Goal: Task Accomplishment & Management: Manage account settings

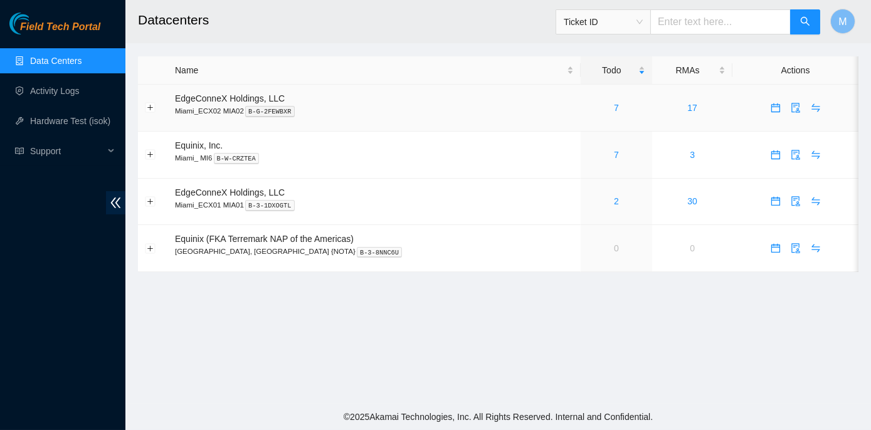
click at [588, 102] on div "7" at bounding box center [617, 108] width 58 height 14
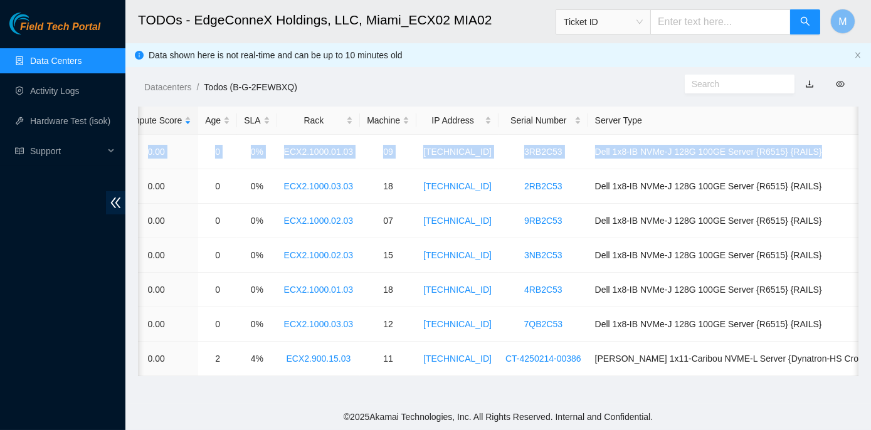
scroll to position [0, 384]
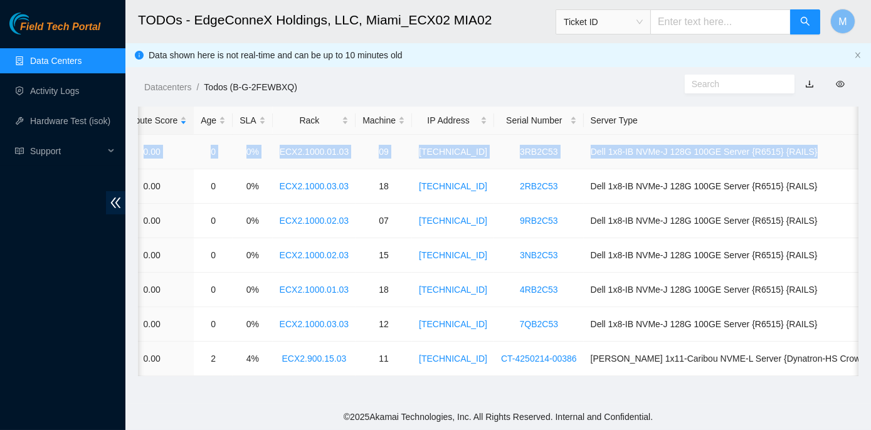
drag, startPoint x: 178, startPoint y: 150, endPoint x: 830, endPoint y: 152, distance: 652.3
click at [830, 152] on tr "B-W-14PEMB7 FABRIC-MIA 40633 Low 0.00 0 0% ECX2.1000.01.03 09 23.205.164.140 3R…" at bounding box center [349, 152] width 1190 height 34
copy tr "B-W-14PEMB7 FABRIC-MIA 40633 Low 0.00 0 0% ECX2.1000.01.03 09 23.205.164.140 3R…"
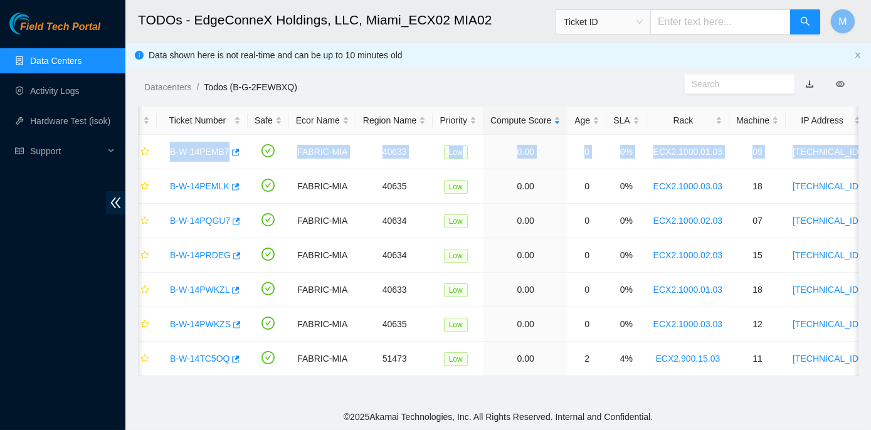
scroll to position [0, 0]
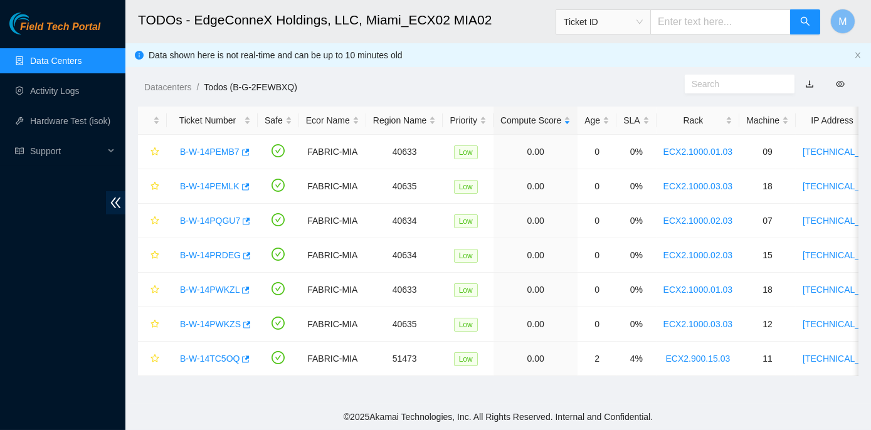
click at [208, 408] on footer "© 2025 Akamai Technologies, Inc. All Rights Reserved. Internal and Confidential." at bounding box center [498, 417] width 746 height 26
click at [203, 149] on link "B-W-14PEMB7" at bounding box center [210, 152] width 60 height 10
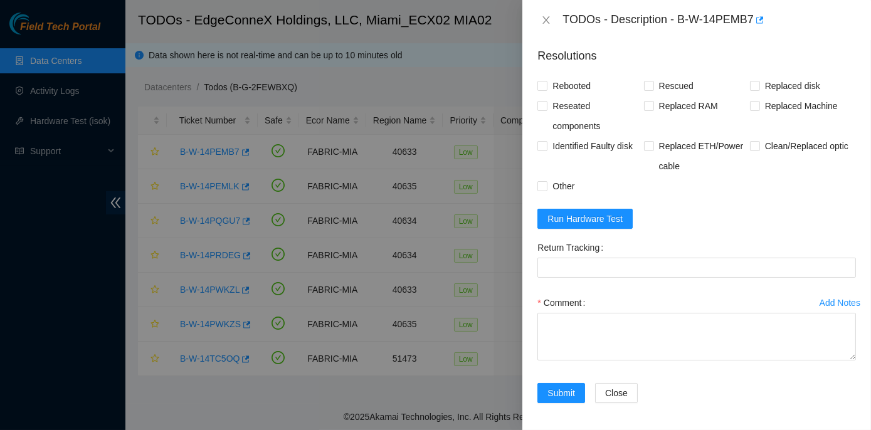
scroll to position [565, 0]
click at [580, 213] on span "Run Hardware Test" at bounding box center [585, 218] width 75 height 14
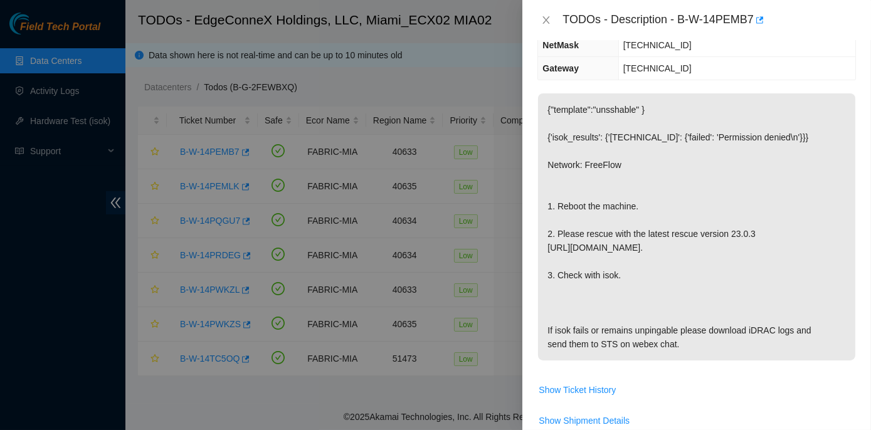
scroll to position [166, 0]
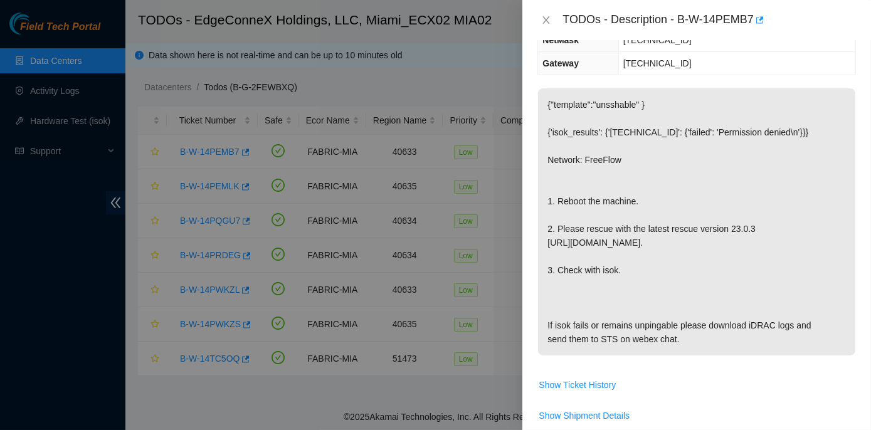
drag, startPoint x: 546, startPoint y: 196, endPoint x: 744, endPoint y: 336, distance: 242.6
click at [744, 336] on p "{"template":"unsshable" } {'isok_results': {'23.205.164.140': {'failed': 'Permi…" at bounding box center [696, 221] width 317 height 267
copy p "1. Reboot the machine. 2. Please rescue with the latest rescue version 23.0.3 h…"
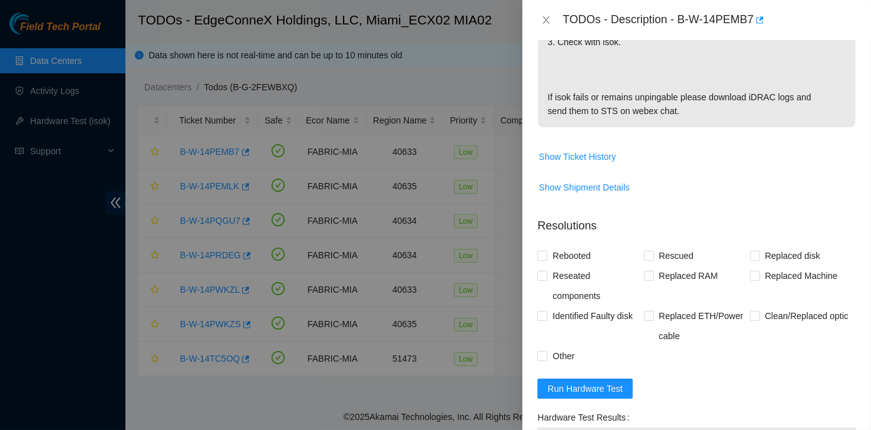
scroll to position [508, 0]
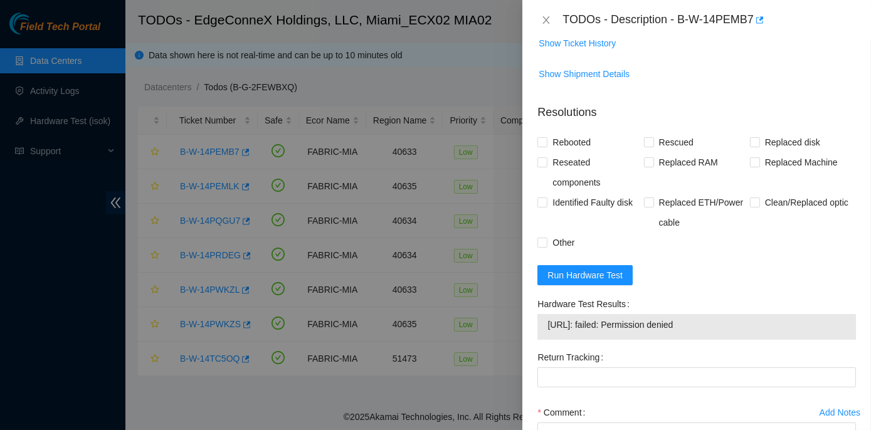
drag, startPoint x: 545, startPoint y: 303, endPoint x: 711, endPoint y: 326, distance: 167.8
click at [711, 326] on div "Hardware Test Results 23.205.164.140: failed: Permission denied" at bounding box center [697, 320] width 329 height 53
copy div "Hardware Test Results 23.205.164.140: failed: Permission denied"
drag, startPoint x: 545, startPoint y: 16, endPoint x: 538, endPoint y: 26, distance: 12.5
click at [545, 17] on icon "close" at bounding box center [546, 20] width 10 height 10
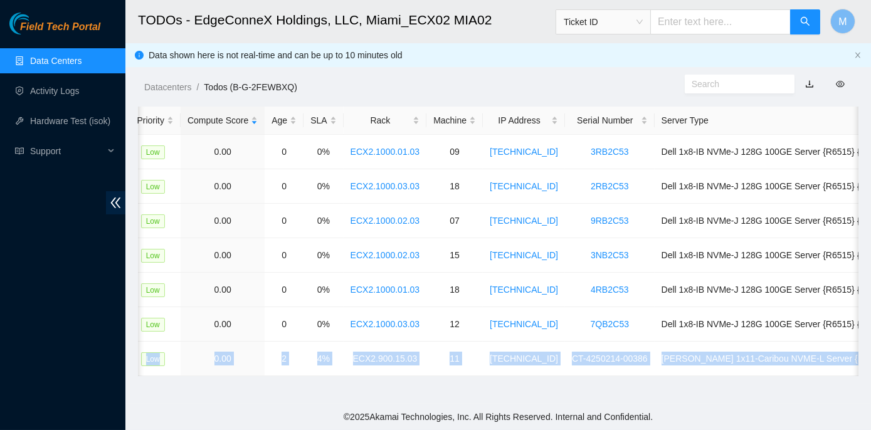
scroll to position [0, 384]
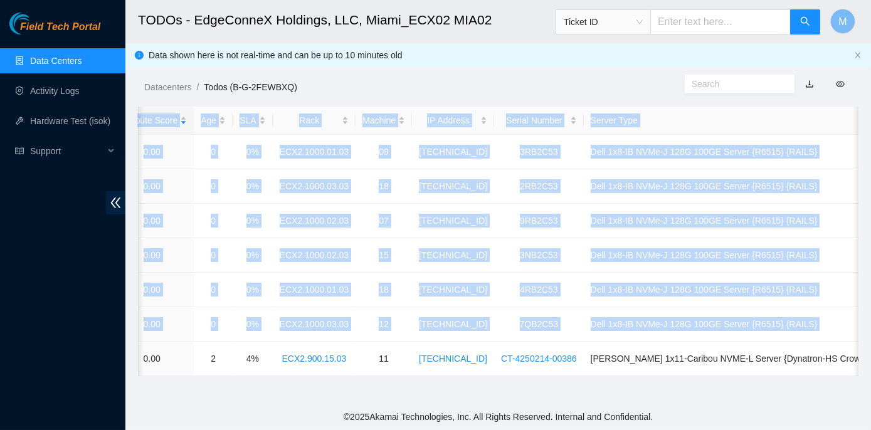
drag, startPoint x: 178, startPoint y: 358, endPoint x: 867, endPoint y: 373, distance: 689.5
click at [867, 373] on main "TODOs - EdgeConneX Holdings, LLC, Miami_ECX02 MIA02 Ticket ID M Data shown here…" at bounding box center [498, 202] width 746 height 404
copy table "Ticket Number Safe Ecor Name Region Name Priority Compute Score Age SLA Rack Ma…"
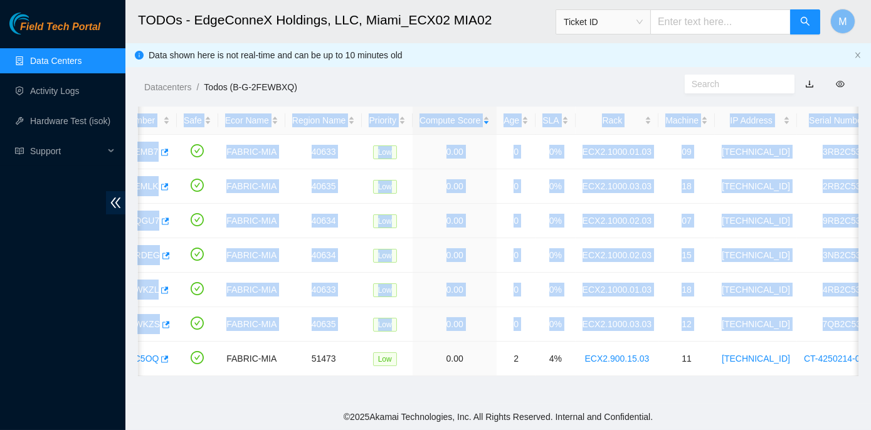
scroll to position [0, 0]
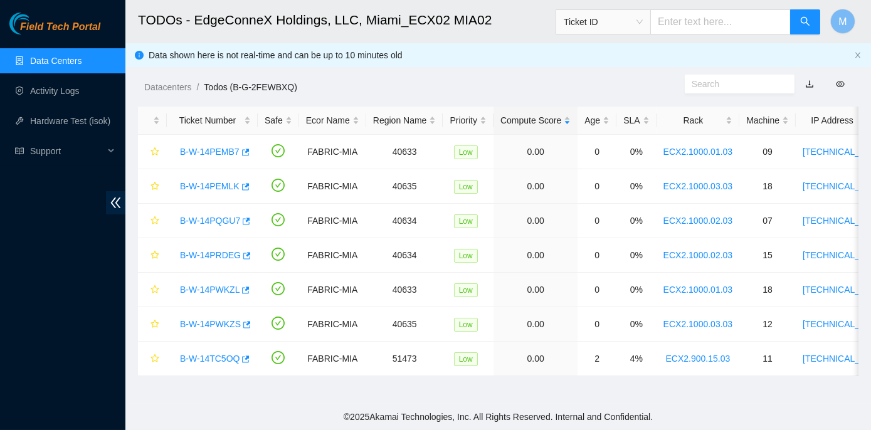
click at [194, 411] on footer "© 2025 Akamai Technologies, Inc. All Rights Reserved. Internal and Confidential." at bounding box center [498, 417] width 746 height 26
click at [209, 356] on link "B-W-14TC5OQ" at bounding box center [210, 359] width 60 height 10
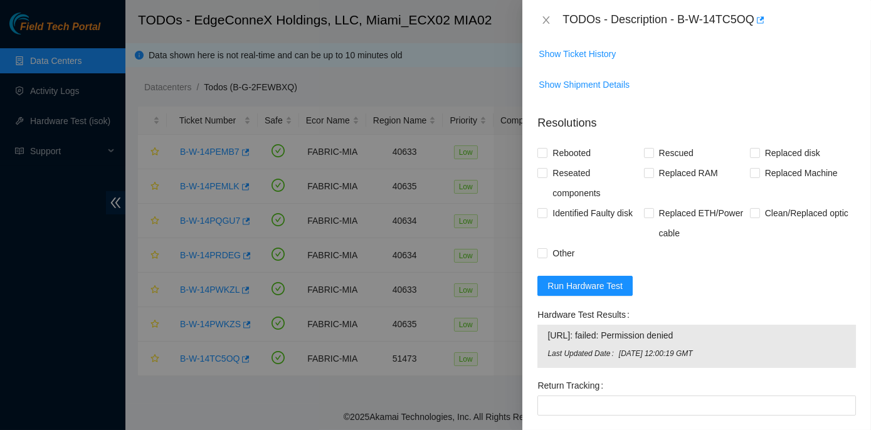
scroll to position [513, 0]
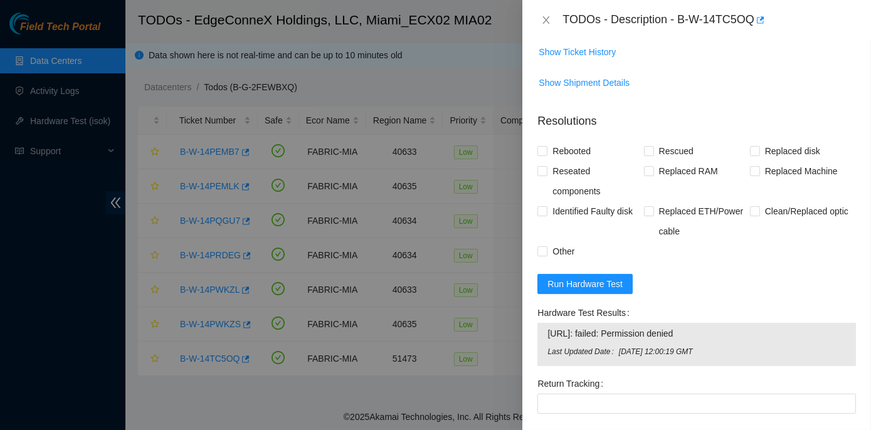
drag, startPoint x: 550, startPoint y: 326, endPoint x: 704, endPoint y: 353, distance: 155.9
click at [704, 353] on div "Hardware Test Results 23.214.171.14: failed: Permission denied Last Updated Dat…" at bounding box center [697, 338] width 329 height 71
copy div "Hardware Test Results 23.214.171.14: failed: Permission denied"
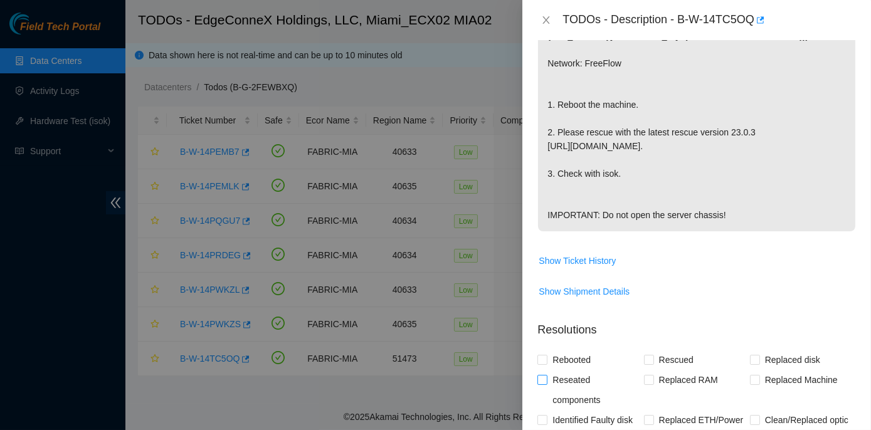
scroll to position [285, 0]
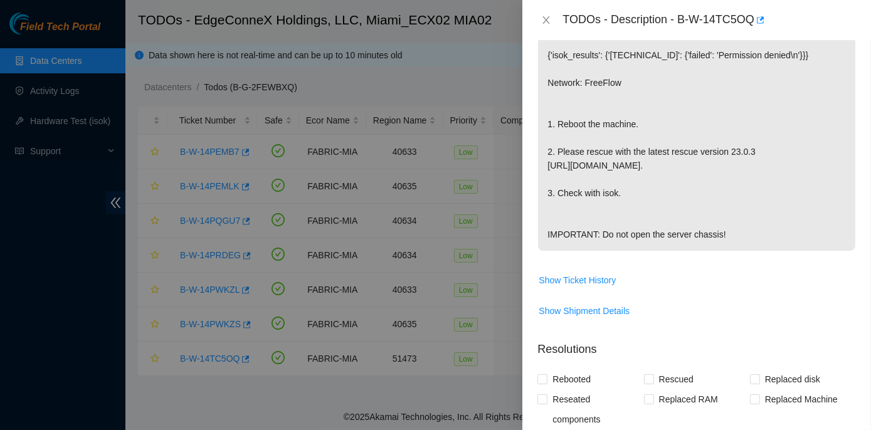
drag, startPoint x: 546, startPoint y: 219, endPoint x: 726, endPoint y: 220, distance: 179.4
click at [726, 220] on p "{"template":"unsshable" } {'isok_results': {'[TECHNICAL_ID]': {'failed': 'Permi…" at bounding box center [696, 131] width 317 height 240
copy p "IMPORTANT: Do not open the server chassis!"
click at [547, 18] on icon "close" at bounding box center [546, 20] width 10 height 10
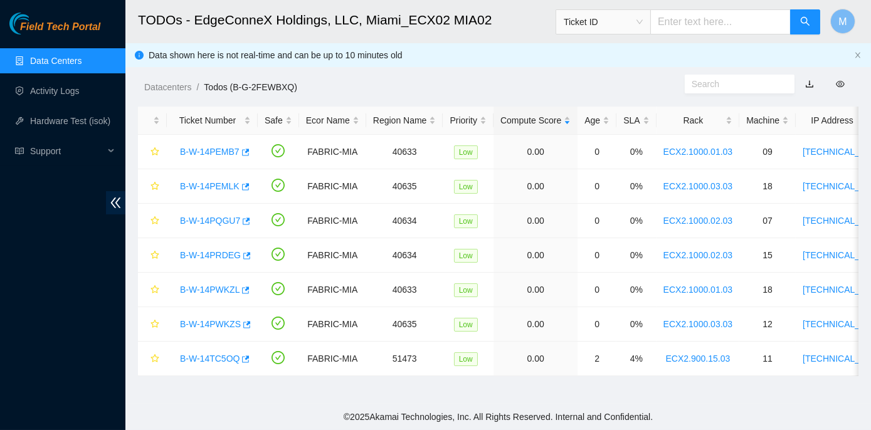
scroll to position [276, 0]
click at [684, 119] on div "Rack" at bounding box center [699, 121] width 70 height 14
click at [199, 152] on link "B-W-14PEMB7" at bounding box center [210, 152] width 60 height 10
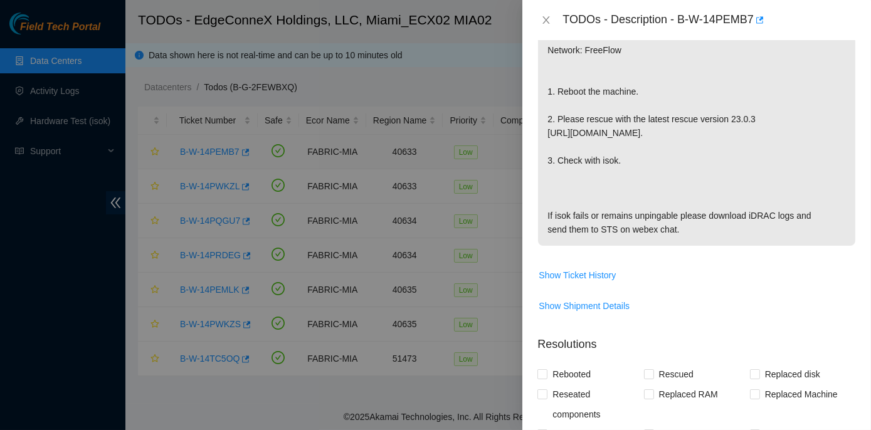
scroll to position [257, 0]
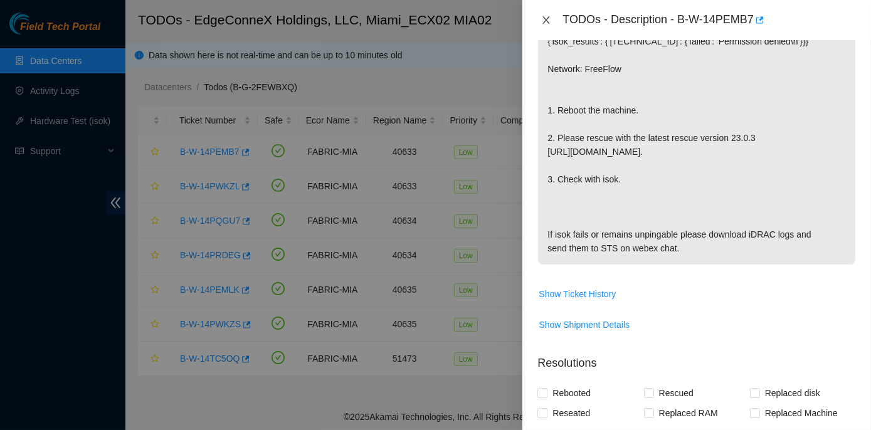
click at [545, 21] on icon "close" at bounding box center [546, 20] width 7 height 8
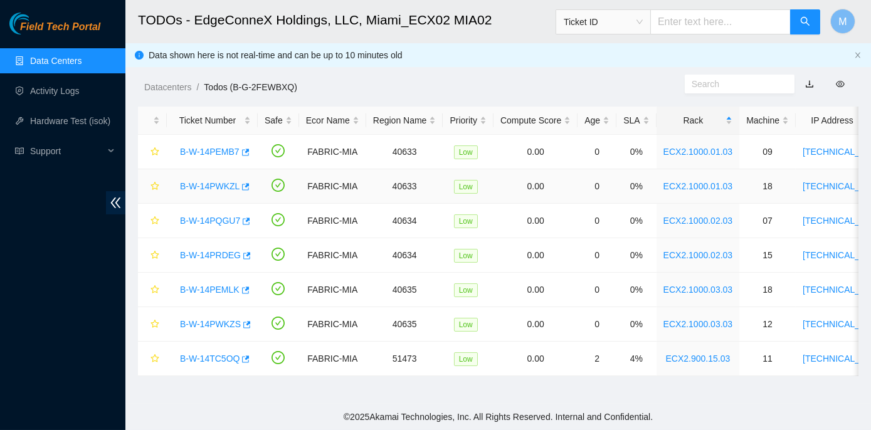
click at [201, 187] on link "B-W-14PWKZL" at bounding box center [210, 186] width 60 height 10
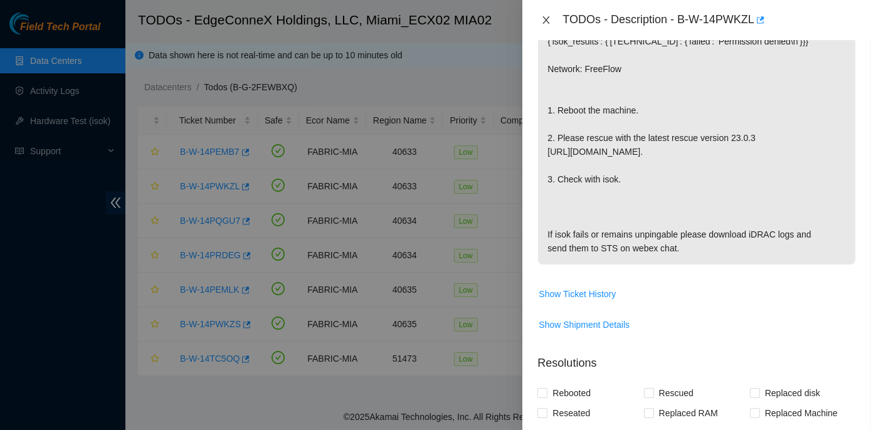
click at [541, 20] on button "Close" at bounding box center [547, 20] width 18 height 12
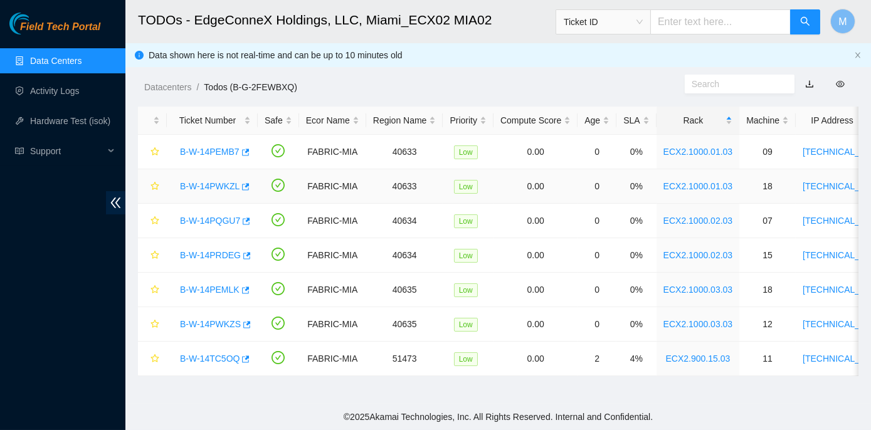
scroll to position [276, 0]
click at [192, 287] on link "B-W-14PEMLK" at bounding box center [210, 290] width 60 height 10
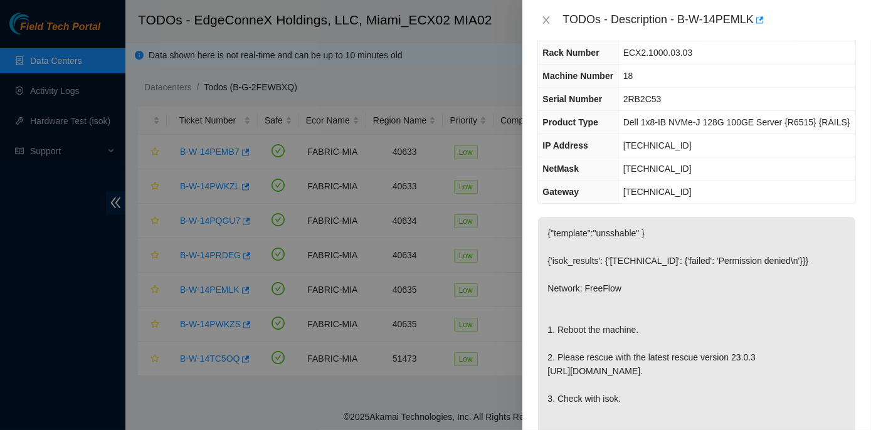
scroll to position [11, 0]
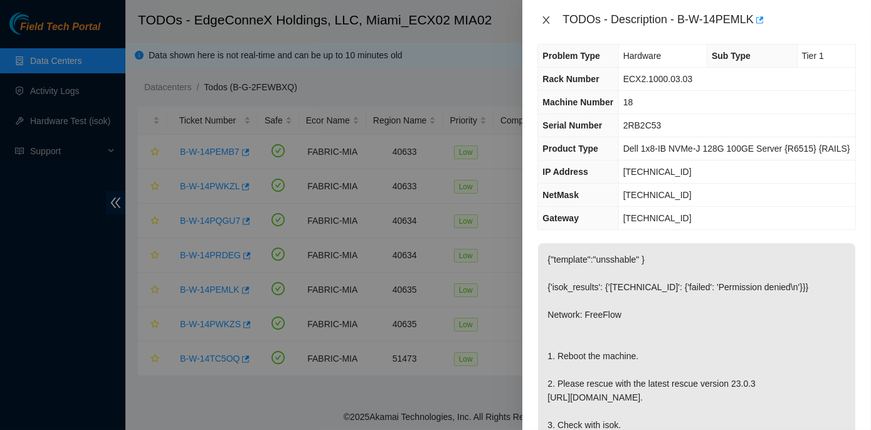
click at [549, 18] on icon "close" at bounding box center [546, 20] width 10 height 10
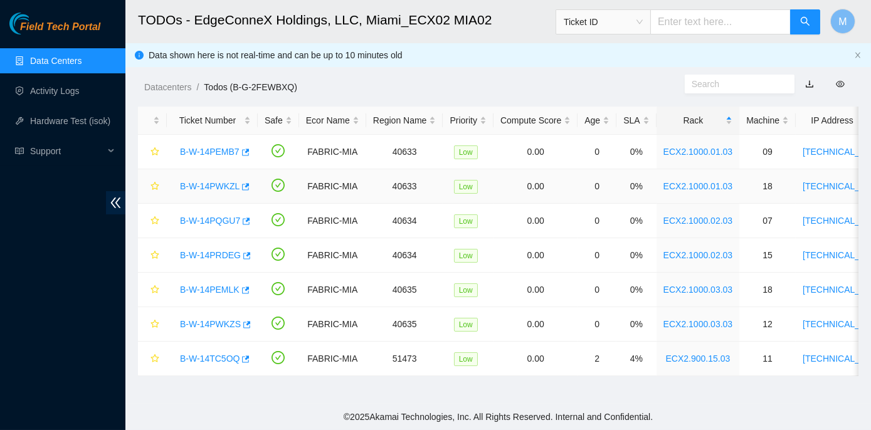
click at [201, 187] on link "B-W-14PWKZL" at bounding box center [210, 186] width 60 height 10
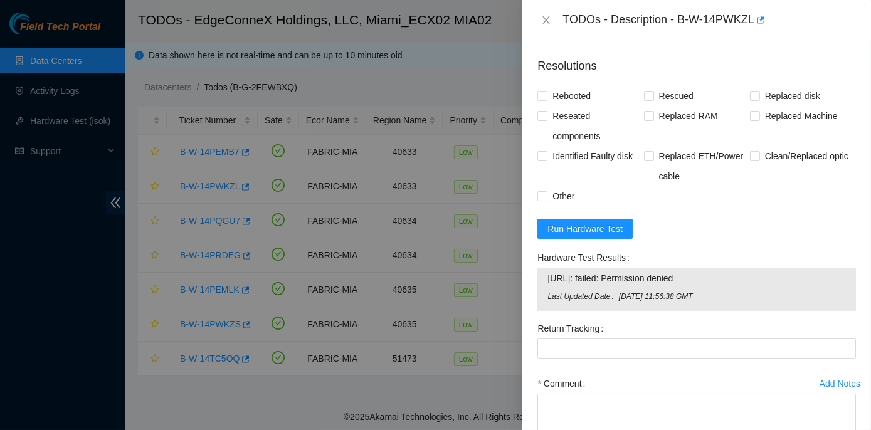
scroll to position [570, 0]
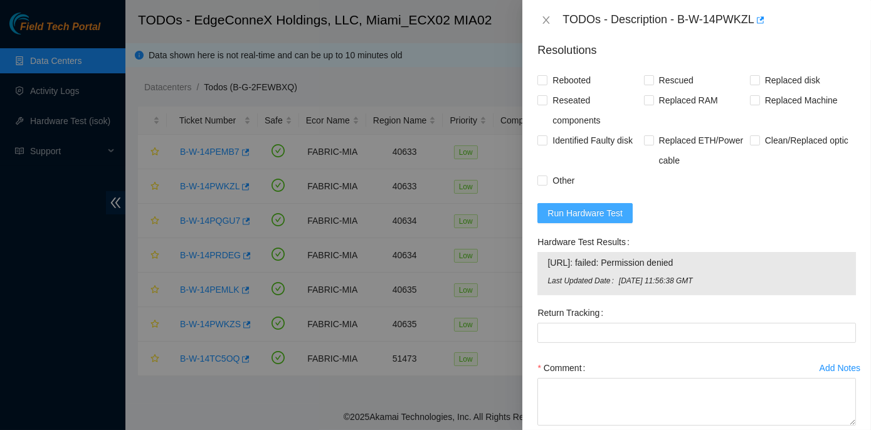
click at [603, 215] on span "Run Hardware Test" at bounding box center [585, 213] width 75 height 14
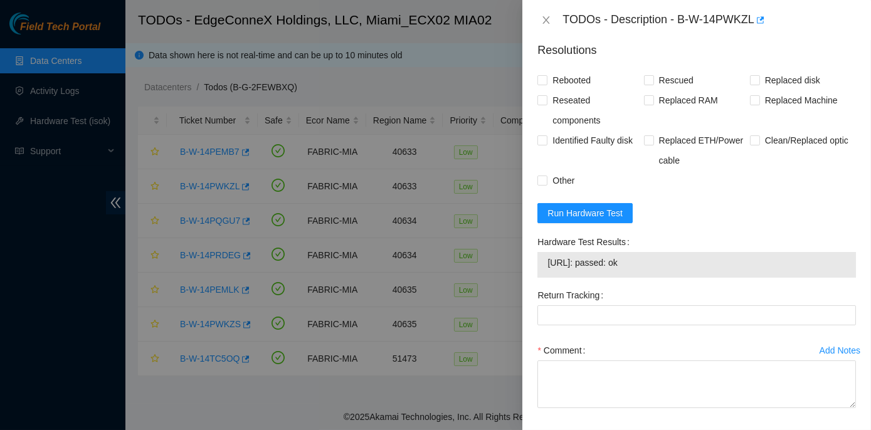
drag, startPoint x: 536, startPoint y: 239, endPoint x: 665, endPoint y: 259, distance: 130.1
click at [665, 259] on div "Hardware Test Results 23.205.164.149: passed: ok" at bounding box center [697, 258] width 329 height 53
copy div "Hardware Test Results 23.205.164.149: passed: ok"
click at [543, 77] on input "Rebooted" at bounding box center [542, 79] width 9 height 9
checkbox input "true"
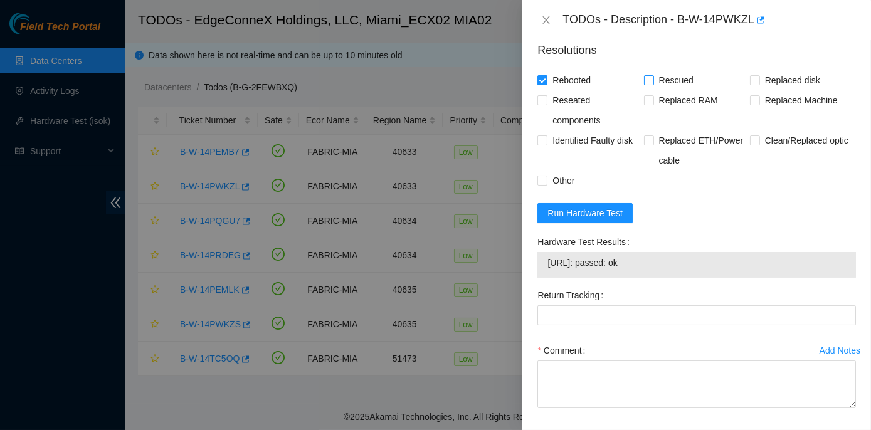
click at [649, 78] on input "Rescued" at bounding box center [648, 79] width 9 height 9
checkbox input "true"
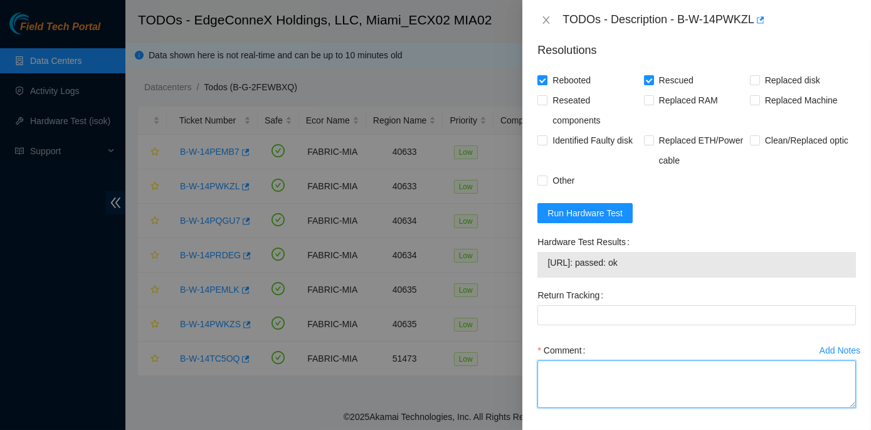
click at [560, 373] on textarea "Comment" at bounding box center [697, 385] width 319 height 48
paste textarea "Rack No: ECX2.1000.01.03 Machine No: 18 IP: 23.205.164.149 Serial No: 4RB2C53 D…"
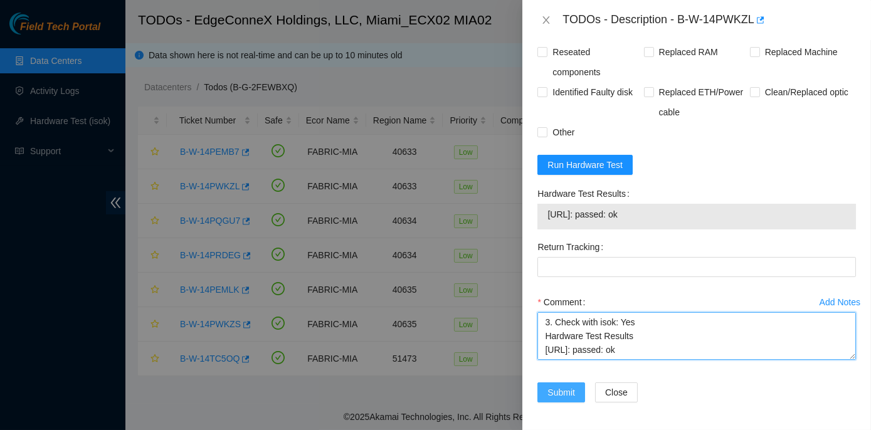
type textarea "Rack No: ECX2.1000.01.03 Machine No: 18 IP: 23.205.164.149 Serial No: 4RB2C53 D…"
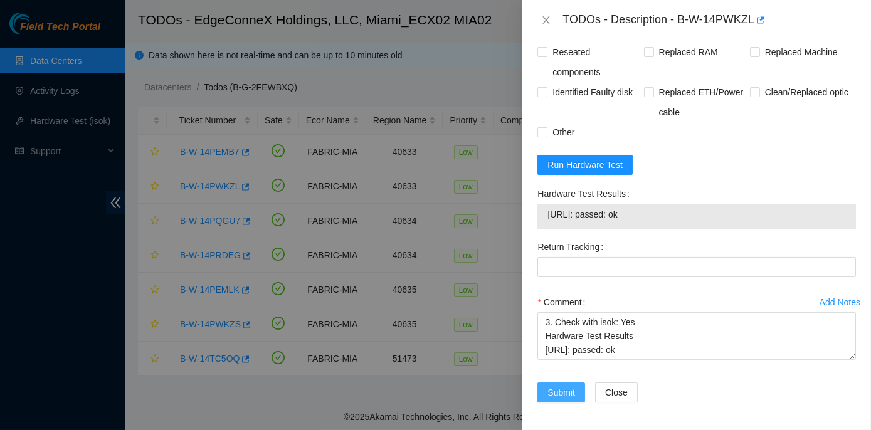
click at [566, 387] on span "Submit" at bounding box center [562, 393] width 28 height 14
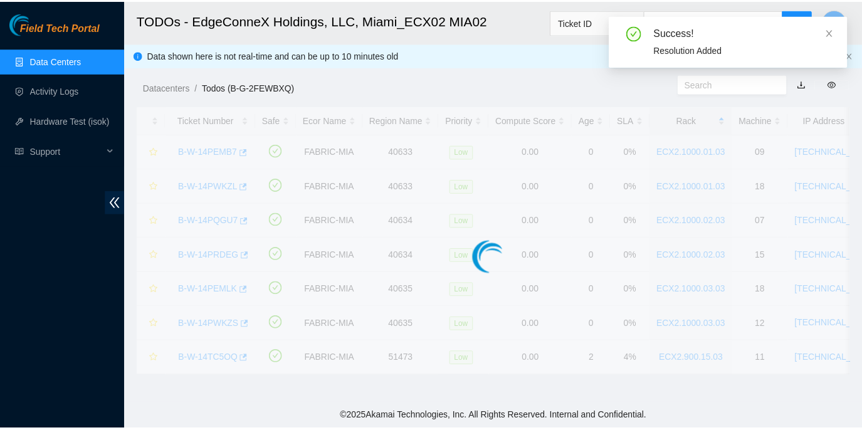
scroll to position [349, 0]
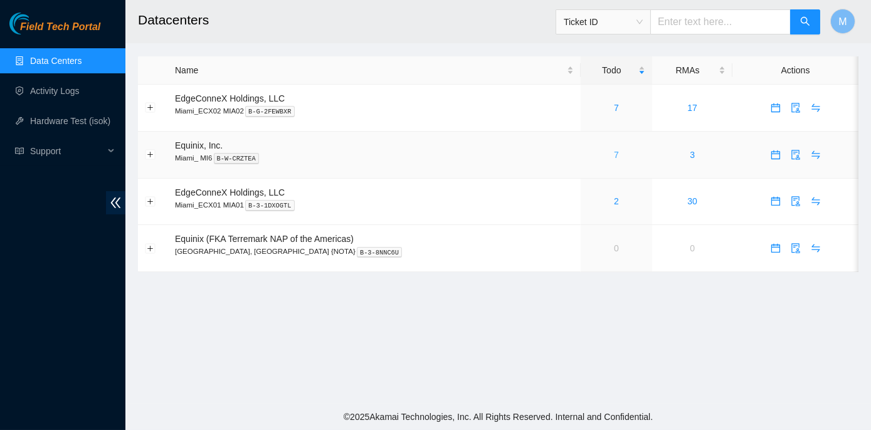
click at [614, 156] on link "7" at bounding box center [616, 155] width 5 height 10
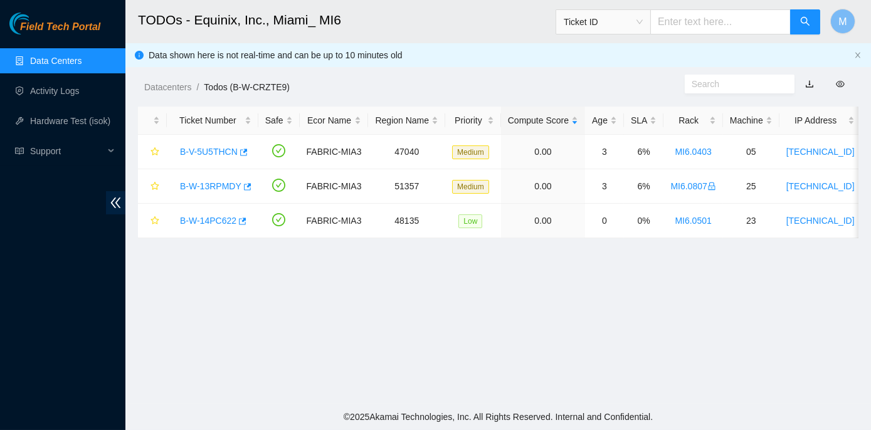
click at [56, 56] on link "Data Centers" at bounding box center [55, 61] width 51 height 10
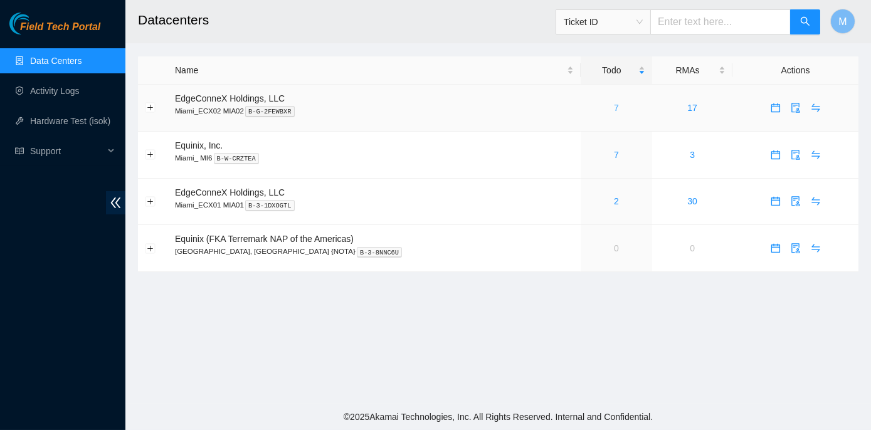
click at [614, 107] on link "7" at bounding box center [616, 108] width 5 height 10
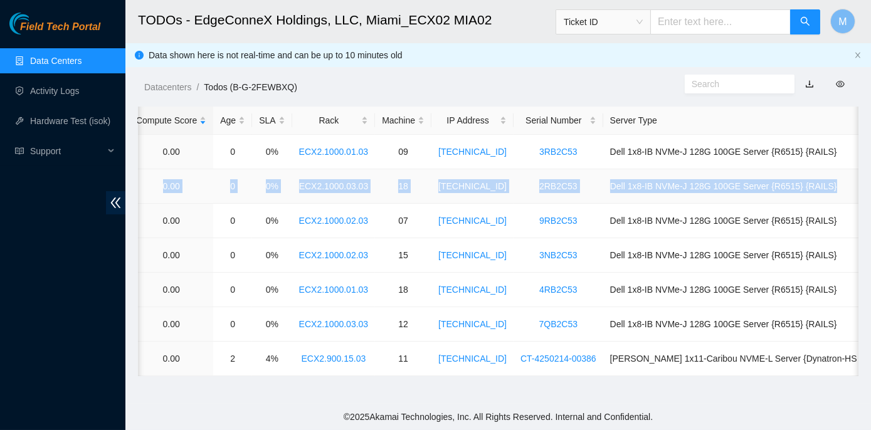
scroll to position [0, 384]
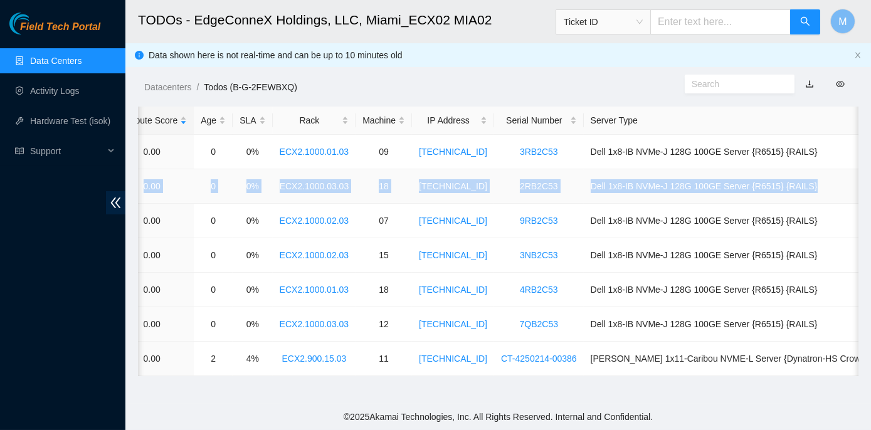
drag, startPoint x: 172, startPoint y: 187, endPoint x: 856, endPoint y: 186, distance: 683.7
click at [856, 186] on tr "B-W-14PEMLK FABRIC-MIA 40635 Low 0.00 0 0% ECX2.1000.03.03 18 104.86.100.85 2RB…" at bounding box center [349, 186] width 1190 height 34
copy tr "B-W-14PEMLK FABRIC-MIA 40635 Low 0.00 0 0% ECX2.1000.03.03 18 104.86.100.85 2RB…"
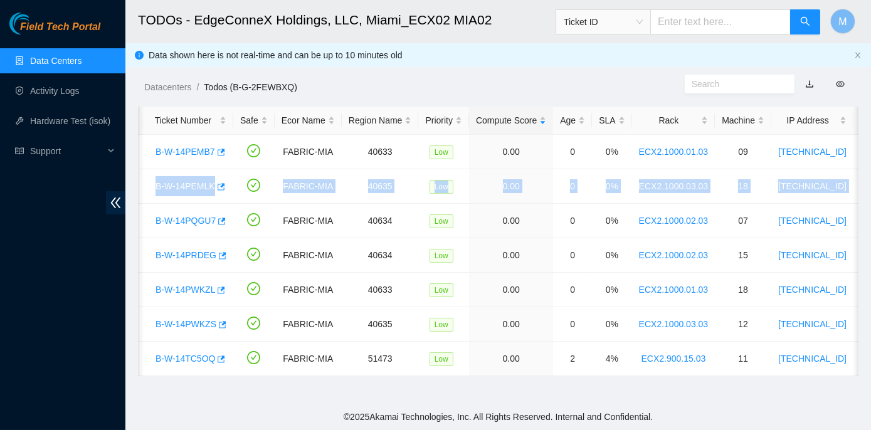
scroll to position [0, 0]
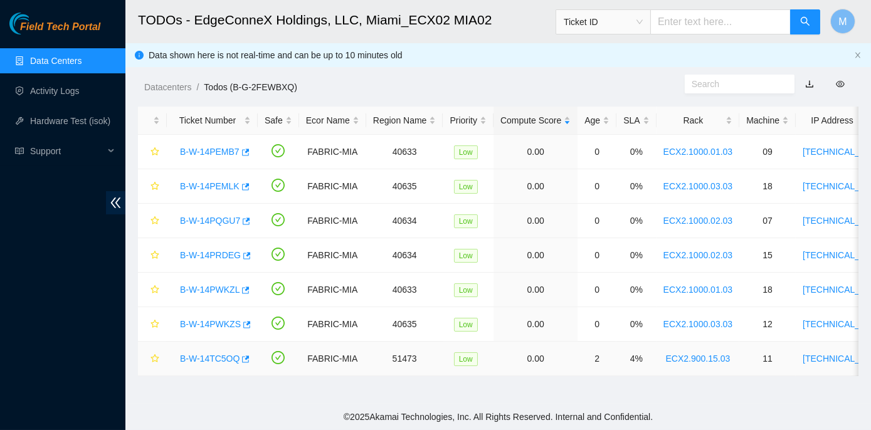
drag, startPoint x: 168, startPoint y: 397, endPoint x: 185, endPoint y: 346, distance: 54.2
click at [169, 397] on main "TODOs - EdgeConneX Holdings, LLC, Miami_ECX02 MIA02 Ticket ID M Data shown here…" at bounding box center [498, 202] width 746 height 404
click at [211, 184] on link "B-W-14PEMLK" at bounding box center [210, 186] width 60 height 10
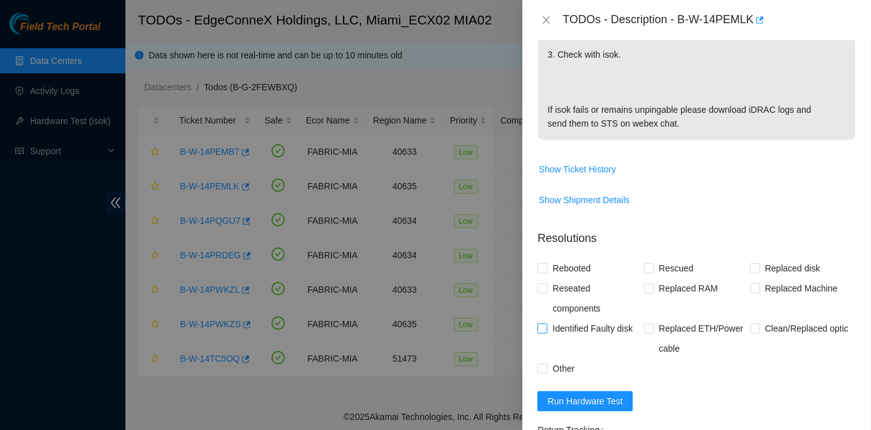
scroll to position [399, 0]
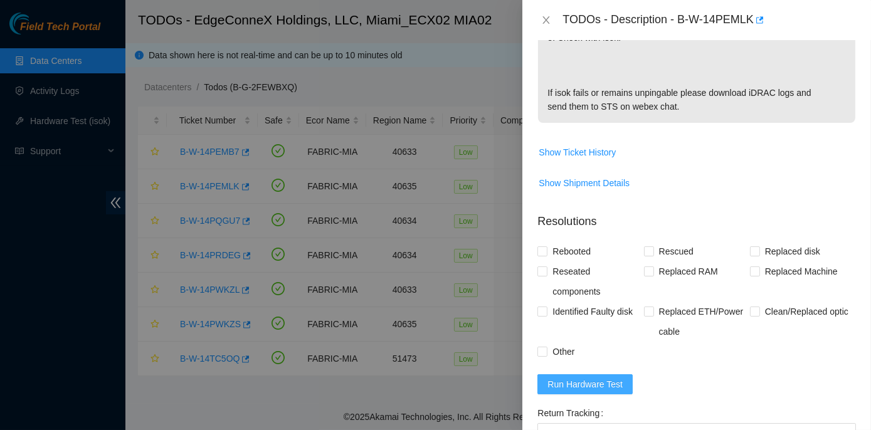
click at [578, 390] on button "Run Hardware Test" at bounding box center [585, 384] width 95 height 20
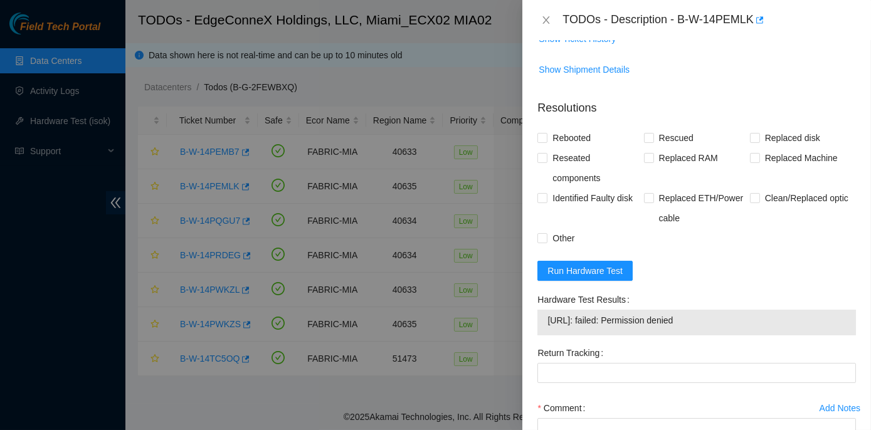
scroll to position [513, 0]
drag, startPoint x: 546, startPoint y: 297, endPoint x: 710, endPoint y: 326, distance: 167.0
click at [710, 326] on div "Hardware Test Results 104.86.100.85: failed: Permission denied" at bounding box center [697, 315] width 329 height 53
copy div "Hardware Test Results 104.86.100.85: failed: Permission denied"
click at [547, 19] on icon "close" at bounding box center [546, 20] width 7 height 8
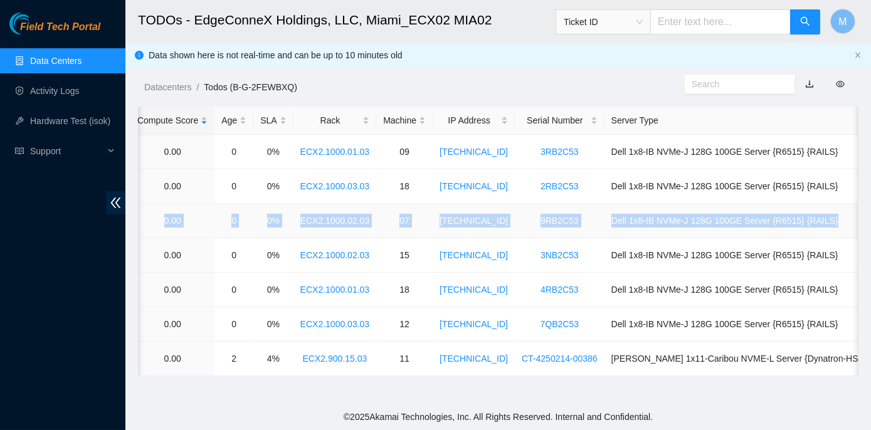
scroll to position [0, 384]
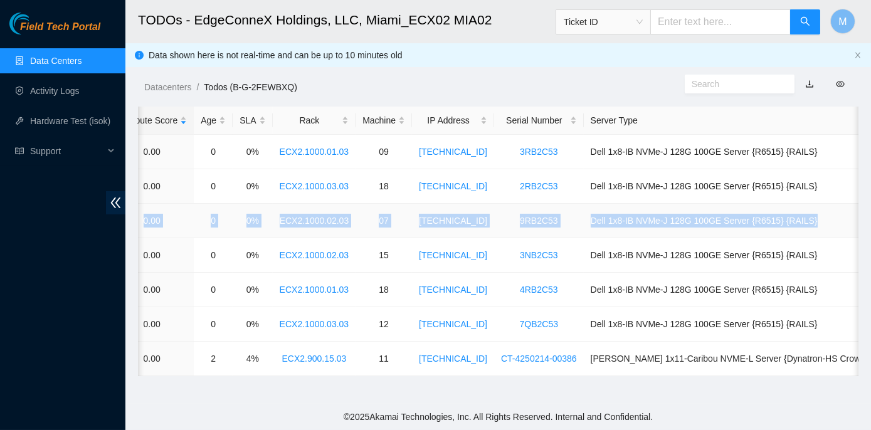
drag, startPoint x: 179, startPoint y: 220, endPoint x: 855, endPoint y: 216, distance: 676.2
click at [855, 216] on tr "B-W-14PQGU7 FABRIC-MIA 40634 Low 0.00 0 0% ECX2.1000.02.03 07 104.86.100.138 9R…" at bounding box center [349, 221] width 1190 height 34
copy tr "B-W-14PQGU7 FABRIC-MIA 40634 Low 0.00 0 0% ECX2.1000.02.03 07 104.86.100.138 9R…"
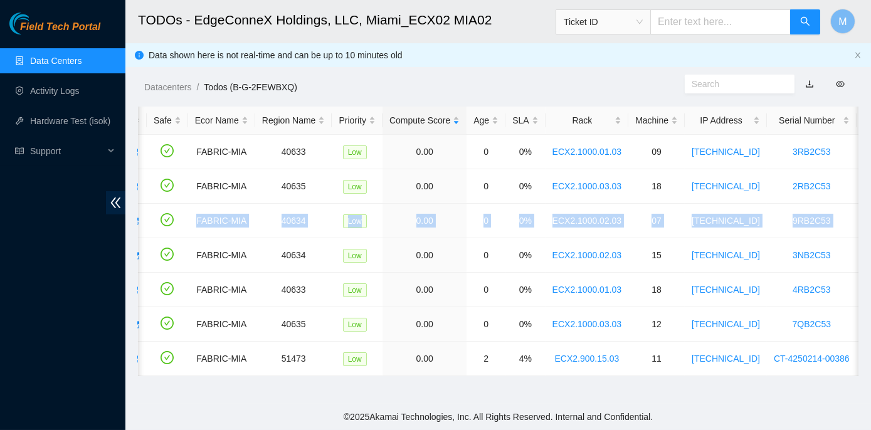
scroll to position [0, 0]
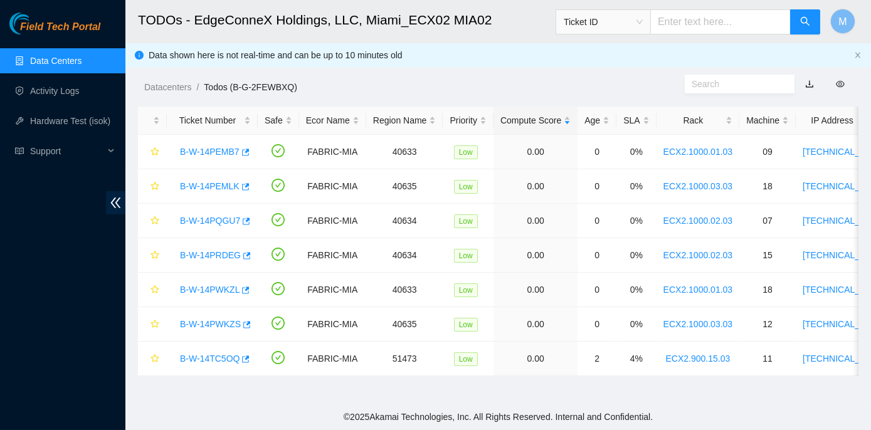
click at [199, 406] on footer "© 2025 Akamai Technologies, Inc. All Rights Reserved. Internal and Confidential." at bounding box center [498, 417] width 746 height 26
click at [211, 218] on link "B-W-14PQGU7" at bounding box center [210, 221] width 60 height 10
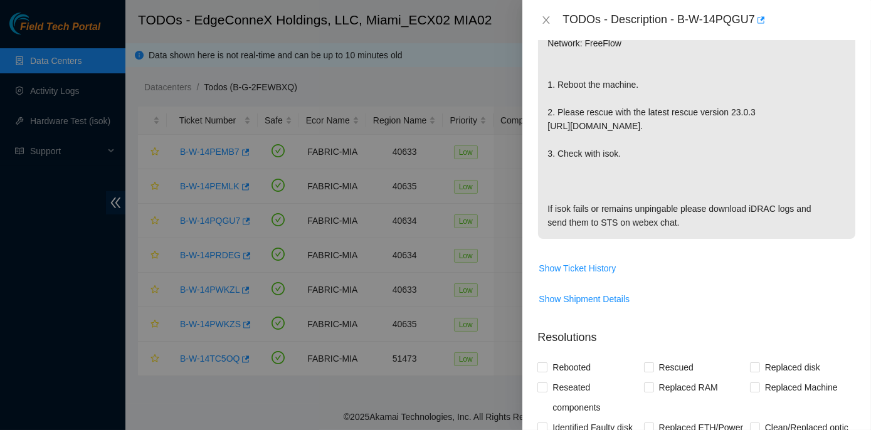
scroll to position [513, 0]
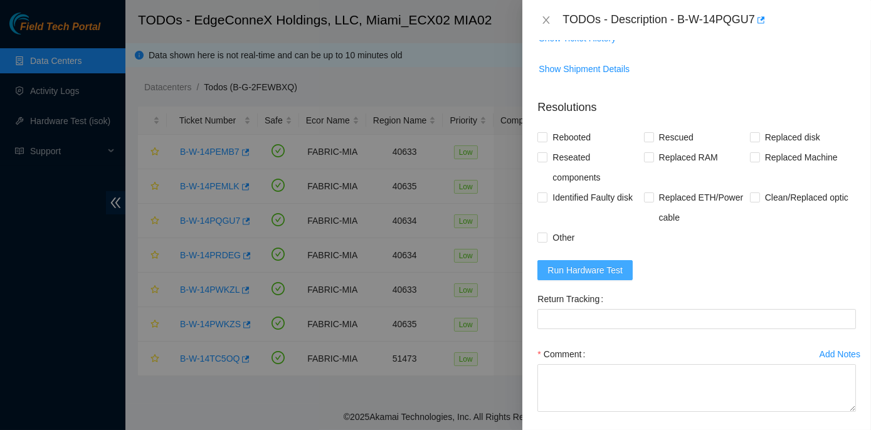
click at [580, 269] on span "Run Hardware Test" at bounding box center [585, 270] width 75 height 14
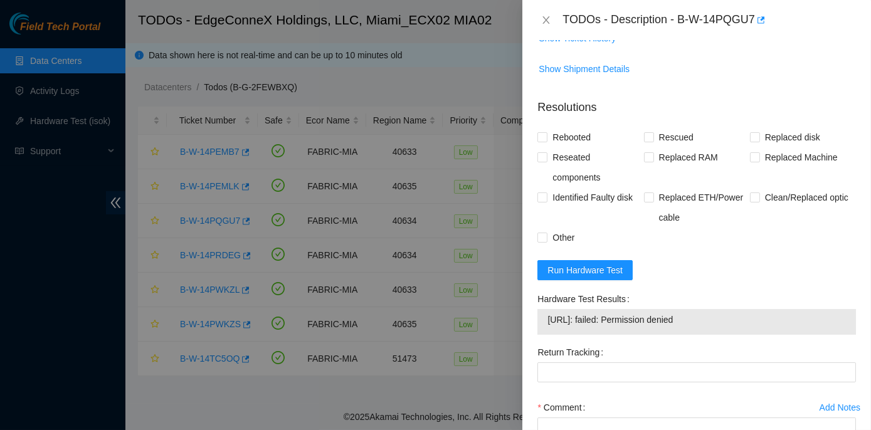
drag, startPoint x: 537, startPoint y: 296, endPoint x: 718, endPoint y: 324, distance: 183.4
click at [718, 324] on div "Hardware Test Results 104.86.100.138: failed: Permission denied" at bounding box center [697, 315] width 329 height 53
copy div "Hardware Test Results 104.86.100.138: failed: Permission denied"
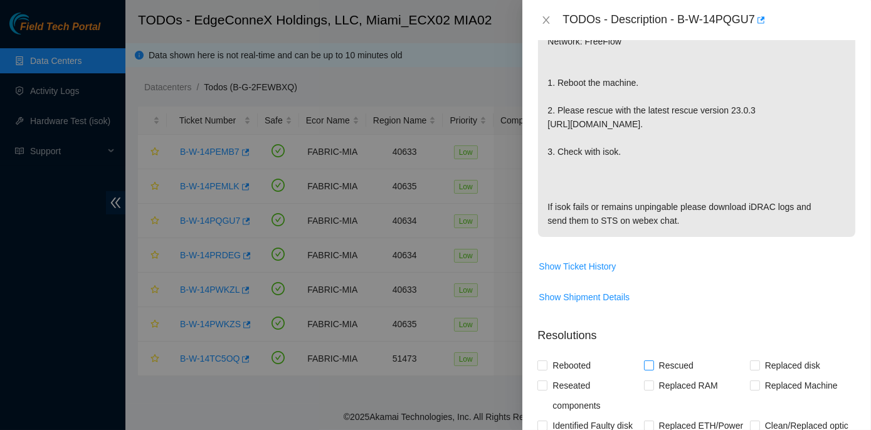
scroll to position [228, 0]
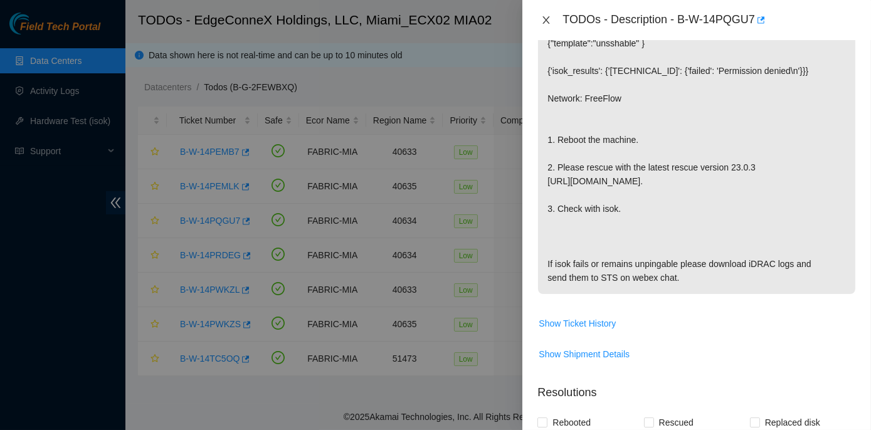
click at [546, 16] on icon "close" at bounding box center [546, 20] width 10 height 10
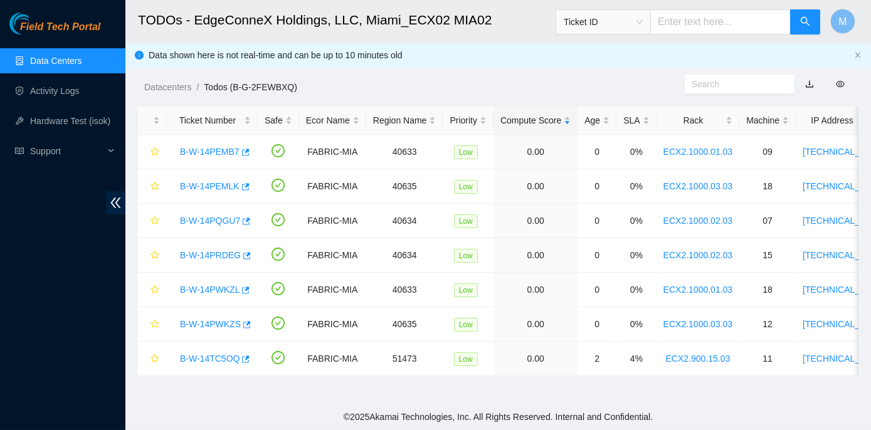
scroll to position [246, 0]
click at [212, 252] on link "B-W-14PRDEG" at bounding box center [210, 255] width 61 height 10
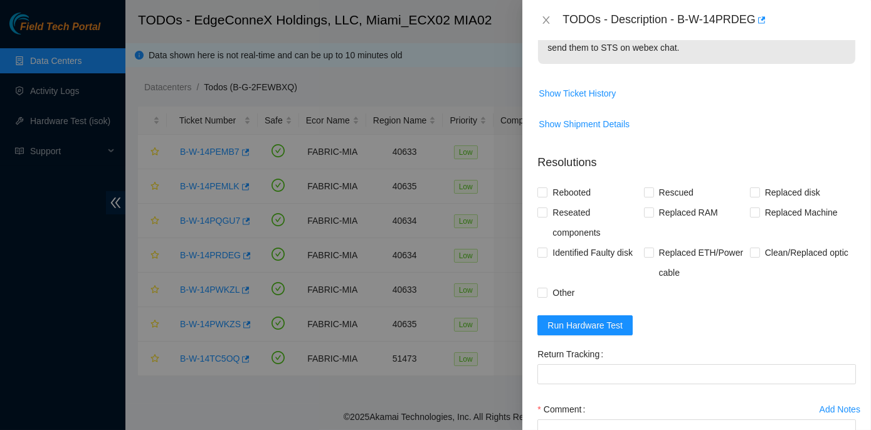
scroll to position [565, 0]
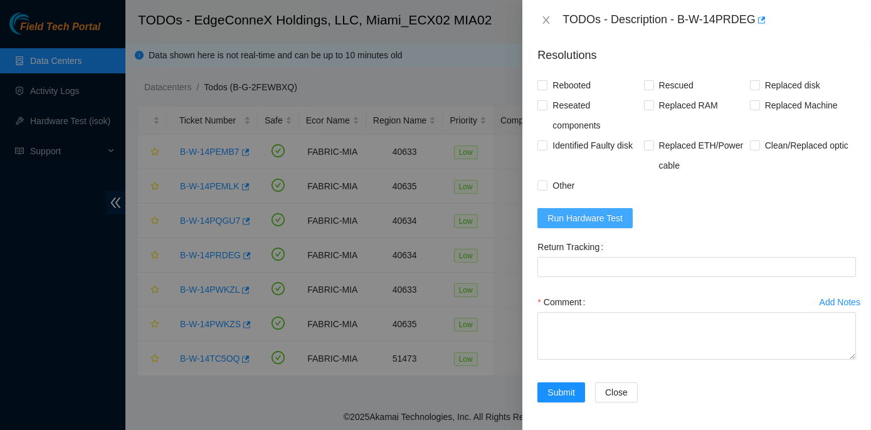
click at [597, 208] on button "Run Hardware Test" at bounding box center [585, 218] width 95 height 20
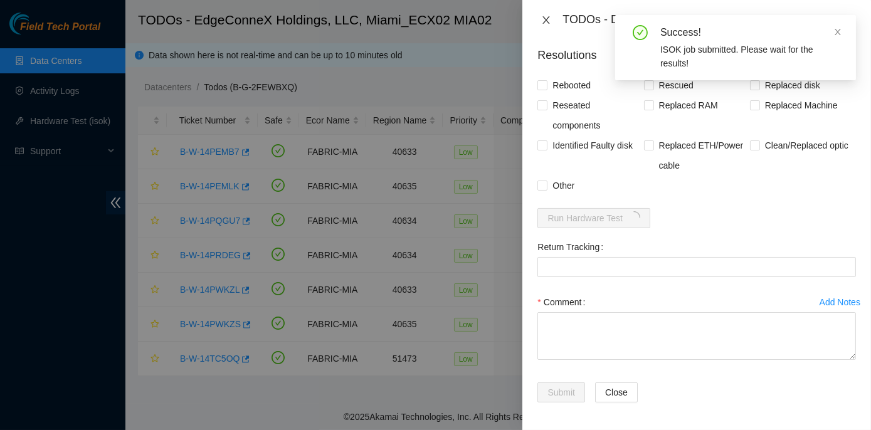
click at [550, 19] on icon "close" at bounding box center [546, 20] width 10 height 10
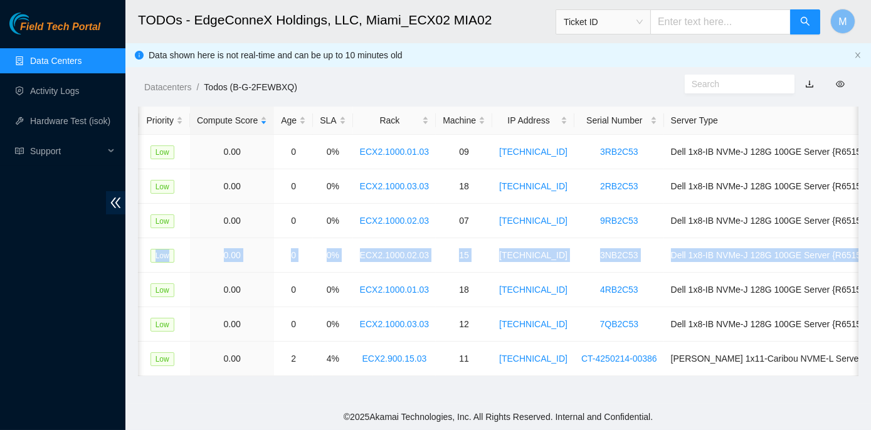
scroll to position [0, 384]
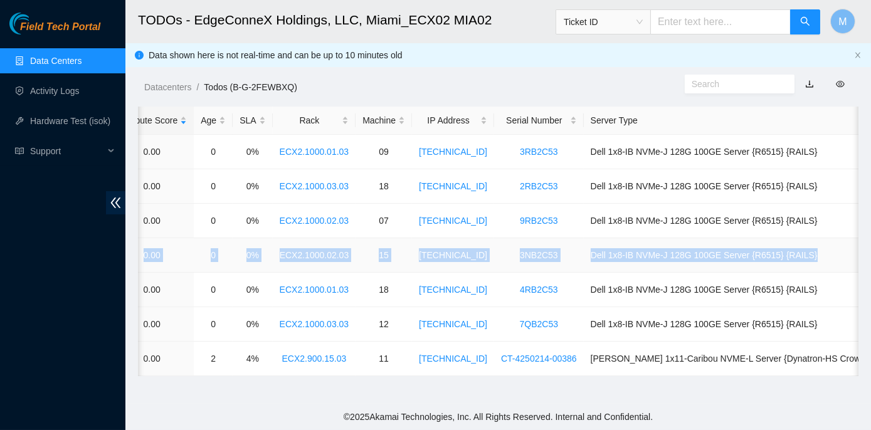
drag, startPoint x: 177, startPoint y: 252, endPoint x: 841, endPoint y: 246, distance: 664.3
click at [841, 246] on tr "B-W-14PRDEG FABRIC-MIA 40634 Low 0.00 0 0% ECX2.1000.02.03 15 104.86.100.146 3N…" at bounding box center [349, 255] width 1190 height 34
copy tr "B-W-14PRDEG FABRIC-MIA 40634 Low 0.00 0 0% ECX2.1000.02.03 15 104.86.100.146 3N…"
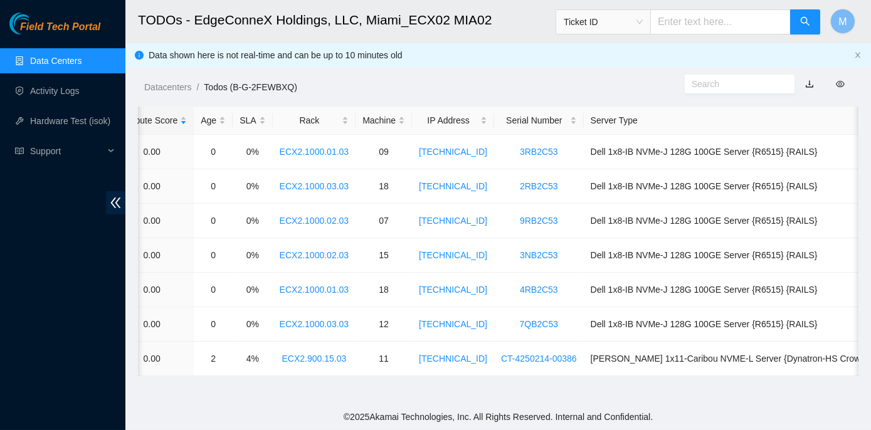
click at [480, 395] on main "TODOs - EdgeConneX Holdings, LLC, Miami_ECX02 MIA02 Ticket ID M Data shown here…" at bounding box center [498, 202] width 746 height 404
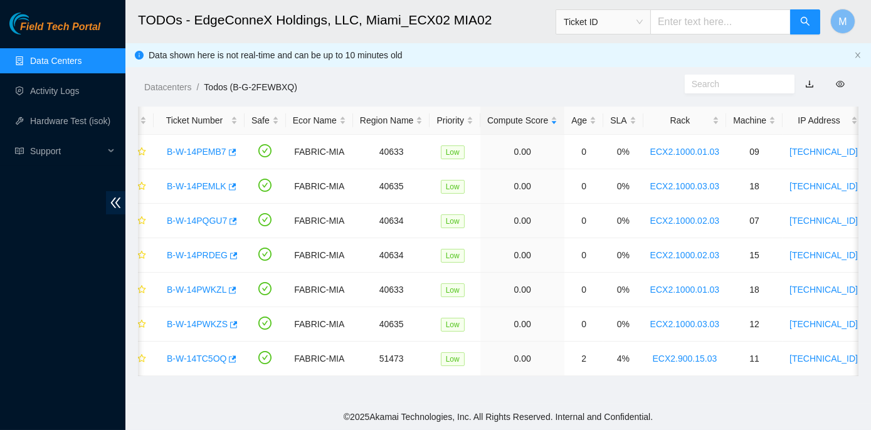
scroll to position [0, 0]
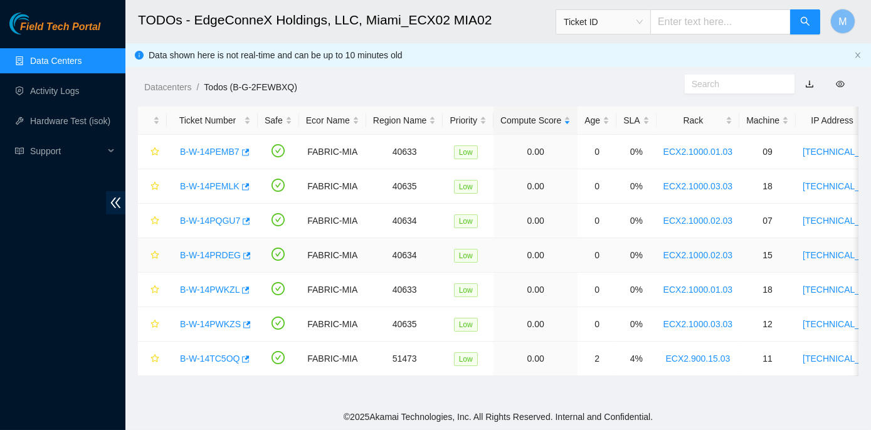
click at [203, 254] on link "B-W-14PRDEG" at bounding box center [210, 255] width 61 height 10
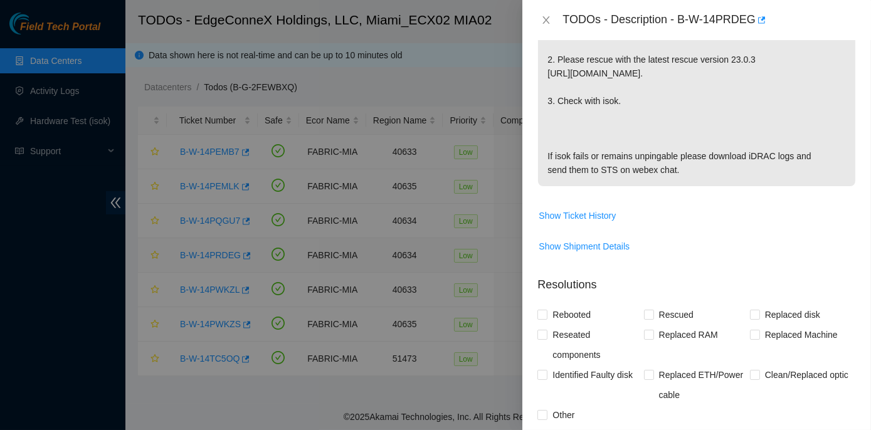
scroll to position [565, 0]
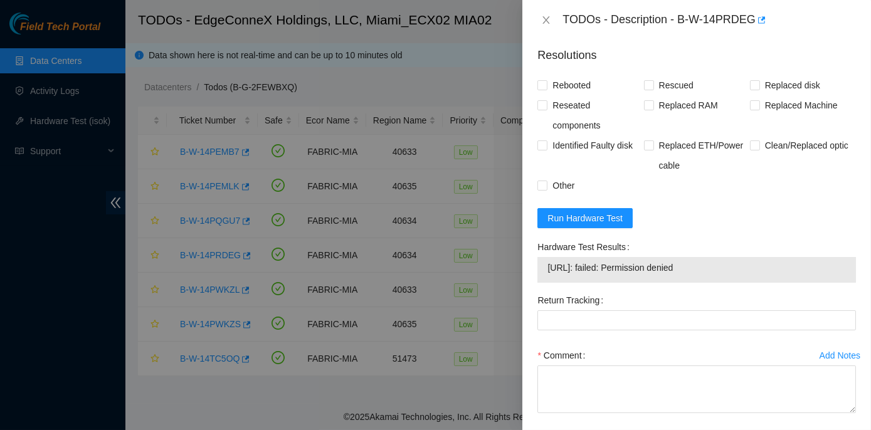
drag, startPoint x: 535, startPoint y: 244, endPoint x: 713, endPoint y: 275, distance: 180.9
click at [713, 275] on div "Hardware Test Results 104.86.100.146: failed: Permission denied" at bounding box center [697, 263] width 329 height 53
copy div "Hardware Test Results 104.86.100.146: failed: Permission denied"
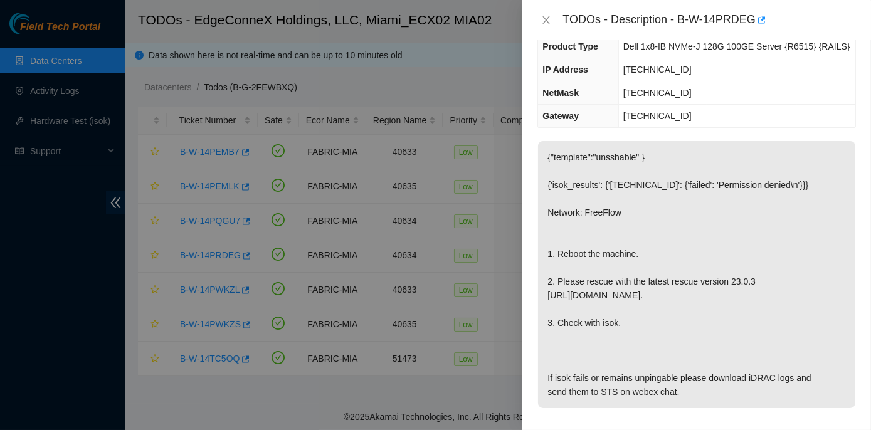
scroll to position [0, 0]
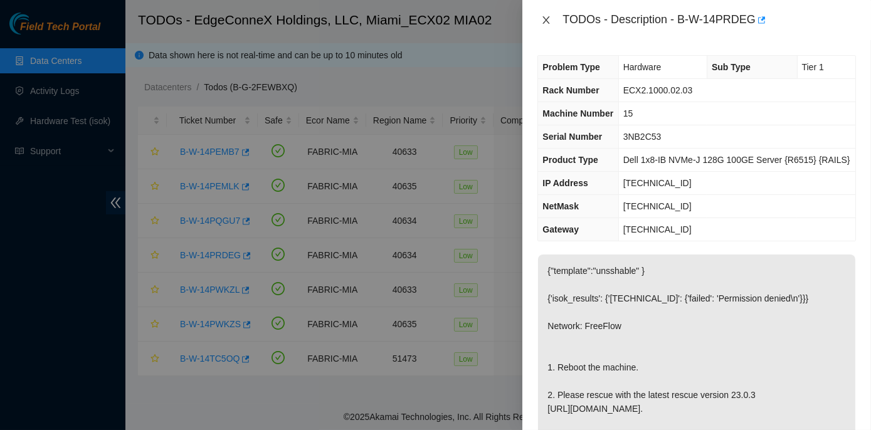
click at [544, 17] on icon "close" at bounding box center [546, 20] width 7 height 8
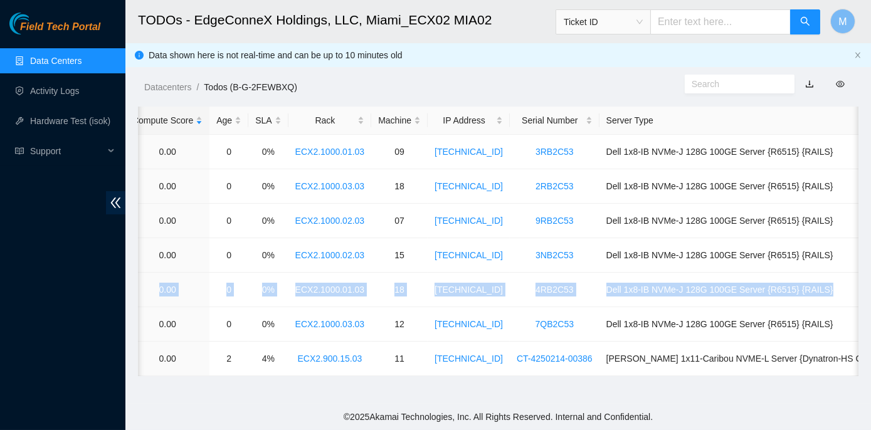
scroll to position [0, 384]
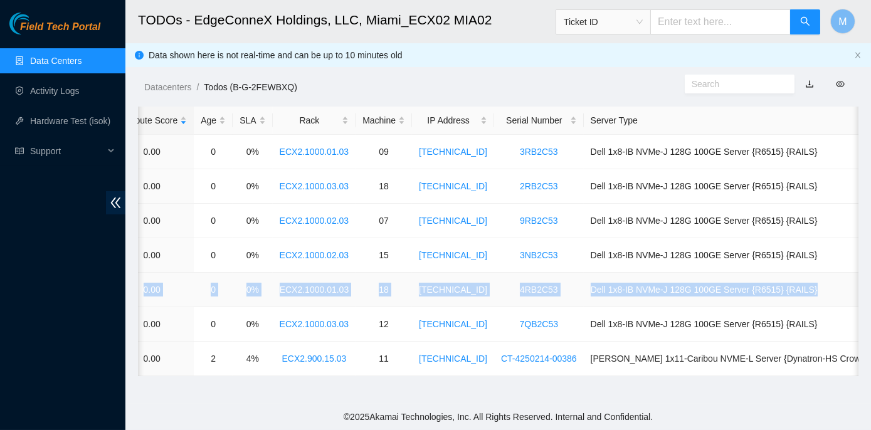
drag, startPoint x: 172, startPoint y: 289, endPoint x: 827, endPoint y: 289, distance: 655.5
click at [827, 289] on tr "B-W-14PWKZL FABRIC-MIA 40633 Low 0.00 0 0% ECX2.1000.01.03 18 23.205.164.149 4R…" at bounding box center [349, 290] width 1190 height 34
copy tr "B-W-14PWKZL FABRIC-MIA 40633 Low 0.00 0 0% ECX2.1000.01.03 18 23.205.164.149 4R…"
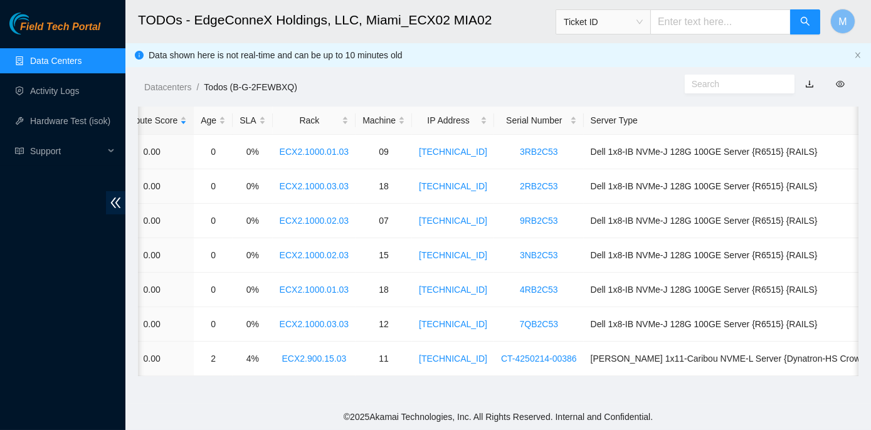
click at [525, 395] on main "TODOs - EdgeConneX Holdings, LLC, Miami_ECX02 MIA02 Ticket ID M Data shown here…" at bounding box center [498, 202] width 746 height 404
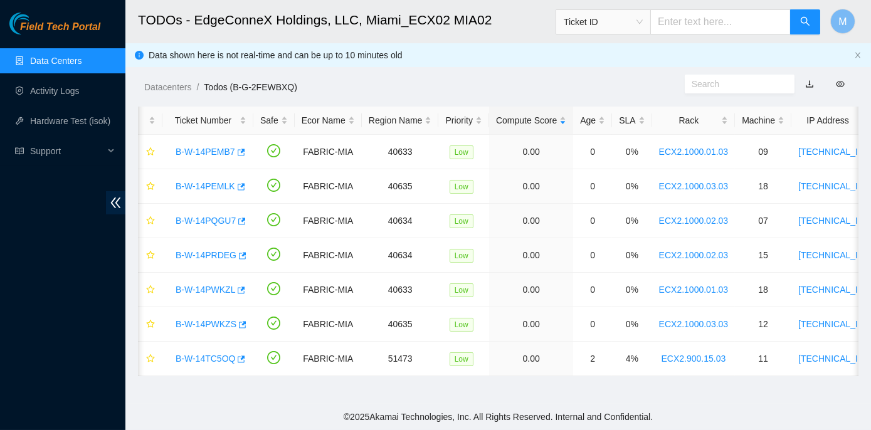
scroll to position [0, 0]
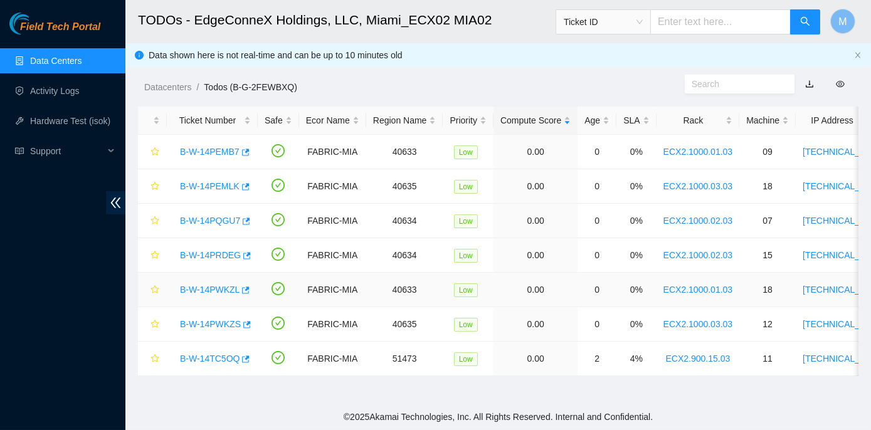
click at [216, 289] on link "B-W-14PWKZL" at bounding box center [210, 290] width 60 height 10
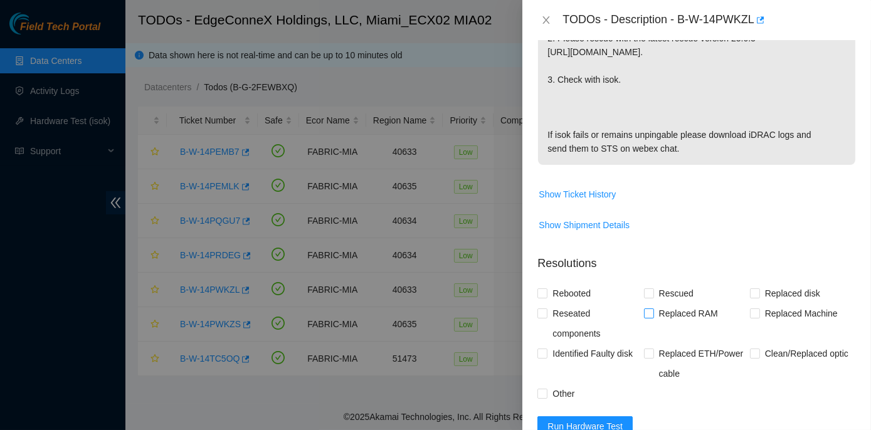
scroll to position [456, 0]
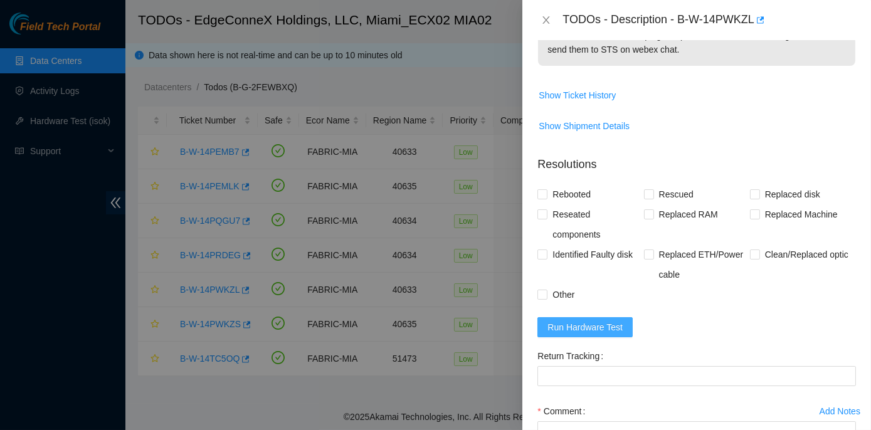
click at [582, 325] on span "Run Hardware Test" at bounding box center [585, 328] width 75 height 14
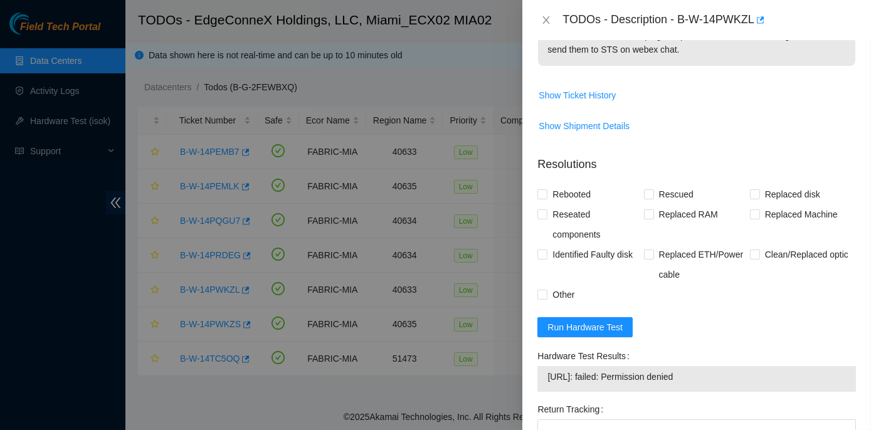
drag, startPoint x: 538, startPoint y: 354, endPoint x: 725, endPoint y: 383, distance: 189.1
click at [725, 383] on div "Hardware Test Results 23.205.164.149: failed: Permission denied" at bounding box center [697, 372] width 329 height 53
copy div "Hardware Test Results 23.205.164.149: failed: Permission denied"
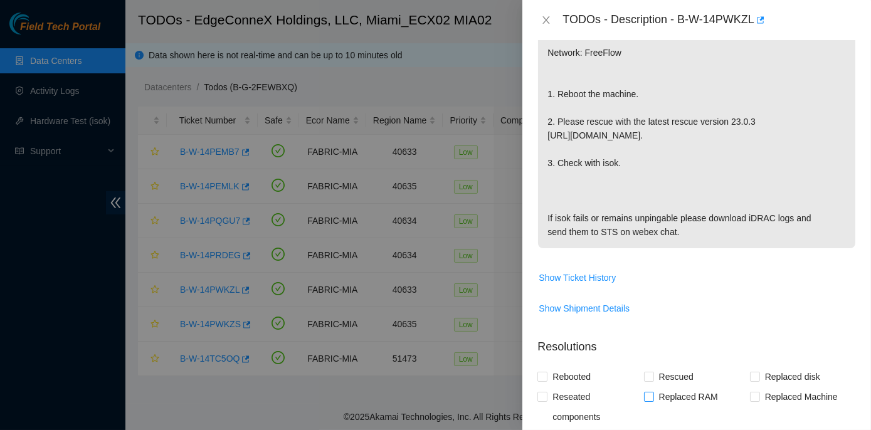
scroll to position [228, 0]
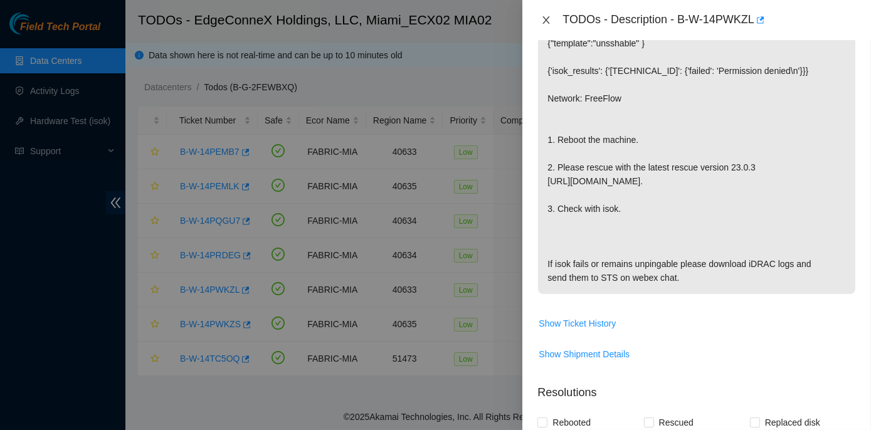
click at [547, 18] on icon "close" at bounding box center [546, 20] width 10 height 10
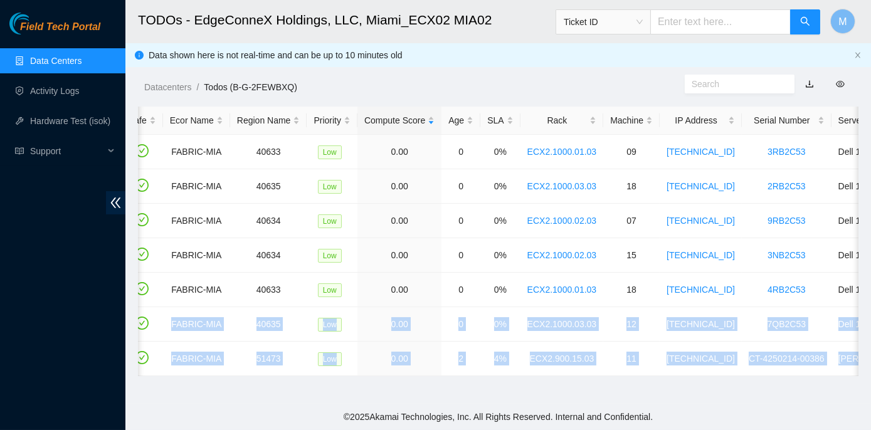
scroll to position [0, 384]
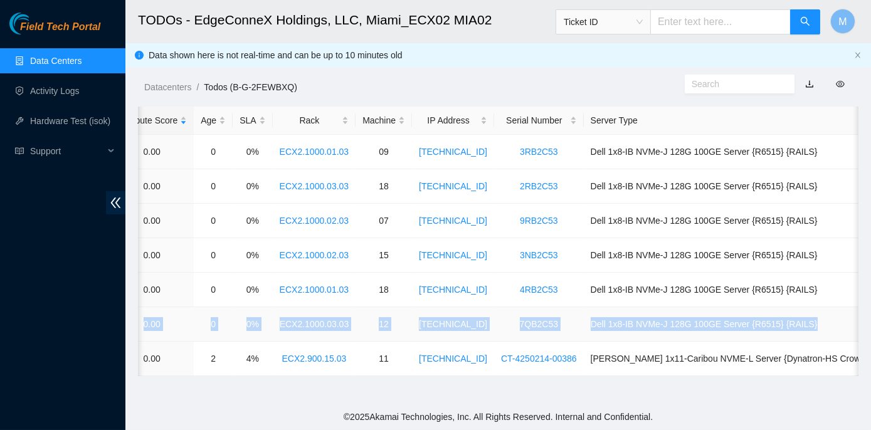
drag, startPoint x: 177, startPoint y: 322, endPoint x: 838, endPoint y: 323, distance: 661.1
click at [838, 323] on tr "B-W-14PWKZS FABRIC-MIA 40635 Low 0.00 0 0% ECX2.1000.03.03 12 104.86.100.79 7QB…" at bounding box center [349, 324] width 1190 height 34
copy tr "B-W-14PWKZS FABRIC-MIA 40635 Low 0.00 0 0% ECX2.1000.03.03 12 104.86.100.79 7QB…"
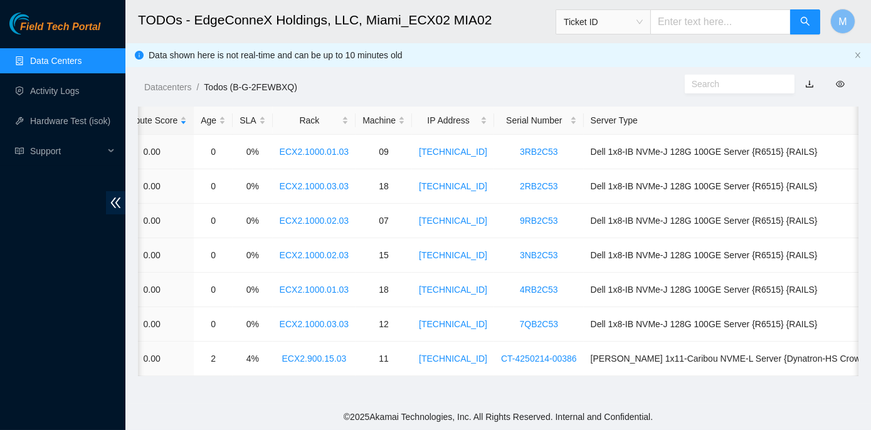
click at [469, 405] on footer "© 2025 Akamai Technologies, Inc. All Rights Reserved. Internal and Confidential." at bounding box center [498, 417] width 746 height 26
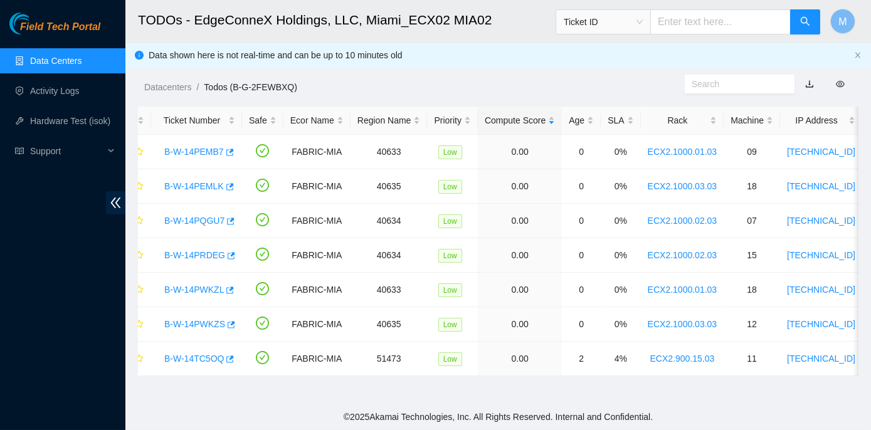
scroll to position [0, 0]
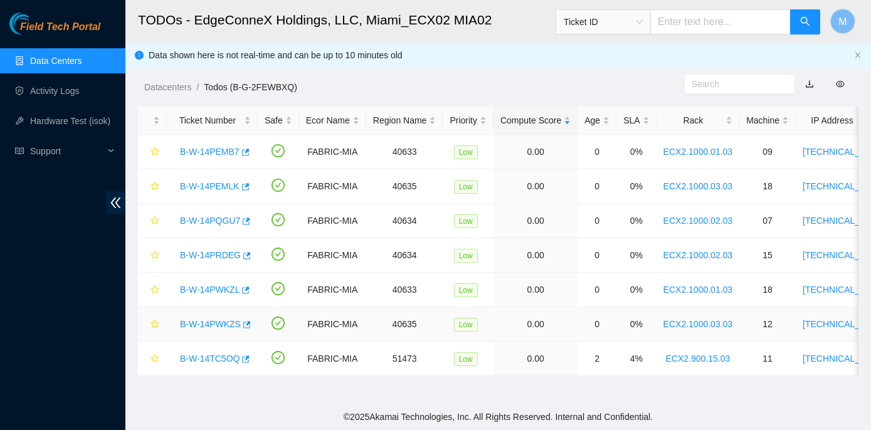
click at [193, 326] on link "B-W-14PWKZS" at bounding box center [210, 324] width 61 height 10
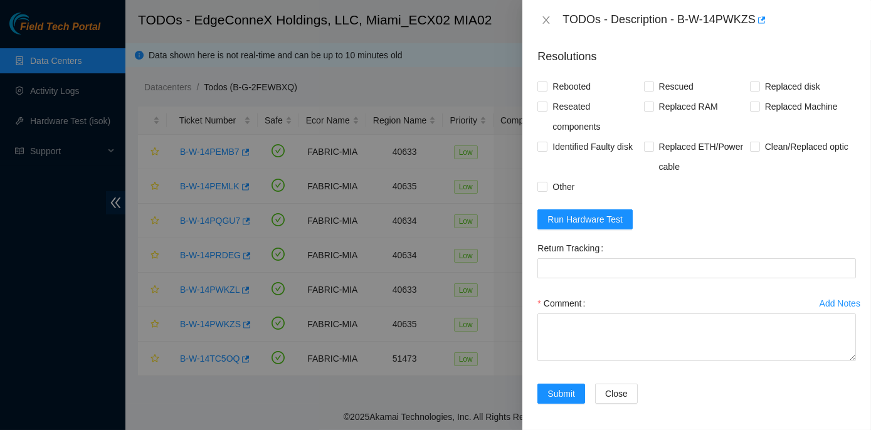
scroll to position [565, 0]
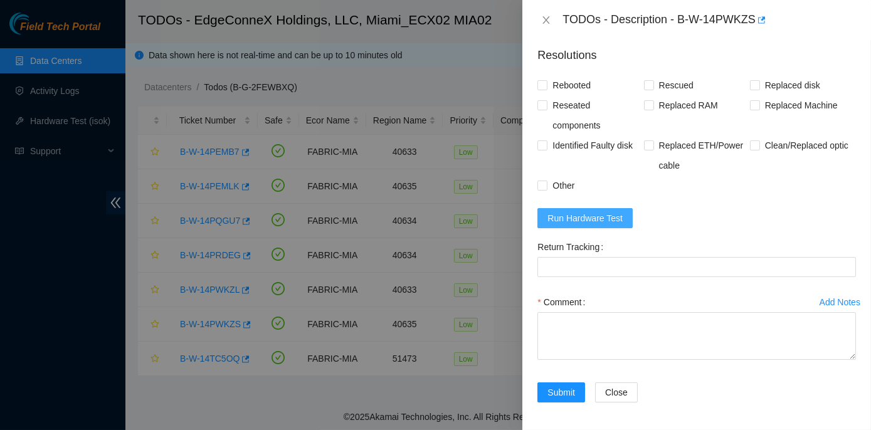
click at [565, 212] on span "Run Hardware Test" at bounding box center [585, 218] width 75 height 14
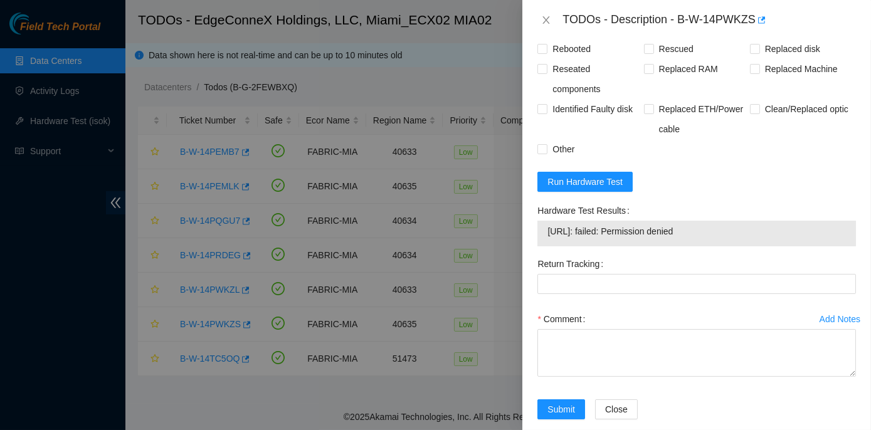
scroll to position [618, 0]
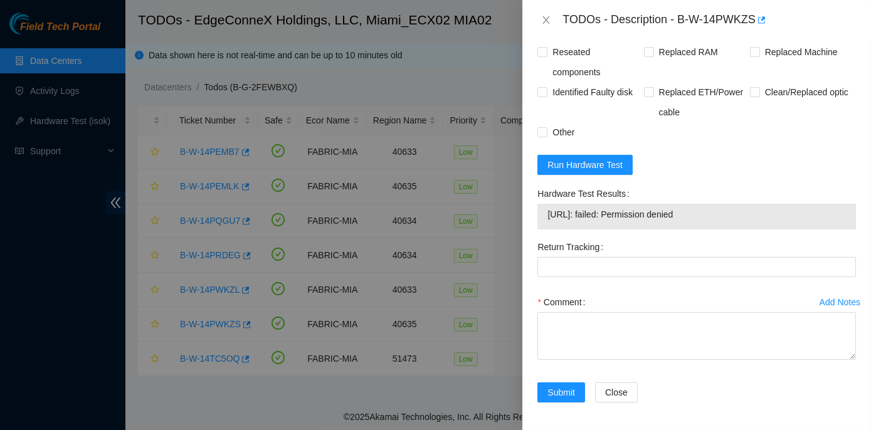
drag, startPoint x: 536, startPoint y: 191, endPoint x: 708, endPoint y: 216, distance: 173.7
click at [708, 216] on div "Hardware Test Results 104.86.100.79: failed: Permission denied" at bounding box center [697, 210] width 329 height 53
copy div "Hardware Test Results 104.86.100.79: failed: Permission denied"
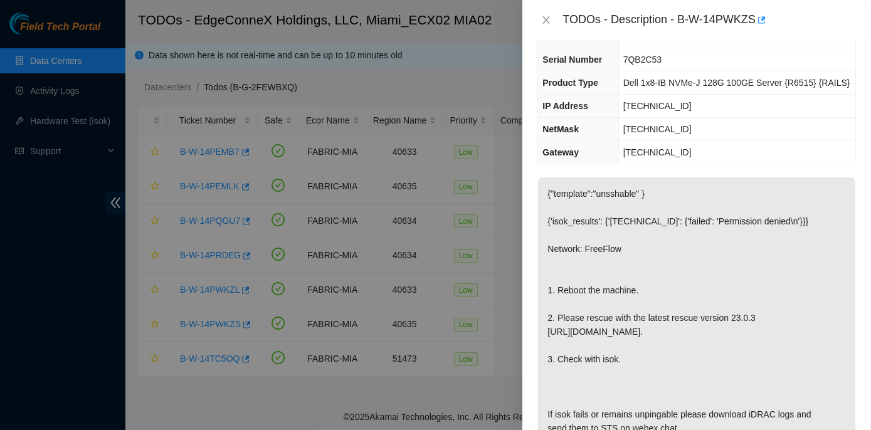
scroll to position [48, 0]
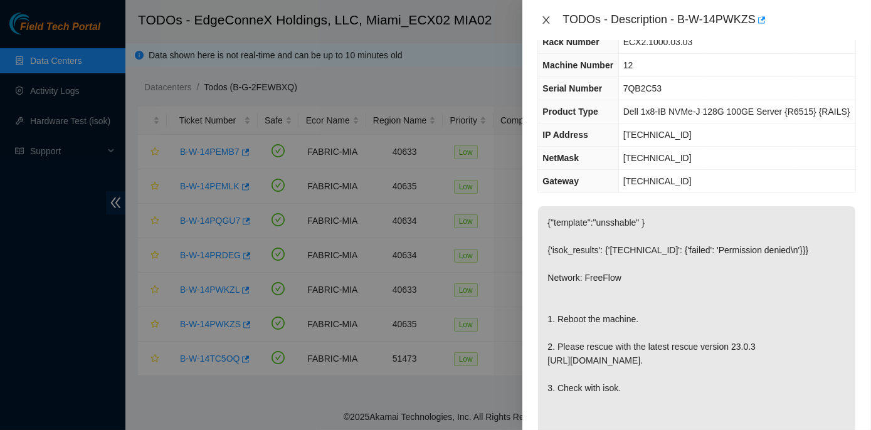
click at [543, 20] on icon "close" at bounding box center [546, 20] width 10 height 10
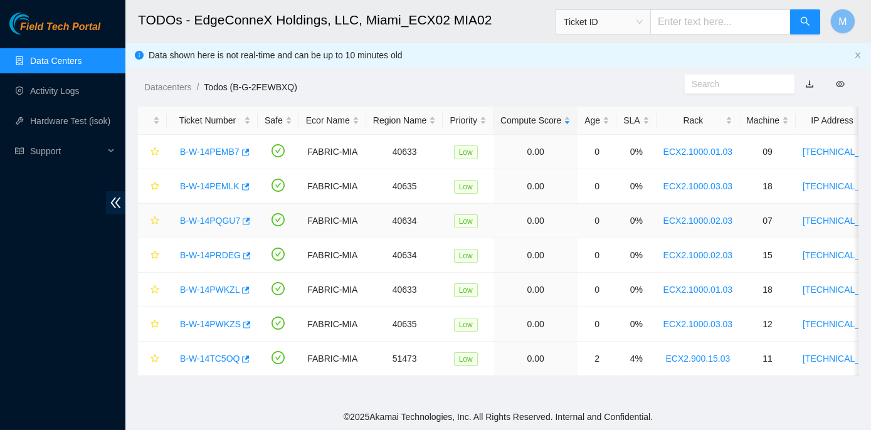
scroll to position [62, 0]
click at [191, 358] on link "B-W-14TC5OQ" at bounding box center [210, 359] width 60 height 10
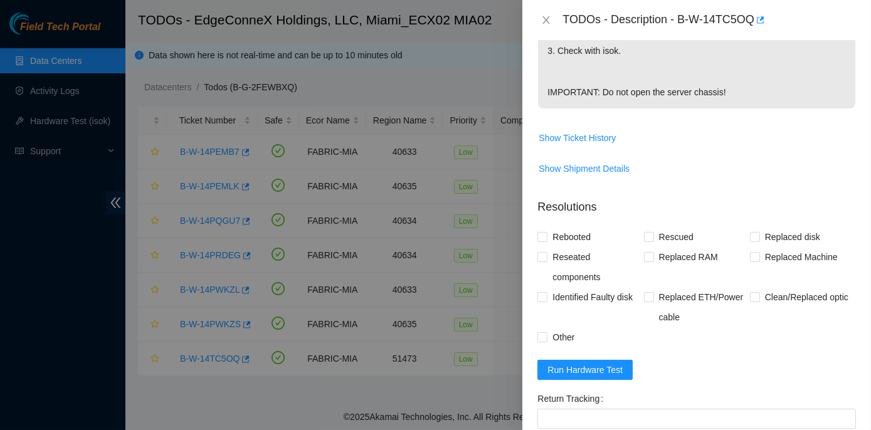
scroll to position [448, 0]
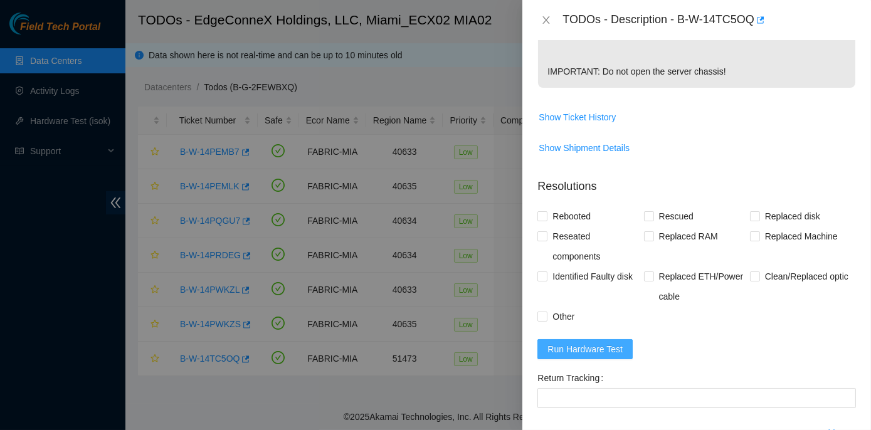
click at [572, 356] on span "Run Hardware Test" at bounding box center [585, 349] width 75 height 14
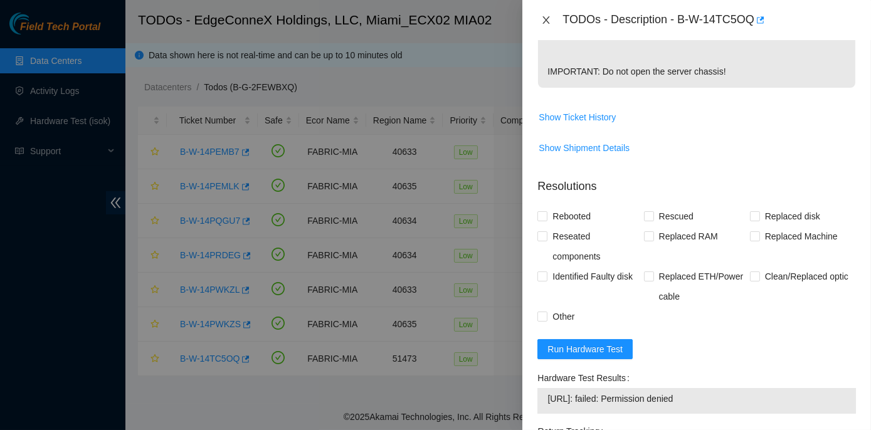
click at [544, 15] on icon "close" at bounding box center [546, 20] width 10 height 10
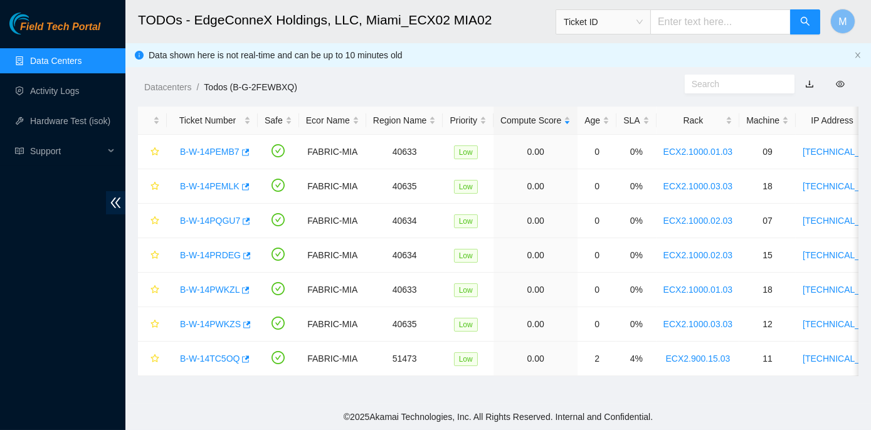
scroll to position [394, 0]
click at [210, 323] on link "B-W-14PWKZS" at bounding box center [210, 324] width 61 height 10
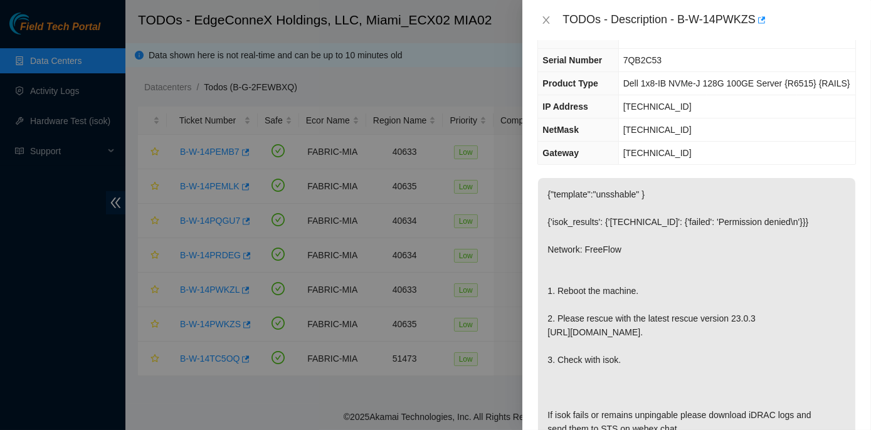
scroll to position [70, 0]
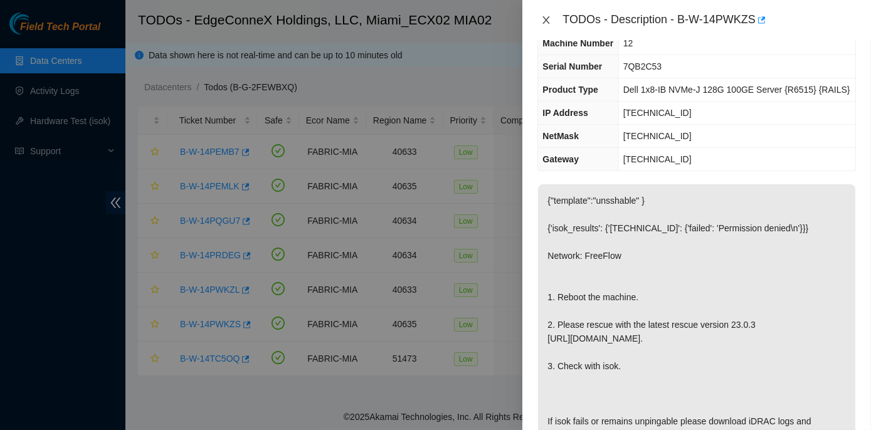
click at [543, 18] on icon "close" at bounding box center [546, 20] width 10 height 10
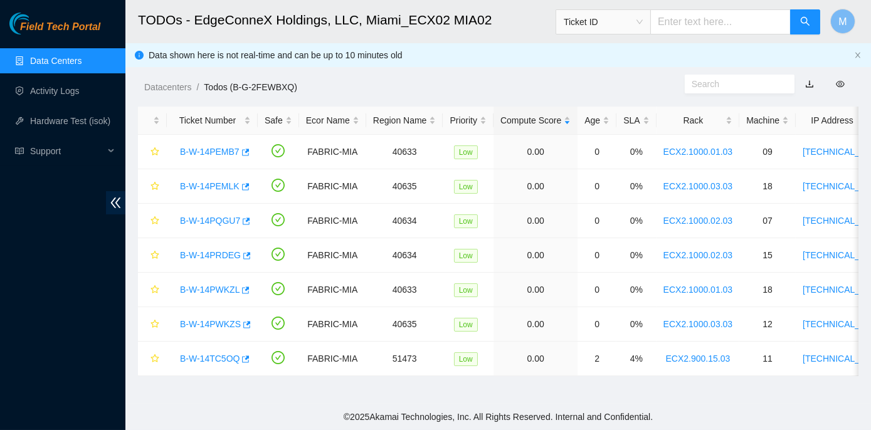
scroll to position [97, 0]
click at [193, 189] on link "B-W-14PEMLK" at bounding box center [210, 186] width 60 height 10
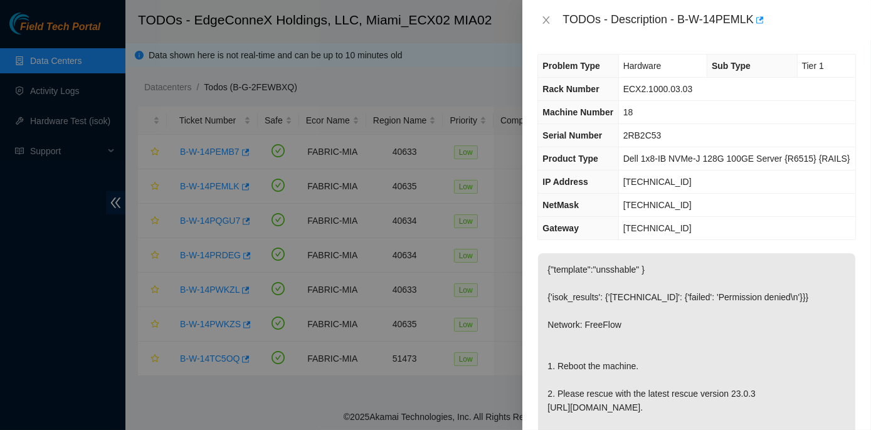
scroll to position [0, 0]
click at [547, 19] on icon "close" at bounding box center [546, 20] width 7 height 8
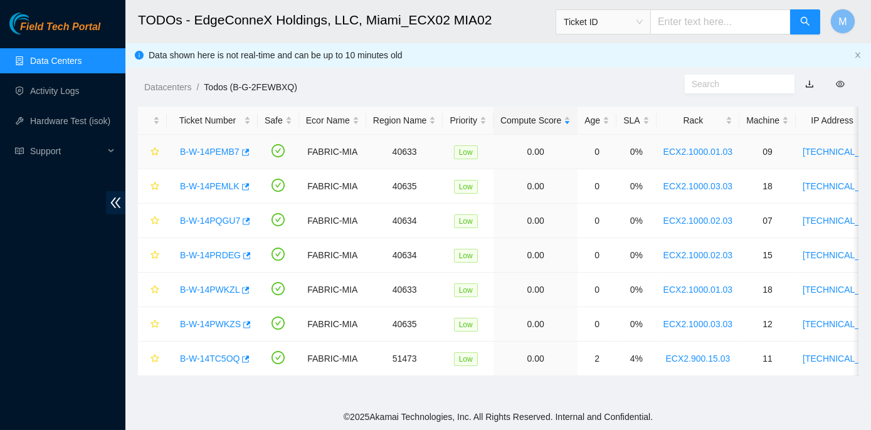
click at [206, 152] on link "B-W-14PEMB7" at bounding box center [210, 152] width 60 height 10
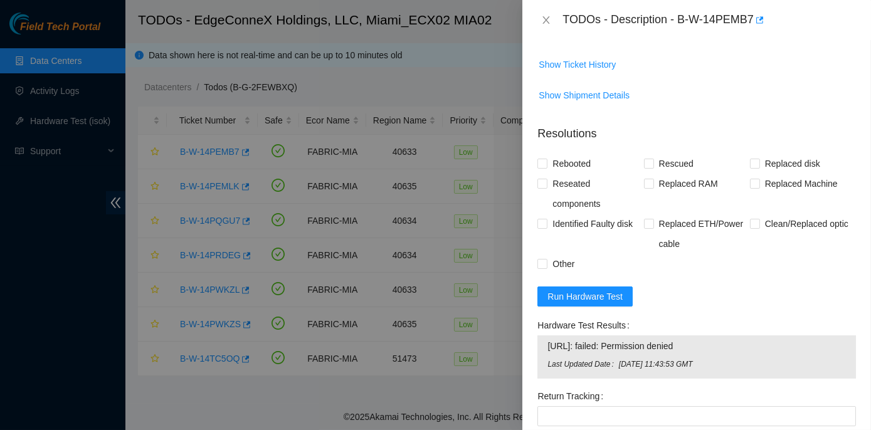
scroll to position [513, 0]
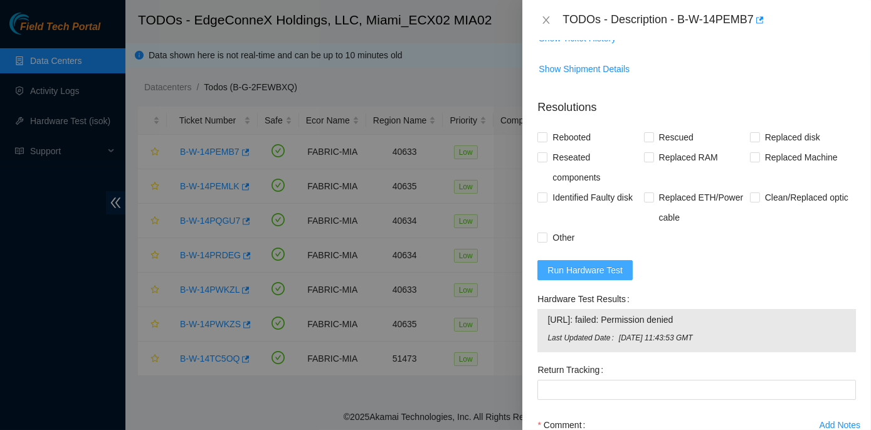
click at [587, 263] on span "Run Hardware Test" at bounding box center [585, 270] width 75 height 14
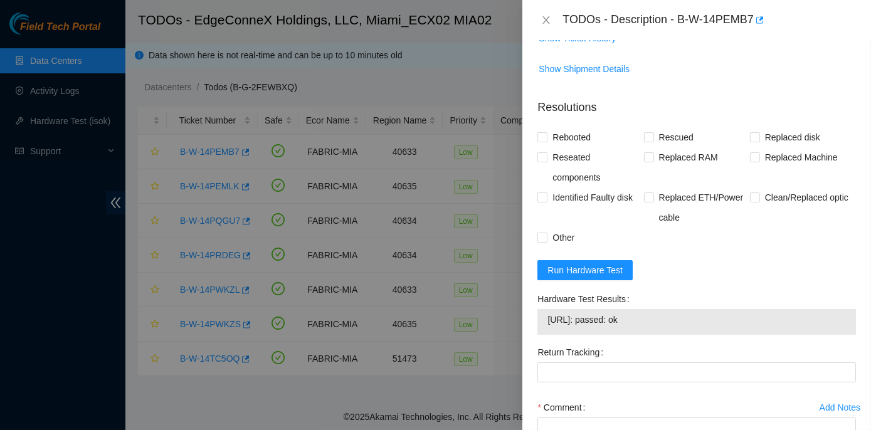
drag, startPoint x: 539, startPoint y: 295, endPoint x: 655, endPoint y: 321, distance: 118.4
click at [655, 321] on div "Hardware Test Results 23.205.164.140: passed: ok" at bounding box center [697, 312] width 319 height 46
click at [538, 139] on input "Rebooted" at bounding box center [542, 136] width 9 height 9
checkbox input "true"
click at [649, 137] on input "Rescued" at bounding box center [648, 136] width 9 height 9
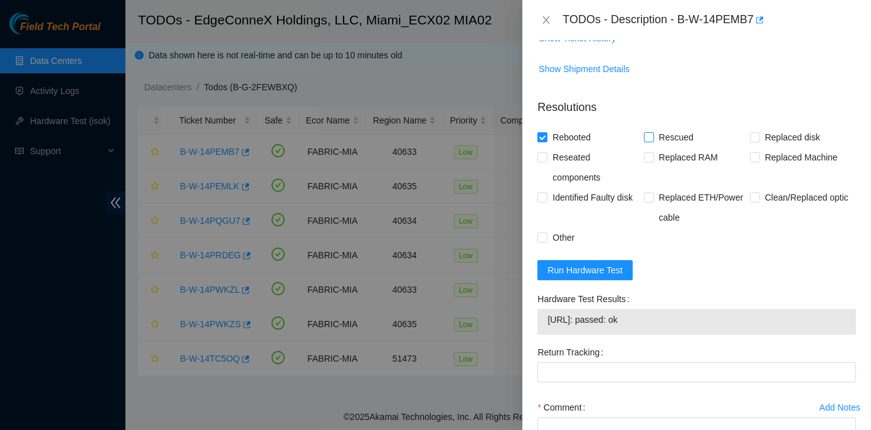
checkbox input "true"
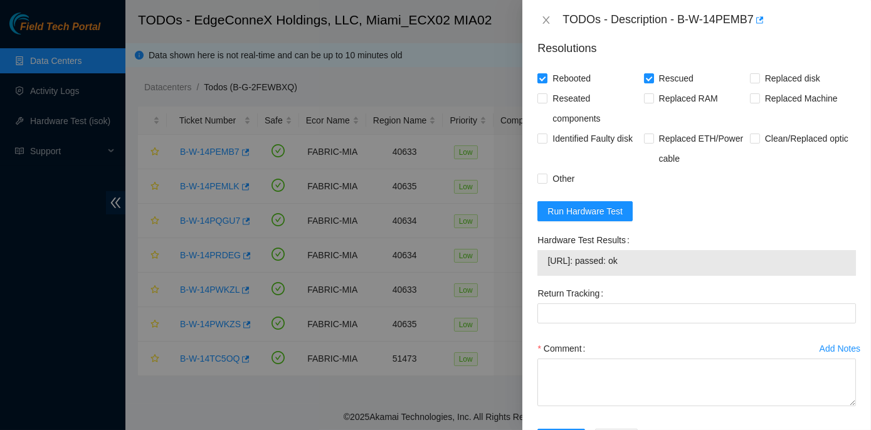
scroll to position [618, 0]
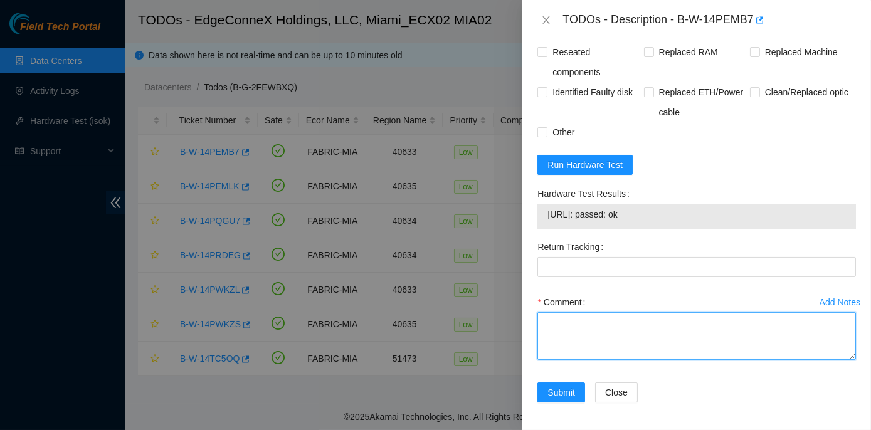
click at [576, 322] on textarea "Comment" at bounding box center [697, 336] width 319 height 48
paste textarea "Rack No: ECX2.1000.01.03 Machine No: 09 IP: 23.205.164.140 Serial No: 3RB2C53 D…"
type textarea "Rack No: ECX2.1000.01.03 Machine No: 09 IP: 23.205.164.140 Serial No: 3RB2C53 D…"
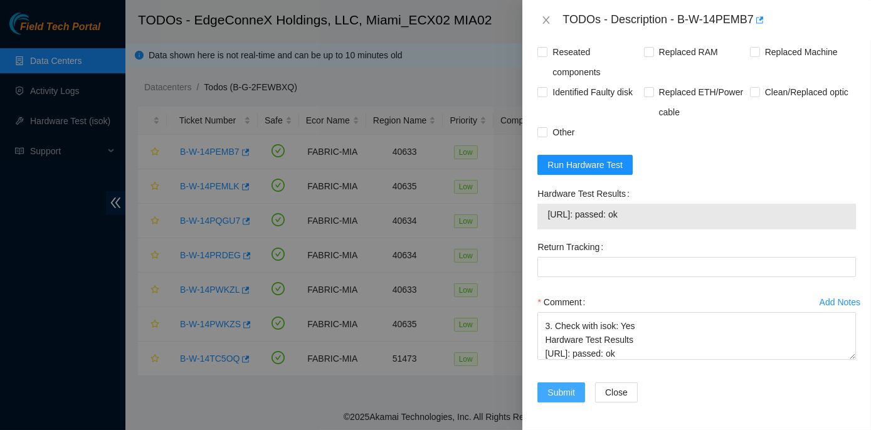
click at [568, 390] on span "Submit" at bounding box center [562, 393] width 28 height 14
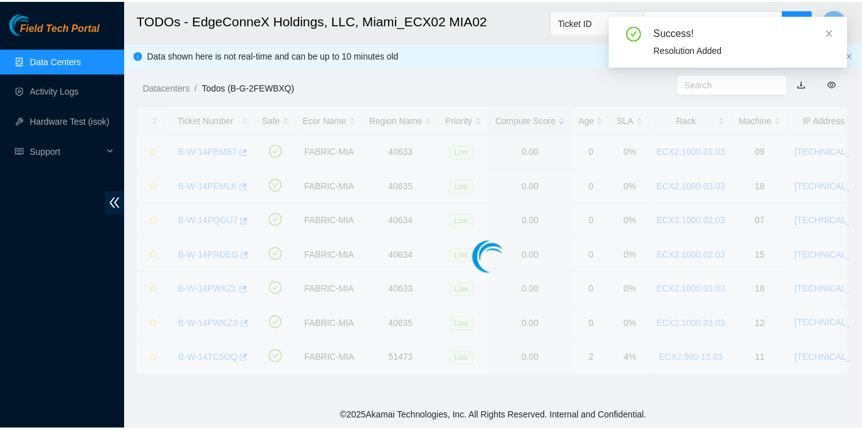
scroll to position [349, 0]
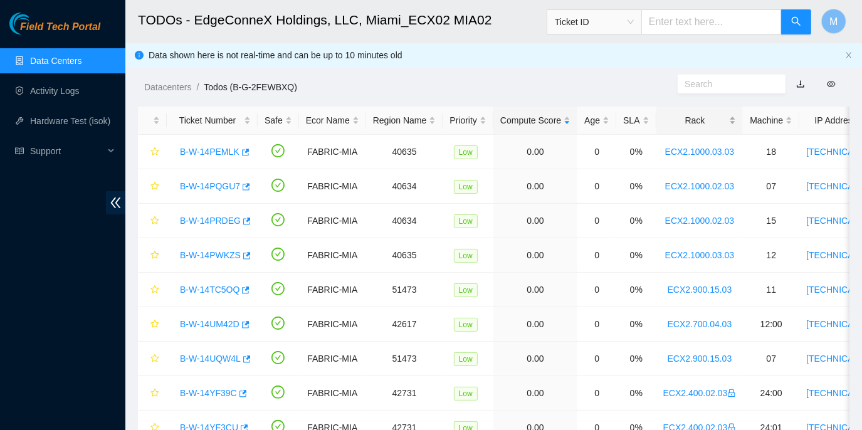
click at [693, 119] on div "Rack" at bounding box center [700, 121] width 73 height 14
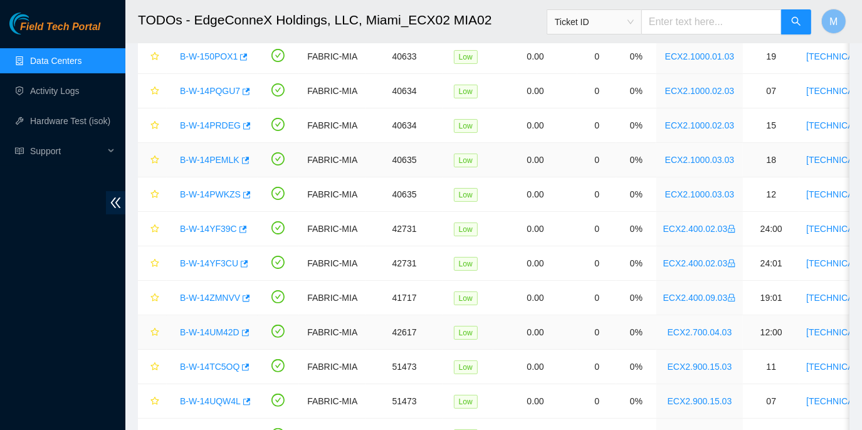
scroll to position [0, 0]
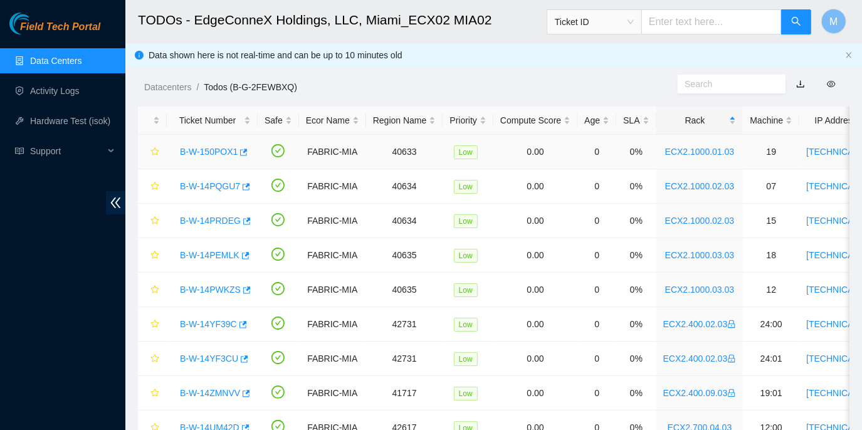
click at [175, 149] on div "B-W-150POX1" at bounding box center [212, 152] width 77 height 20
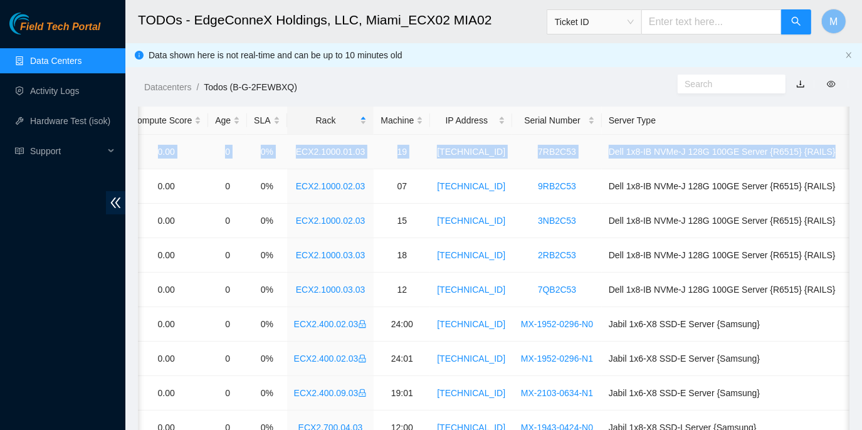
scroll to position [0, 401]
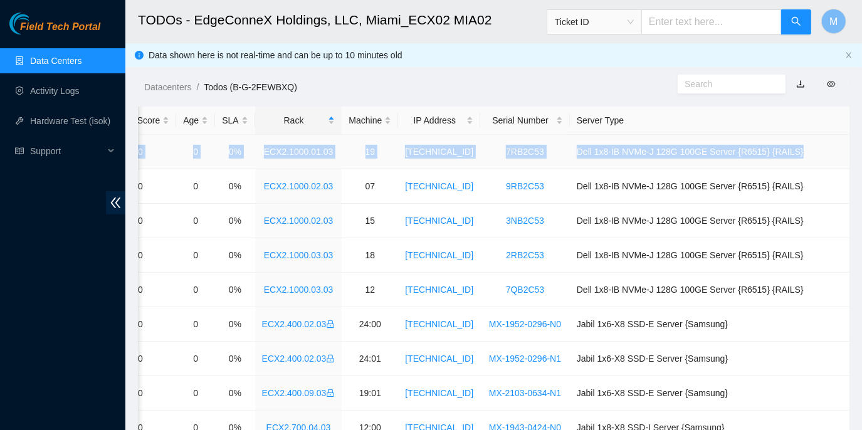
drag, startPoint x: 175, startPoint y: 149, endPoint x: 849, endPoint y: 150, distance: 674.3
click at [849, 150] on tr "B-W-150POX1 FABRIC-MIA 40633 Low 0.00 0 0% ECX2.1000.01.03 19 23.205.164.150 7R…" at bounding box center [334, 152] width 1194 height 34
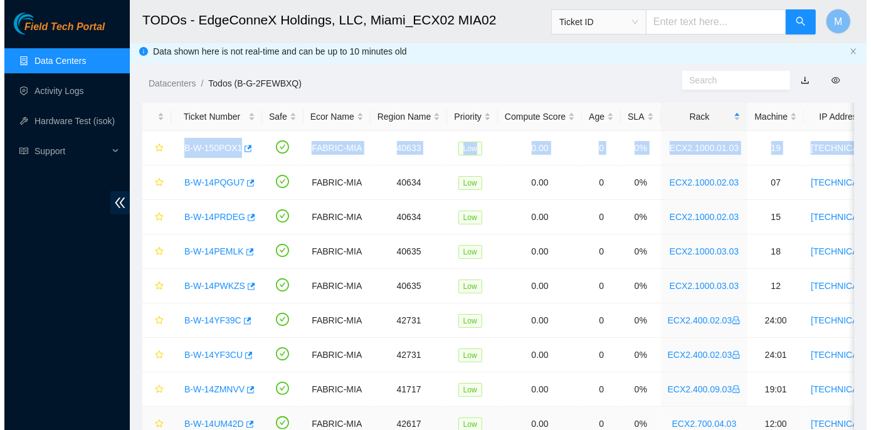
scroll to position [0, 0]
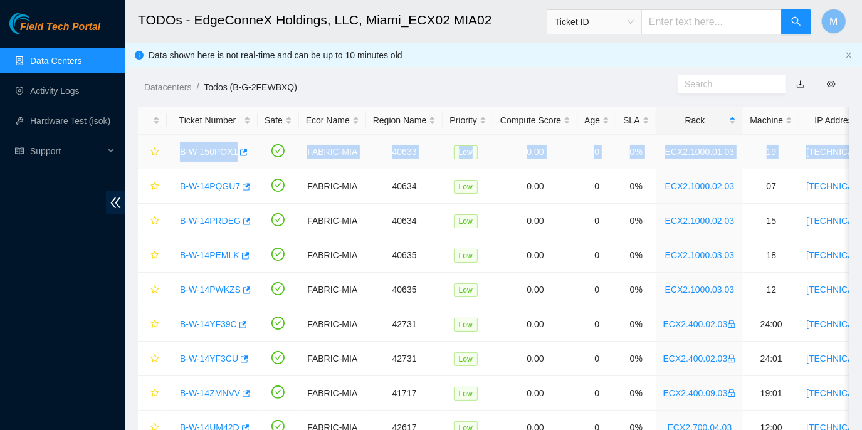
click at [197, 161] on div "B-W-150POX1" at bounding box center [212, 152] width 77 height 20
click at [170, 159] on td "B-W-150POX1" at bounding box center [212, 152] width 91 height 34
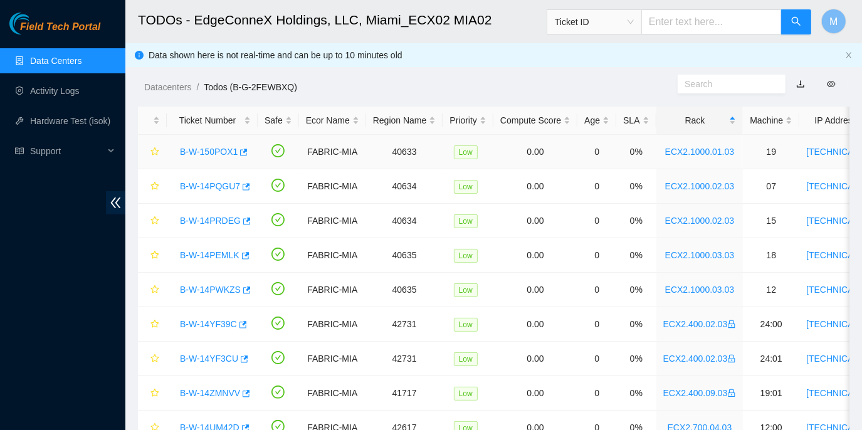
click at [192, 147] on link "B-W-150POX1" at bounding box center [209, 152] width 58 height 10
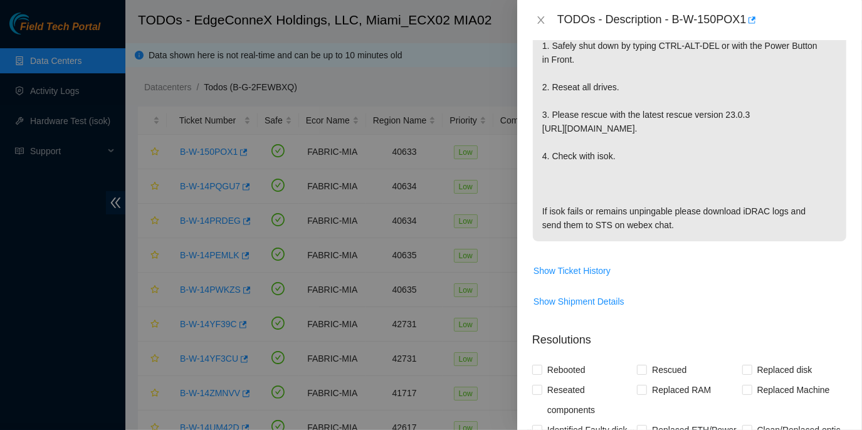
scroll to position [607, 0]
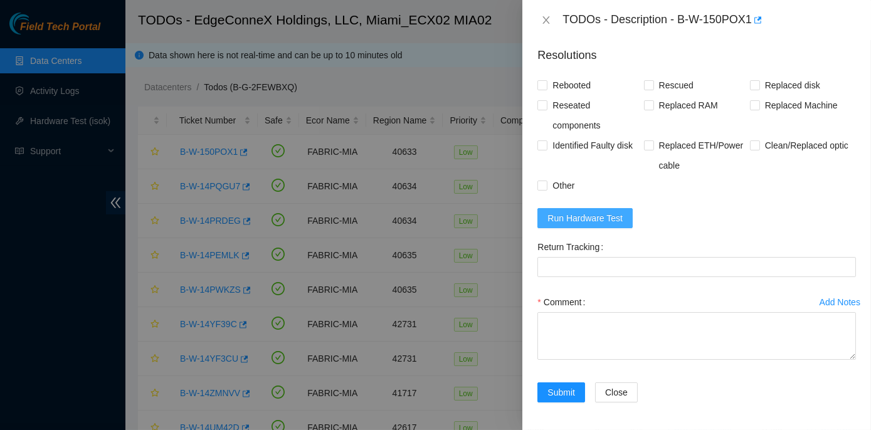
click at [543, 220] on button "Run Hardware Test" at bounding box center [585, 218] width 95 height 20
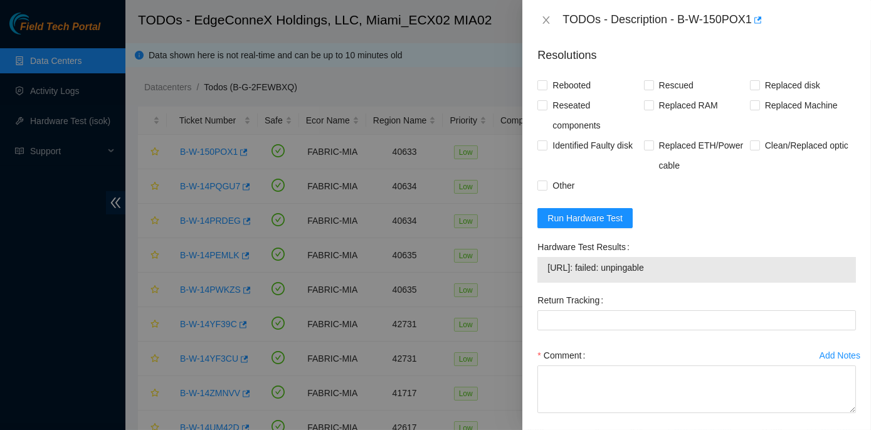
drag, startPoint x: 535, startPoint y: 247, endPoint x: 681, endPoint y: 268, distance: 147.7
click at [681, 268] on div "Hardware Test Results 23.205.164.150: failed: unpingable" at bounding box center [697, 263] width 329 height 53
click at [548, 19] on icon "close" at bounding box center [546, 20] width 10 height 10
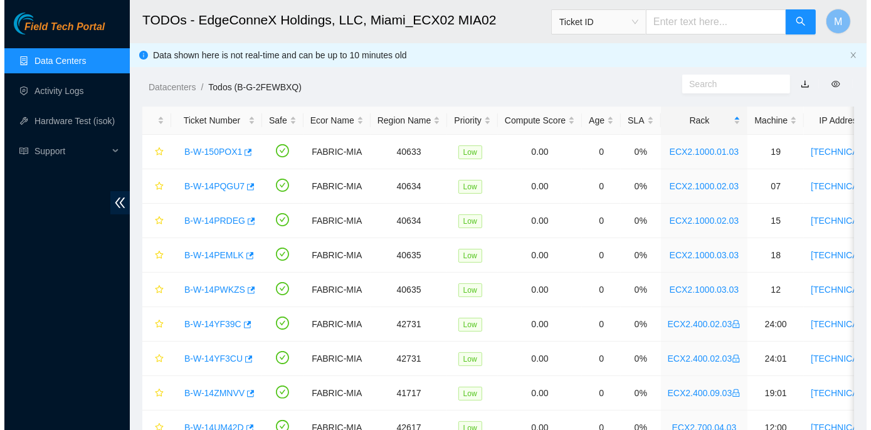
scroll to position [335, 0]
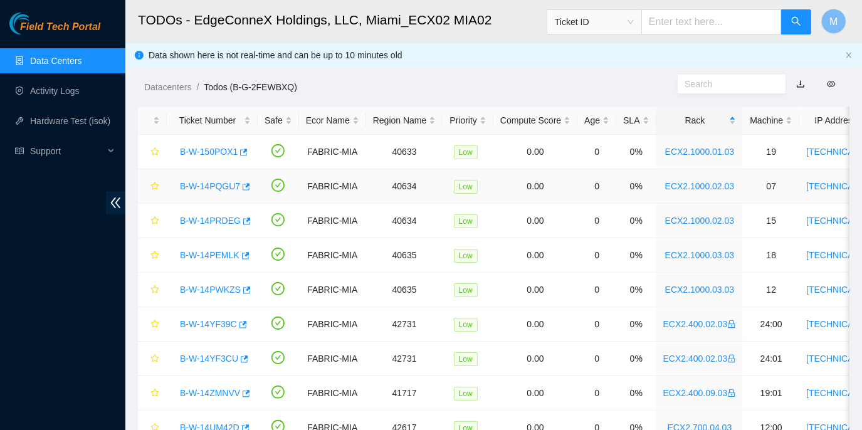
click at [230, 184] on link "B-W-14PQGU7" at bounding box center [210, 186] width 60 height 10
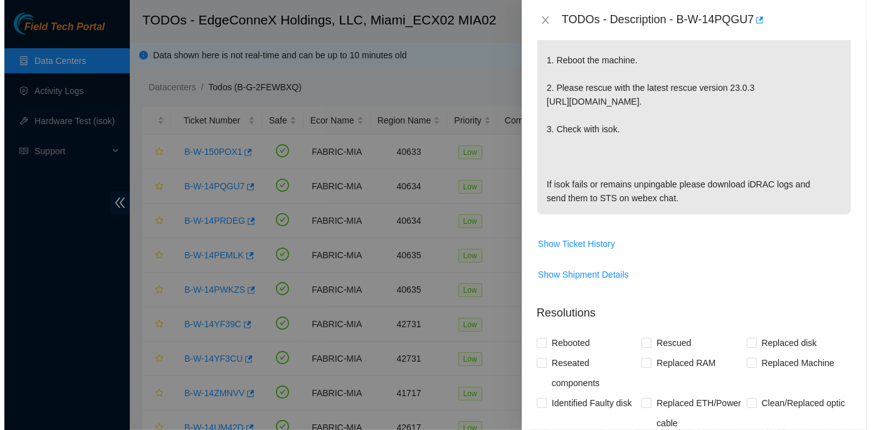
scroll to position [565, 0]
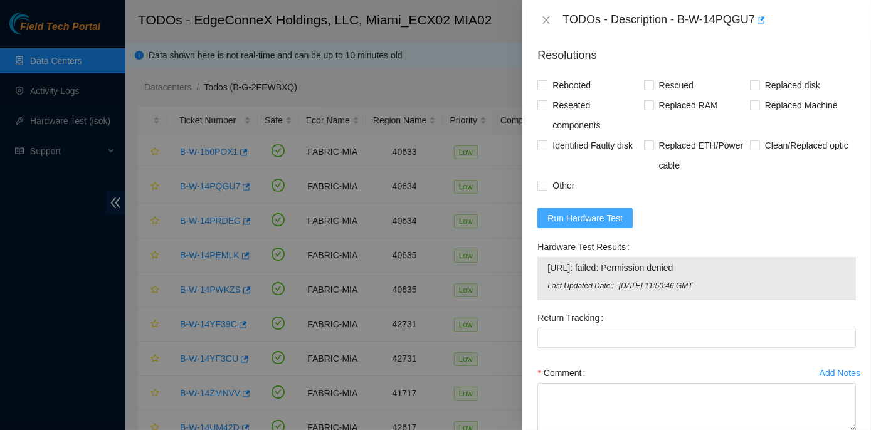
click at [592, 216] on span "Run Hardware Test" at bounding box center [585, 218] width 75 height 14
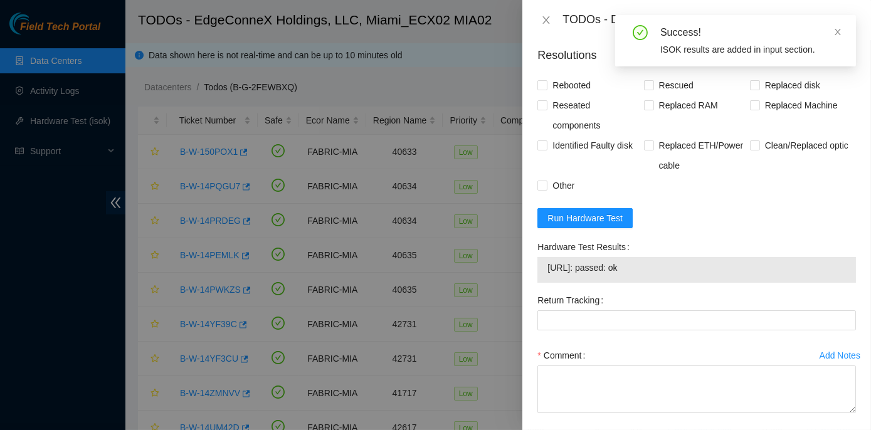
drag, startPoint x: 533, startPoint y: 242, endPoint x: 659, endPoint y: 266, distance: 128.9
click at [659, 266] on div "Hardware Test Results 104.86.100.138: passed: ok" at bounding box center [697, 263] width 329 height 53
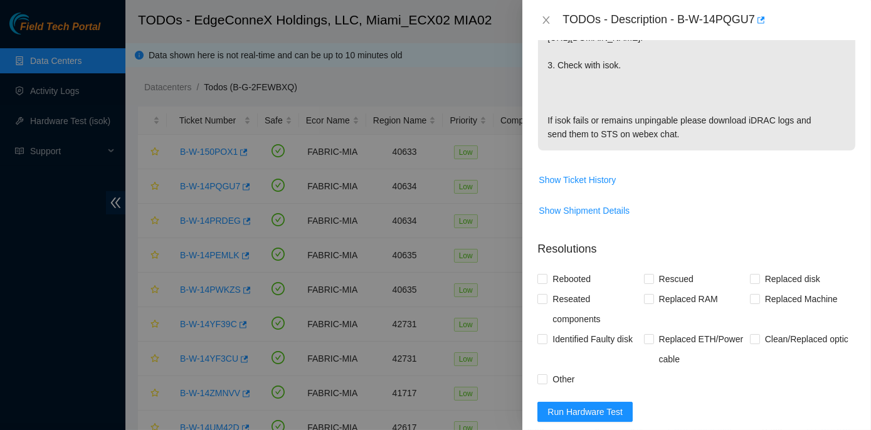
scroll to position [337, 0]
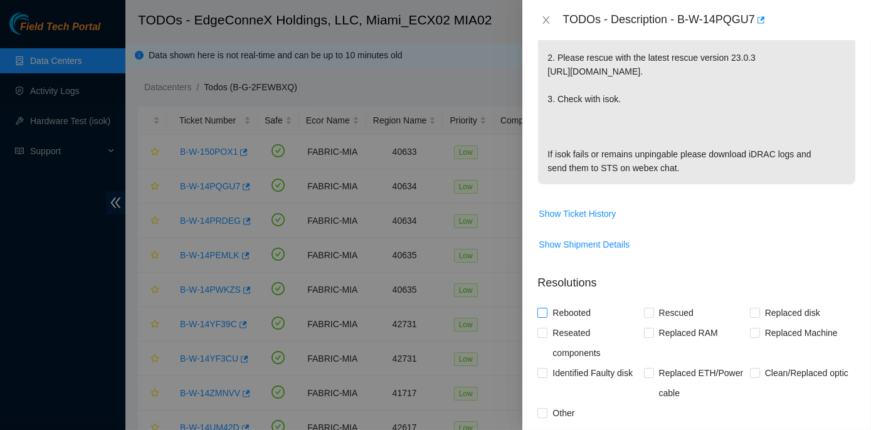
click at [542, 312] on input "Rebooted" at bounding box center [542, 312] width 9 height 9
checkbox input "true"
click at [644, 309] on input "Rescued" at bounding box center [648, 312] width 9 height 9
checkbox input "true"
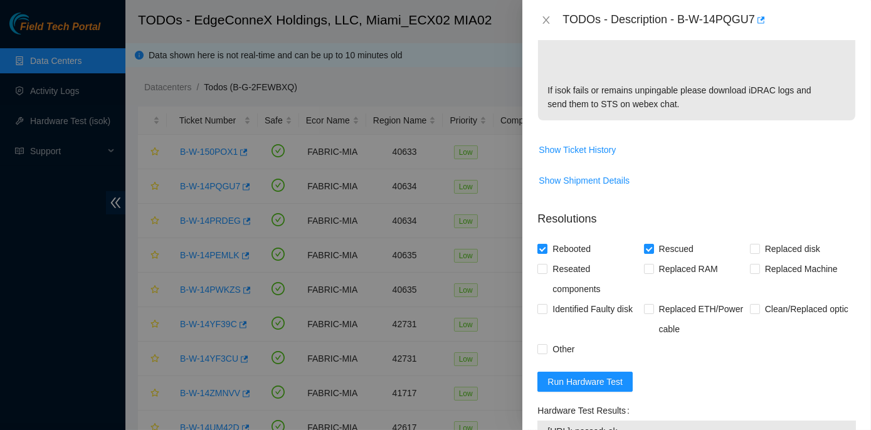
scroll to position [618, 0]
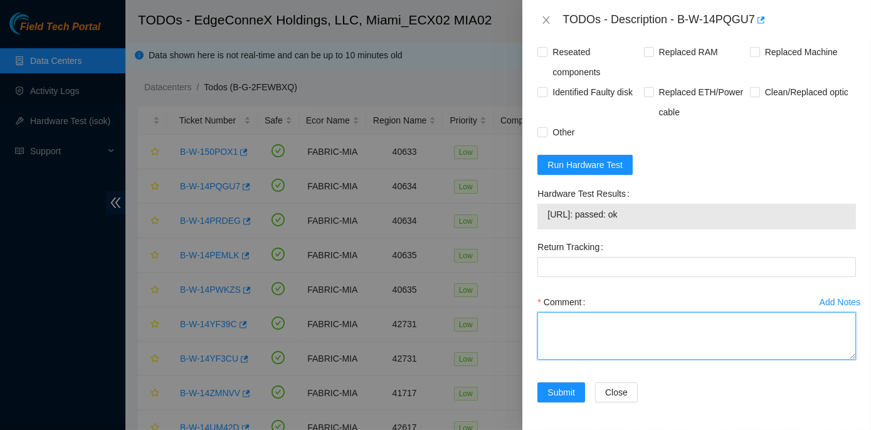
click at [580, 324] on textarea "Comment" at bounding box center [697, 336] width 319 height 48
paste textarea "Rack No: ECX2.1000.02.03 Machine No: 07 IP: 104.86.100.138 Serial No: 9RB2C53 D…"
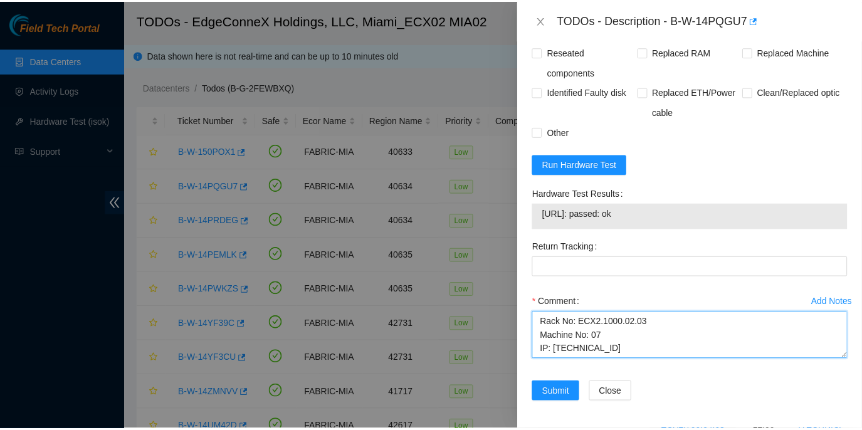
scroll to position [245, 0]
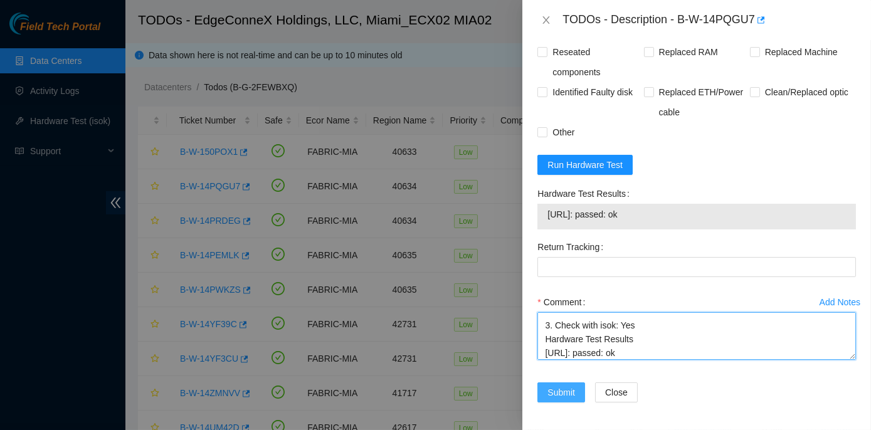
type textarea "Rack No: ECX2.1000.02.03 Machine No: 07 IP: 104.86.100.138 Serial No: 9RB2C53 D…"
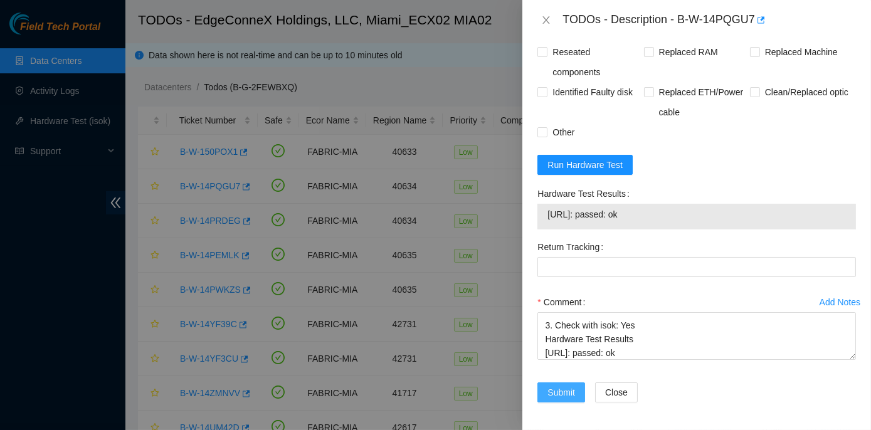
click at [555, 391] on span "Submit" at bounding box center [562, 393] width 28 height 14
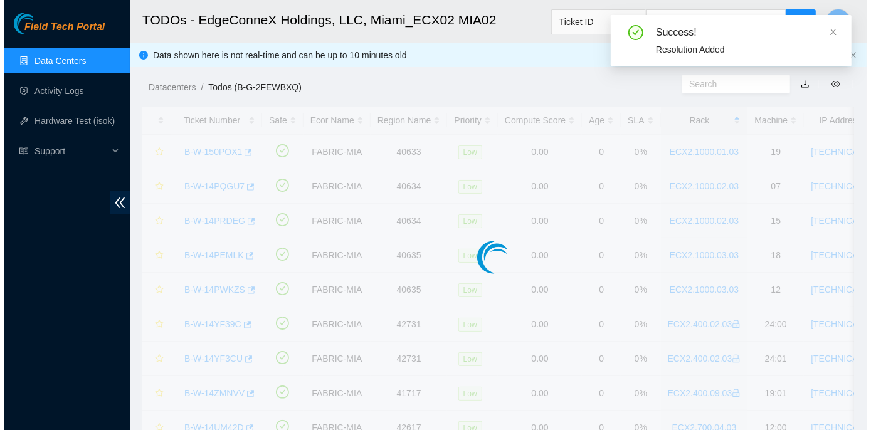
scroll to position [349, 0]
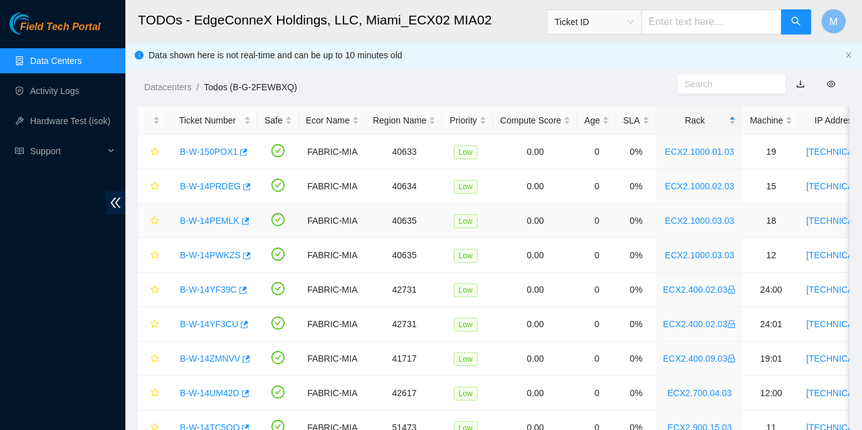
click at [228, 223] on link "B-W-14PEMLK" at bounding box center [210, 221] width 60 height 10
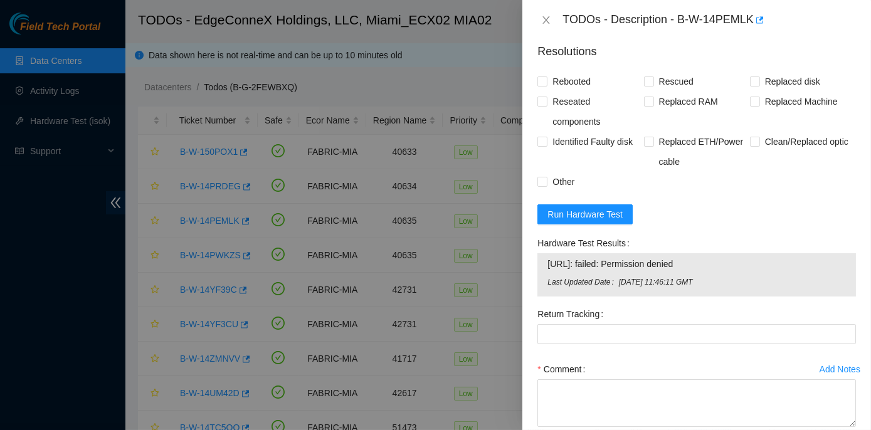
scroll to position [570, 0]
click at [572, 218] on span "Run Hardware Test" at bounding box center [585, 213] width 75 height 14
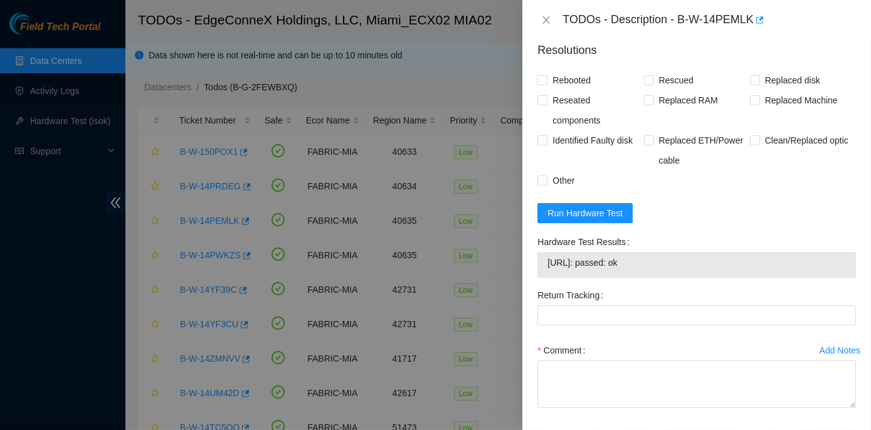
drag, startPoint x: 531, startPoint y: 236, endPoint x: 650, endPoint y: 263, distance: 122.1
click at [650, 263] on div "Problem Type Hardware Sub Type Tier 1 Rack Number ECX2.1000.03.03 Machine Numbe…" at bounding box center [696, 235] width 349 height 390
click at [542, 78] on input "Rebooted" at bounding box center [542, 79] width 9 height 9
checkbox input "true"
click at [649, 78] on input "Rescued" at bounding box center [648, 79] width 9 height 9
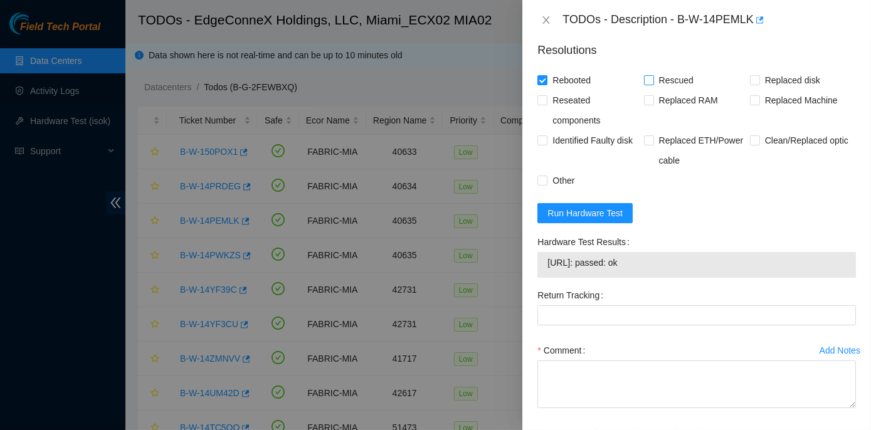
checkbox input "true"
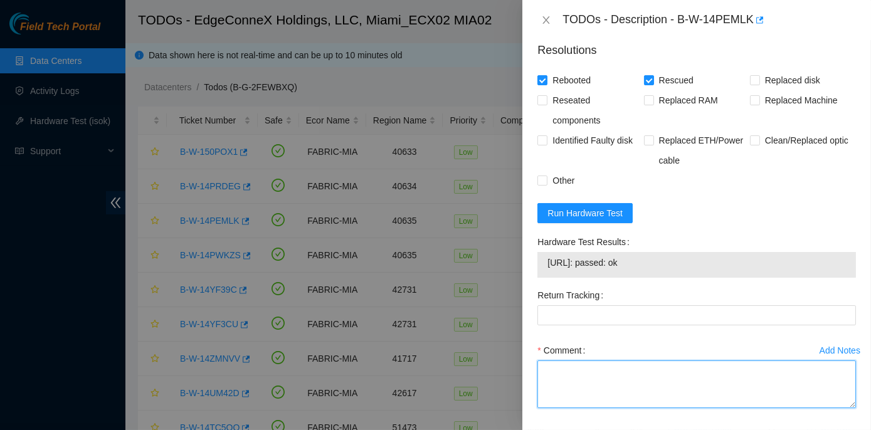
paste textarea "Rack No: ECX2.1000.03.03 Machine No: 18 IP: 104.86.100.85 Serial No: 2RB2C53 De…"
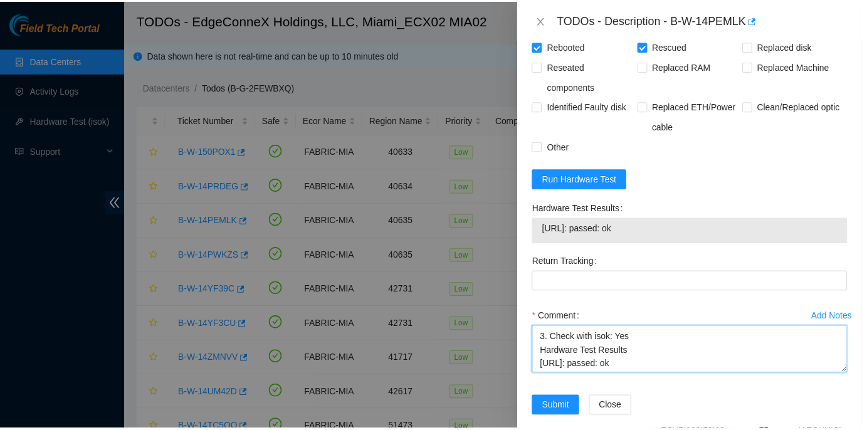
scroll to position [618, 0]
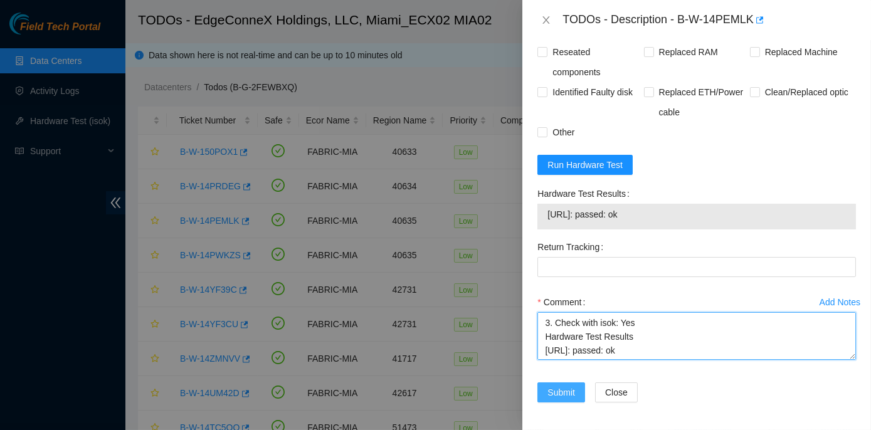
type textarea "Rack No: ECX2.1000.03.03 Machine No: 18 IP: 104.86.100.85 Serial No: 2RB2C53 De…"
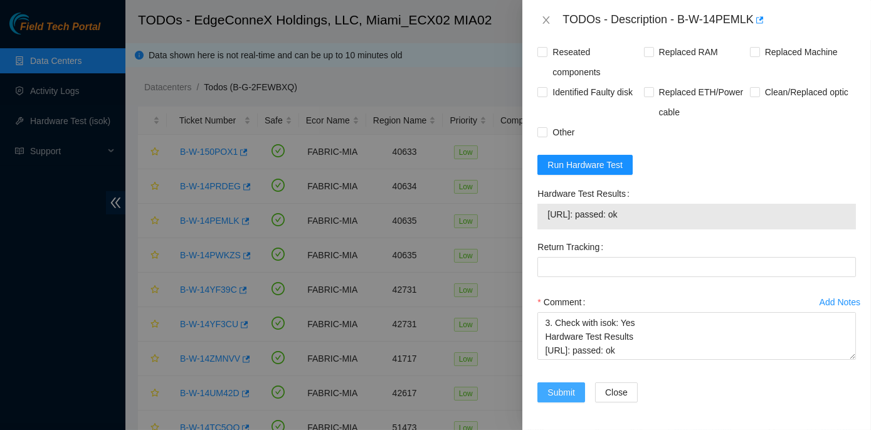
click at [548, 386] on span "Submit" at bounding box center [562, 393] width 28 height 14
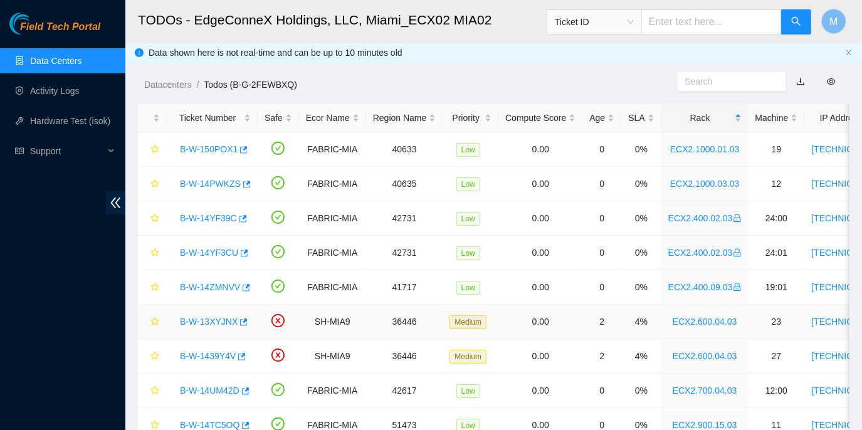
scroll to position [0, 0]
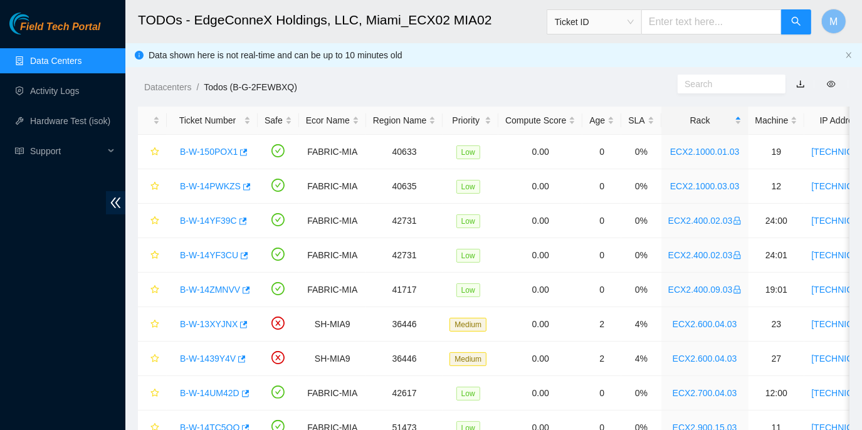
click at [67, 56] on link "Data Centers" at bounding box center [55, 61] width 51 height 10
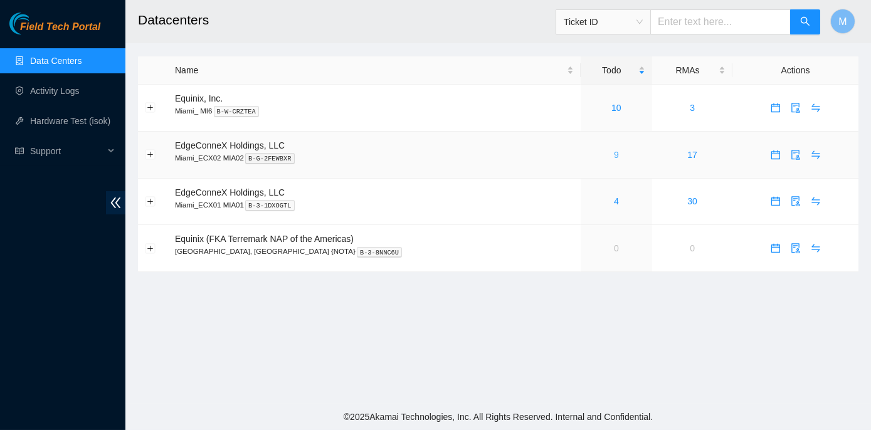
click at [614, 156] on link "9" at bounding box center [616, 155] width 5 height 10
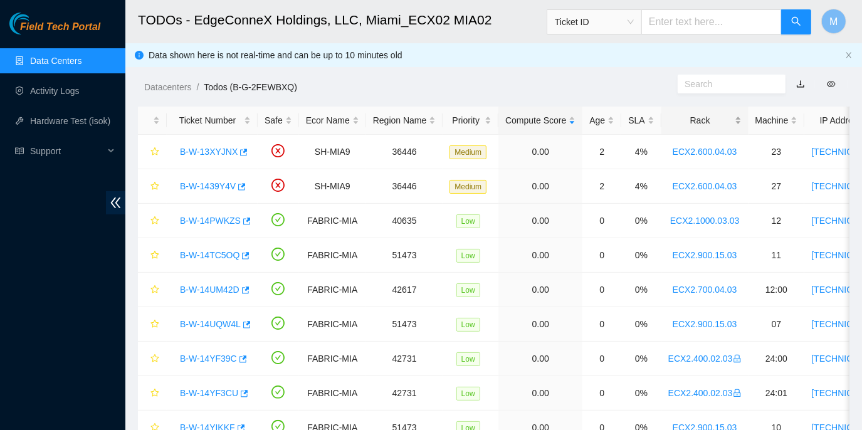
click at [697, 119] on div "Rack" at bounding box center [705, 121] width 73 height 14
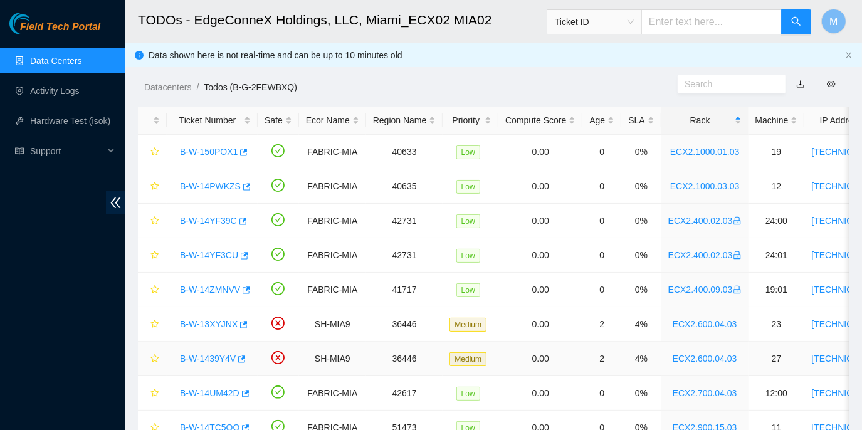
click at [428, 342] on td "36446" at bounding box center [404, 359] width 77 height 34
click at [429, 342] on td "36446" at bounding box center [404, 359] width 77 height 34
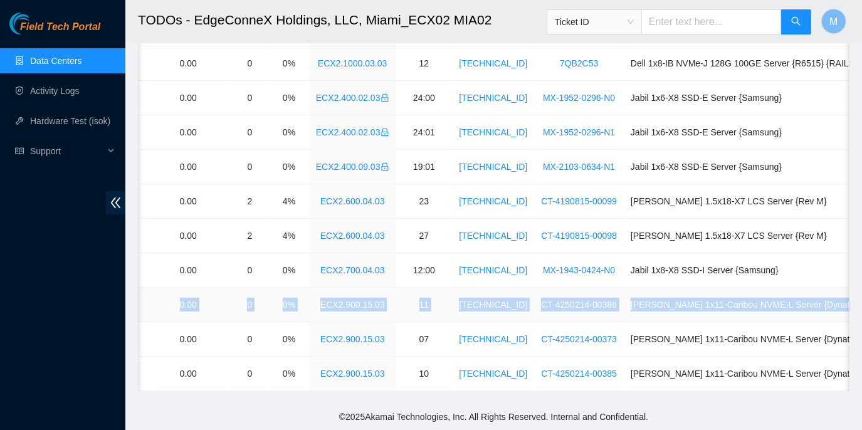
scroll to position [0, 405]
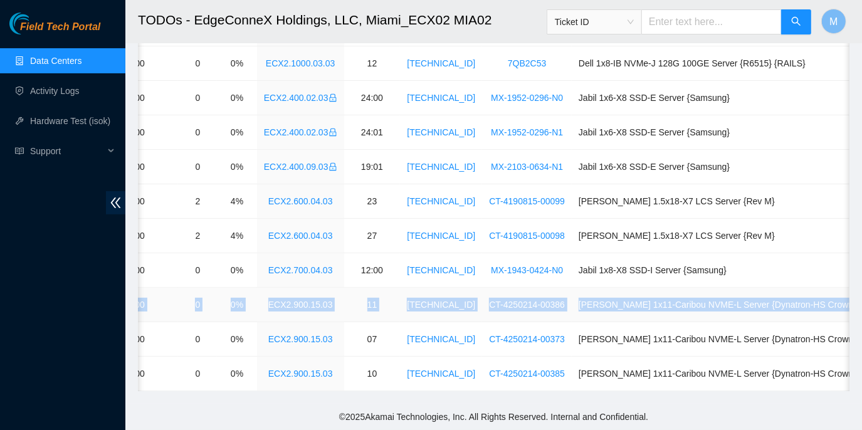
drag, startPoint x: 174, startPoint y: 296, endPoint x: 849, endPoint y: 302, distance: 674.9
click at [849, 302] on tr "B-W-14TC5OQ FABRIC-MIA 51473 Low 0.00 0 0% ECX2.900.15.03 11 23.214.171.14 CT-4…" at bounding box center [332, 305] width 1199 height 34
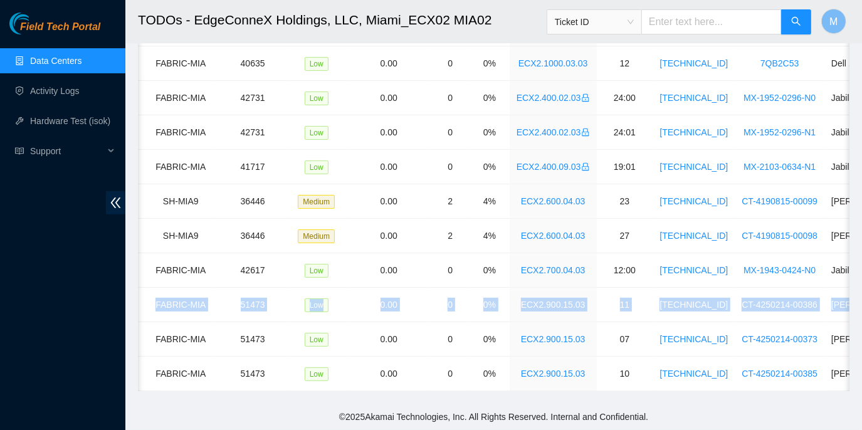
scroll to position [0, 0]
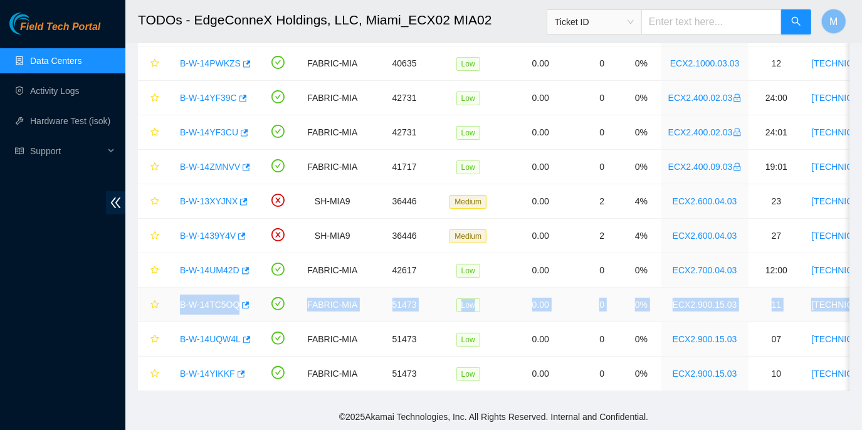
click at [192, 313] on td "B-W-14TC5OQ" at bounding box center [212, 305] width 91 height 34
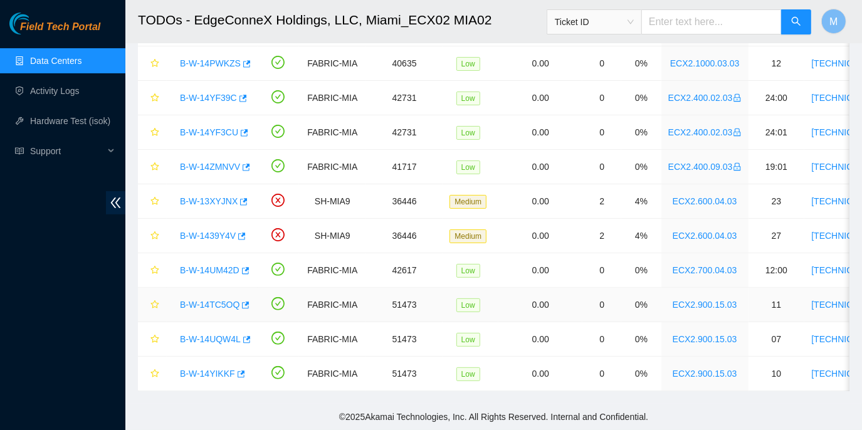
click at [203, 300] on link "B-W-14TC5OQ" at bounding box center [210, 305] width 60 height 10
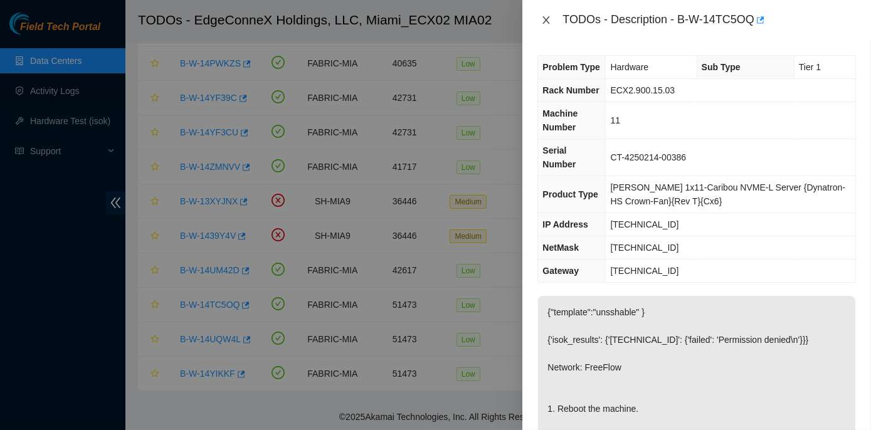
drag, startPoint x: 546, startPoint y: 19, endPoint x: 531, endPoint y: 34, distance: 21.3
click at [546, 18] on icon "close" at bounding box center [546, 20] width 10 height 10
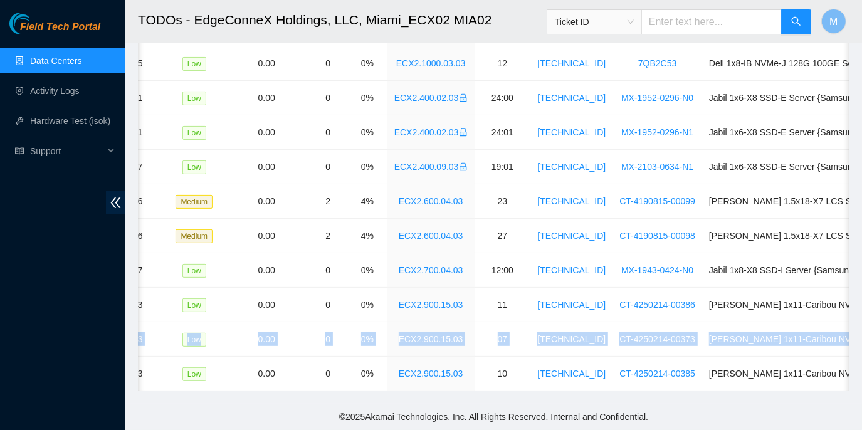
scroll to position [0, 405]
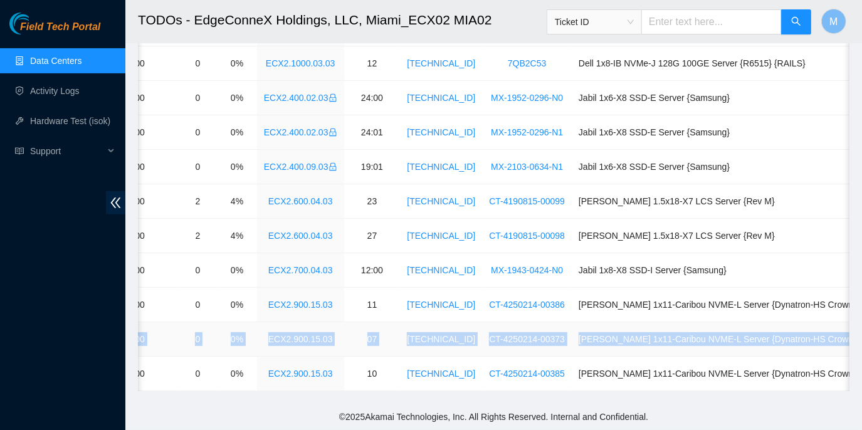
drag, startPoint x: 172, startPoint y: 331, endPoint x: 848, endPoint y: 329, distance: 676.2
click at [848, 329] on tr "B-W-14UQW4L FABRIC-MIA 51473 Low 0.00 0 0% ECX2.900.15.03 07 23.214.171.10 CT-4…" at bounding box center [332, 339] width 1199 height 34
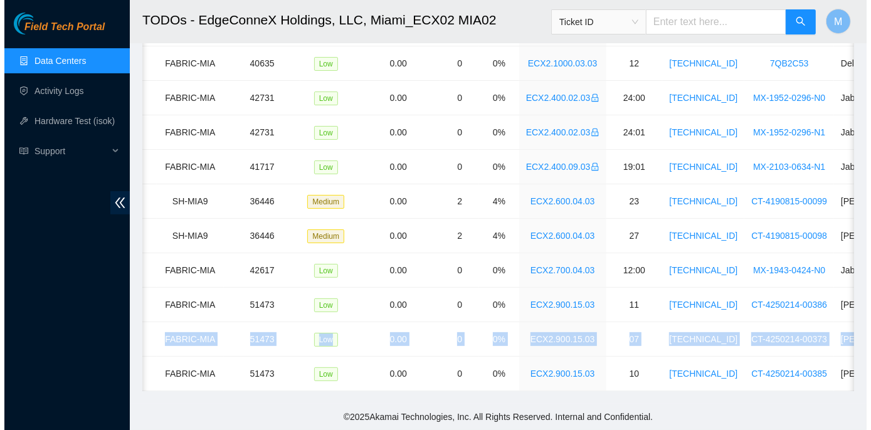
scroll to position [0, 0]
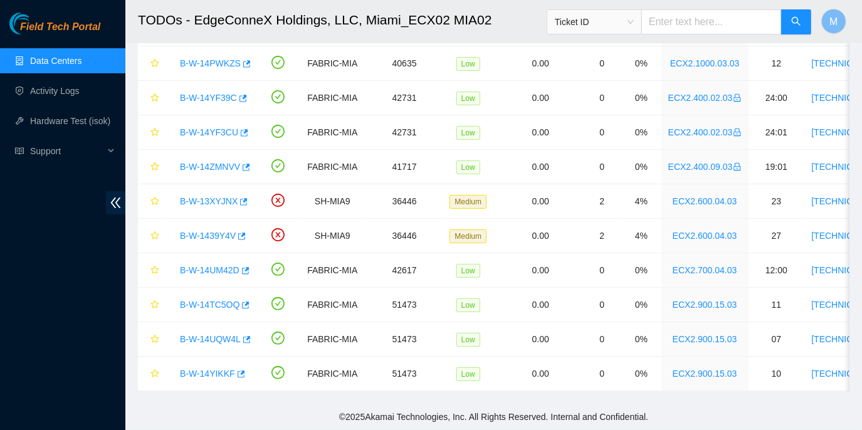
click at [145, 430] on footer "© 2025 Akamai Technologies, Inc. All Rights Reserved. Internal and Confidential." at bounding box center [493, 417] width 737 height 26
click at [211, 334] on link "B-W-14UQW4L" at bounding box center [210, 339] width 61 height 10
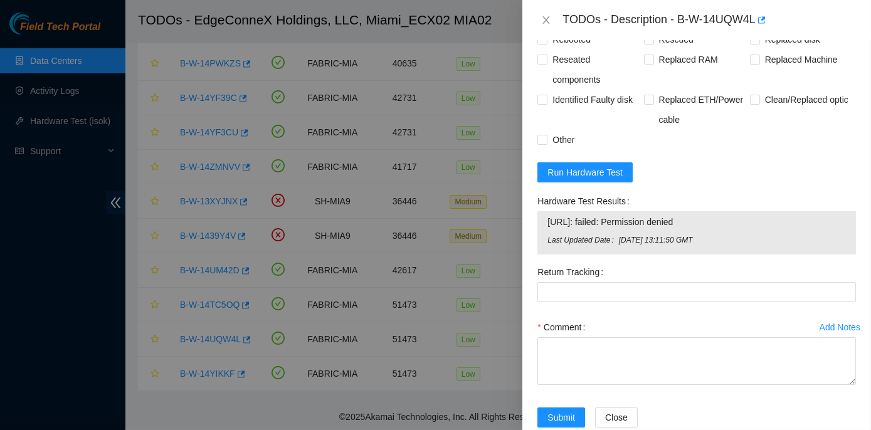
scroll to position [627, 0]
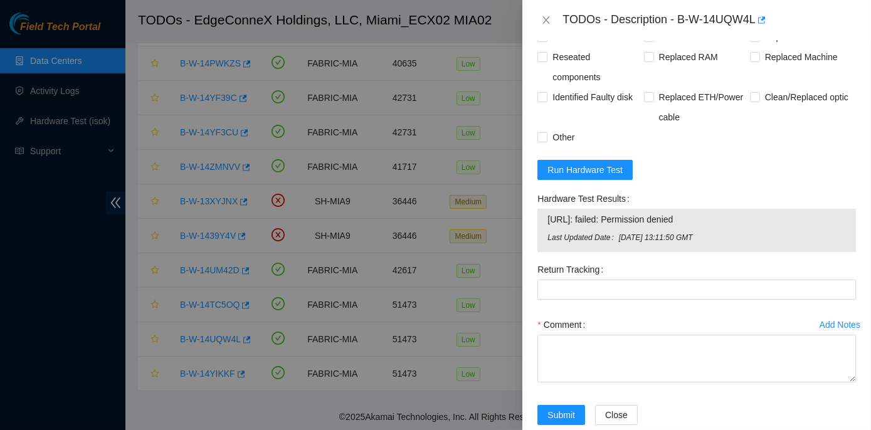
drag, startPoint x: 537, startPoint y: 211, endPoint x: 713, endPoint y: 231, distance: 177.4
click at [713, 231] on div "Hardware Test Results 23.214.171.10: failed: Permission denied Last Updated Dat…" at bounding box center [697, 224] width 329 height 71
click at [258, 260] on div at bounding box center [435, 215] width 871 height 430
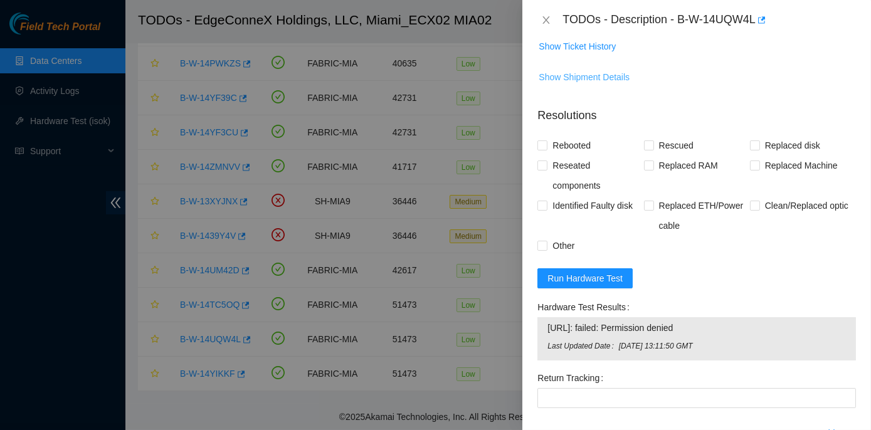
scroll to position [570, 0]
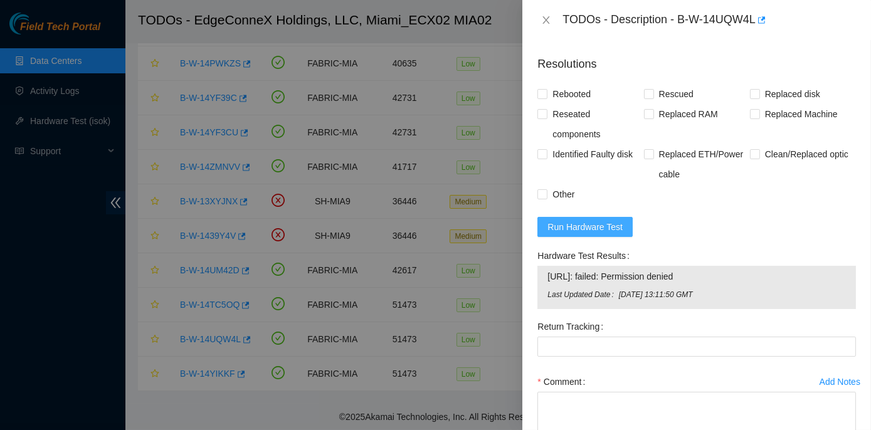
click at [580, 234] on span "Run Hardware Test" at bounding box center [585, 227] width 75 height 14
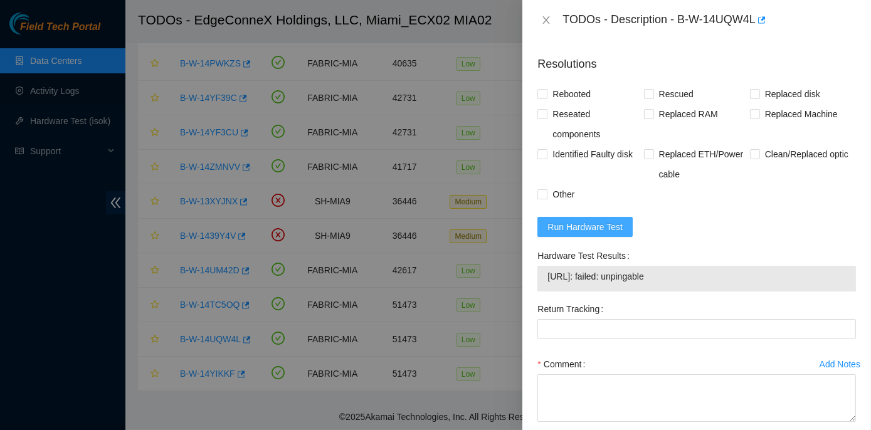
click at [580, 234] on span "Run Hardware Test" at bounding box center [585, 227] width 75 height 14
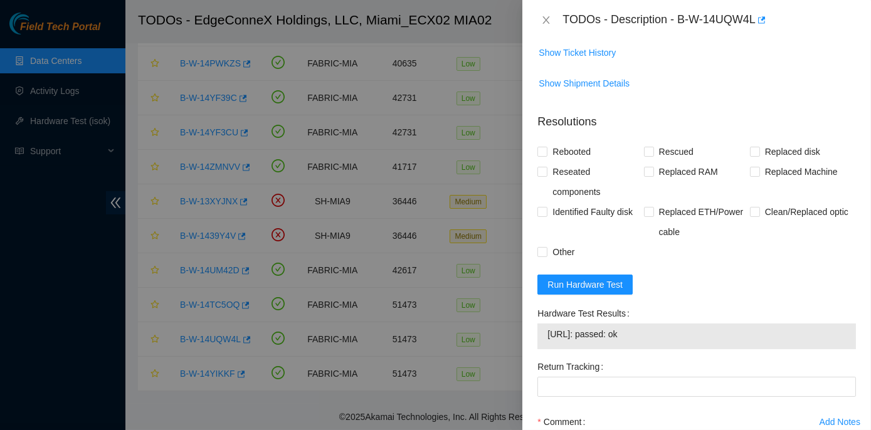
scroll to position [513, 0]
drag, startPoint x: 536, startPoint y: 322, endPoint x: 652, endPoint y: 353, distance: 119.3
click at [652, 353] on div "Hardware Test Results 23.214.171.10: passed: ok" at bounding box center [697, 329] width 329 height 53
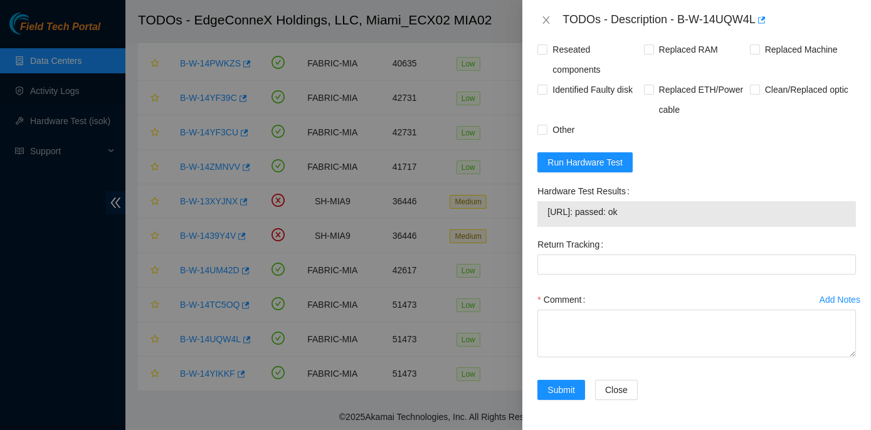
scroll to position [646, 0]
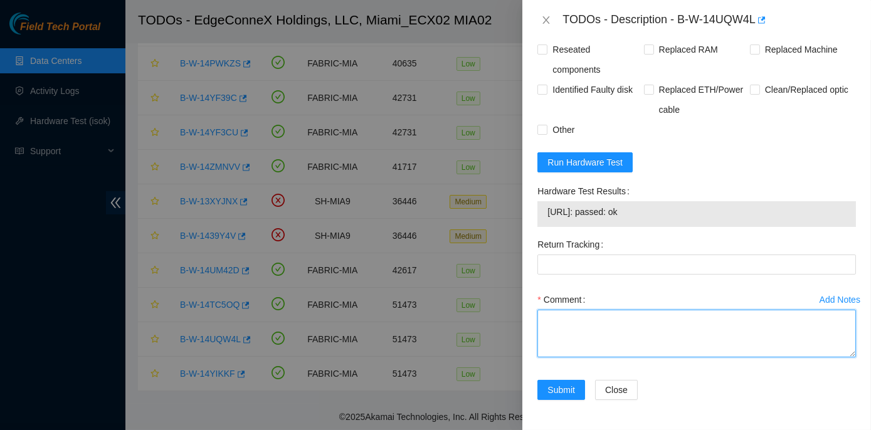
click at [575, 320] on textarea "Comment" at bounding box center [697, 334] width 319 height 48
paste textarea "Rack No: ECX2.900.15.03 Machine No: 07 IP: 23.214.171.10 Serial No: CT-4250214-…"
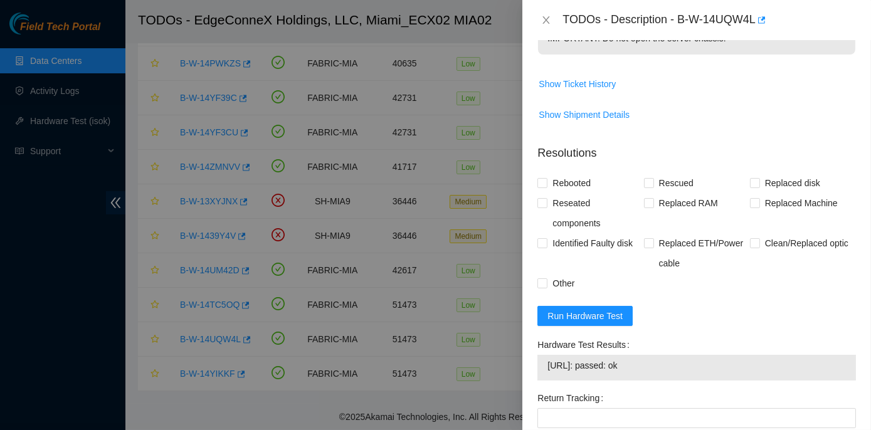
scroll to position [475, 0]
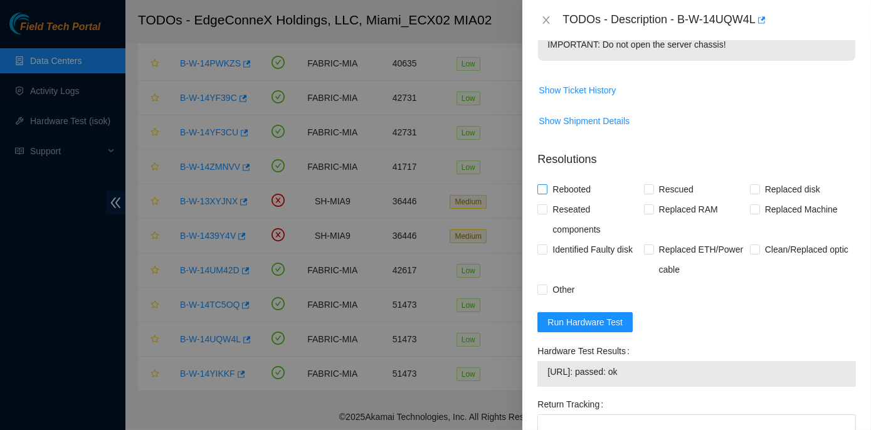
type textarea "Rack No: ECX2.900.15.03 Machine No: 07 IP: 23.214.171.10 Serial No: CT-4250214-…"
click at [546, 193] on input "Rebooted" at bounding box center [542, 188] width 9 height 9
checkbox input "true"
click at [647, 194] on span at bounding box center [649, 189] width 10 height 10
click at [647, 193] on input "Rescued" at bounding box center [648, 188] width 9 height 9
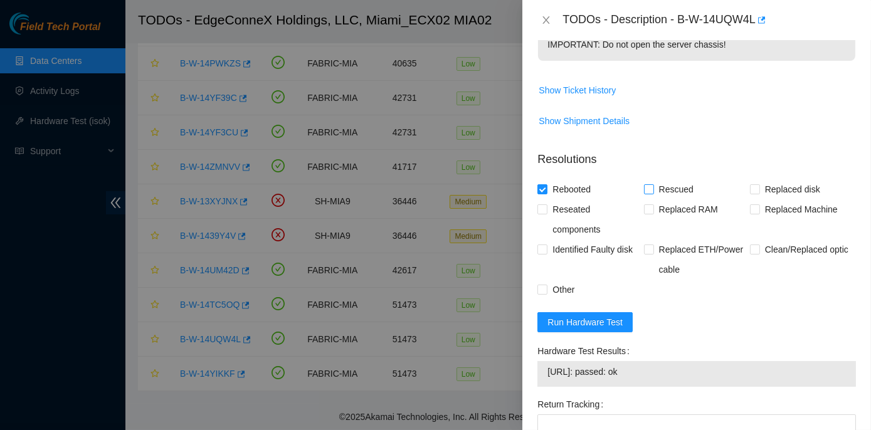
checkbox input "true"
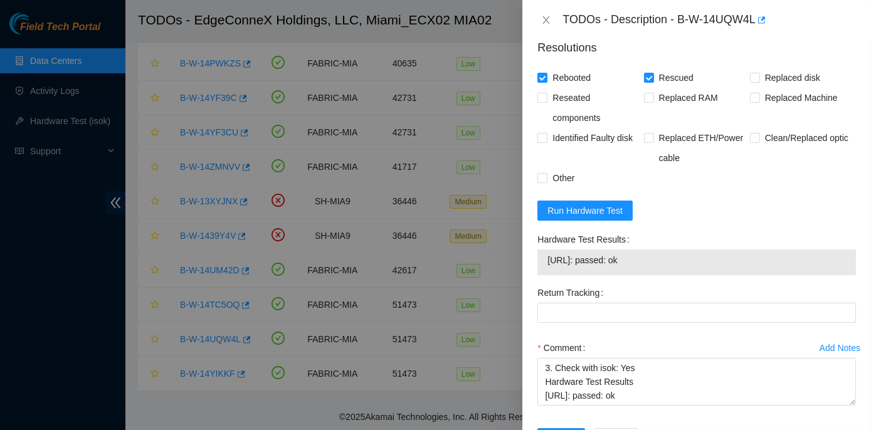
scroll to position [646, 0]
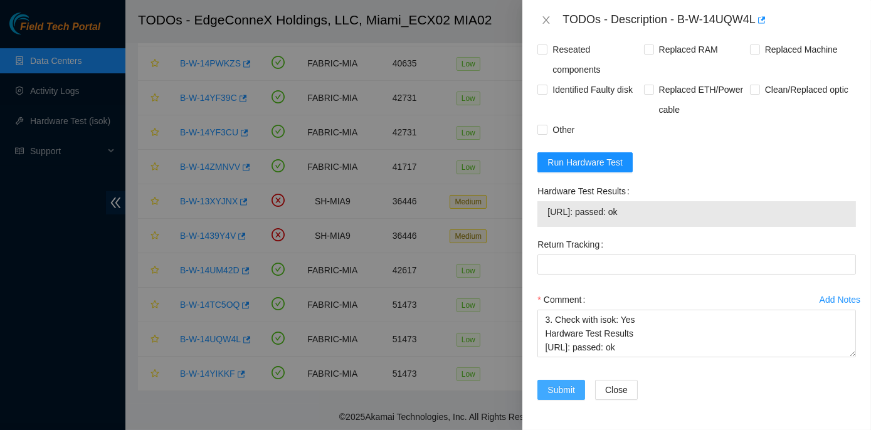
click at [549, 387] on span "Submit" at bounding box center [562, 390] width 28 height 14
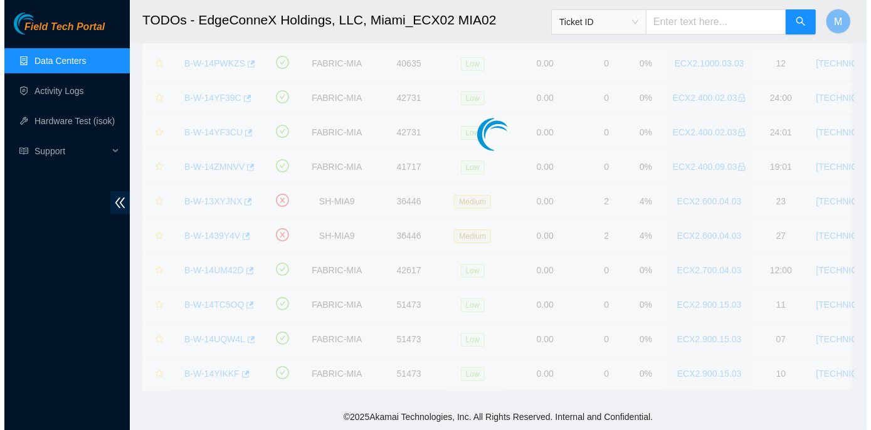
scroll to position [0, 0]
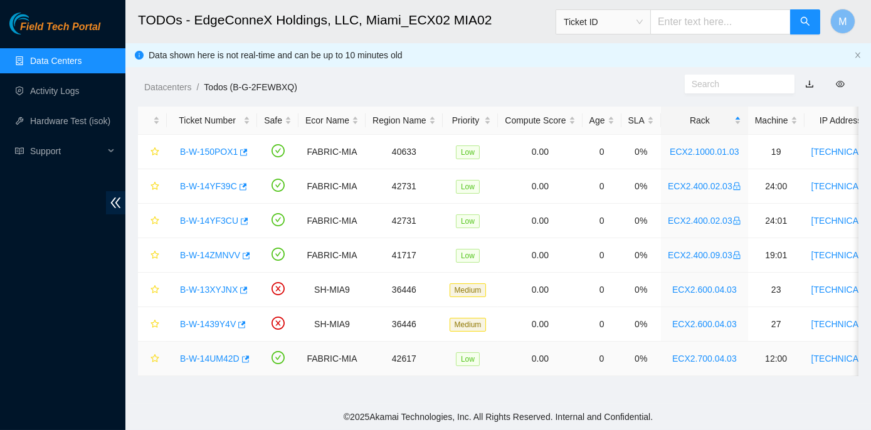
click at [216, 358] on link "B-W-14UM42D" at bounding box center [210, 359] width 60 height 10
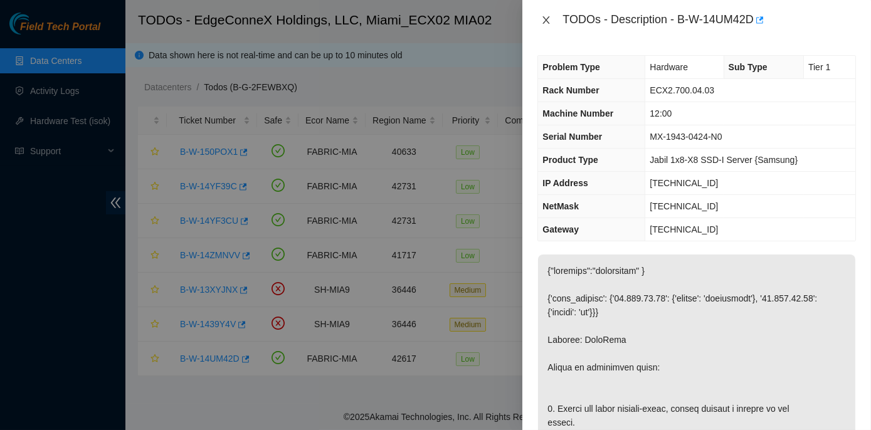
click at [550, 15] on icon "close" at bounding box center [546, 20] width 10 height 10
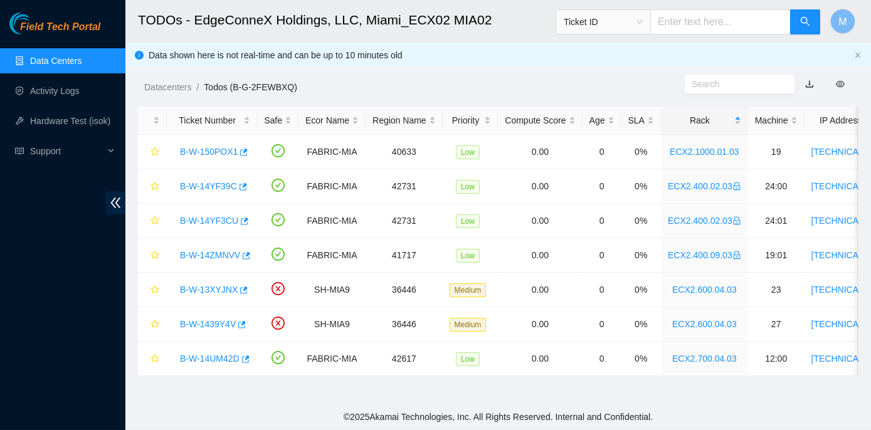
click at [51, 59] on link "Data Centers" at bounding box center [55, 61] width 51 height 10
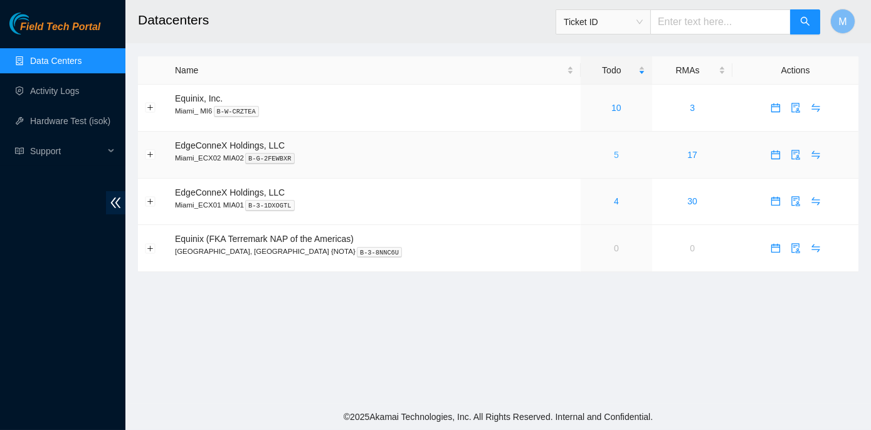
click at [614, 152] on link "5" at bounding box center [616, 155] width 5 height 10
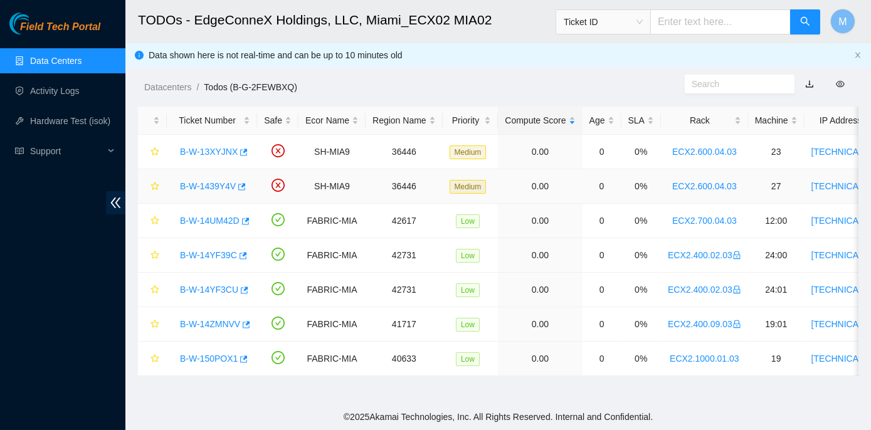
click at [216, 187] on link "B-W-1439Y4V" at bounding box center [208, 186] width 56 height 10
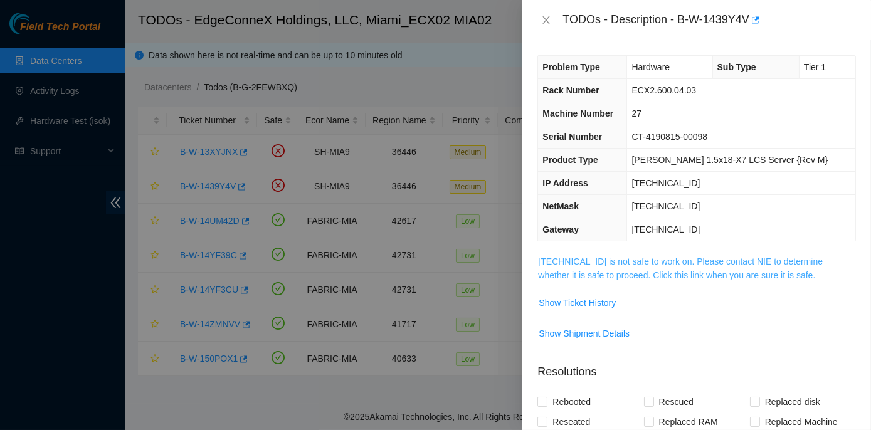
click at [699, 261] on link "23.205.45.64 is not safe to work on. Please contact NIE to determine whether it…" at bounding box center [680, 269] width 285 height 24
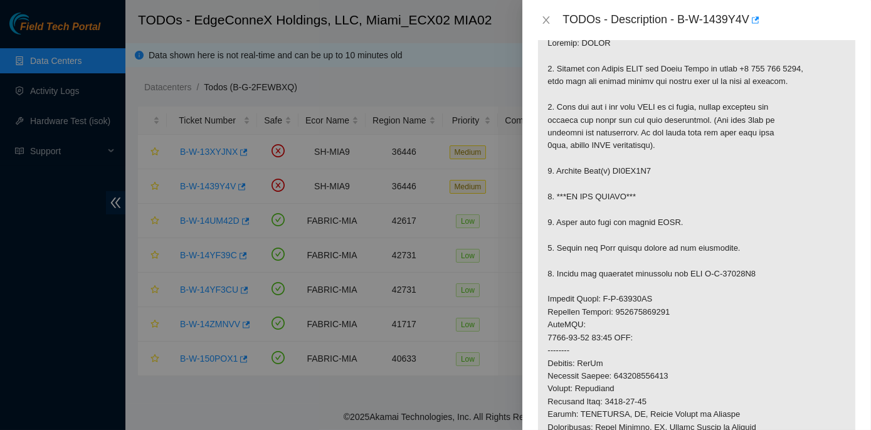
scroll to position [228, 0]
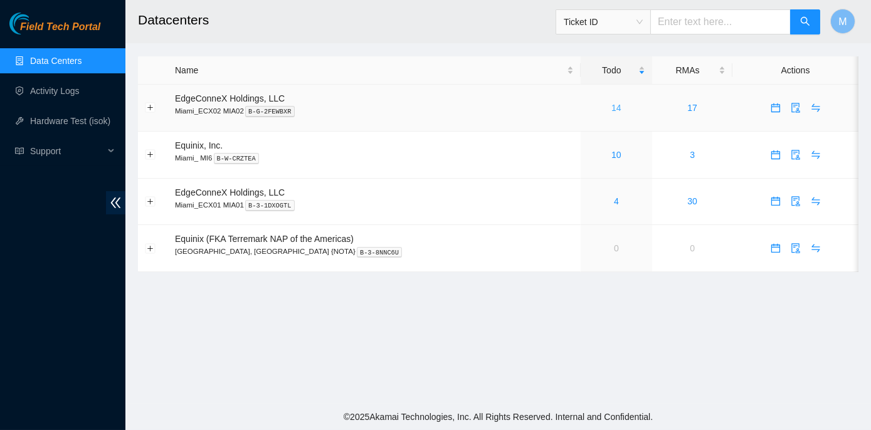
click at [612, 109] on link "14" at bounding box center [617, 108] width 10 height 10
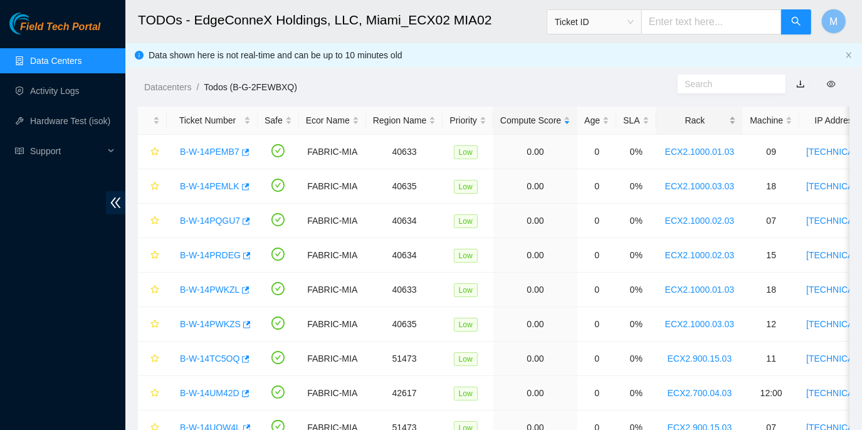
click at [686, 122] on div "Rack" at bounding box center [700, 121] width 73 height 14
click at [218, 287] on link "B-W-14PRDEG" at bounding box center [210, 290] width 61 height 10
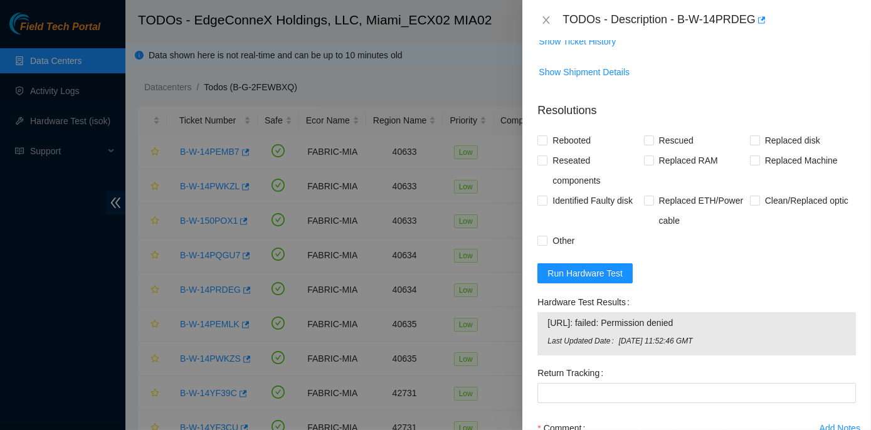
scroll to position [513, 0]
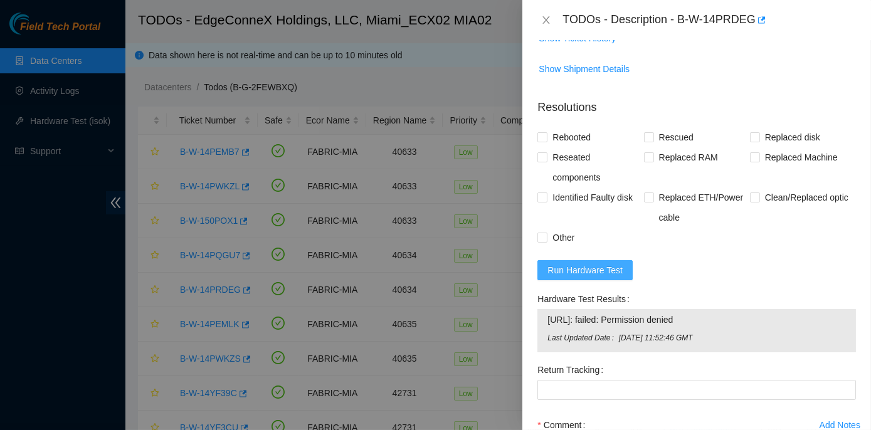
click at [592, 267] on span "Run Hardware Test" at bounding box center [585, 270] width 75 height 14
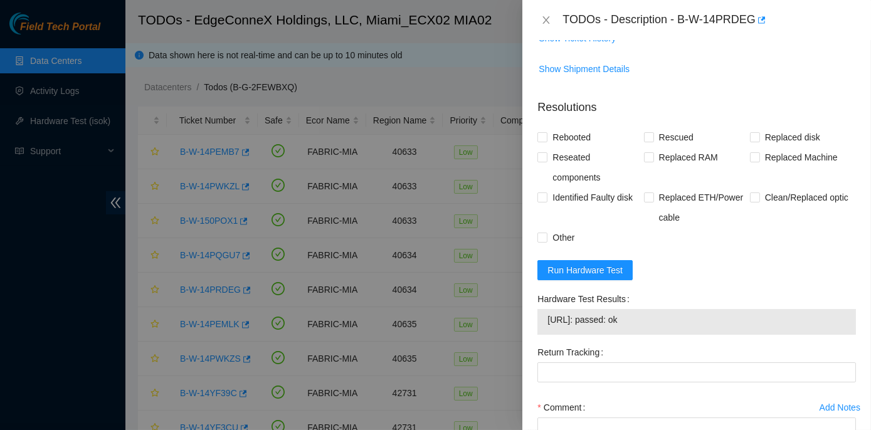
drag, startPoint x: 535, startPoint y: 297, endPoint x: 664, endPoint y: 319, distance: 131.0
click at [664, 319] on div "Hardware Test Results 104.86.100.146: passed: ok" at bounding box center [697, 315] width 329 height 53
copy div "Hardware Test Results 104.86.100.146: passed: ok"
click at [544, 138] on input "Rebooted" at bounding box center [542, 136] width 9 height 9
checkbox input "true"
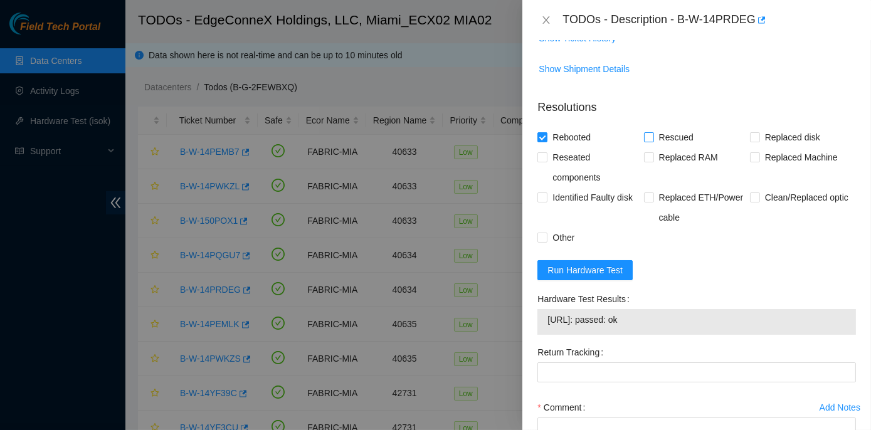
click at [647, 140] on span at bounding box center [649, 137] width 10 height 10
click at [647, 140] on input "Rescued" at bounding box center [648, 136] width 9 height 9
checkbox input "true"
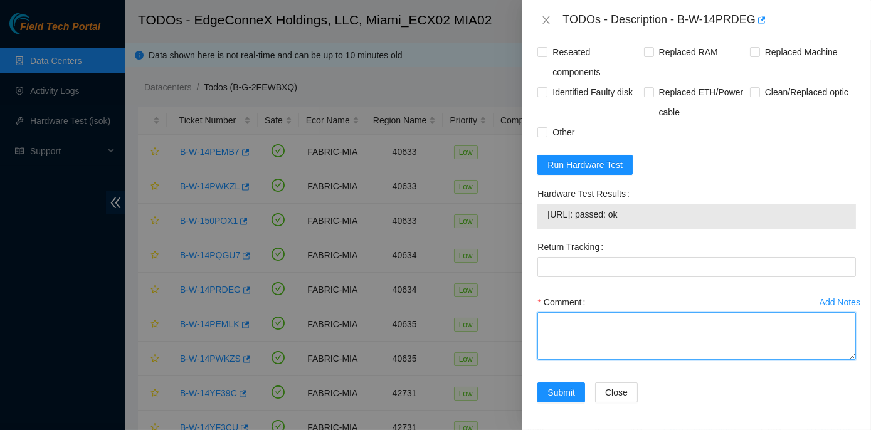
click at [545, 314] on textarea "Comment" at bounding box center [697, 336] width 319 height 48
paste textarea "Rack No: ECX2.1000.02.03 Machine No: 15 IP: 104.86.100.146 Serial No: 3NB2C53 D…"
type textarea "Rack No: ECX2.1000.02.03 Machine No: 15 IP: 104.86.100.146 Serial No: 3NB2C53 D…"
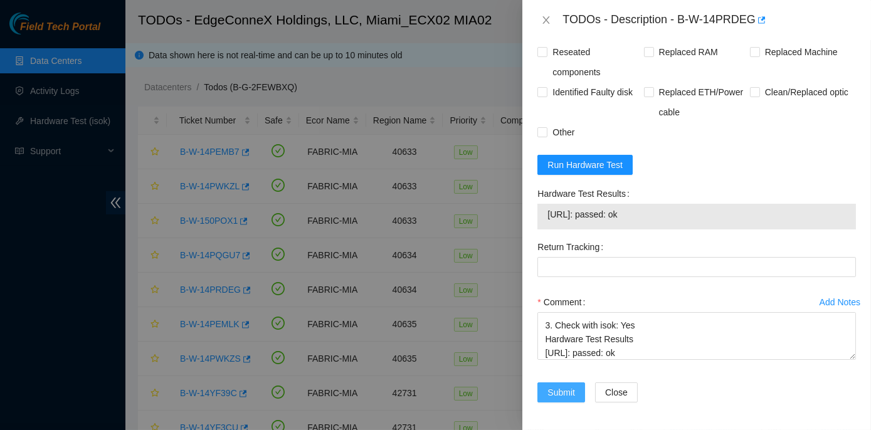
click at [573, 386] on span "Submit" at bounding box center [562, 393] width 28 height 14
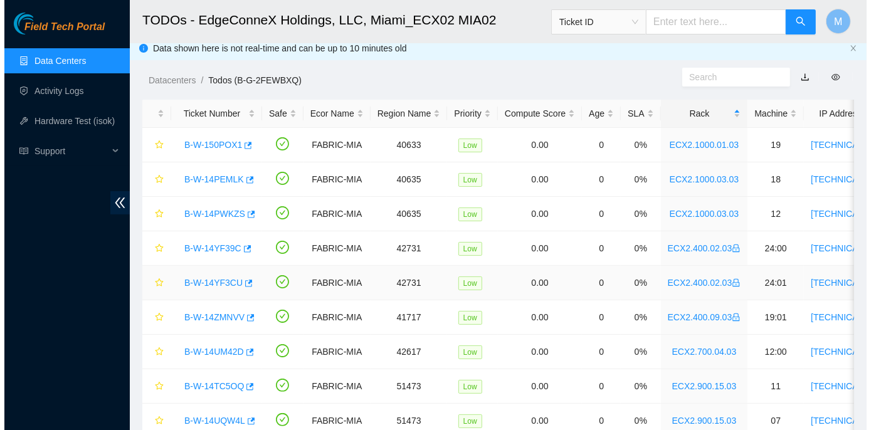
scroll to position [0, 0]
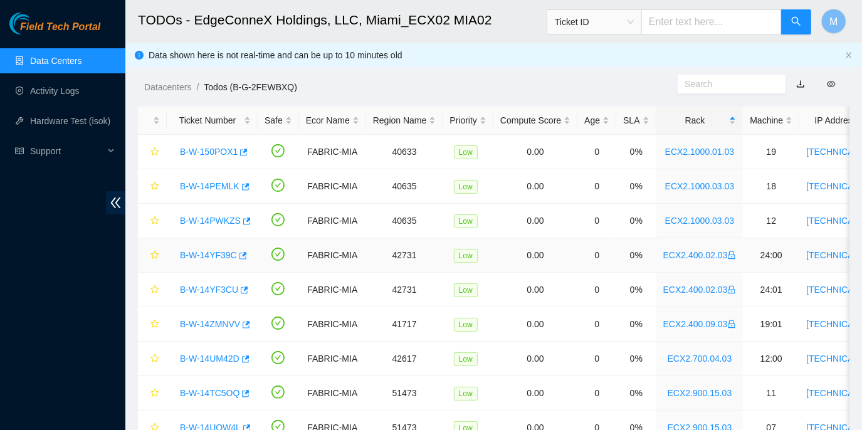
click at [197, 254] on link "B-W-14YF39C" at bounding box center [208, 255] width 57 height 10
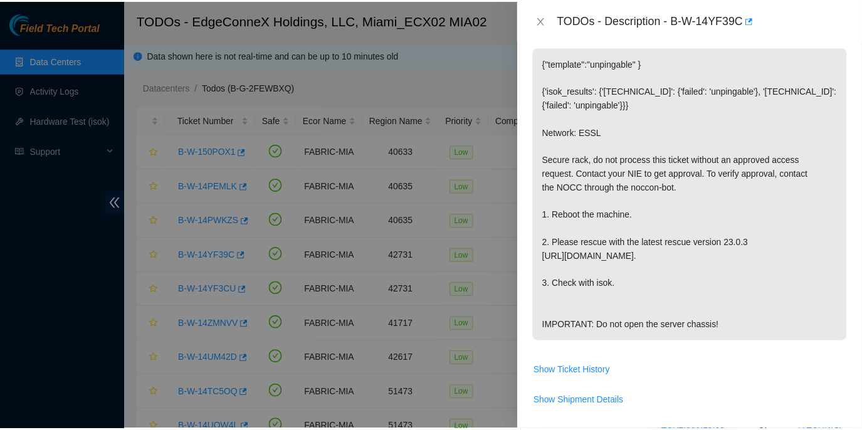
scroll to position [221, 0]
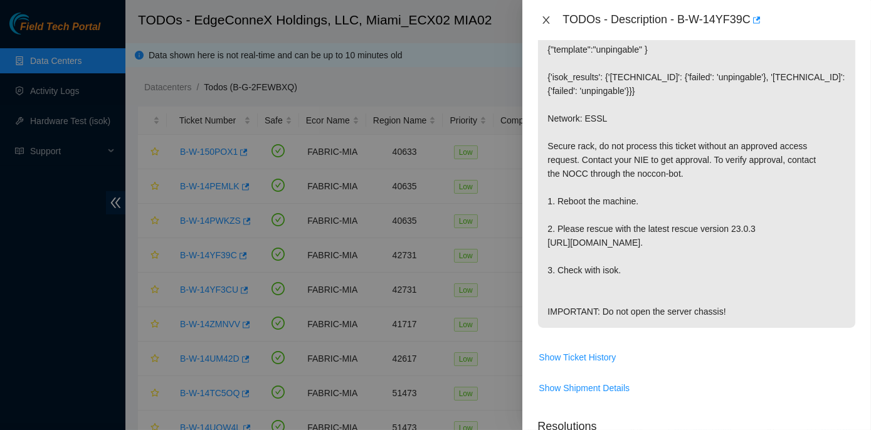
click at [548, 19] on icon "close" at bounding box center [546, 20] width 10 height 10
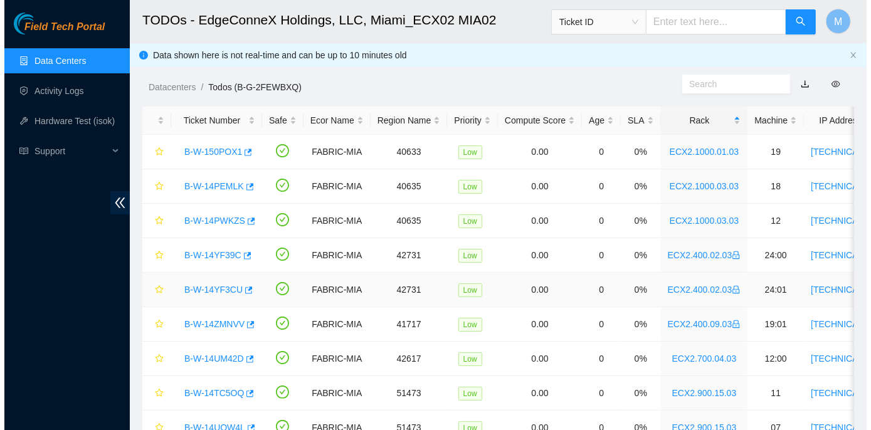
scroll to position [240, 0]
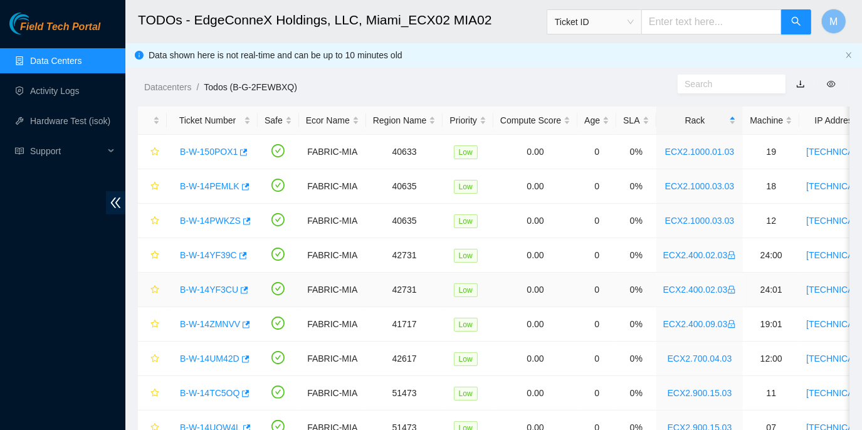
click at [213, 287] on link "B-W-14YF3CU" at bounding box center [209, 290] width 58 height 10
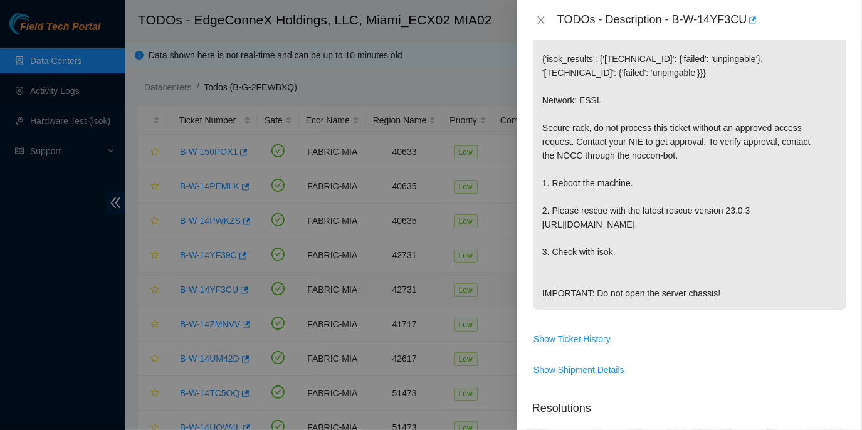
scroll to position [221, 0]
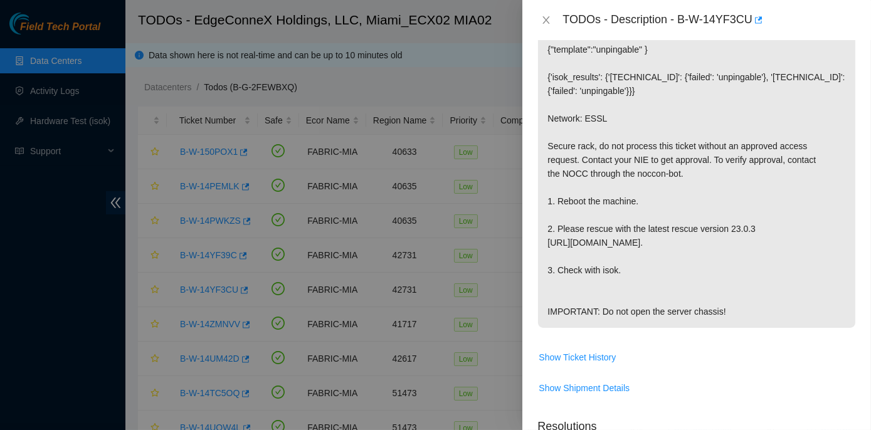
click at [536, 21] on div "TODOs - Description - B-W-14YF3CU" at bounding box center [696, 20] width 349 height 40
click at [551, 19] on icon "close" at bounding box center [546, 20] width 10 height 10
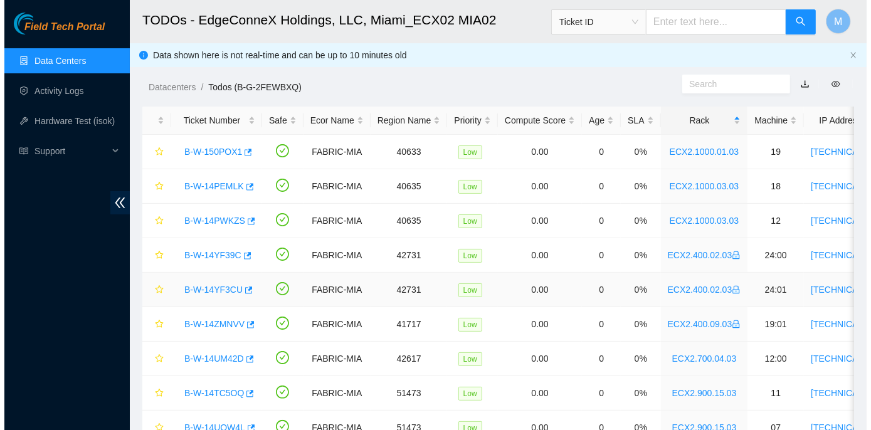
scroll to position [240, 0]
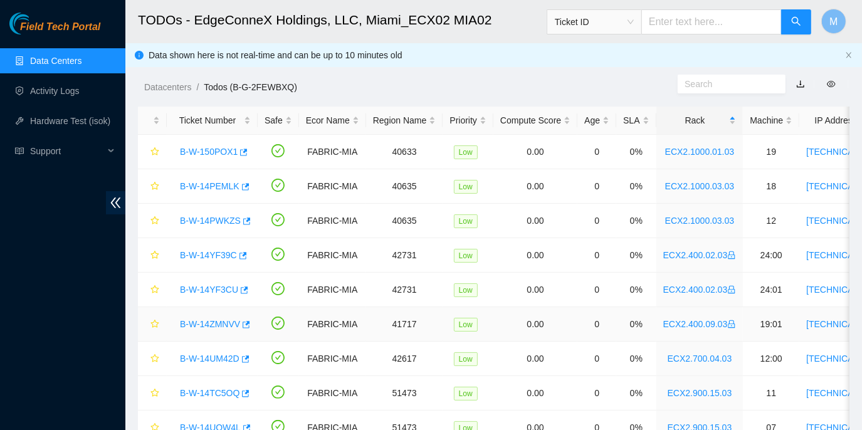
click at [213, 325] on link "B-W-14ZMNVV" at bounding box center [210, 324] width 60 height 10
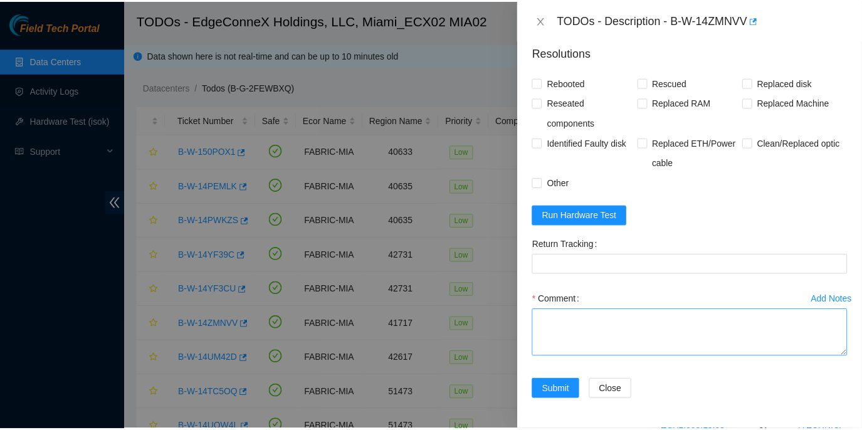
scroll to position [938, 0]
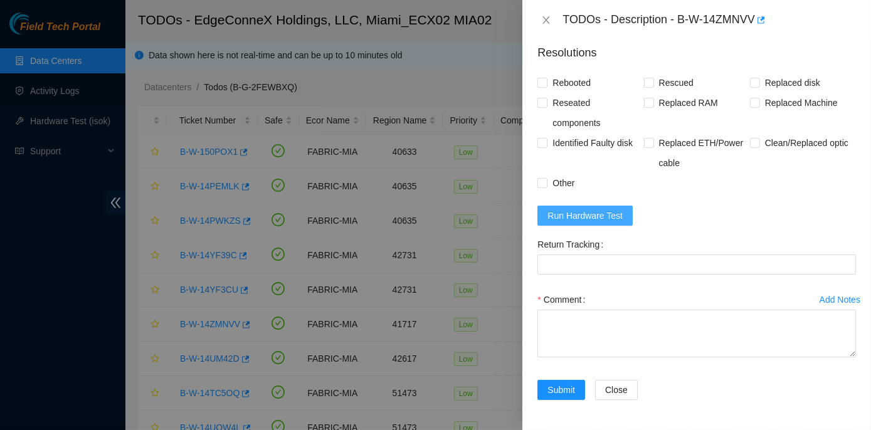
click at [583, 216] on span "Run Hardware Test" at bounding box center [585, 216] width 75 height 14
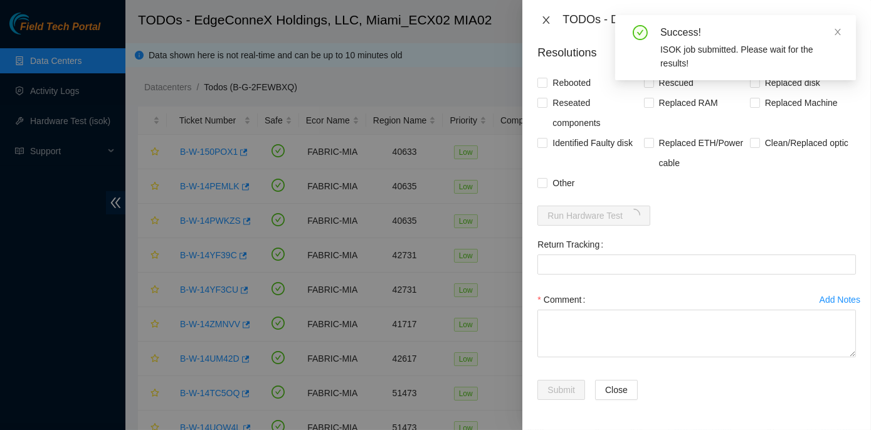
click at [543, 16] on icon "close" at bounding box center [546, 20] width 7 height 8
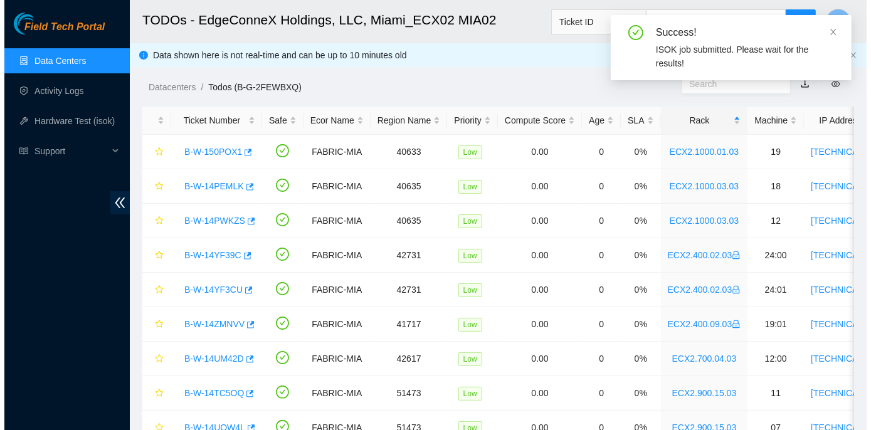
scroll to position [336, 0]
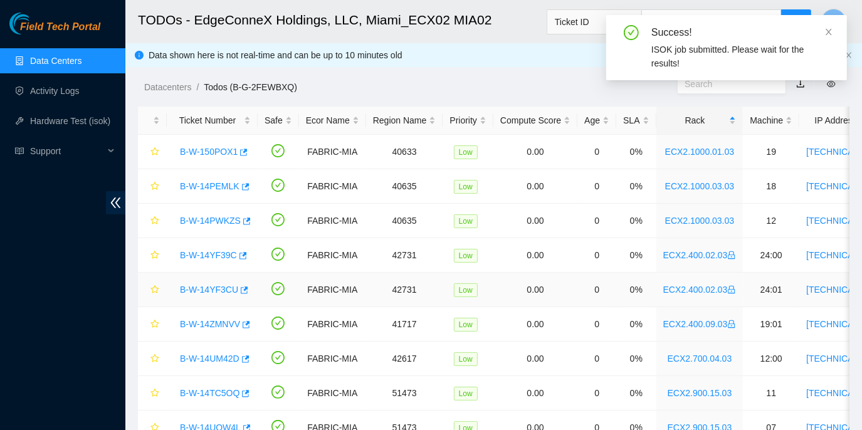
click at [209, 286] on link "B-W-14YF3CU" at bounding box center [209, 290] width 58 height 10
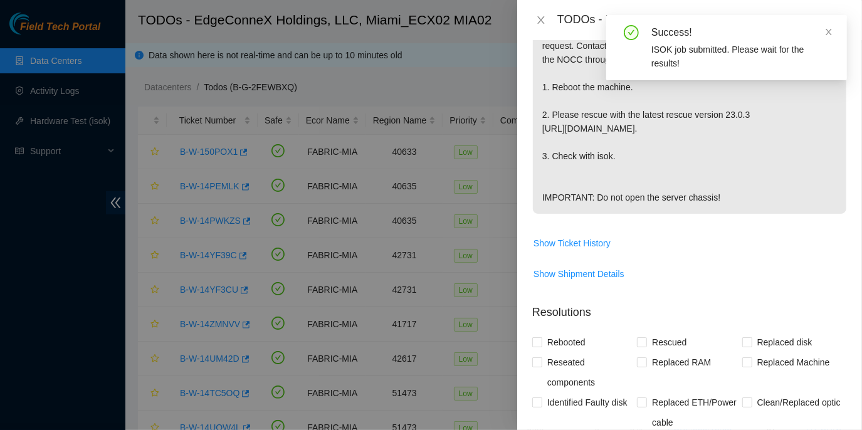
scroll to position [620, 0]
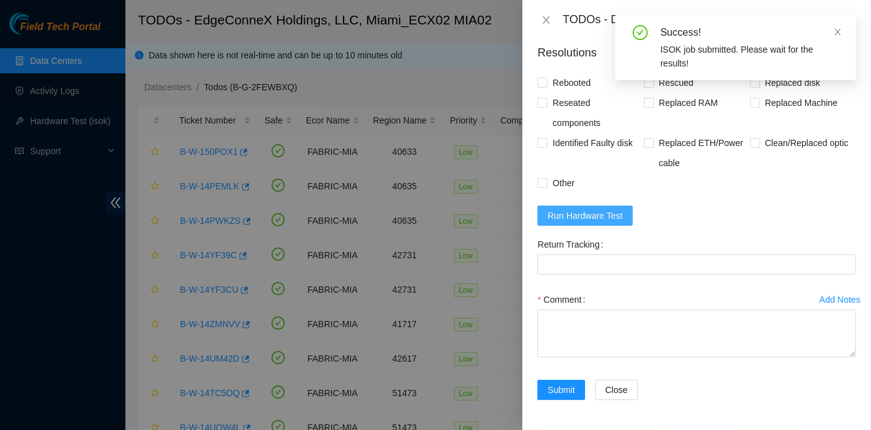
click at [589, 217] on span "Run Hardware Test" at bounding box center [585, 216] width 75 height 14
click at [549, 21] on icon "close" at bounding box center [546, 20] width 10 height 10
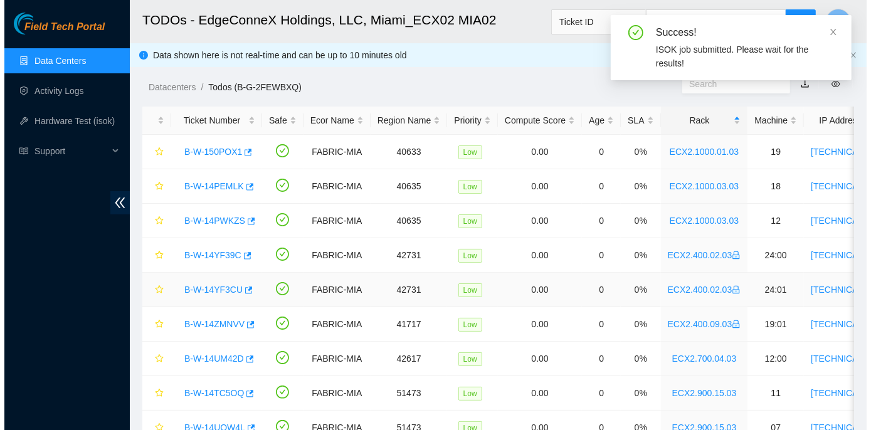
scroll to position [336, 0]
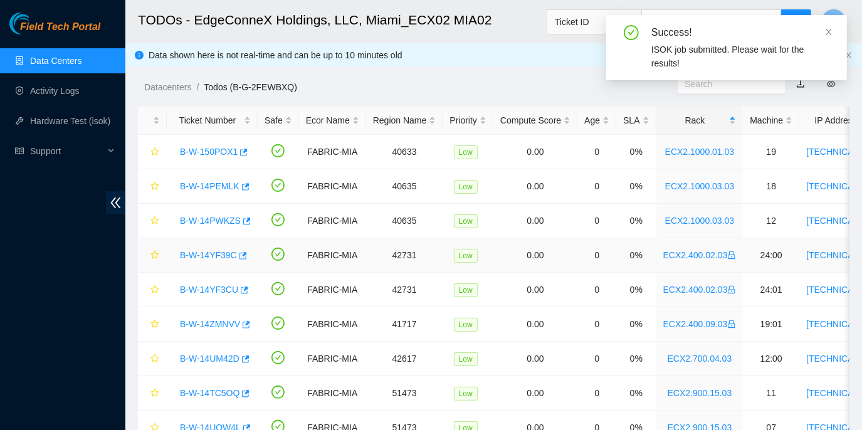
click at [202, 255] on link "B-W-14YF39C" at bounding box center [208, 255] width 57 height 10
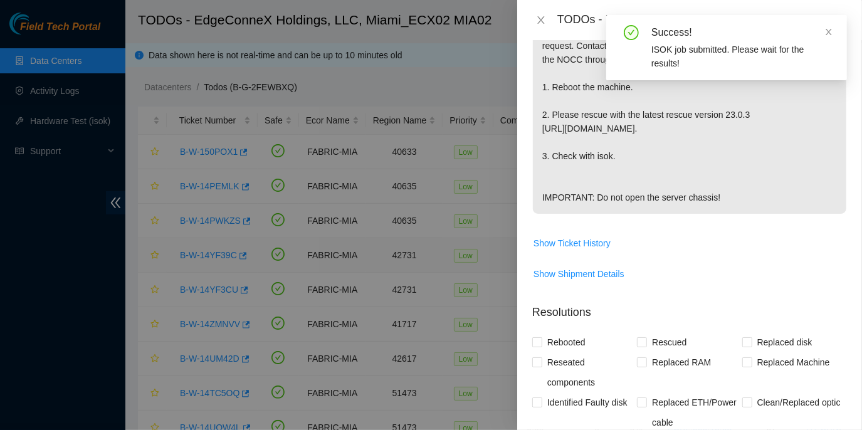
scroll to position [620, 0]
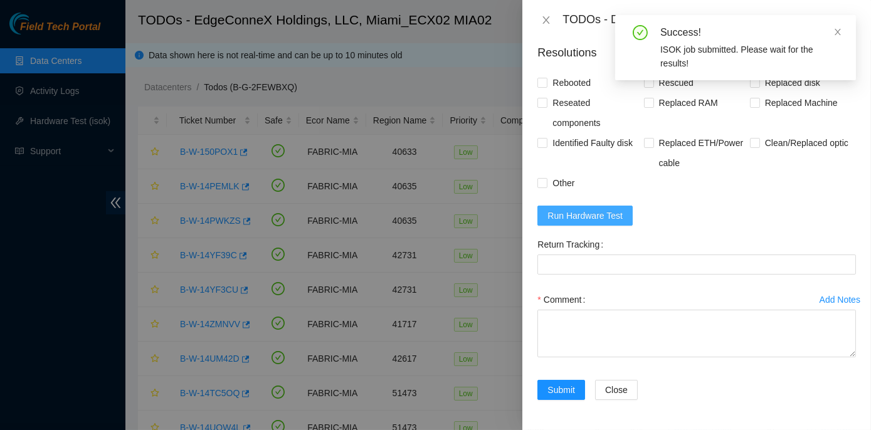
click at [560, 212] on span "Run Hardware Test" at bounding box center [585, 216] width 75 height 14
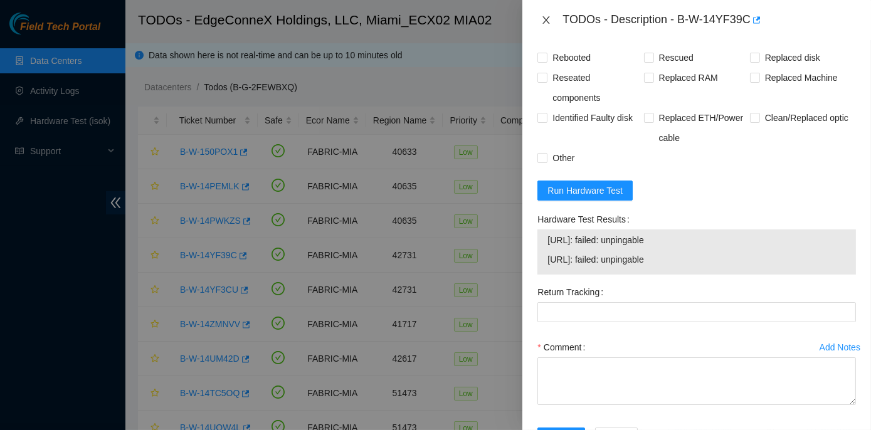
click at [544, 21] on icon "close" at bounding box center [546, 20] width 10 height 10
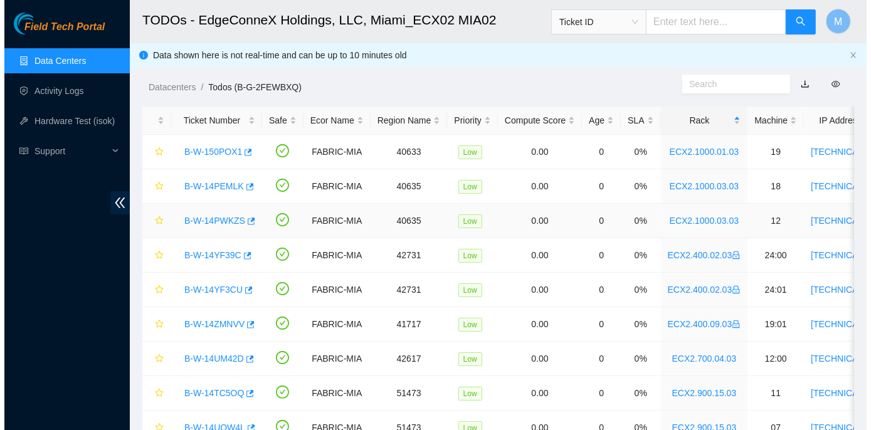
scroll to position [336, 0]
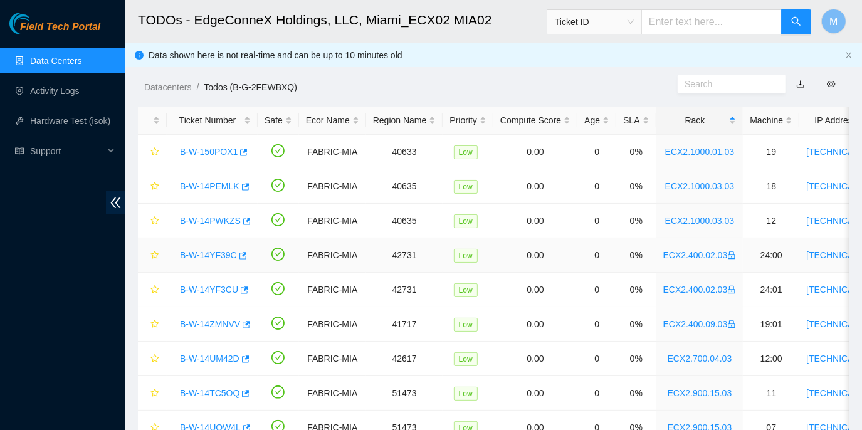
drag, startPoint x: 212, startPoint y: 249, endPoint x: 315, endPoint y: 263, distance: 103.8
click at [212, 250] on link "B-W-14YF39C" at bounding box center [208, 255] width 57 height 10
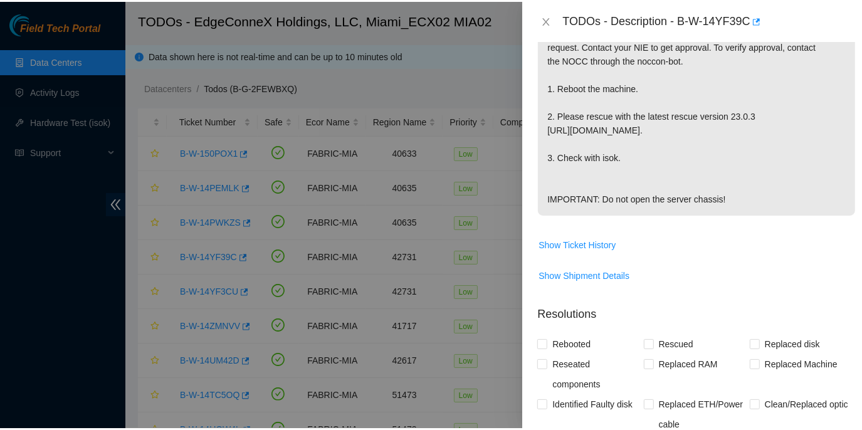
scroll to position [620, 0]
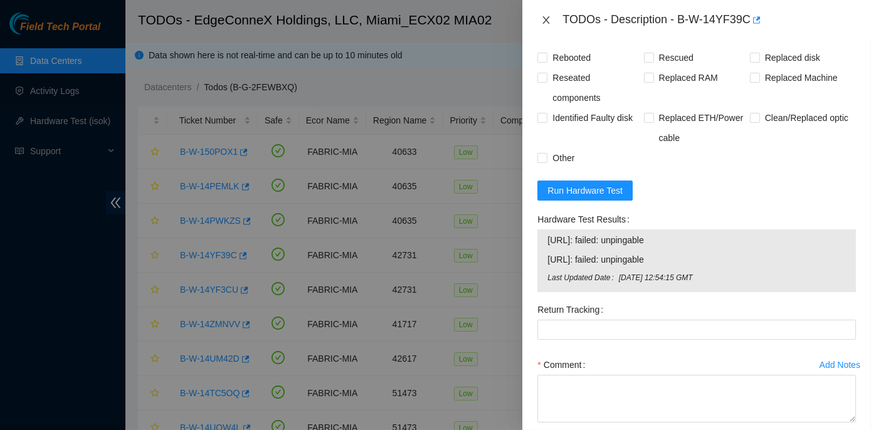
click at [545, 19] on icon "close" at bounding box center [546, 20] width 10 height 10
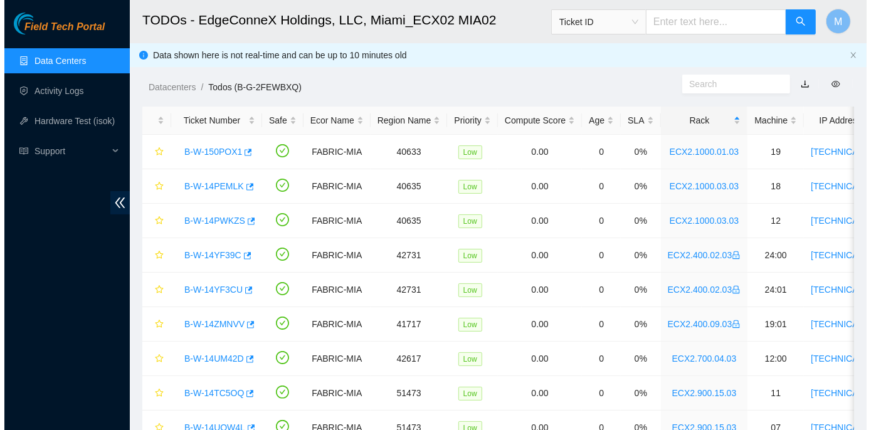
scroll to position [336, 0]
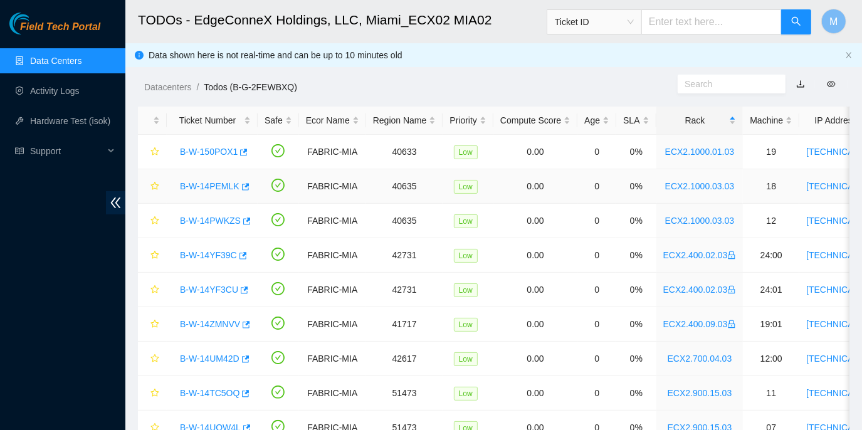
click at [221, 186] on link "B-W-14PEMLK" at bounding box center [210, 186] width 60 height 10
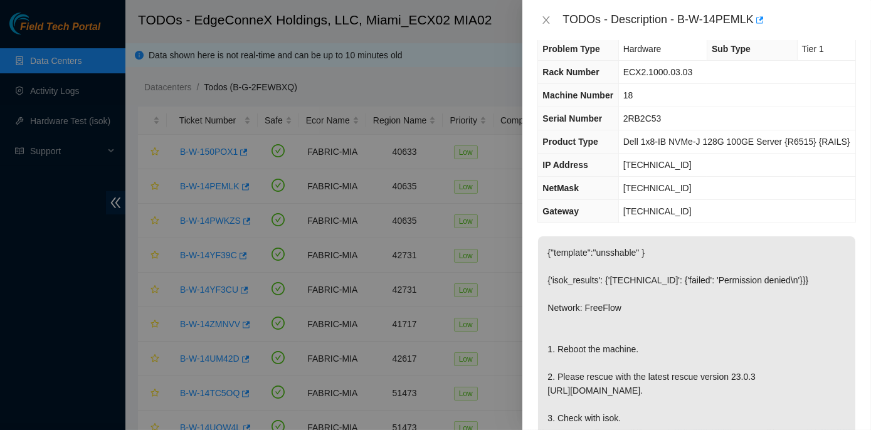
scroll to position [0, 0]
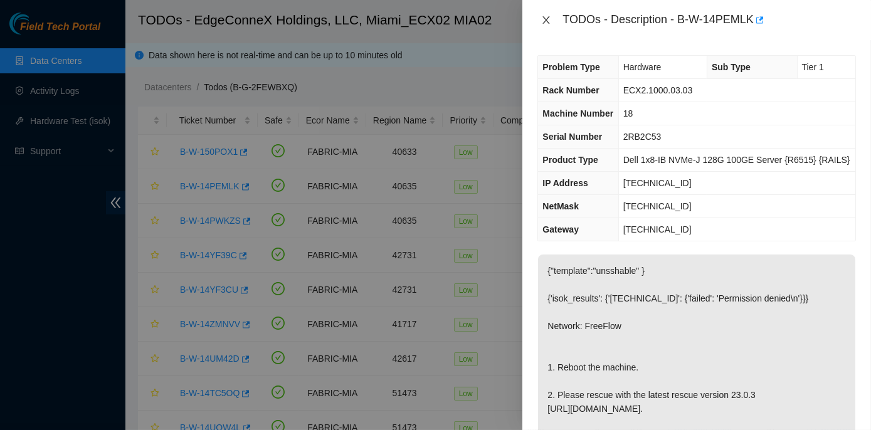
click at [545, 21] on icon "close" at bounding box center [546, 20] width 7 height 8
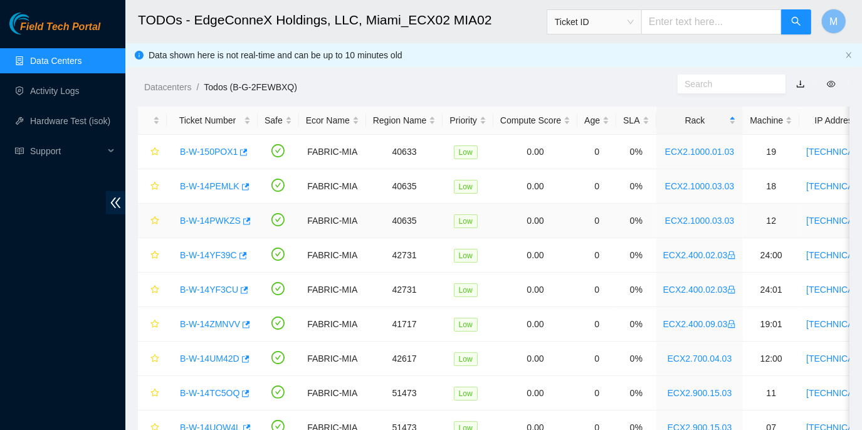
click at [217, 220] on link "B-W-14PWKZS" at bounding box center [210, 221] width 61 height 10
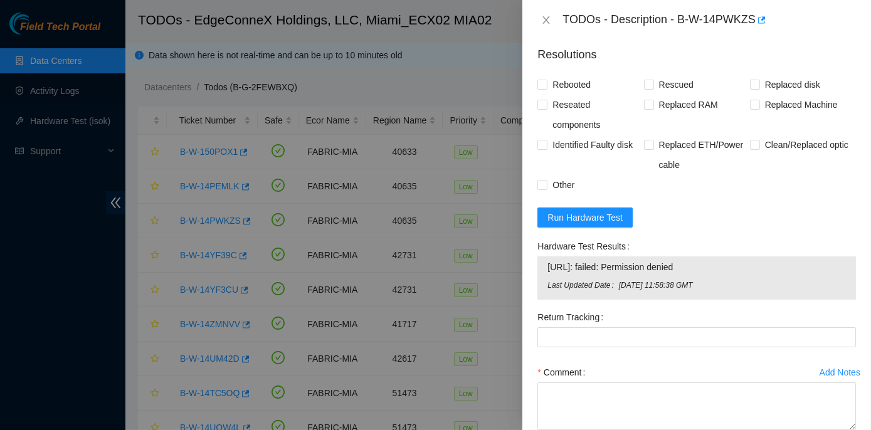
scroll to position [570, 0]
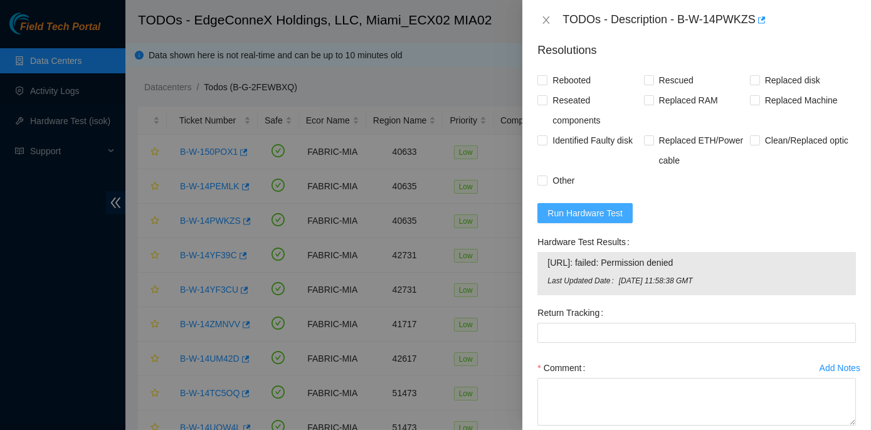
click at [592, 208] on span "Run Hardware Test" at bounding box center [585, 213] width 75 height 14
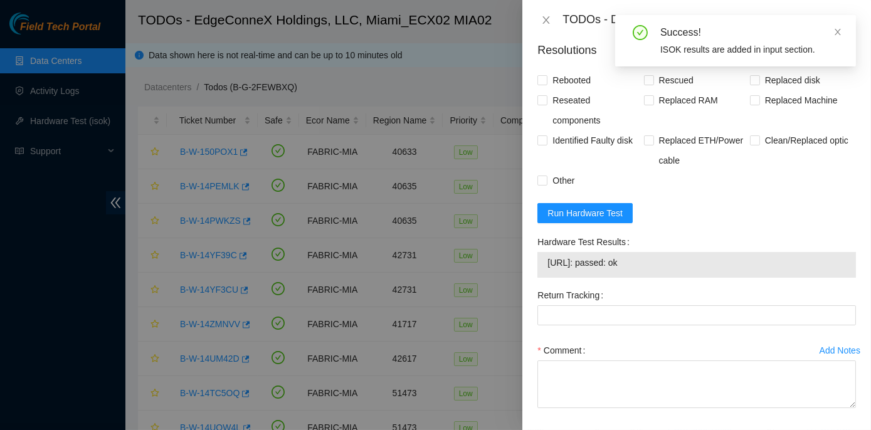
drag, startPoint x: 538, startPoint y: 237, endPoint x: 657, endPoint y: 263, distance: 121.3
click at [657, 263] on div "Hardware Test Results 104.86.100.79: passed: ok" at bounding box center [697, 258] width 329 height 53
copy div "Hardware Test Results 104.86.100.79: passed: ok"
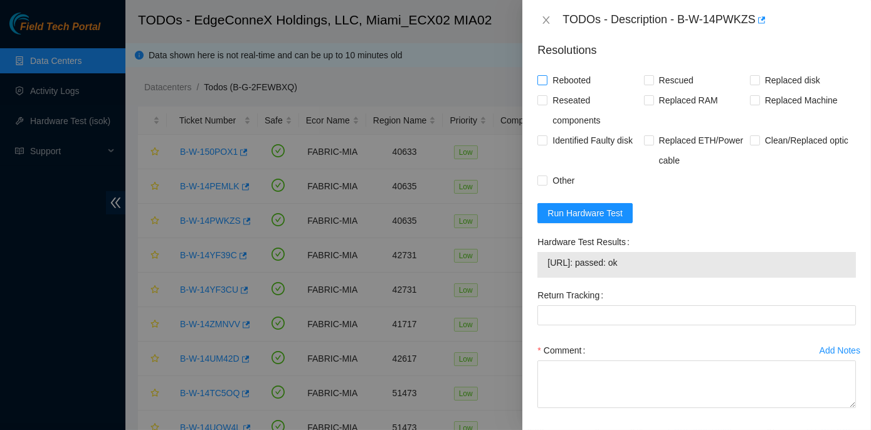
click at [548, 76] on span "Rebooted" at bounding box center [572, 80] width 48 height 20
click at [546, 76] on input "Rebooted" at bounding box center [542, 79] width 9 height 9
checkbox input "true"
click at [646, 82] on input "Rescued" at bounding box center [648, 79] width 9 height 9
checkbox input "true"
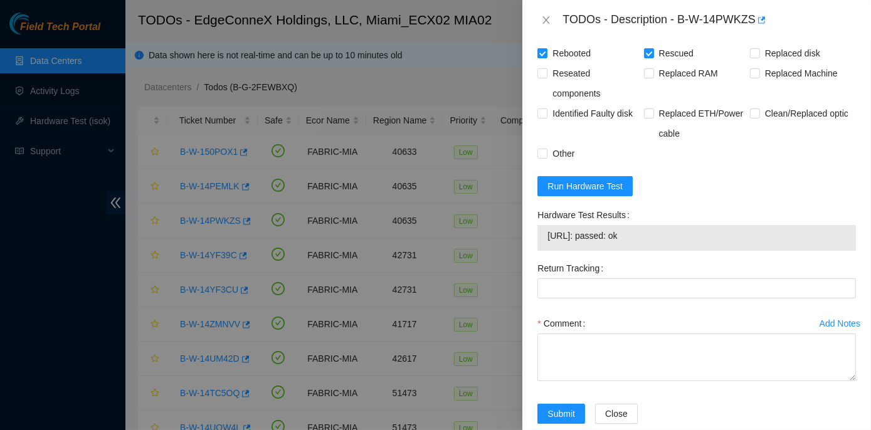
scroll to position [618, 0]
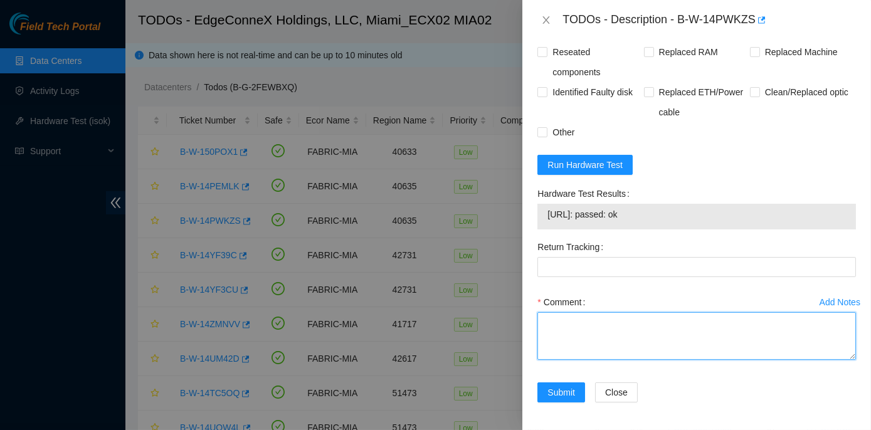
click at [562, 322] on textarea "Comment" at bounding box center [697, 336] width 319 height 48
paste textarea "Rack No: ECX2.1000.03.03 Machine No: 12 IP: 104.86.100.79 Serial No: 7QB2C53 De…"
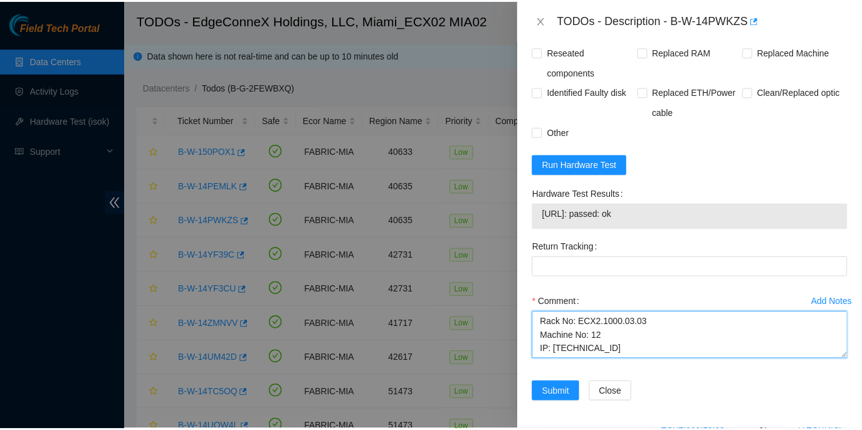
scroll to position [259, 0]
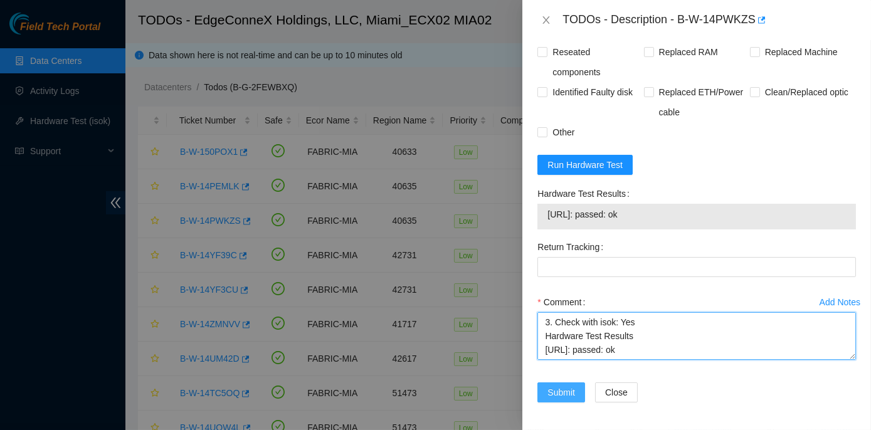
type textarea "Rack No: ECX2.1000.03.03 Machine No: 12 IP: 104.86.100.79 Serial No: 7QB2C53 De…"
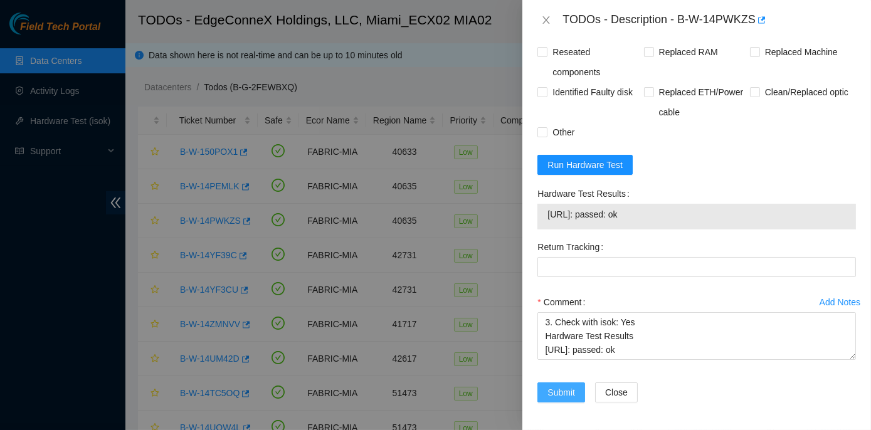
click at [562, 391] on span "Submit" at bounding box center [562, 393] width 28 height 14
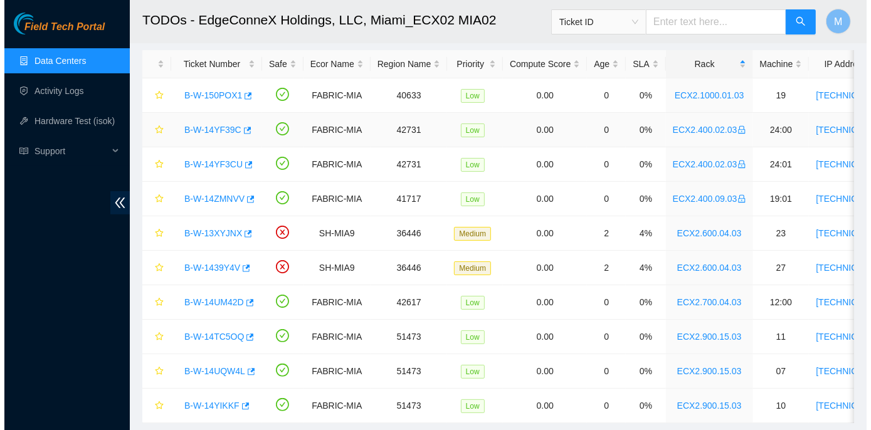
scroll to position [95, 0]
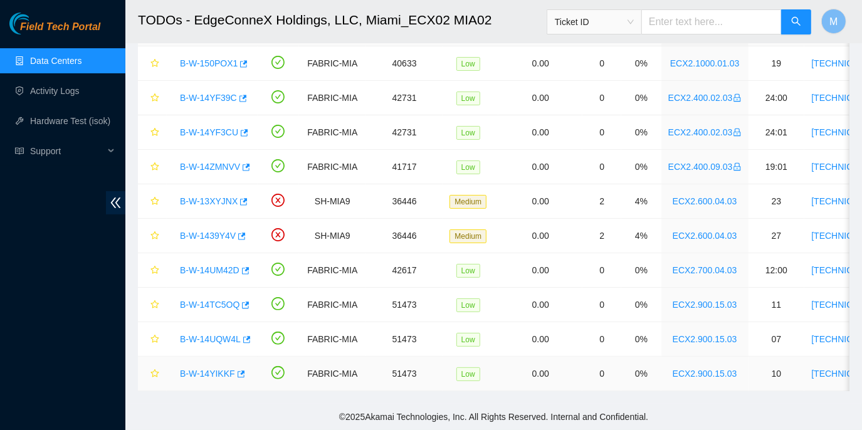
click at [198, 369] on link "B-W-14YIKKF" at bounding box center [207, 374] width 55 height 10
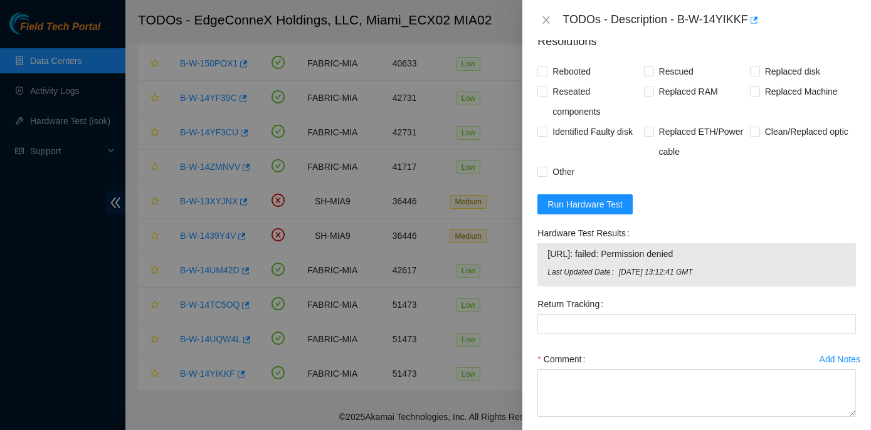
scroll to position [664, 0]
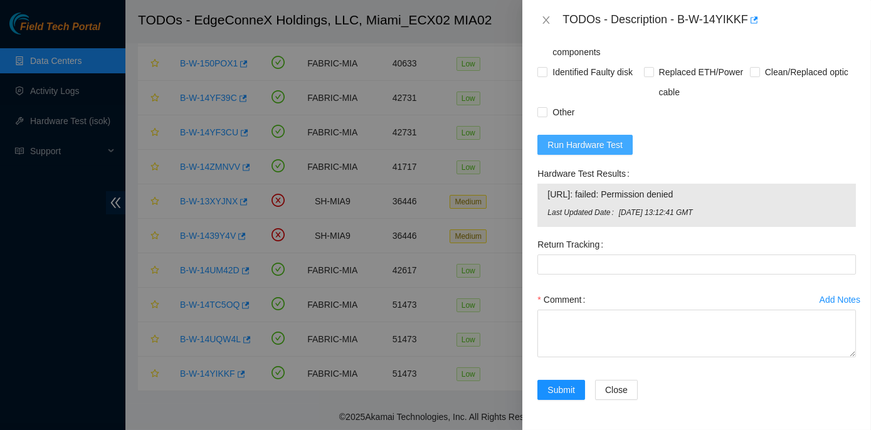
click at [570, 139] on span "Run Hardware Test" at bounding box center [585, 145] width 75 height 14
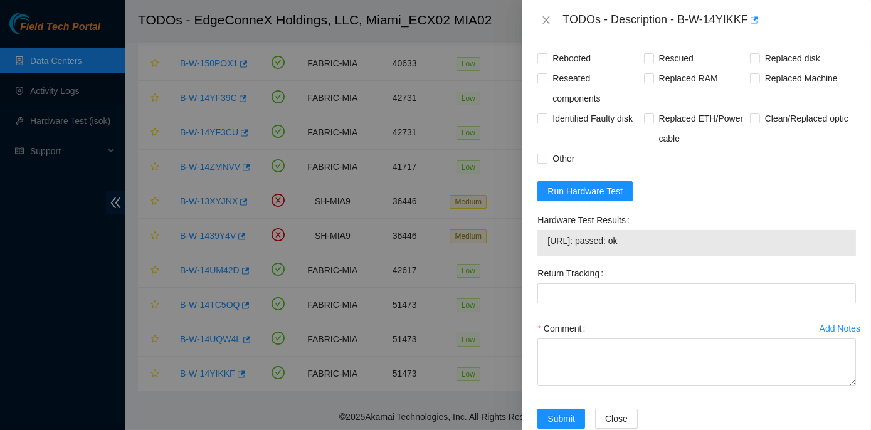
scroll to position [646, 0]
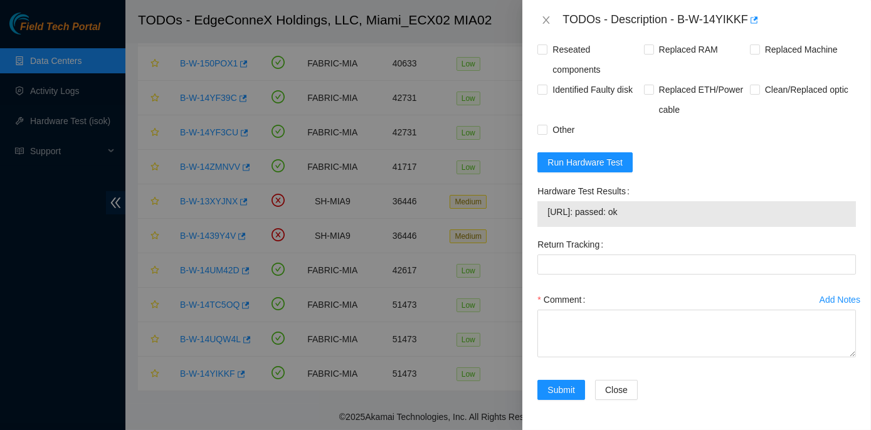
drag, startPoint x: 533, startPoint y: 188, endPoint x: 657, endPoint y: 215, distance: 127.1
click at [657, 215] on div "Hardware Test Results 23.214.171.13: passed: ok" at bounding box center [697, 207] width 329 height 53
copy div "Hardware Test Results 23.214.171.13: passed: ok"
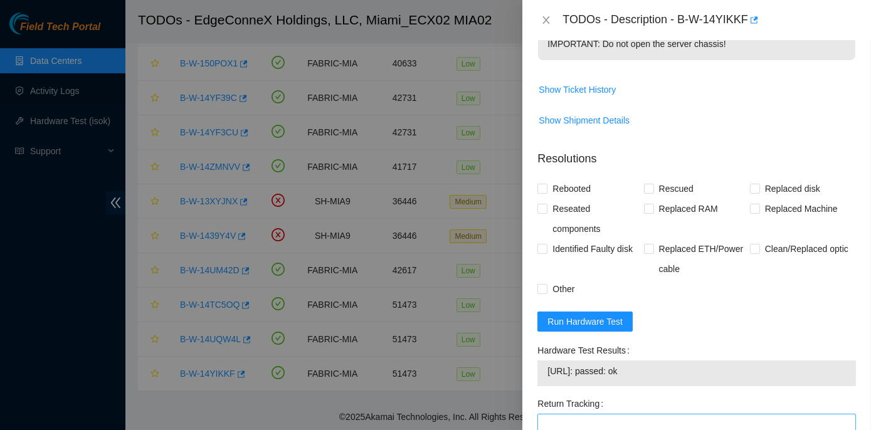
scroll to position [475, 0]
click at [538, 193] on input "Rebooted" at bounding box center [542, 188] width 9 height 9
checkbox input "true"
click at [644, 193] on input "Rescued" at bounding box center [648, 188] width 9 height 9
checkbox input "true"
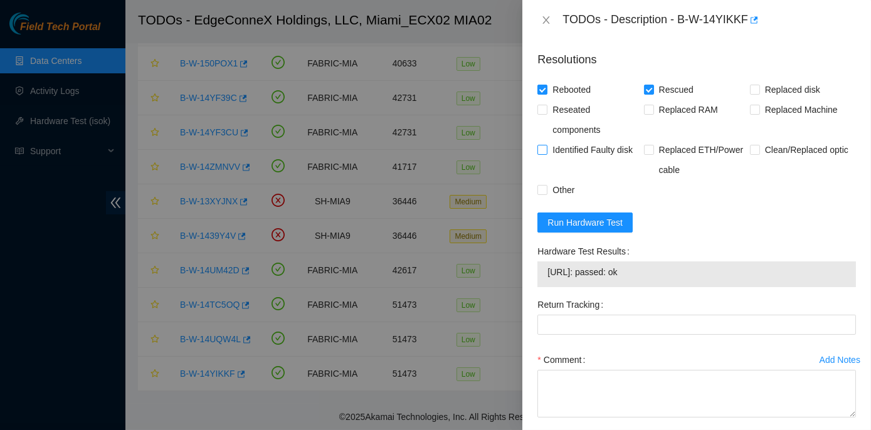
scroll to position [646, 0]
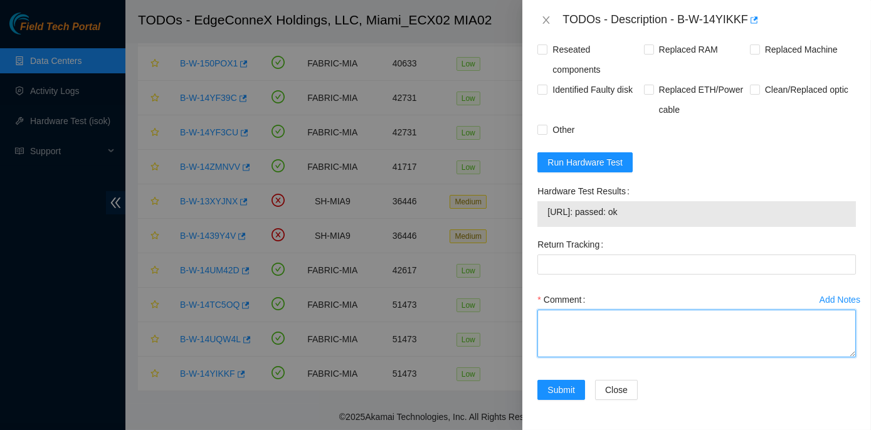
click at [553, 324] on textarea "Comment" at bounding box center [697, 334] width 319 height 48
paste textarea "Rack No: ECX2.900.15.03 Machine No: 10 IP: 23.214.171.13 Serial No: CT-4250214-…"
type textarea "Rack No: ECX2.900.15.03 Machine No: 10 IP: 23.214.171.13 Serial No: CT-4250214-…"
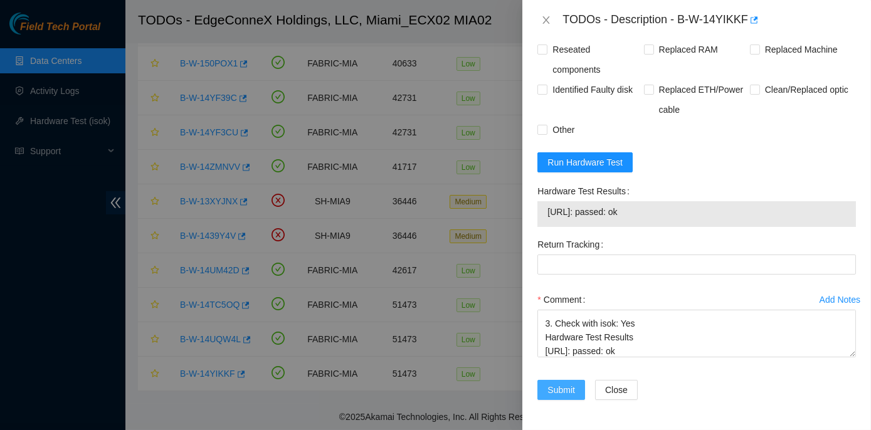
click at [573, 389] on span "Submit" at bounding box center [562, 390] width 28 height 14
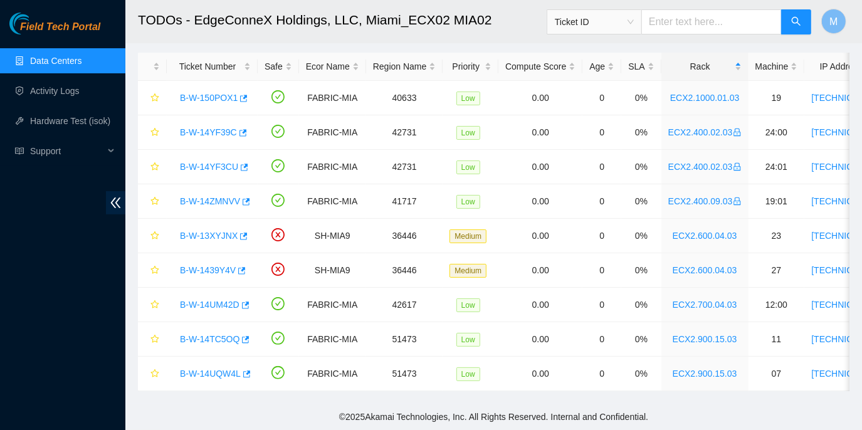
scroll to position [349, 0]
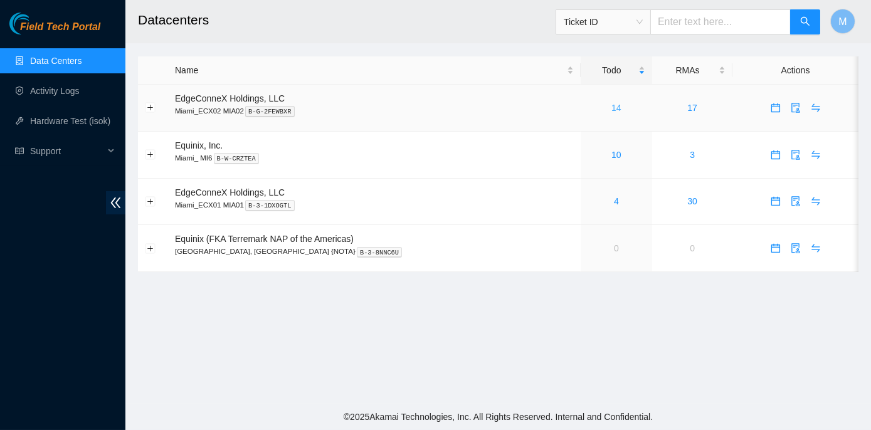
click at [612, 109] on link "14" at bounding box center [617, 108] width 10 height 10
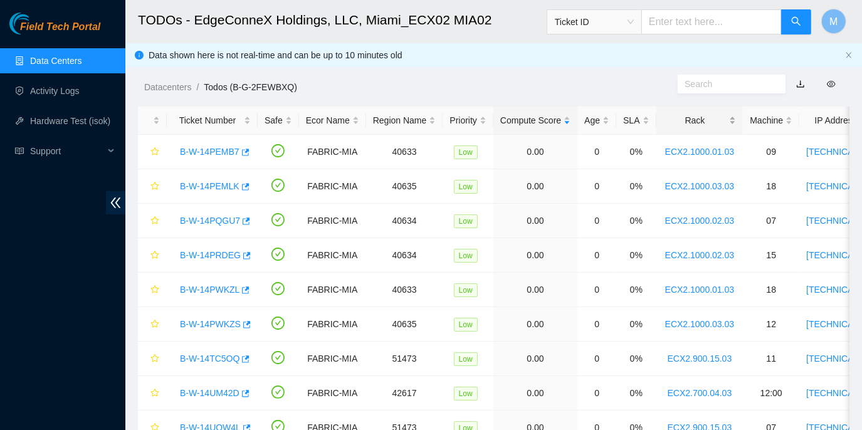
click at [691, 123] on div "Rack" at bounding box center [700, 121] width 73 height 14
click at [209, 253] on link "B-W-14PQGU7" at bounding box center [210, 255] width 60 height 10
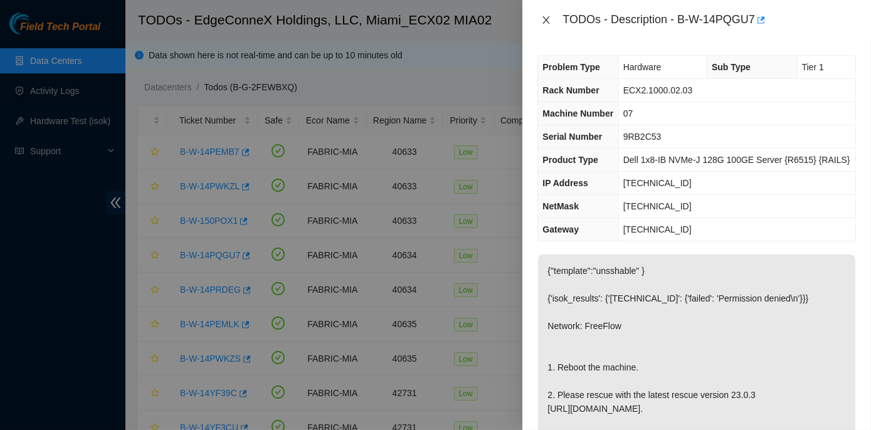
click at [545, 19] on icon "close" at bounding box center [546, 20] width 10 height 10
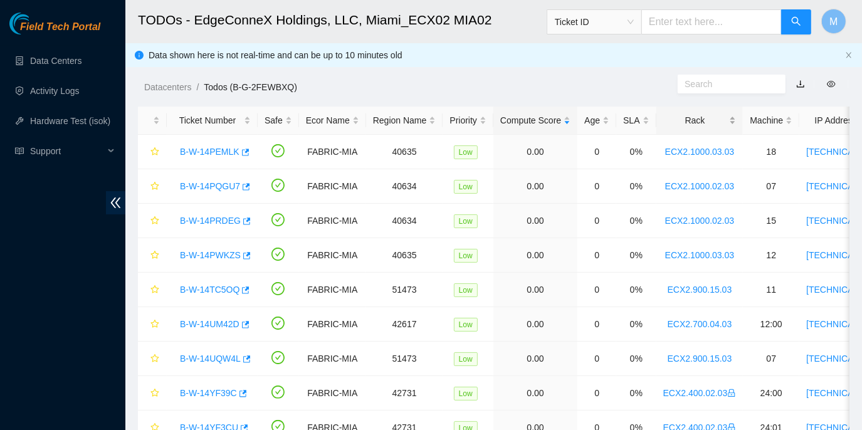
click at [692, 119] on div "Rack" at bounding box center [700, 121] width 73 height 14
click at [213, 153] on link "B-W-150POX1" at bounding box center [209, 152] width 58 height 10
click at [693, 119] on div "Rack" at bounding box center [700, 121] width 73 height 14
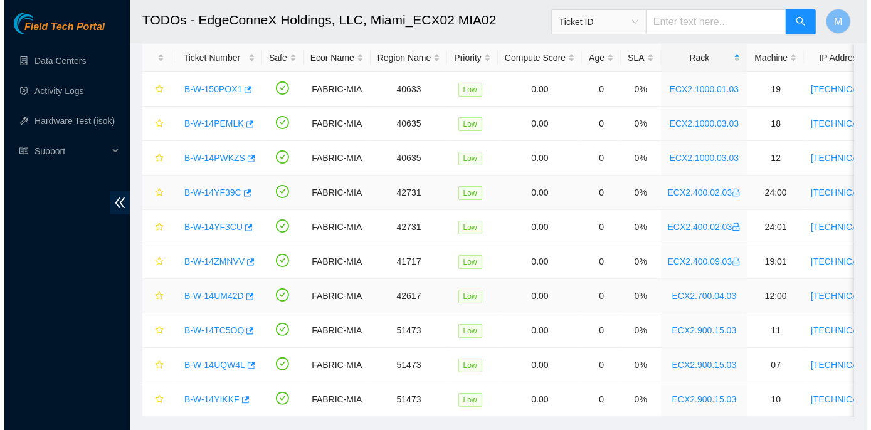
scroll to position [38, 0]
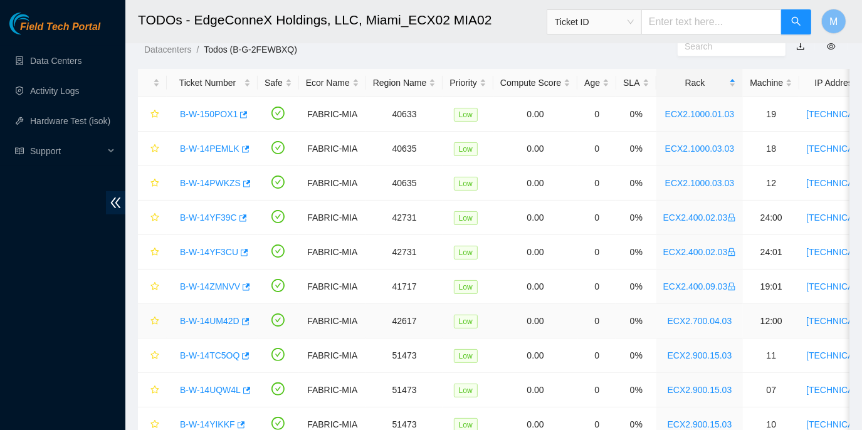
click at [227, 321] on link "B-W-14UM42D" at bounding box center [210, 321] width 60 height 10
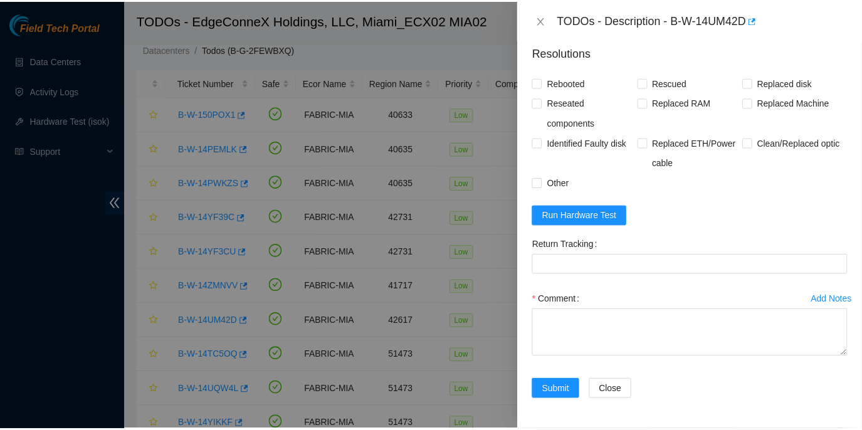
scroll to position [896, 0]
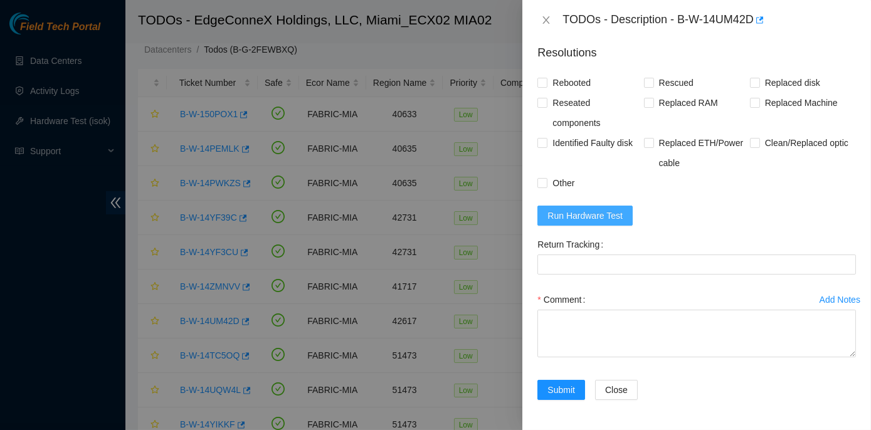
click at [568, 218] on span "Run Hardware Test" at bounding box center [585, 216] width 75 height 14
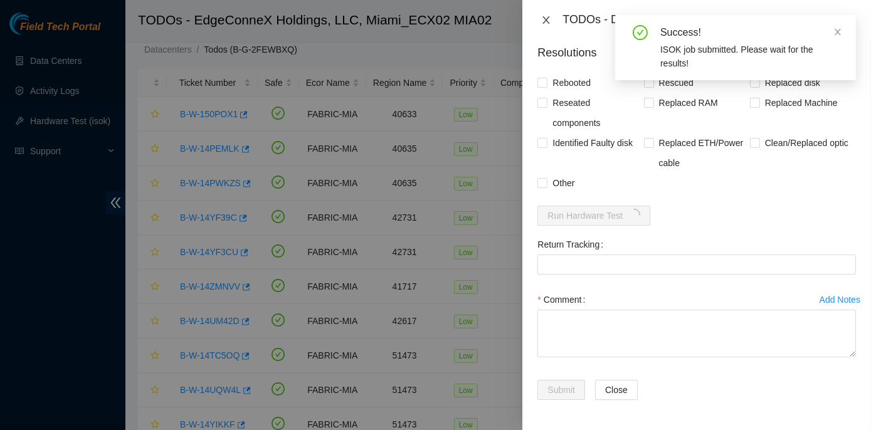
click at [546, 18] on icon "close" at bounding box center [546, 20] width 10 height 10
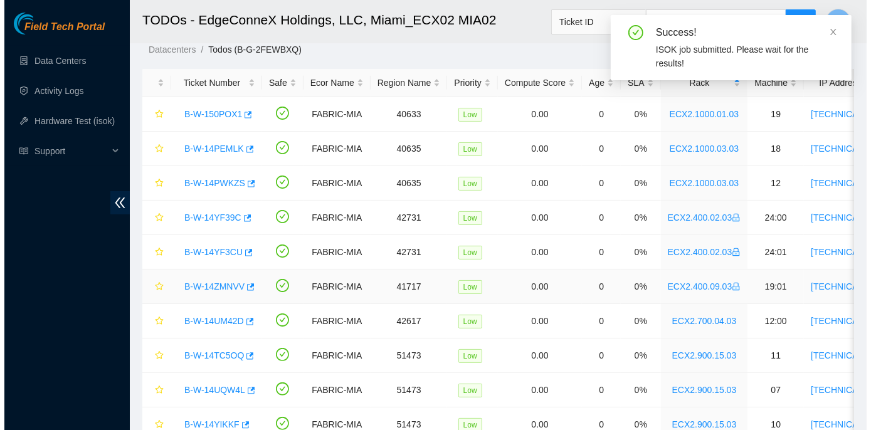
scroll to position [336, 0]
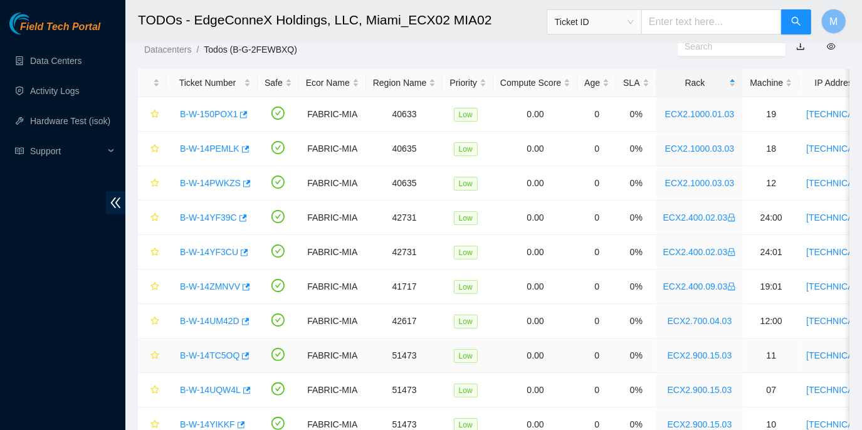
drag, startPoint x: 193, startPoint y: 350, endPoint x: 238, endPoint y: 353, distance: 44.6
click at [193, 351] on link "B-W-14TC5OQ" at bounding box center [210, 356] width 60 height 10
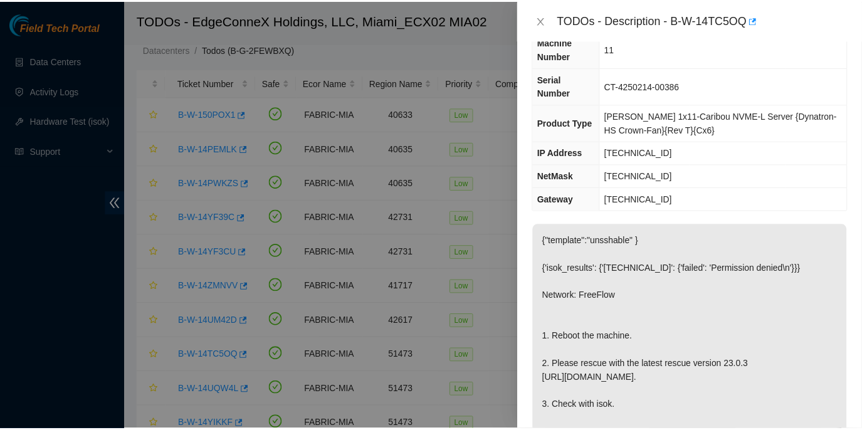
scroll to position [171, 0]
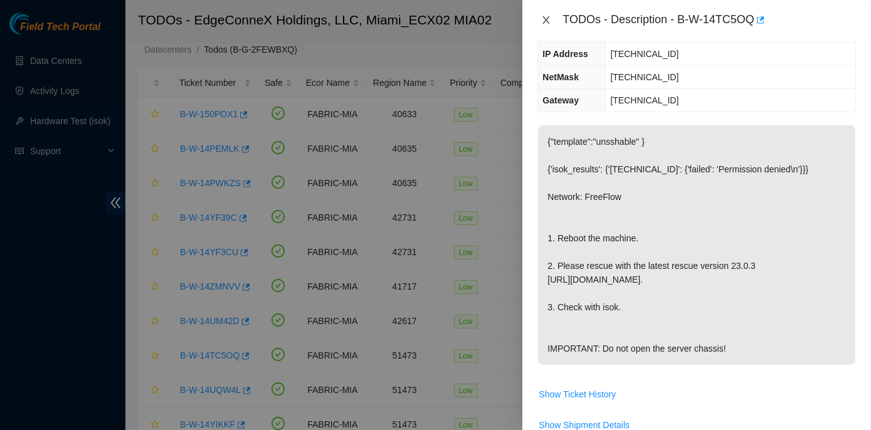
click at [543, 17] on icon "close" at bounding box center [546, 20] width 10 height 10
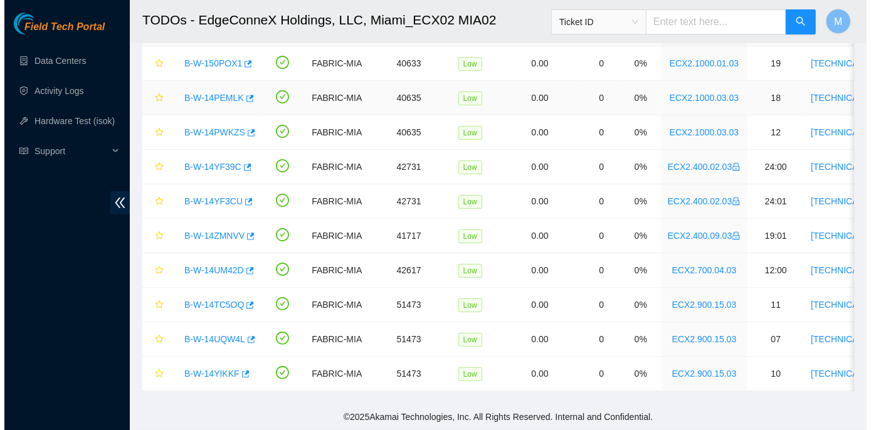
scroll to position [93, 0]
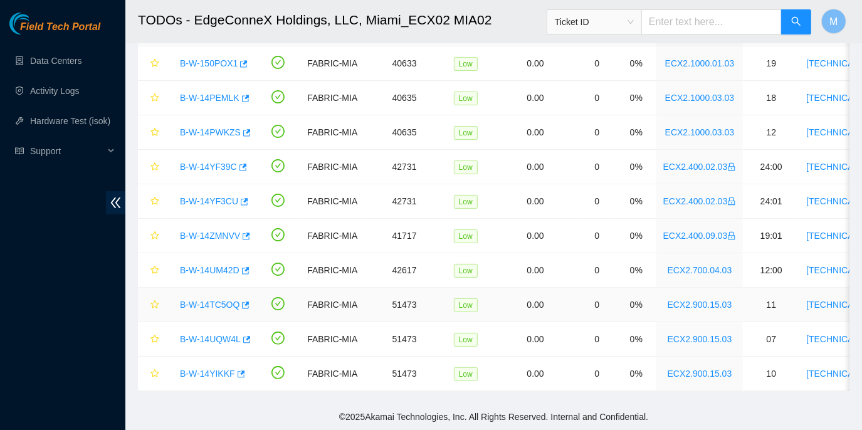
click at [218, 300] on link "B-W-14TC5OQ" at bounding box center [210, 305] width 60 height 10
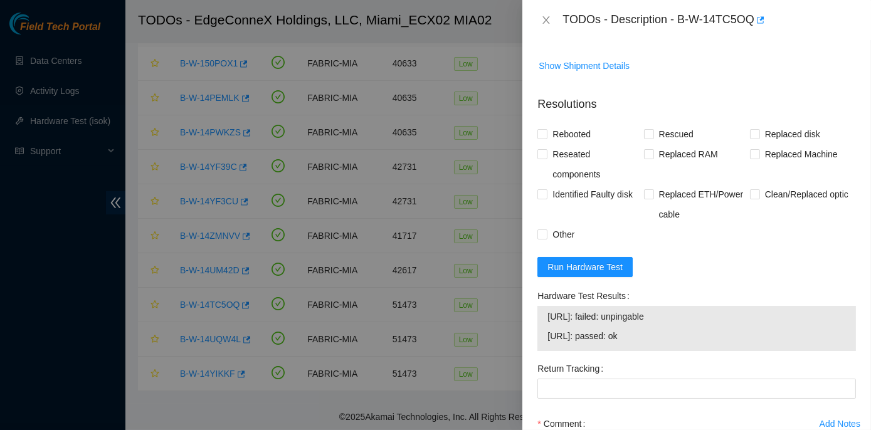
scroll to position [531, 0]
click at [853, 322] on div "Problem Type Hardware Sub Type Tier 1 Rack Number ECX2.900.15.03 Machine Number…" at bounding box center [696, 235] width 349 height 390
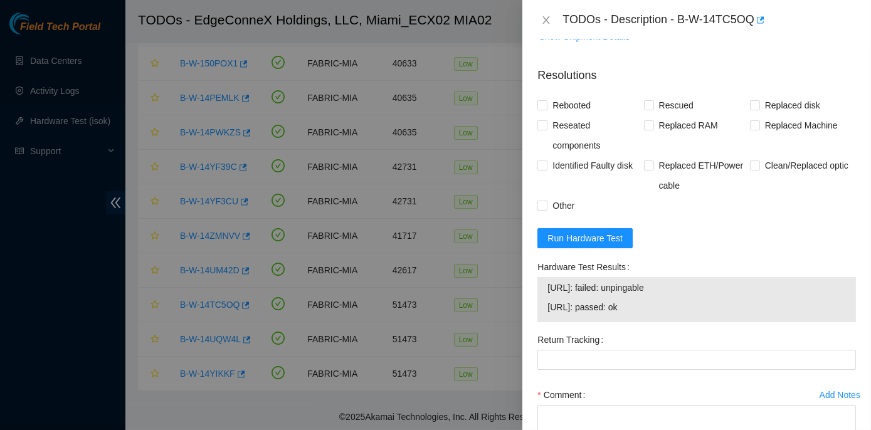
scroll to position [560, 0]
click at [560, 245] on span "Run Hardware Test" at bounding box center [585, 238] width 75 height 14
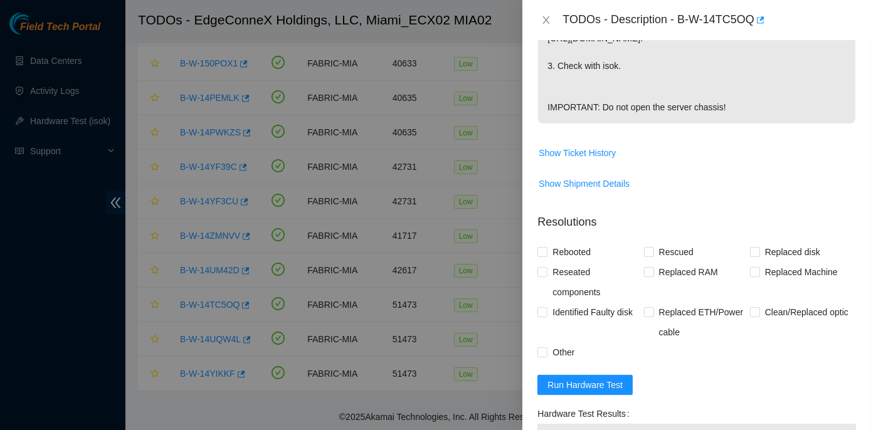
scroll to position [405, 0]
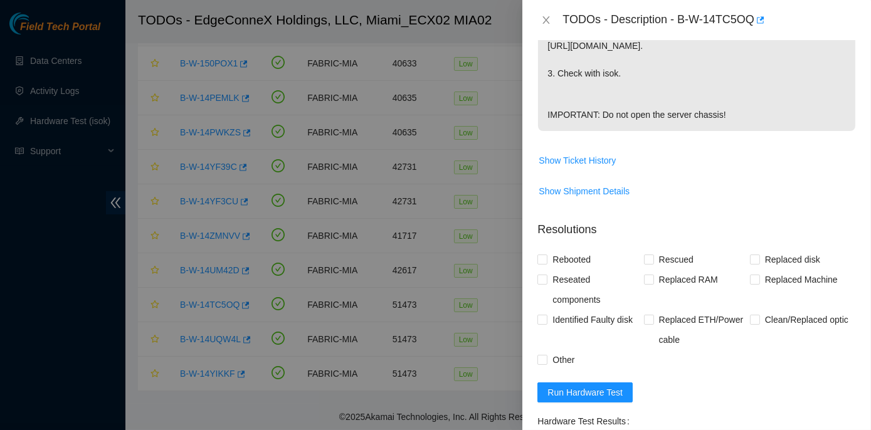
drag, startPoint x: 416, startPoint y: 317, endPoint x: 422, endPoint y: 310, distance: 9.4
click at [421, 310] on div at bounding box center [435, 215] width 871 height 430
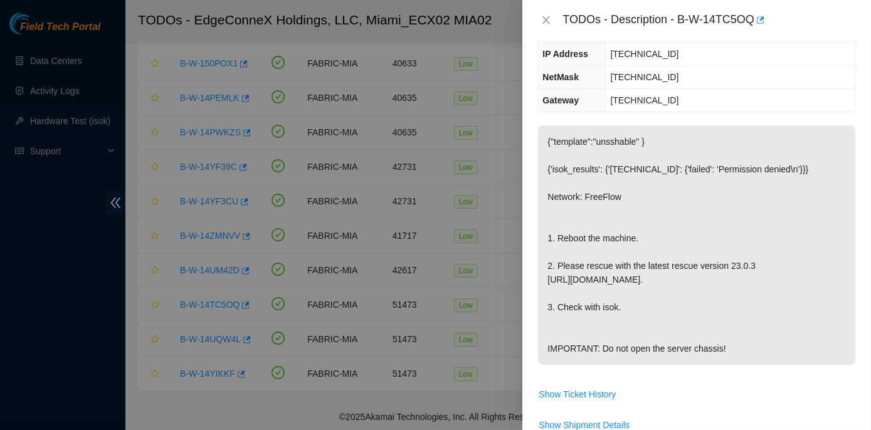
scroll to position [0, 0]
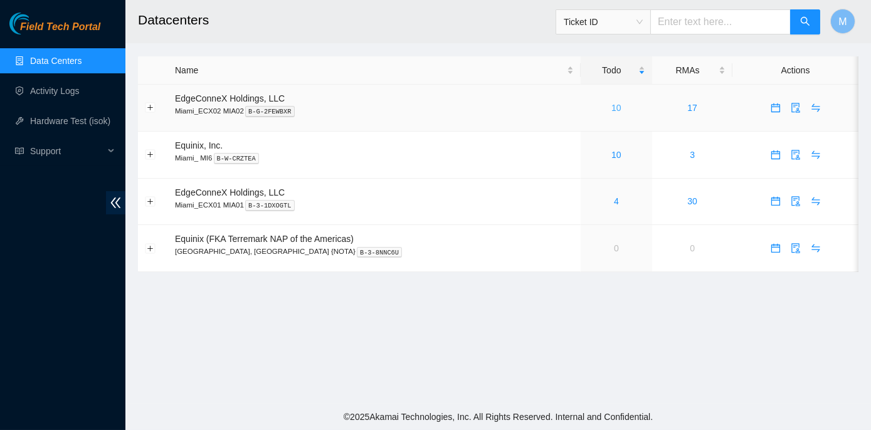
click at [612, 109] on link "10" at bounding box center [617, 108] width 10 height 10
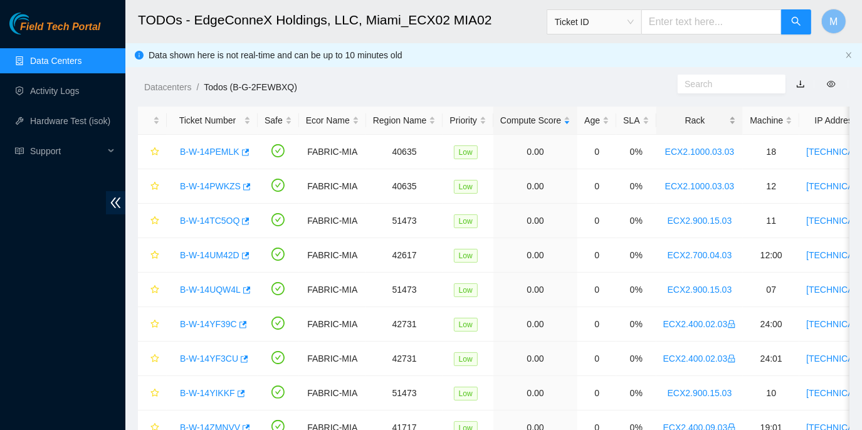
click at [694, 122] on div "Rack" at bounding box center [700, 121] width 73 height 14
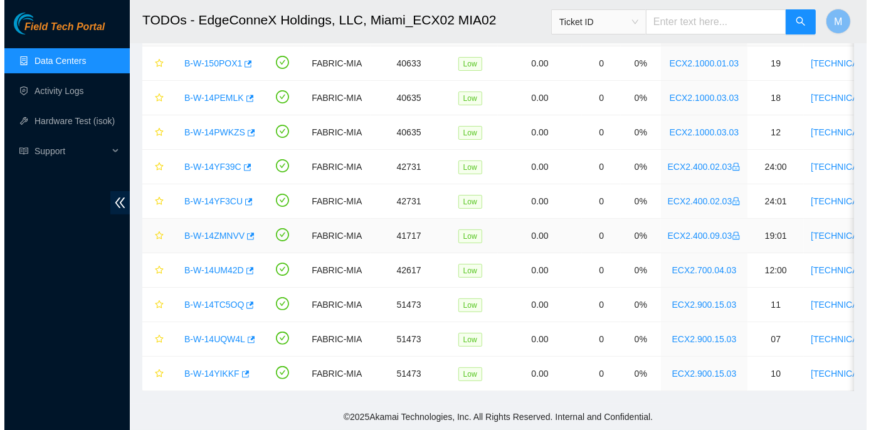
scroll to position [95, 0]
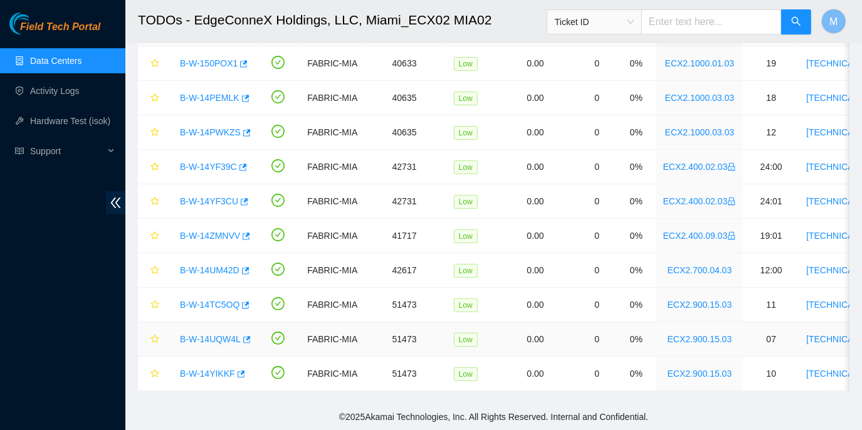
click at [194, 334] on link "B-W-14UQW4L" at bounding box center [210, 339] width 61 height 10
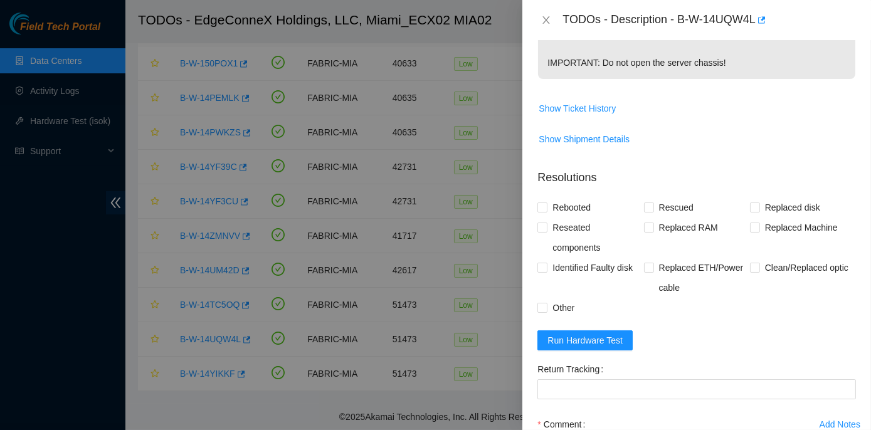
scroll to position [528, 0]
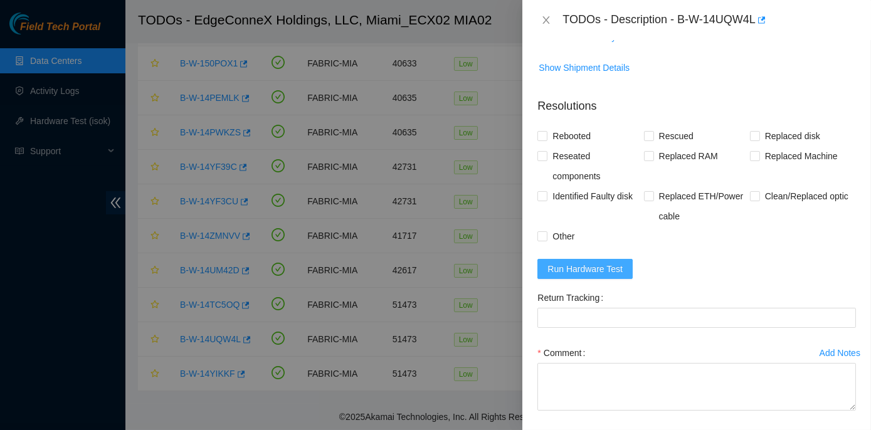
click at [591, 276] on span "Run Hardware Test" at bounding box center [585, 269] width 75 height 14
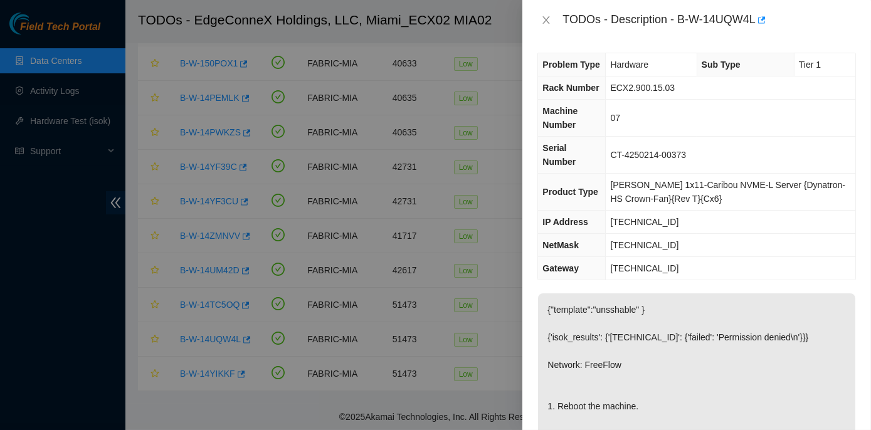
scroll to position [0, 0]
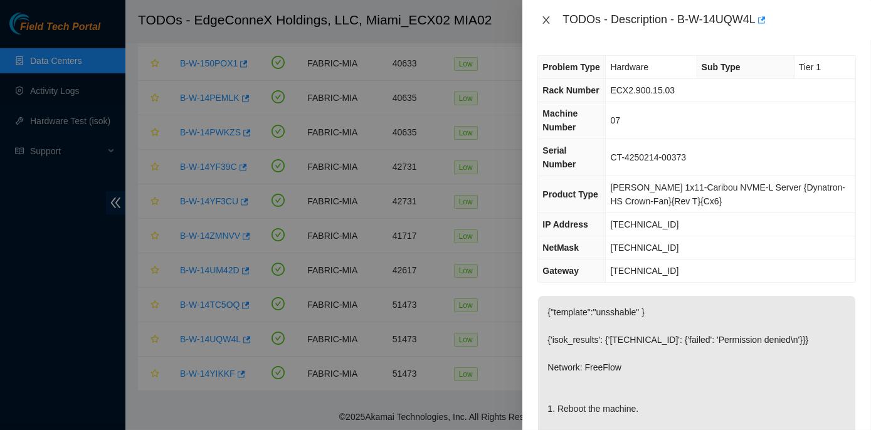
click at [543, 18] on icon "close" at bounding box center [546, 20] width 10 height 10
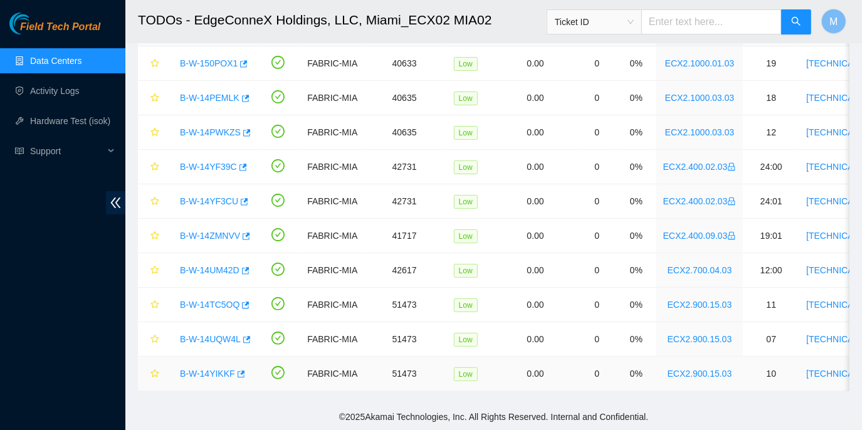
click at [191, 369] on link "B-W-14YIKKF" at bounding box center [207, 374] width 55 height 10
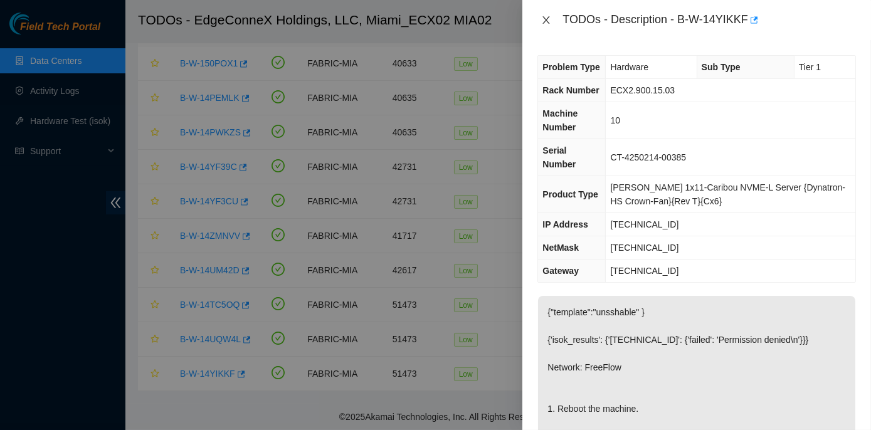
click at [548, 25] on button "Close" at bounding box center [547, 20] width 18 height 12
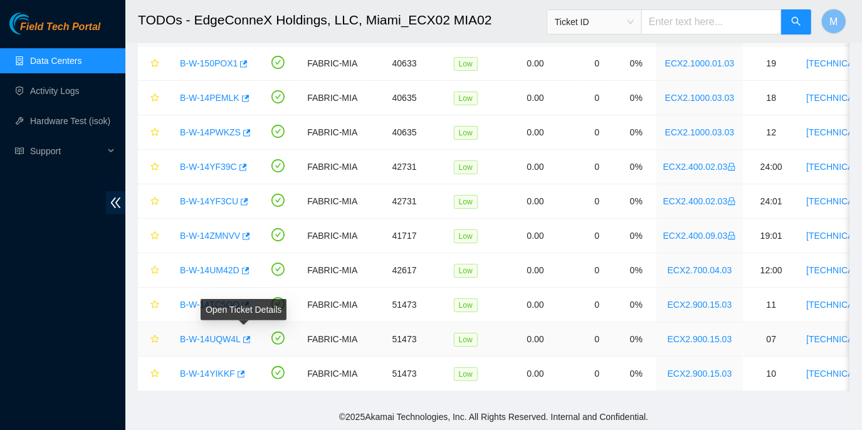
click at [231, 334] on link "B-W-14UQW4L" at bounding box center [210, 339] width 61 height 10
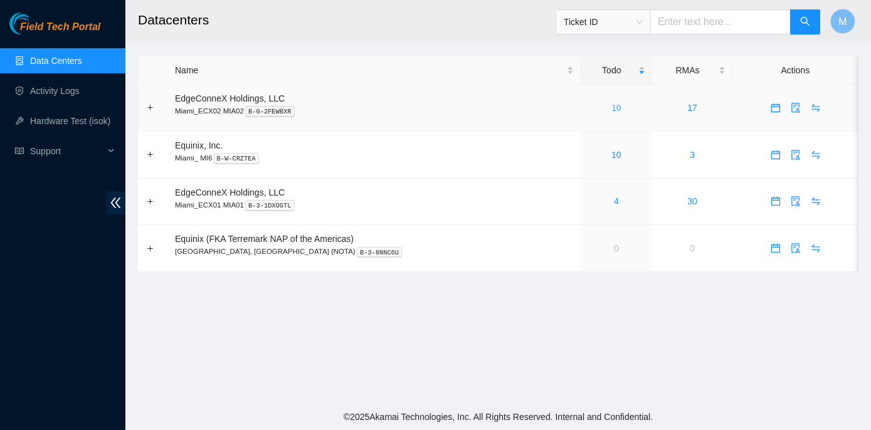
click at [612, 107] on link "10" at bounding box center [617, 108] width 10 height 10
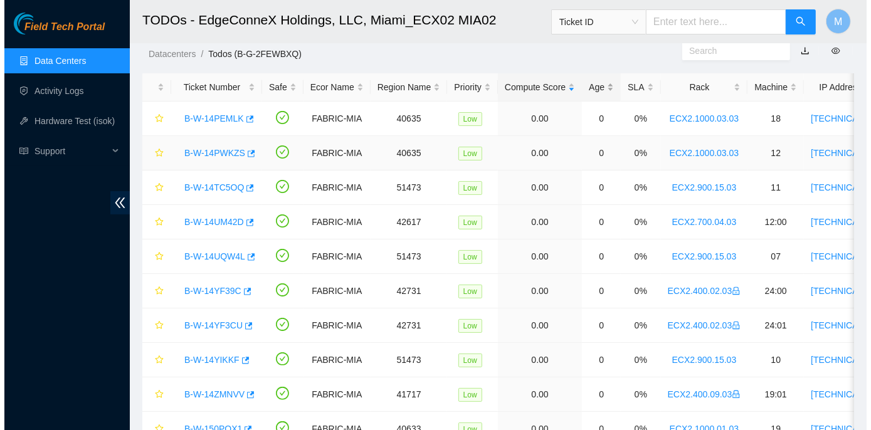
scroll to position [95, 0]
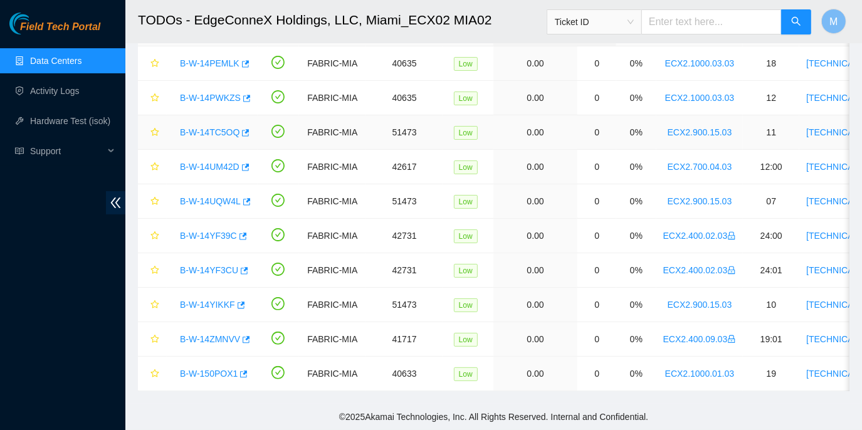
click at [580, 117] on td "0" at bounding box center [597, 132] width 39 height 34
click at [704, 58] on link "ECX2.1000.03.03" at bounding box center [701, 63] width 70 height 10
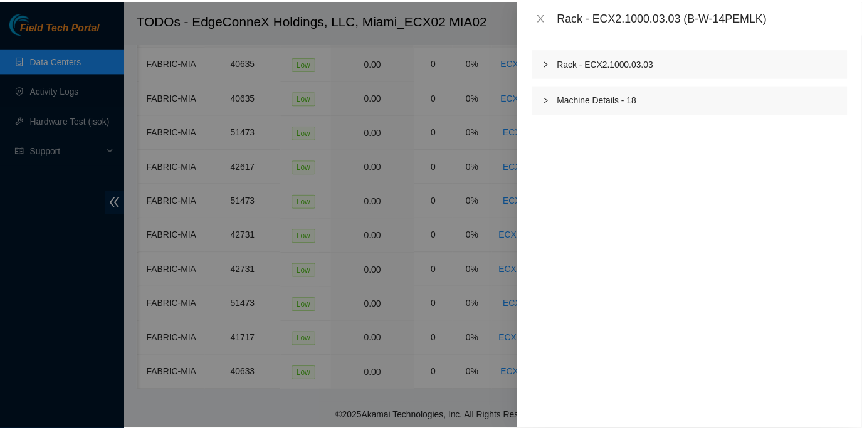
scroll to position [0, 184]
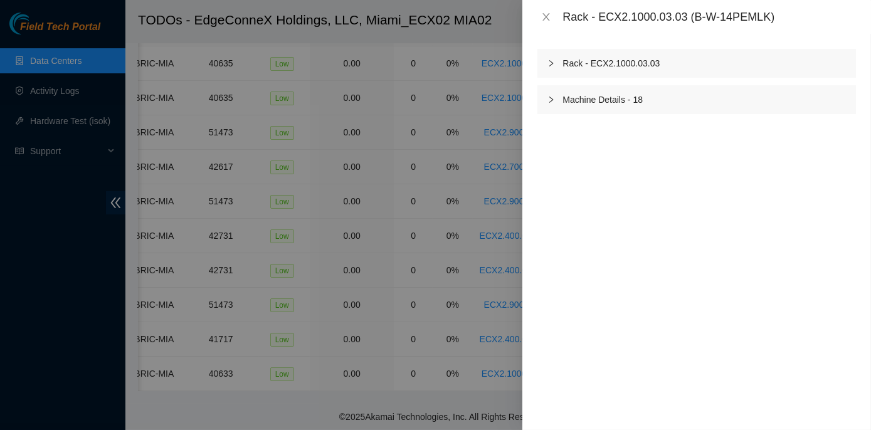
click at [692, 56] on div "Rack - ECX2.1000.03.03" at bounding box center [697, 63] width 319 height 29
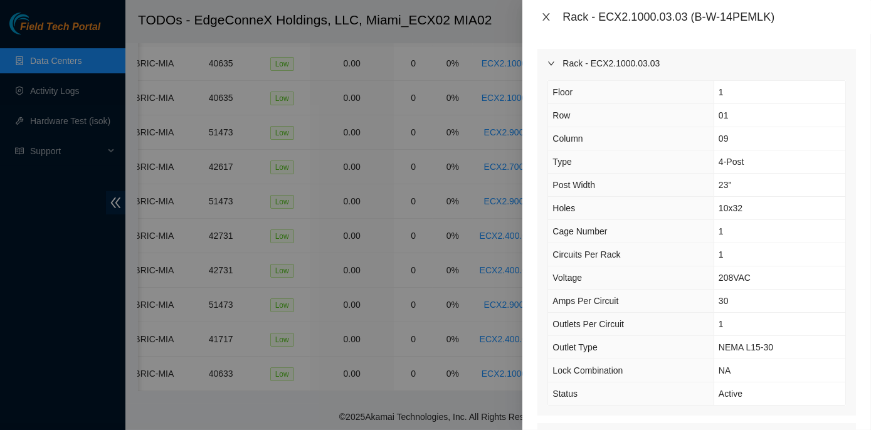
click at [543, 18] on icon "close" at bounding box center [546, 17] width 10 height 10
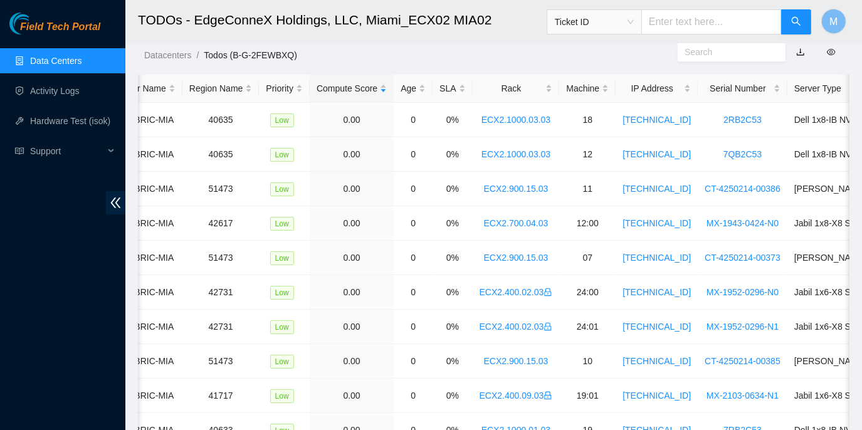
scroll to position [0, 0]
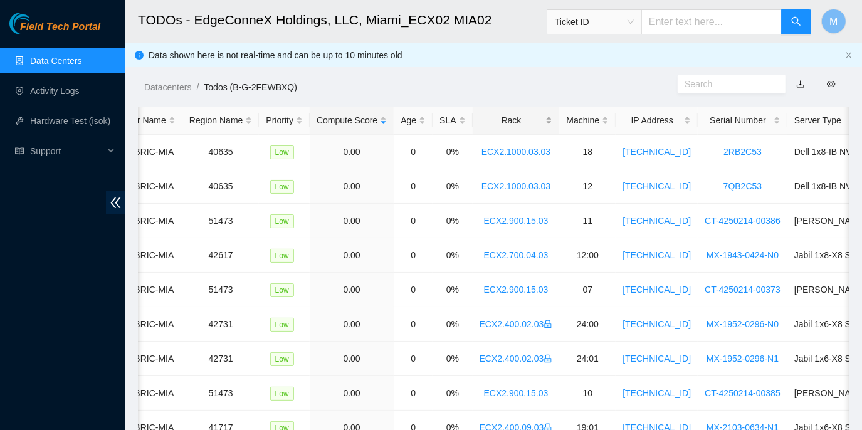
click at [502, 123] on div "Rack" at bounding box center [516, 121] width 73 height 14
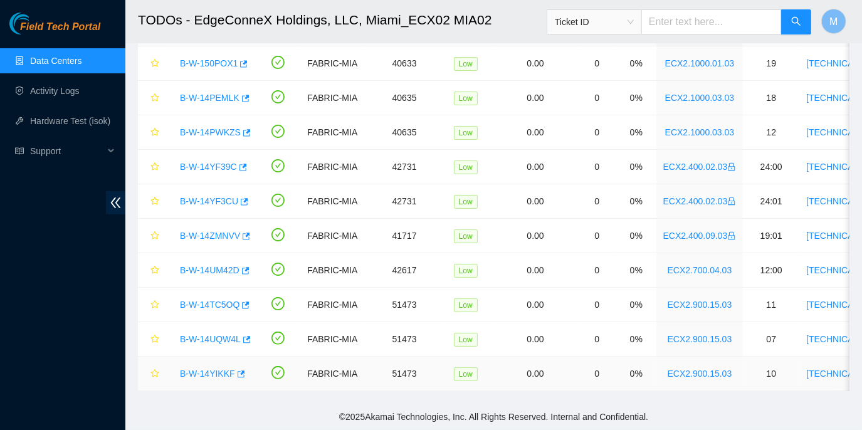
click at [198, 369] on link "B-W-14YIKKF" at bounding box center [207, 374] width 55 height 10
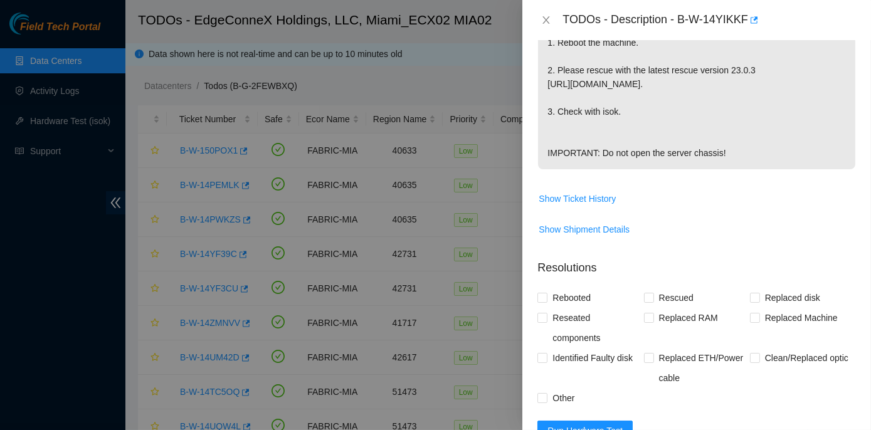
scroll to position [476, 0]
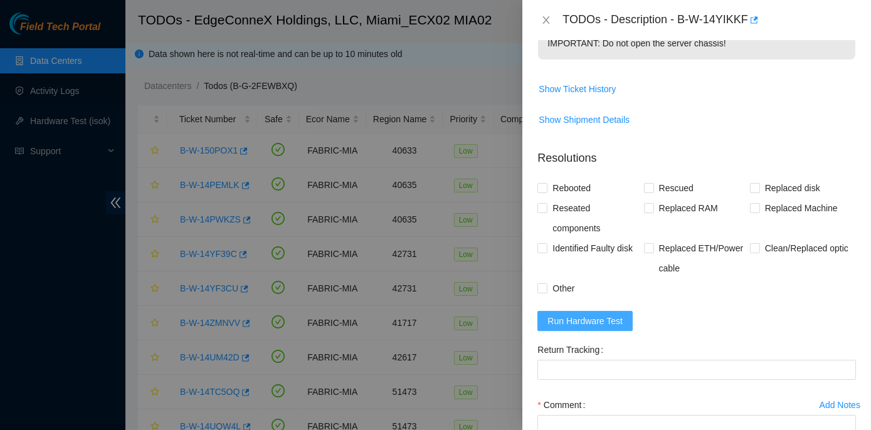
click at [577, 328] on span "Run Hardware Test" at bounding box center [585, 321] width 75 height 14
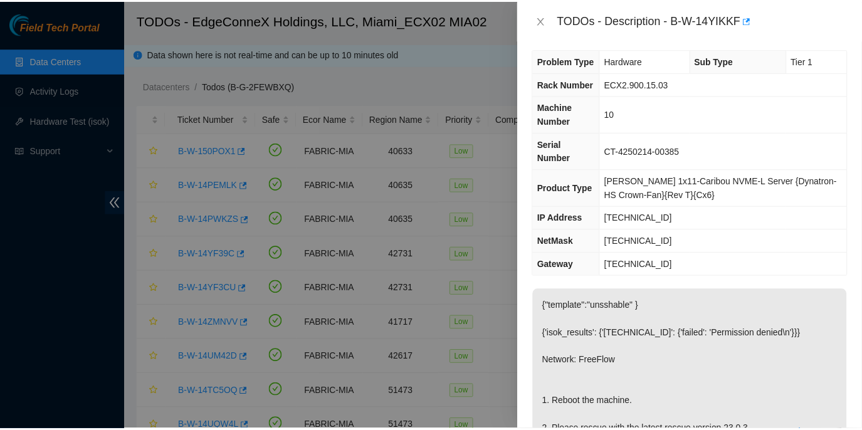
scroll to position [0, 0]
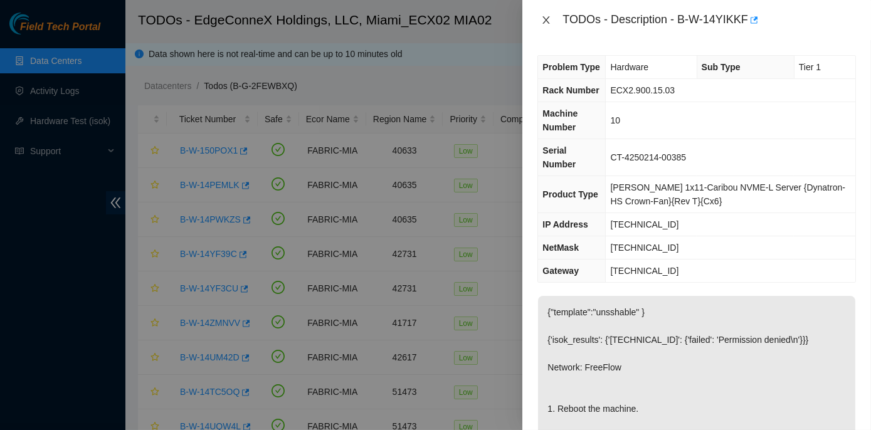
click at [547, 18] on icon "close" at bounding box center [546, 20] width 7 height 8
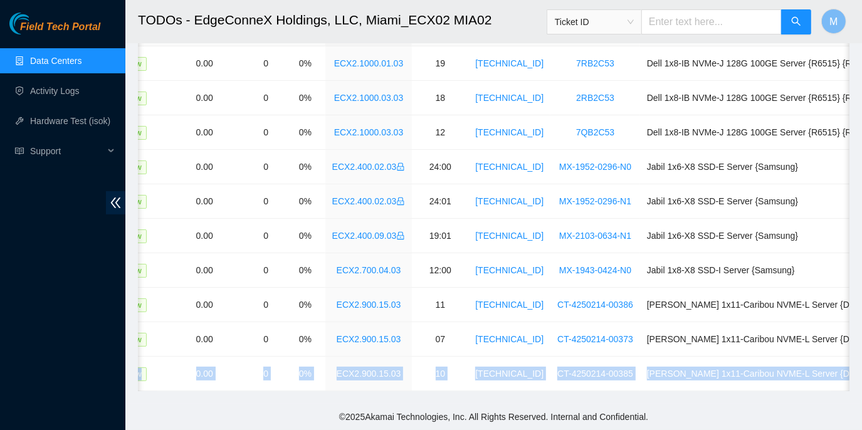
scroll to position [0, 401]
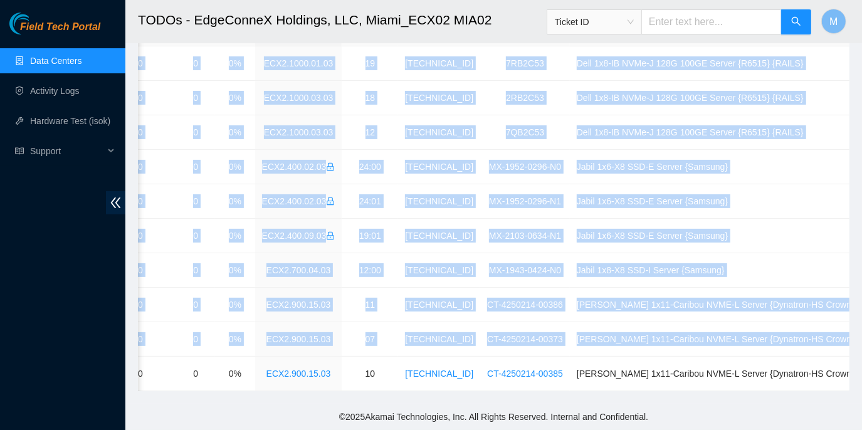
drag, startPoint x: 177, startPoint y: 367, endPoint x: 862, endPoint y: 378, distance: 685.7
click at [862, 342] on html "Field Tech Portal Data Centers Activity Logs Hardware Test (isok) Support TODOs…" at bounding box center [431, 127] width 862 height 430
copy table "Ticket Number Safe Ecor Name Region Name Priority Compute Score Age SLA Rack Ma…"
click at [457, 402] on main "TODOs - EdgeConneX Holdings, LLC, Miami_ECX02 MIA02 Ticket ID M Data shown here…" at bounding box center [493, 158] width 737 height 492
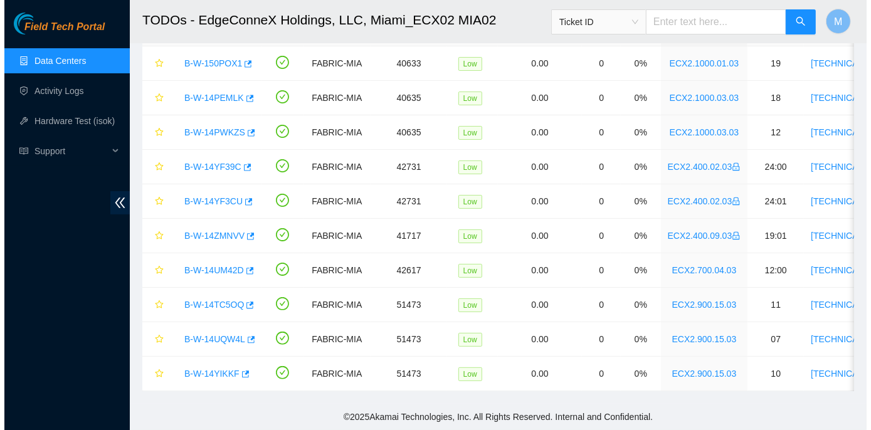
scroll to position [0, 0]
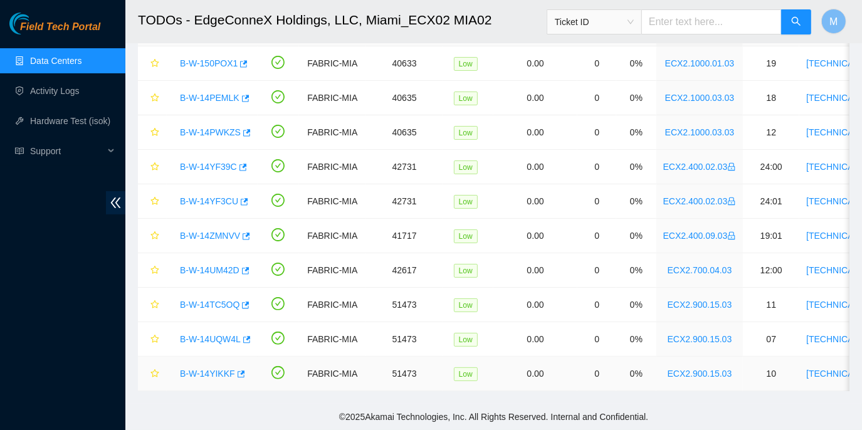
click at [196, 369] on link "B-W-14YIKKF" at bounding box center [207, 374] width 55 height 10
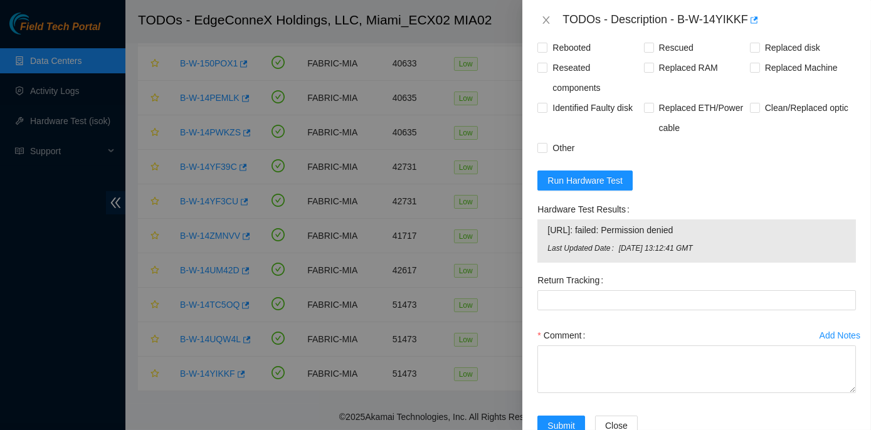
scroll to position [627, 0]
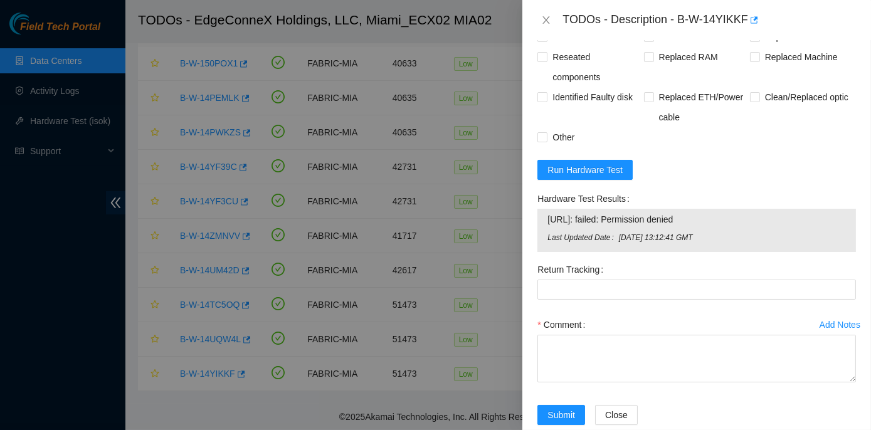
drag, startPoint x: 531, startPoint y: 206, endPoint x: 706, endPoint y: 240, distance: 178.2
click at [706, 240] on div "Problem Type Hardware Sub Type Tier 1 Rack Number ECX2.900.15.03 Machine Number…" at bounding box center [696, 235] width 349 height 390
copy div "Hardware Test Results 23.214.171.13: failed: Permission denied"
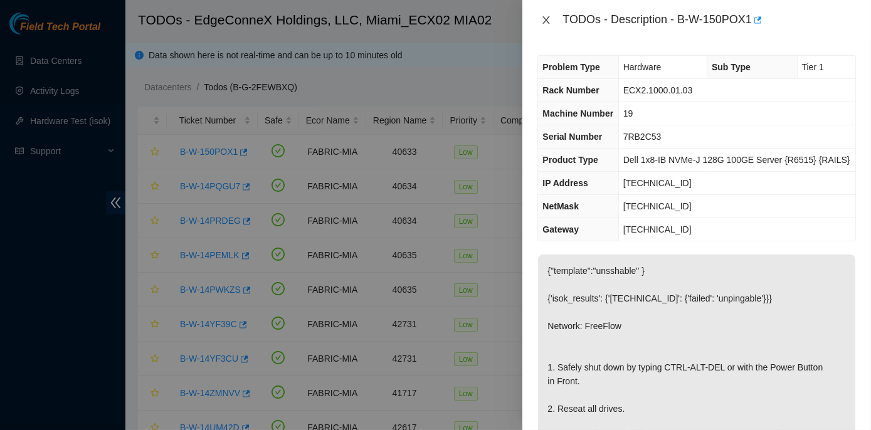
click at [548, 18] on icon "close" at bounding box center [546, 20] width 7 height 8
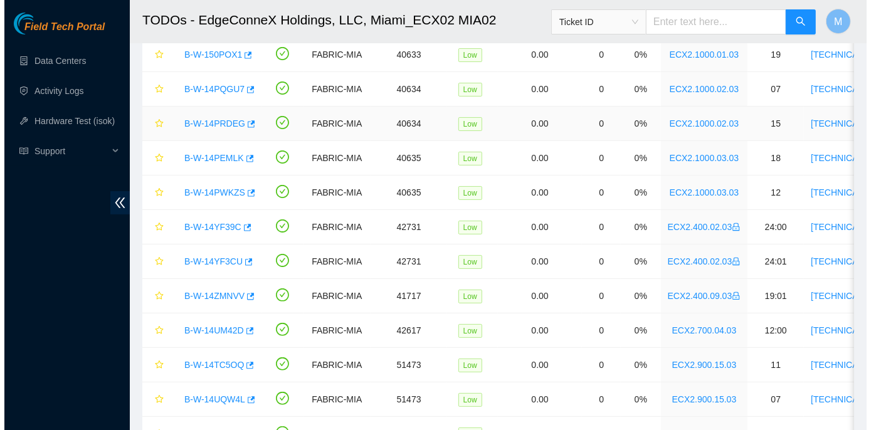
scroll to position [164, 0]
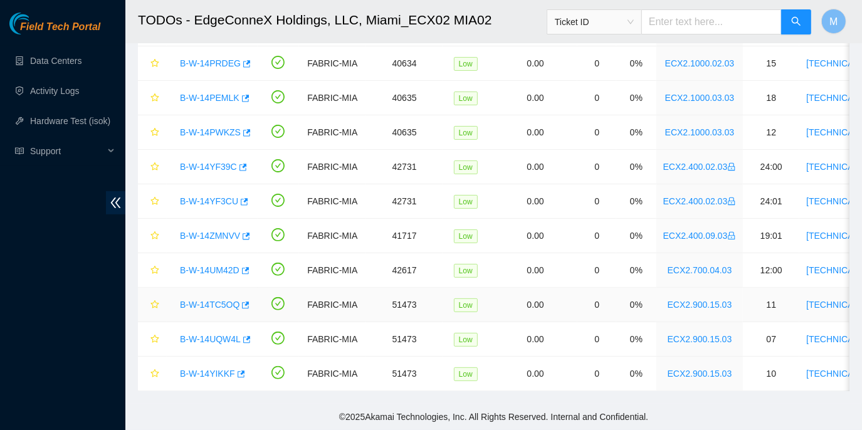
click at [217, 300] on link "B-W-14TC5OQ" at bounding box center [210, 305] width 60 height 10
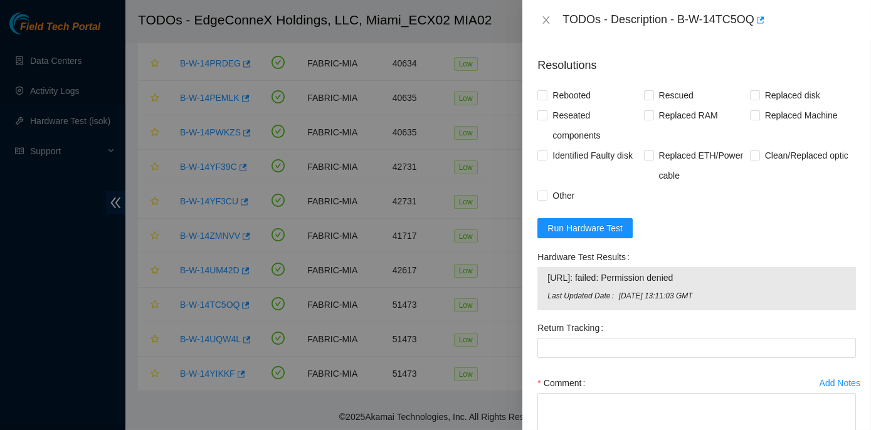
scroll to position [570, 0]
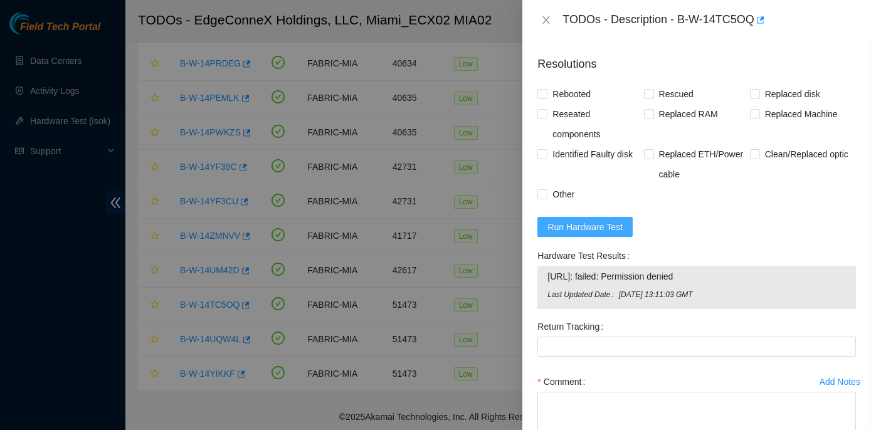
click at [568, 234] on span "Run Hardware Test" at bounding box center [585, 227] width 75 height 14
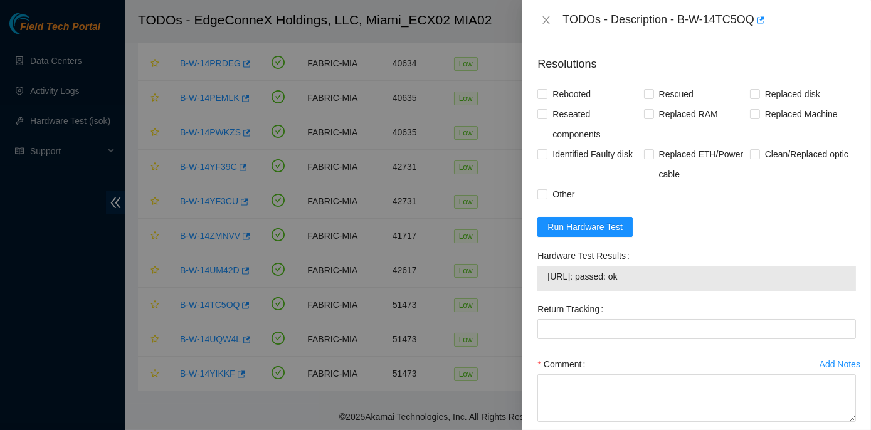
drag, startPoint x: 533, startPoint y: 265, endPoint x: 672, endPoint y: 285, distance: 140.1
click at [672, 285] on div "Hardware Test Results [URL]: passed: ok" at bounding box center [697, 272] width 329 height 53
copy div "Hardware Test Results [URL]: passed: ok"
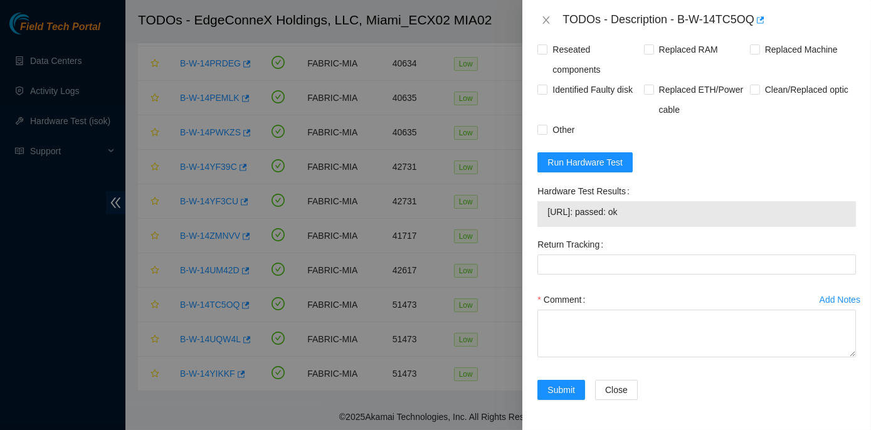
scroll to position [646, 0]
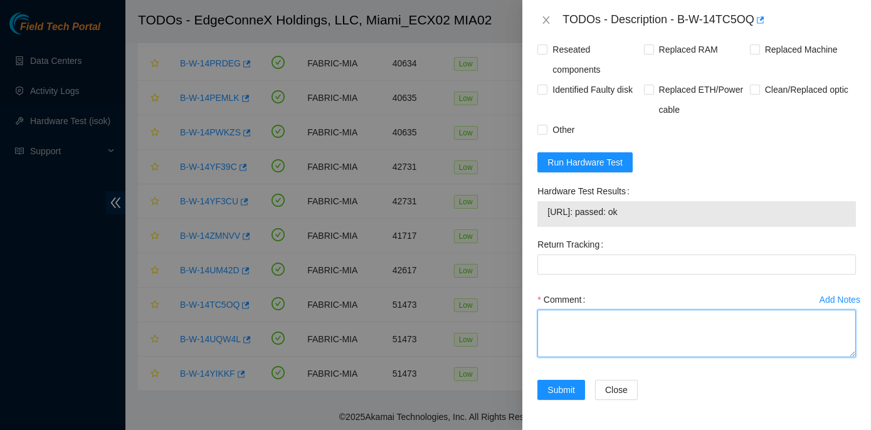
click at [573, 324] on textarea "Comment" at bounding box center [697, 334] width 319 height 48
paste textarea "Rack No: ECX2.900.15.03 Machine No: 11 IP: [TECHNICAL_ID] Serial No: CT-4250214…"
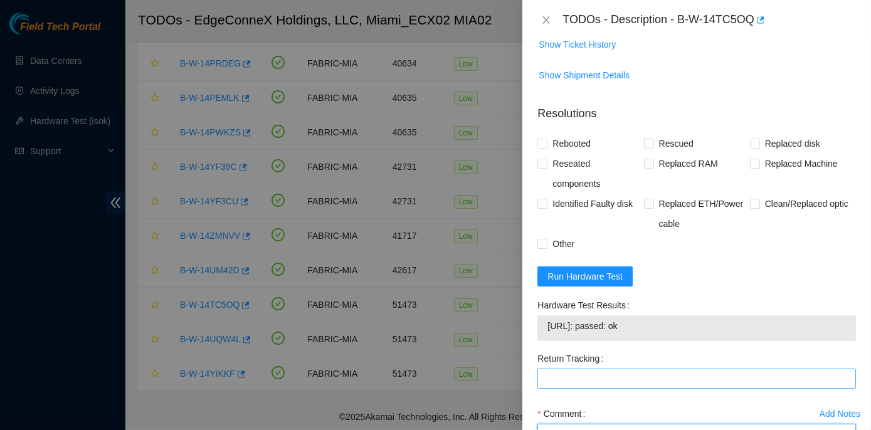
scroll to position [475, 0]
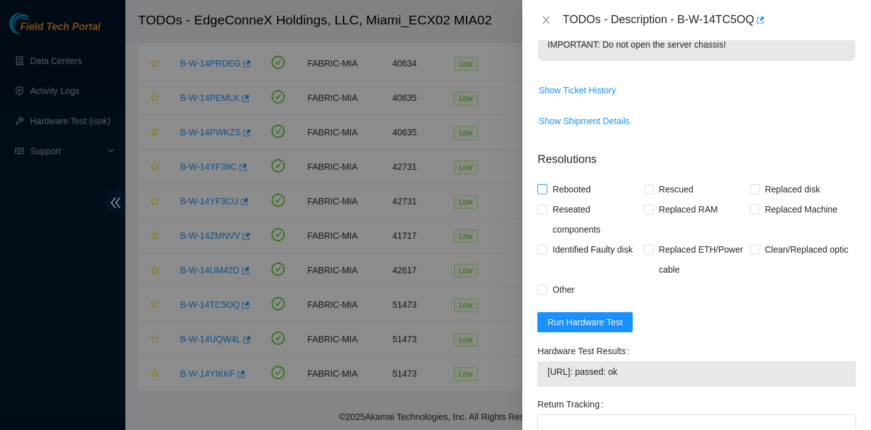
type textarea "Rack No: ECX2.900.15.03 Machine No: 11 IP: [TECHNICAL_ID] Serial No: CT-4250214…"
click at [540, 193] on input "Rebooted" at bounding box center [542, 188] width 9 height 9
checkbox input "true"
click at [650, 194] on span at bounding box center [649, 189] width 10 height 10
click at [650, 193] on input "Rescued" at bounding box center [648, 188] width 9 height 9
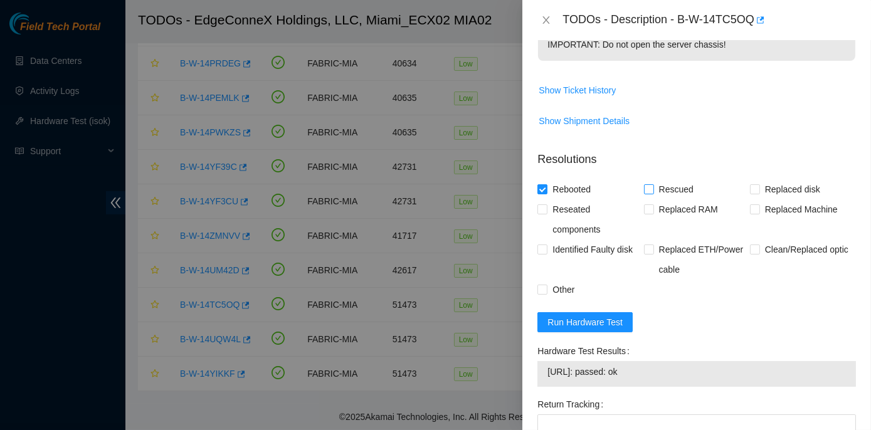
checkbox input "true"
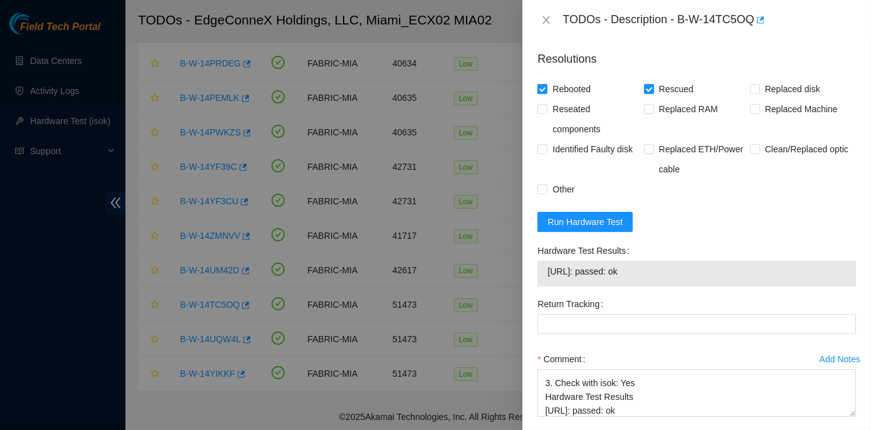
scroll to position [646, 0]
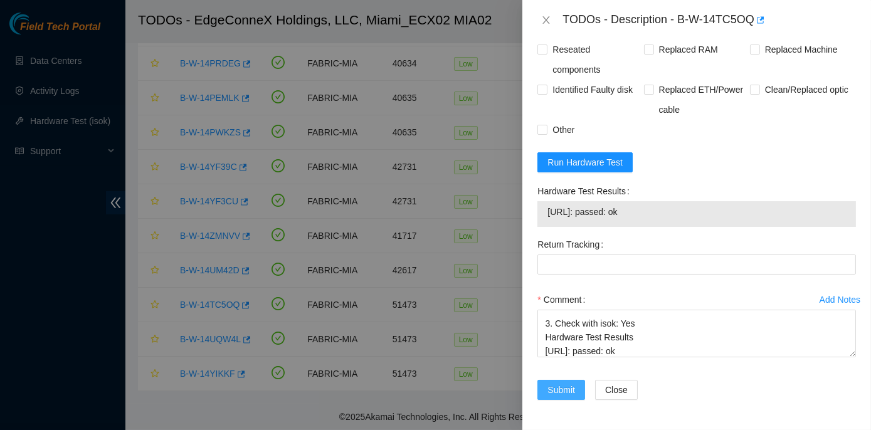
click at [565, 385] on span "Submit" at bounding box center [562, 390] width 28 height 14
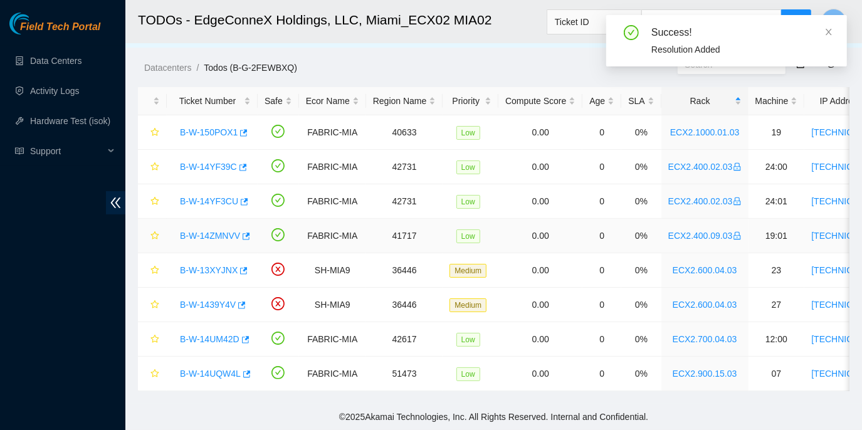
scroll to position [26, 0]
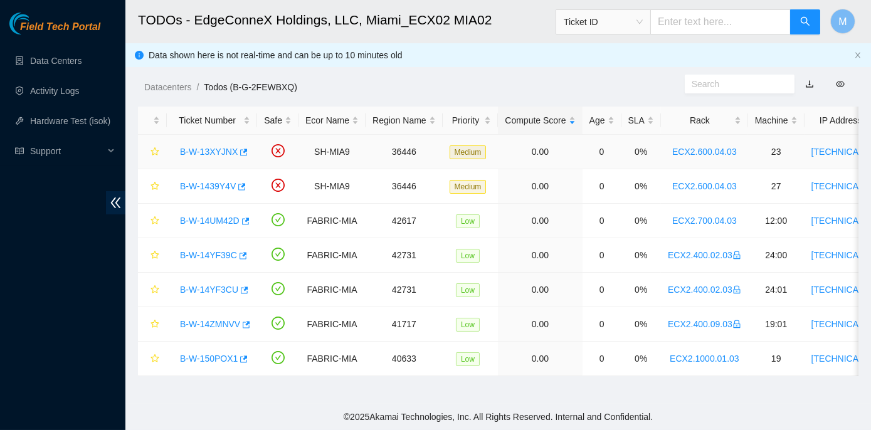
click at [220, 151] on link "B-W-13XYJNX" at bounding box center [209, 152] width 58 height 10
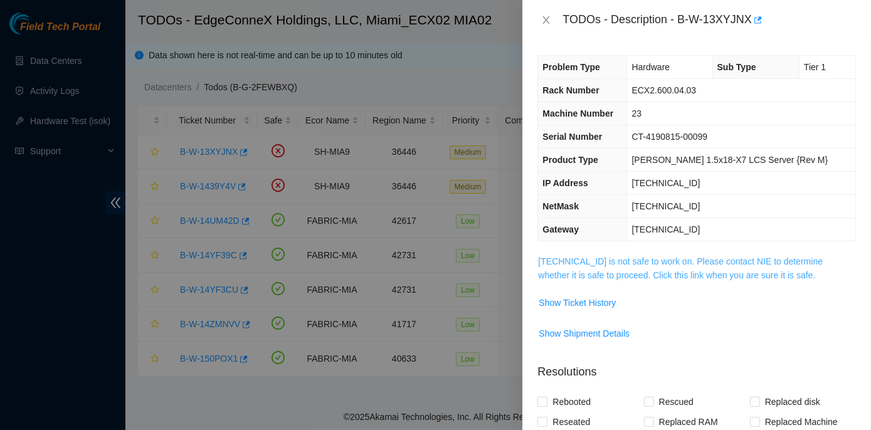
click at [671, 265] on link "[TECHNICAL_ID] is not safe to work on. Please contact NIE to determine whether …" at bounding box center [680, 269] width 285 height 24
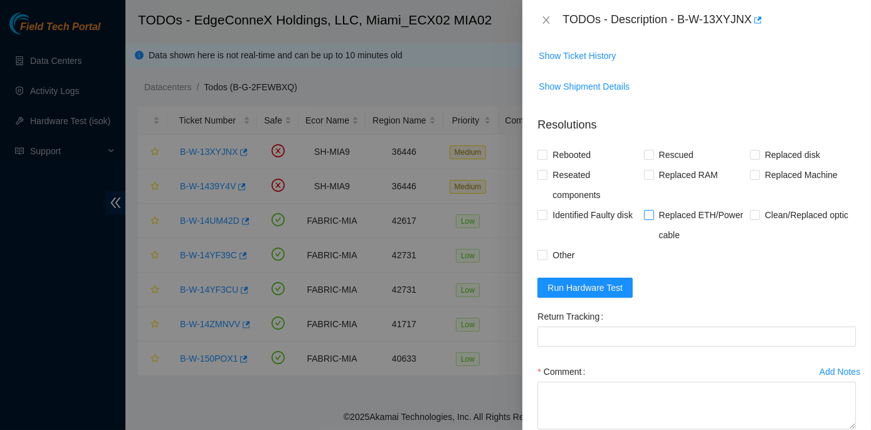
scroll to position [893, 0]
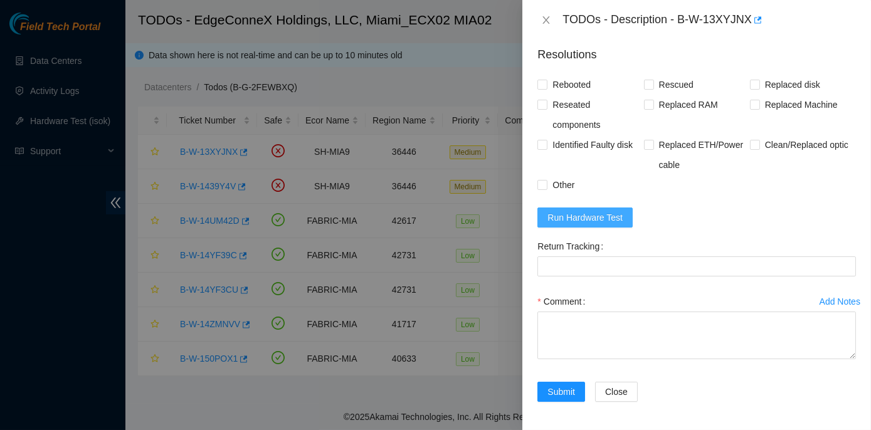
click at [597, 219] on span "Run Hardware Test" at bounding box center [585, 218] width 75 height 14
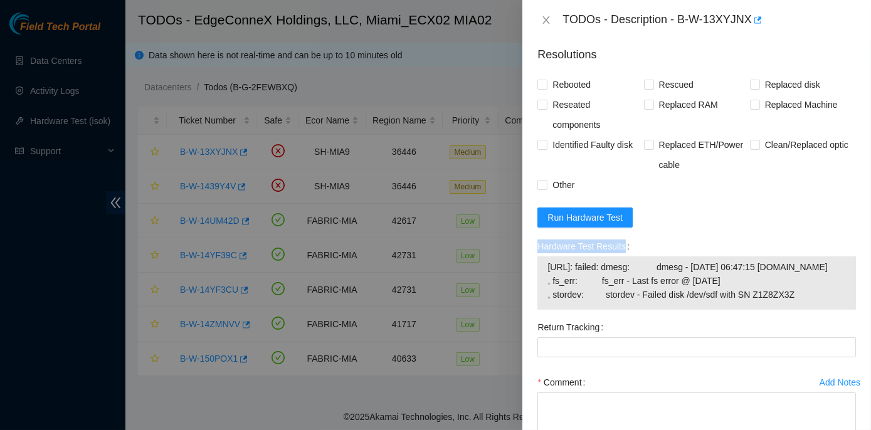
drag, startPoint x: 532, startPoint y: 244, endPoint x: 801, endPoint y: 321, distance: 279.9
click at [801, 321] on div "Problem Type Hardware Sub Type Tier 1 Rack Number ECX2.600.04.03 Machine Number…" at bounding box center [696, 235] width 349 height 390
copy label "Hardware Test Results"
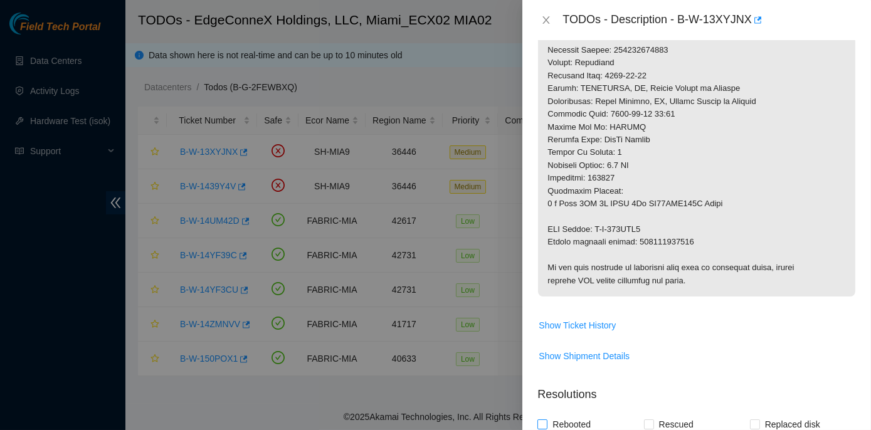
scroll to position [531, 0]
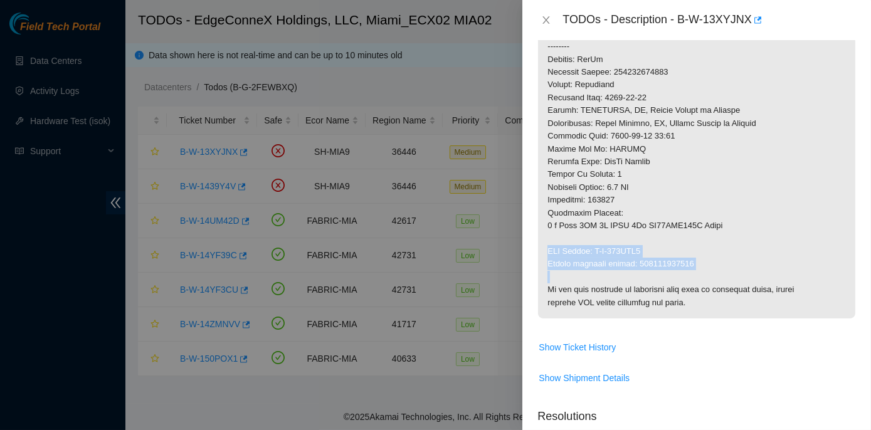
drag, startPoint x: 548, startPoint y: 249, endPoint x: 692, endPoint y: 270, distance: 146.4
click at [692, 270] on p at bounding box center [696, 20] width 317 height 595
copy p "RMA Return: B-W-148DLK4 Return tracking number: 463470047480"
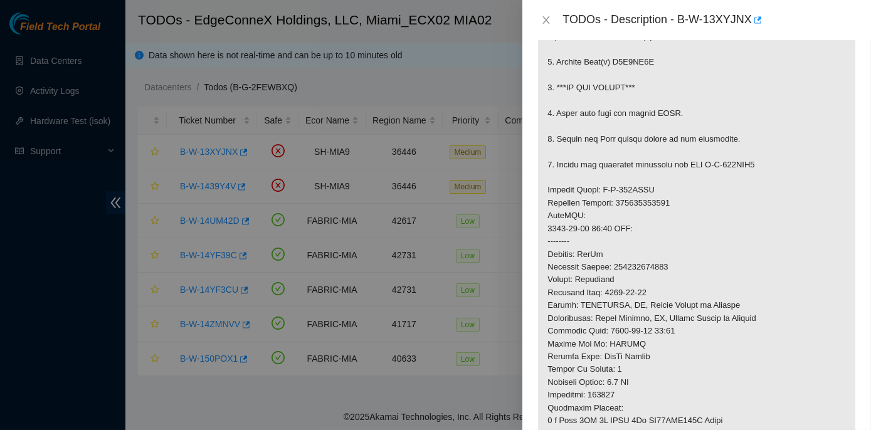
scroll to position [303, 0]
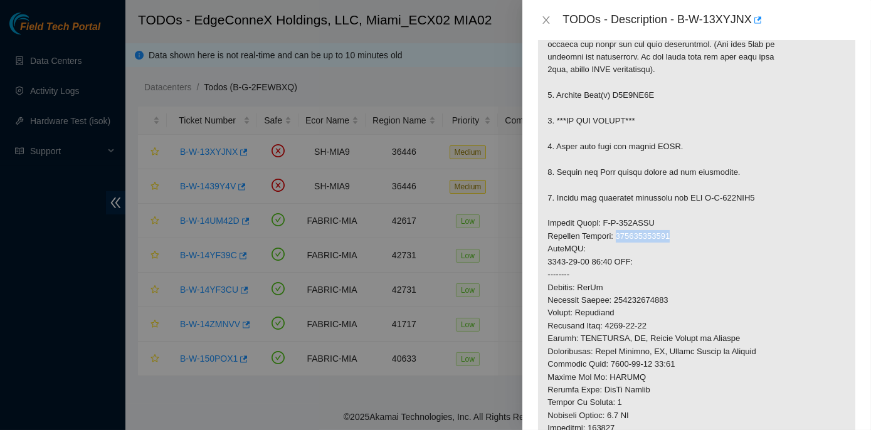
drag, startPoint x: 617, startPoint y: 233, endPoint x: 681, endPoint y: 237, distance: 64.1
click at [681, 237] on p at bounding box center [696, 249] width 317 height 595
copy p "463470047479"
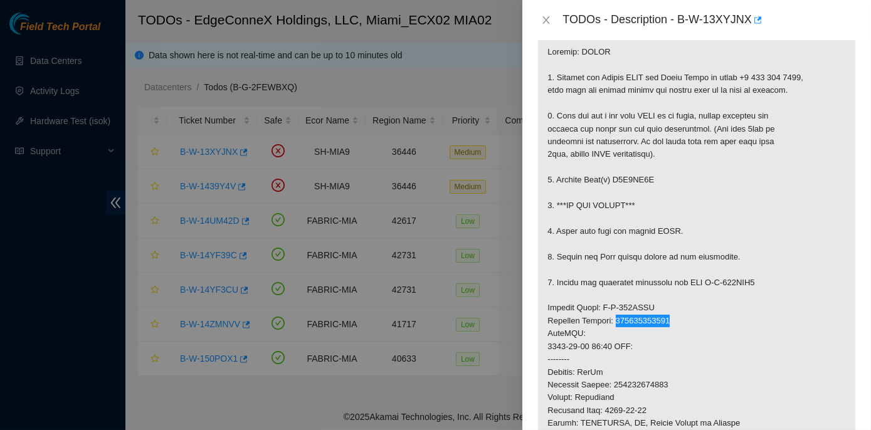
scroll to position [189, 0]
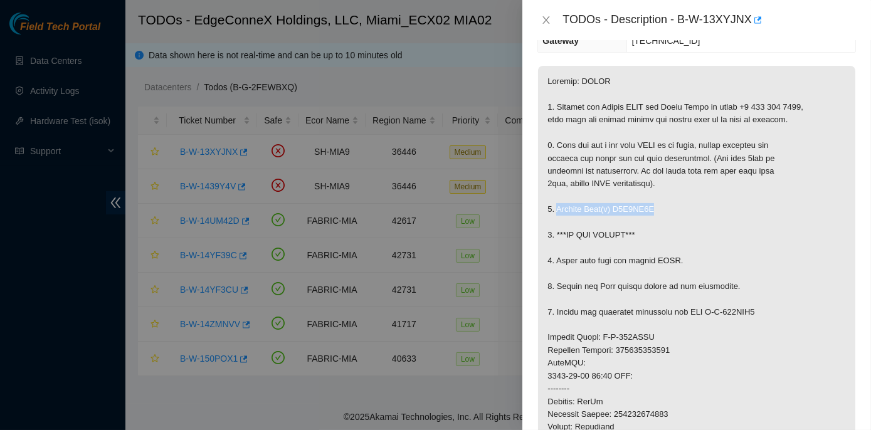
drag, startPoint x: 556, startPoint y: 207, endPoint x: 659, endPoint y: 210, distance: 102.3
click at [659, 210] on p at bounding box center [696, 363] width 317 height 595
copy p "Replace Disk(s) Z1Z8ZX3Z"
drag, startPoint x: 556, startPoint y: 232, endPoint x: 639, endPoint y: 235, distance: 82.2
click at [639, 235] on p at bounding box center [696, 363] width 317 height 595
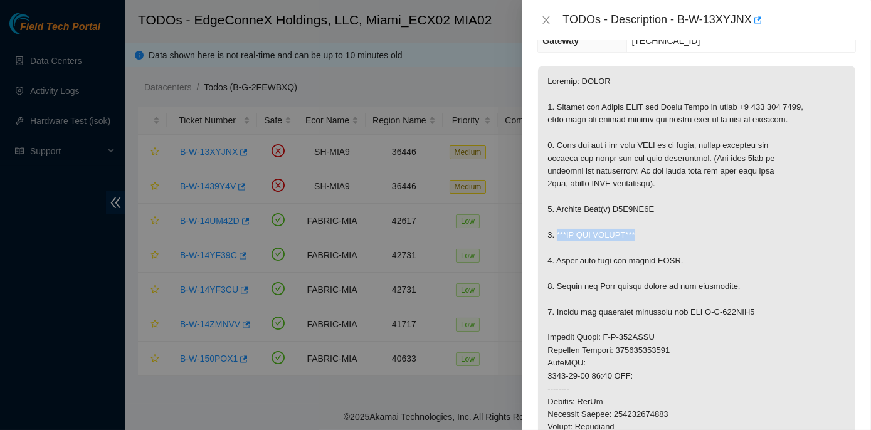
copy p "***DO NOT RESCUE***"
drag, startPoint x: 556, startPoint y: 306, endPoint x: 761, endPoint y: 310, distance: 204.5
click at [761, 310] on p at bounding box center [696, 363] width 317 height 595
copy p "Return the defective equipment via RMA B-W-148DLK4"
click at [544, 18] on icon "close" at bounding box center [546, 20] width 7 height 8
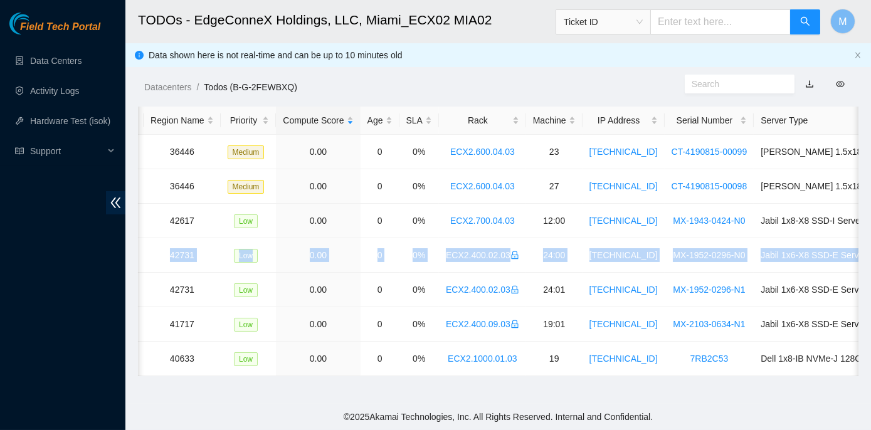
scroll to position [0, 326]
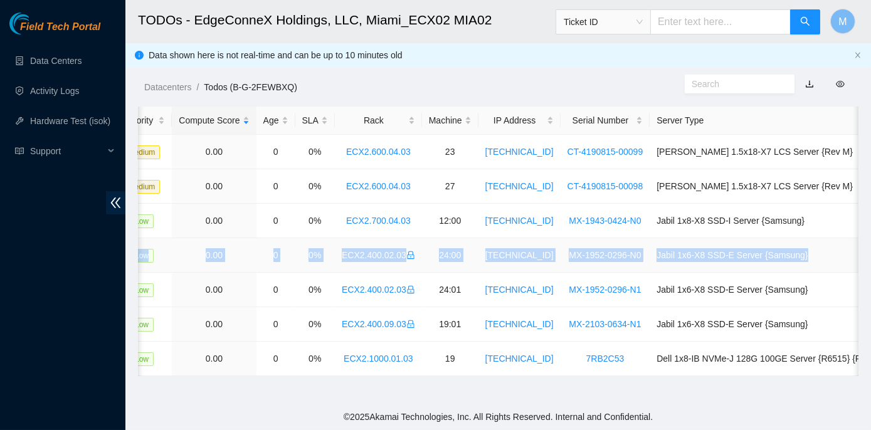
drag, startPoint x: 171, startPoint y: 251, endPoint x: 841, endPoint y: 262, distance: 670.6
click at [841, 262] on tr "B-W-14YF39C FABRIC-MIA 42731 Low 0.00 0 0% ECX2.400.02.03 24:00 23.206.249.178 …" at bounding box center [351, 255] width 1079 height 34
copy tr "B-W-14YF39C FABRIC-MIA 42731 Low 0.00 0 0% ECX2.400.02.03 24:00 23.206.249.178 …"
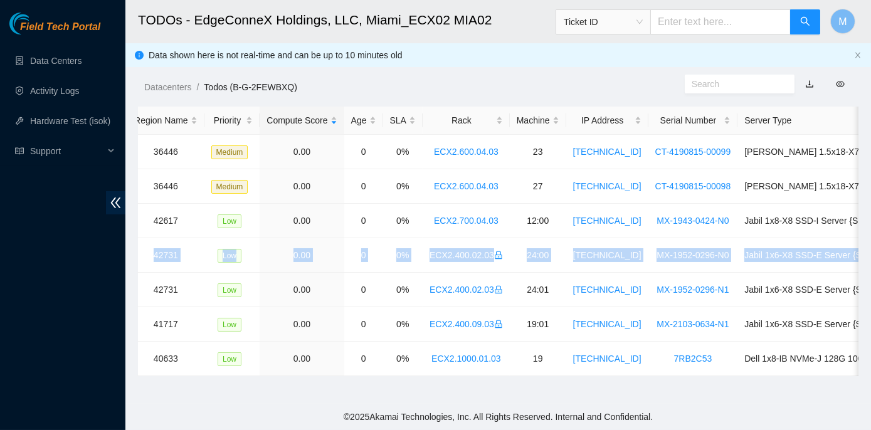
scroll to position [0, 0]
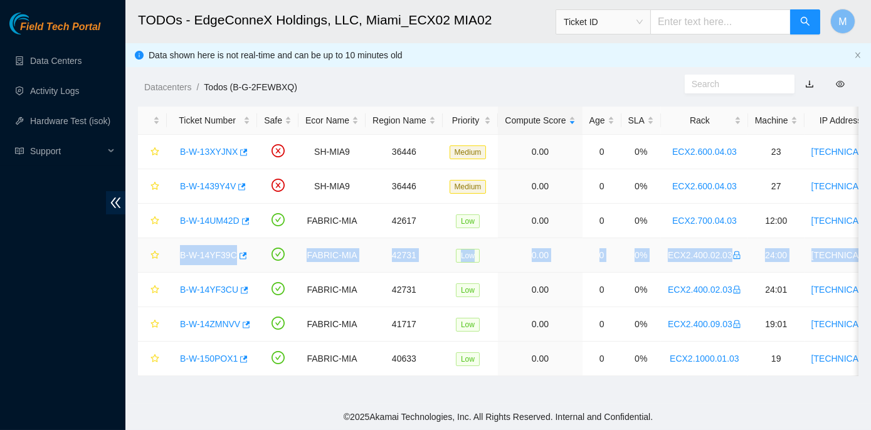
click at [169, 270] on td "B-W-14YF39C" at bounding box center [212, 255] width 90 height 34
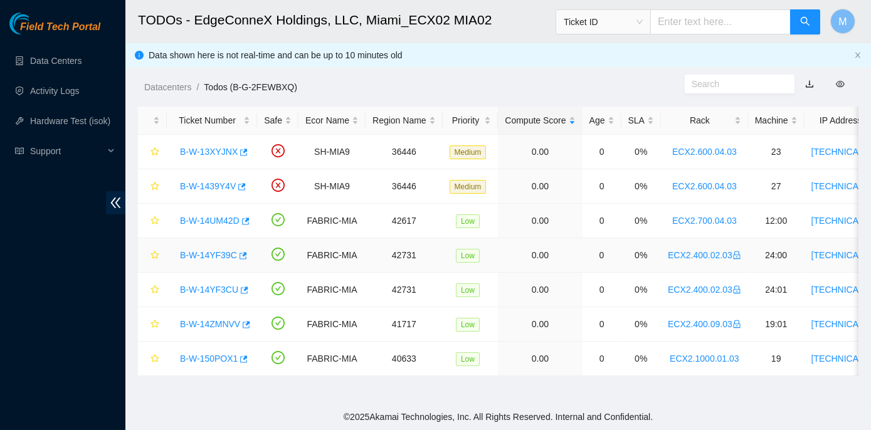
click at [211, 251] on link "B-W-14YF39C" at bounding box center [208, 255] width 57 height 10
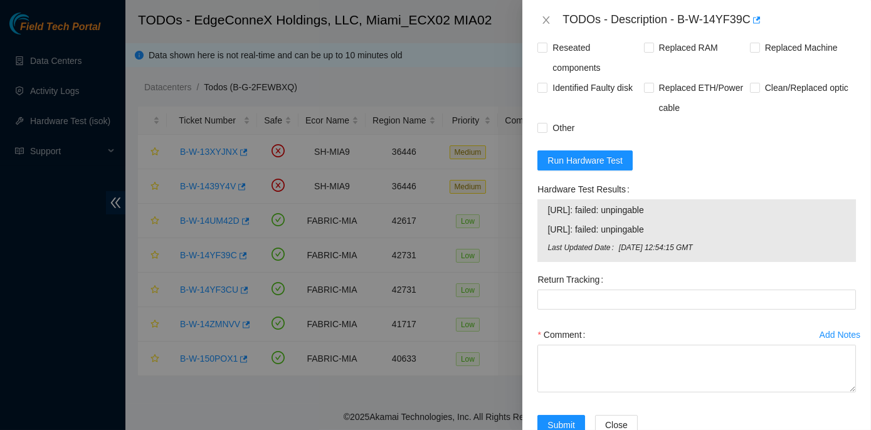
scroll to position [703, 0]
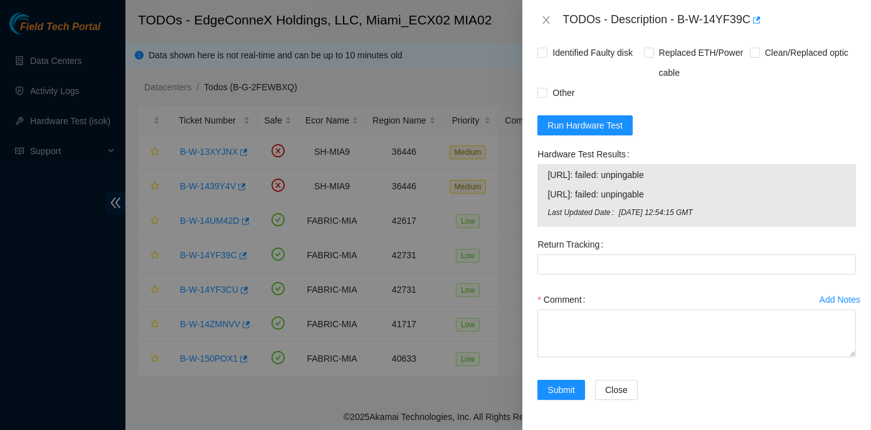
drag, startPoint x: 535, startPoint y: 163, endPoint x: 679, endPoint y: 187, distance: 145.6
click at [679, 187] on div "Hardware Test Results 23.206.249.178: failed: unpingable 23.206.249.179: failed…" at bounding box center [697, 189] width 329 height 90
copy div "Hardware Test Results 23.206.249.178: failed: unpingable"
click at [621, 196] on td "[URL]: failed: unpingable" at bounding box center [697, 196] width 300 height 19
drag, startPoint x: 537, startPoint y: 161, endPoint x: 684, endPoint y: 204, distance: 152.8
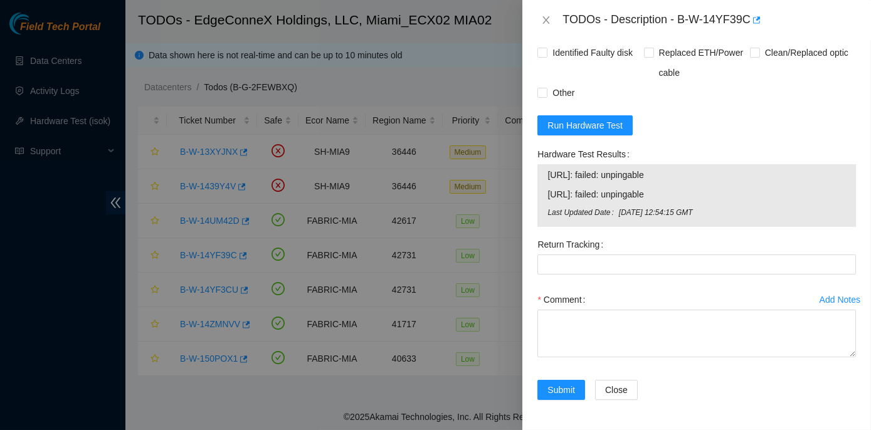
click at [684, 204] on div "Hardware Test Results 23.206.249.178: failed: unpingable 23.206.249.179: failed…" at bounding box center [697, 189] width 329 height 90
copy div "Hardware Test Results 23.206.249.178: failed: unpingable 23.206.249.179: failed…"
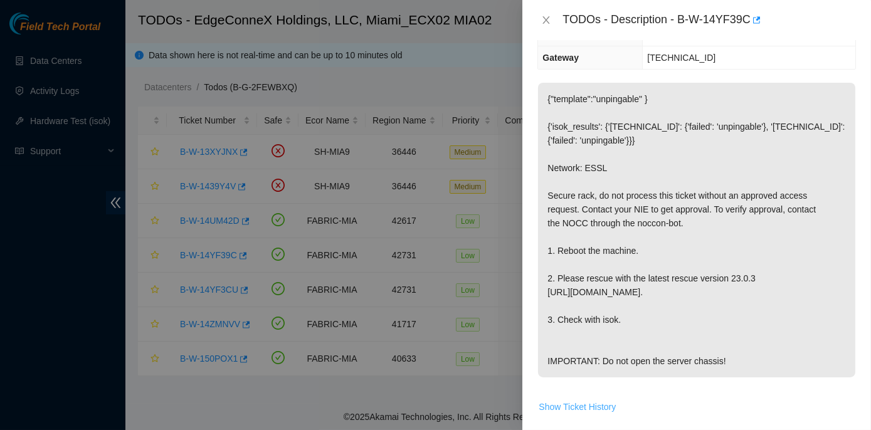
scroll to position [171, 0]
drag, startPoint x: 544, startPoint y: 247, endPoint x: 736, endPoint y: 368, distance: 226.6
click at [736, 368] on p "{"template":"unpingable" } {'isok_results': {'[TECHNICAL_ID]': {'failed': 'unpi…" at bounding box center [696, 231] width 317 height 295
copy p "1. Reboot the machine. 2. Please rescue with the latest rescue version 23.0.3 h…"
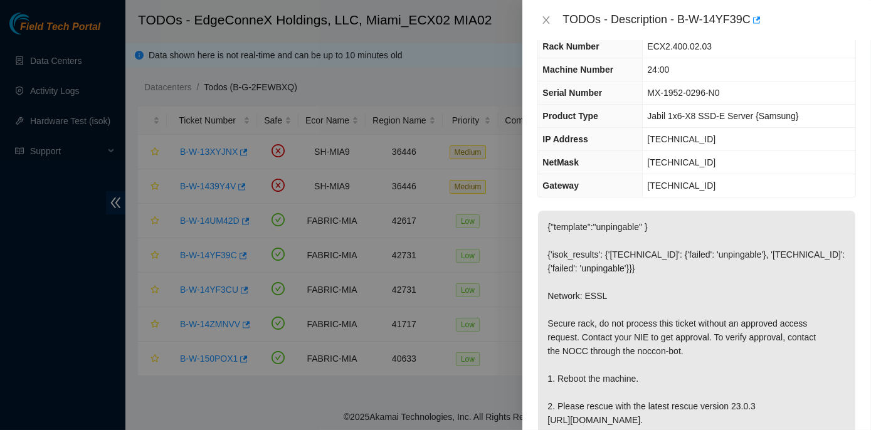
scroll to position [0, 0]
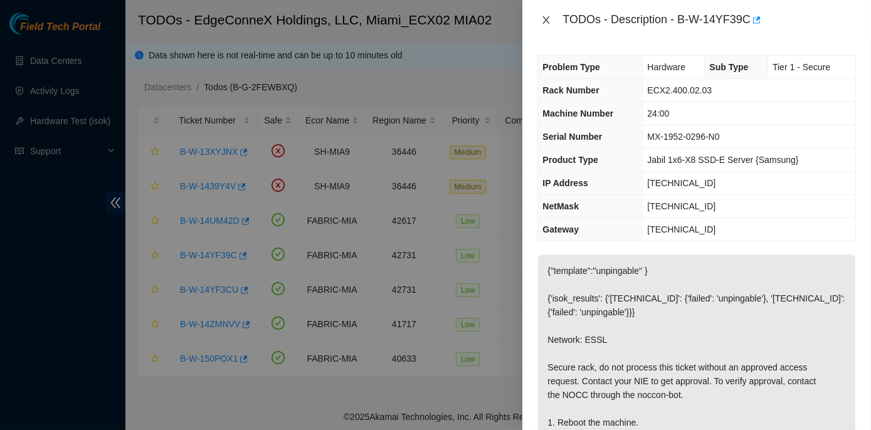
click at [546, 19] on icon "close" at bounding box center [546, 20] width 7 height 8
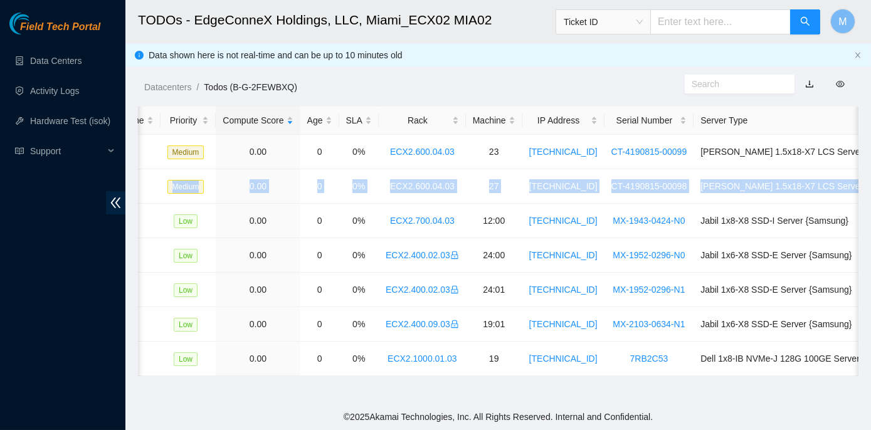
scroll to position [0, 326]
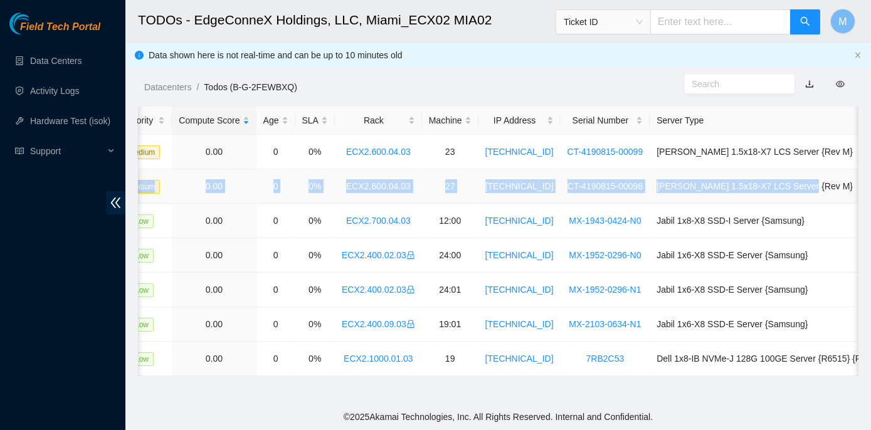
drag, startPoint x: 176, startPoint y: 181, endPoint x: 809, endPoint y: 186, distance: 633.5
click at [809, 186] on tr "B-W-1439Y4V SH-MIA9 36446 Medium 0.00 0 0% ECX2.600.04.03 27 23.205.45.64 CT-41…" at bounding box center [351, 186] width 1079 height 34
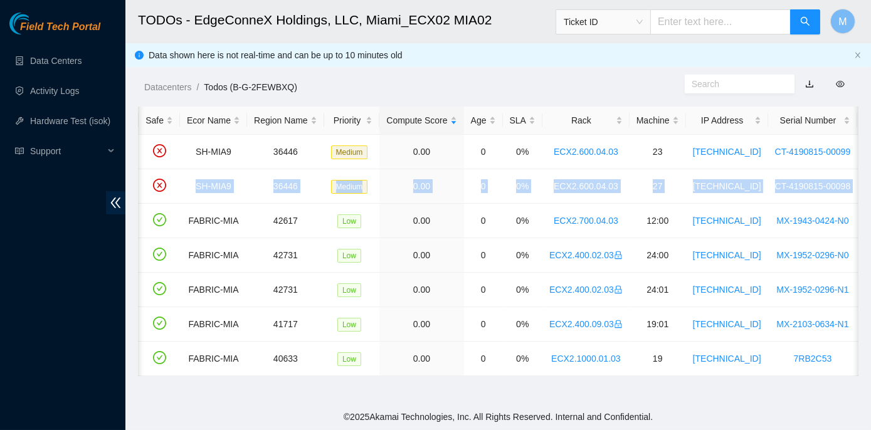
scroll to position [0, 0]
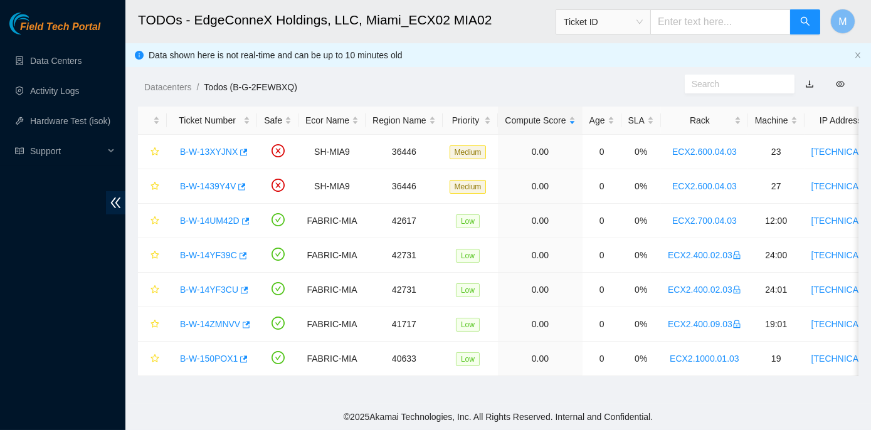
click at [189, 408] on footer "© 2025 Akamai Technologies, Inc. All Rights Reserved. Internal and Confidential." at bounding box center [498, 417] width 746 height 26
click at [199, 186] on link "B-W-1439Y4V" at bounding box center [208, 186] width 56 height 10
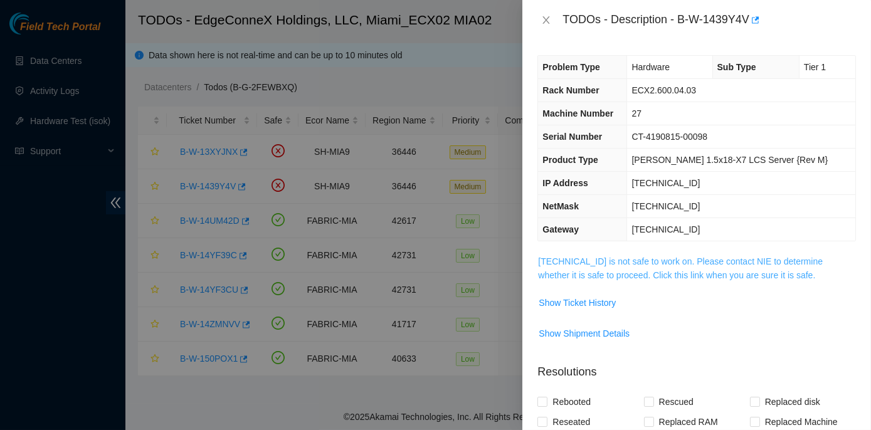
click at [649, 262] on link "23.205.45.64 is not safe to work on. Please contact NIE to determine whether it…" at bounding box center [680, 269] width 285 height 24
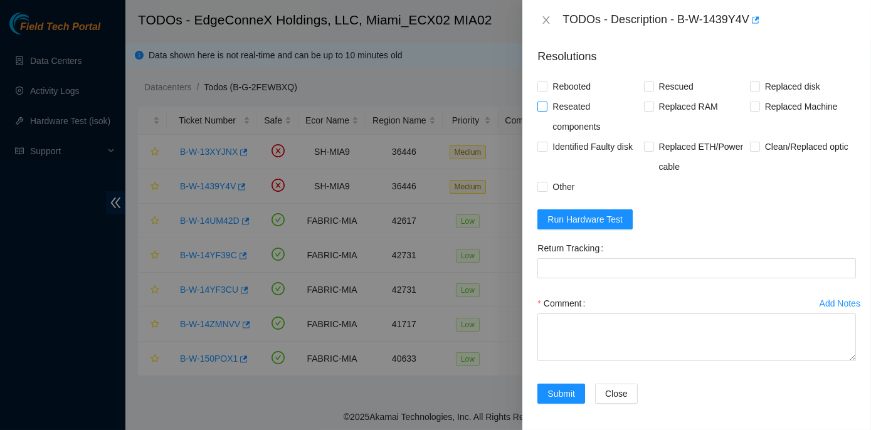
scroll to position [893, 0]
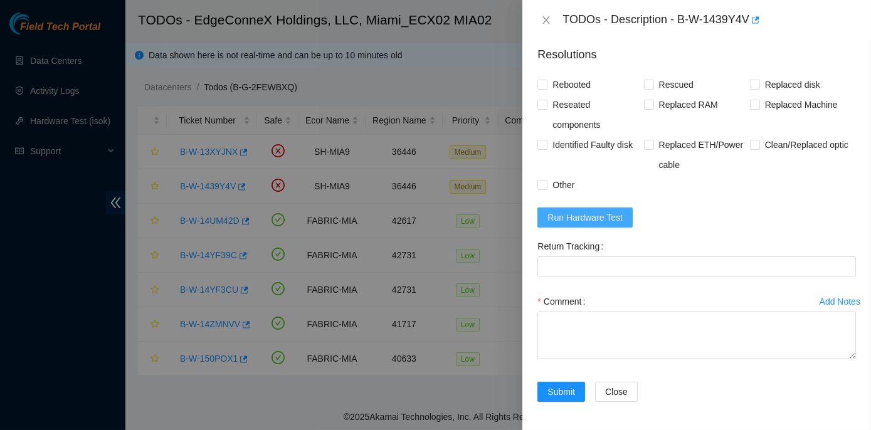
click at [590, 211] on span "Run Hardware Test" at bounding box center [585, 218] width 75 height 14
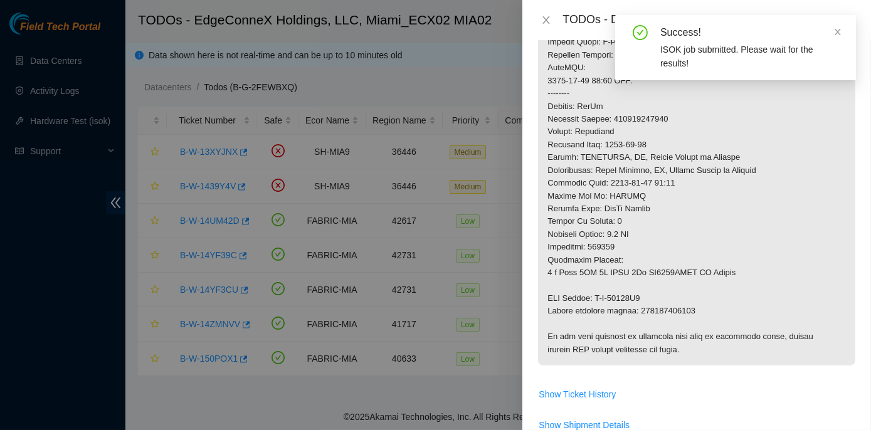
scroll to position [551, 0]
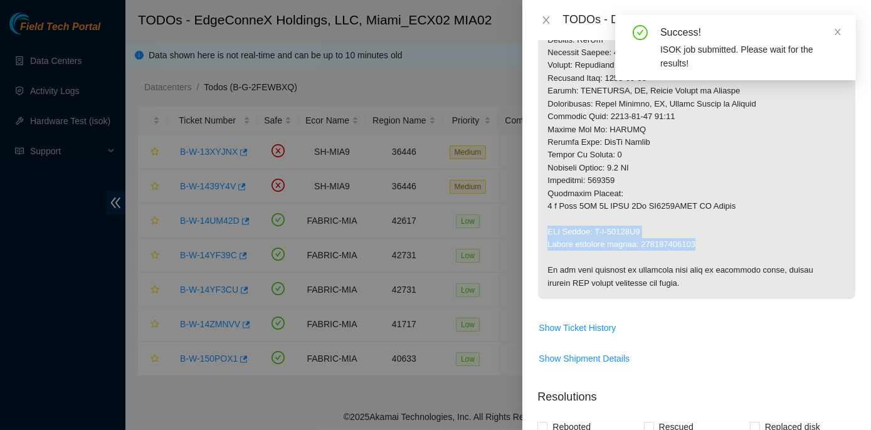
drag, startPoint x: 544, startPoint y: 226, endPoint x: 694, endPoint y: 246, distance: 150.6
click at [694, 246] on p at bounding box center [696, 1] width 317 height 595
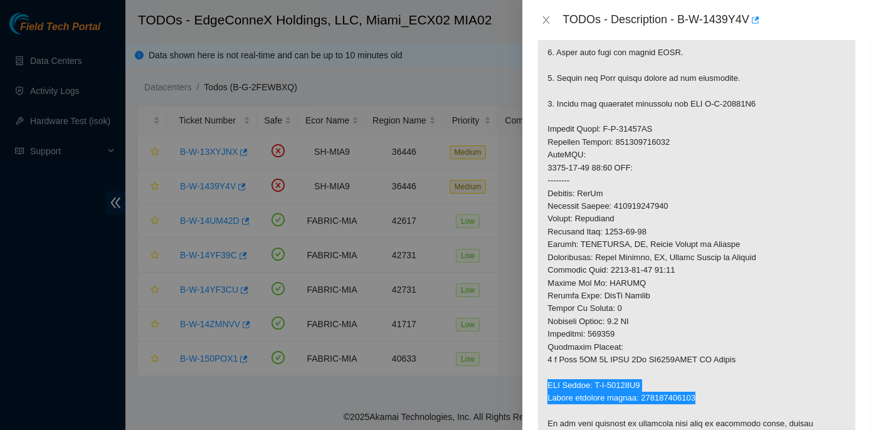
scroll to position [379, 0]
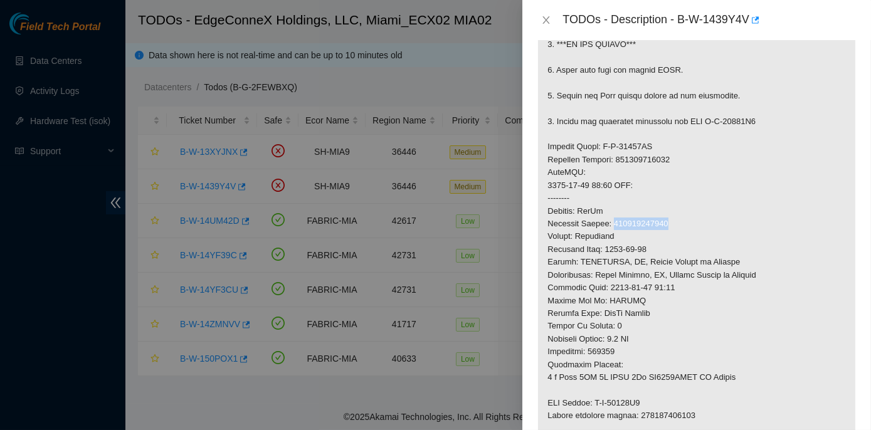
drag, startPoint x: 613, startPoint y: 221, endPoint x: 671, endPoint y: 221, distance: 57.7
click at [671, 221] on p at bounding box center [696, 172] width 317 height 595
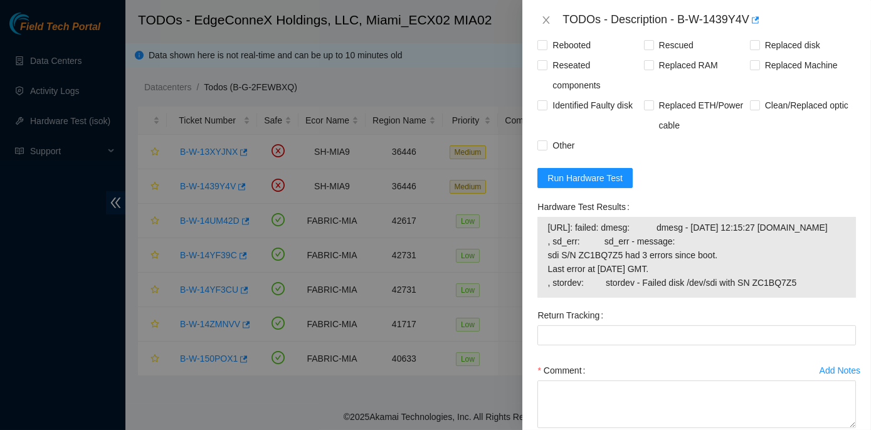
scroll to position [950, 0]
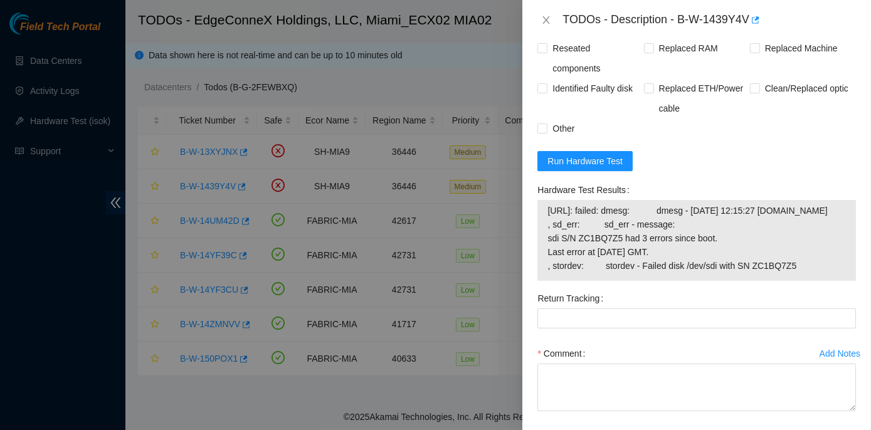
drag, startPoint x: 553, startPoint y: 186, endPoint x: 813, endPoint y: 278, distance: 276.2
click at [813, 278] on div "Problem Type Hardware Sub Type Tier 1 Rack Number ECX2.600.04.03 Machine Number…" at bounding box center [696, 235] width 349 height 390
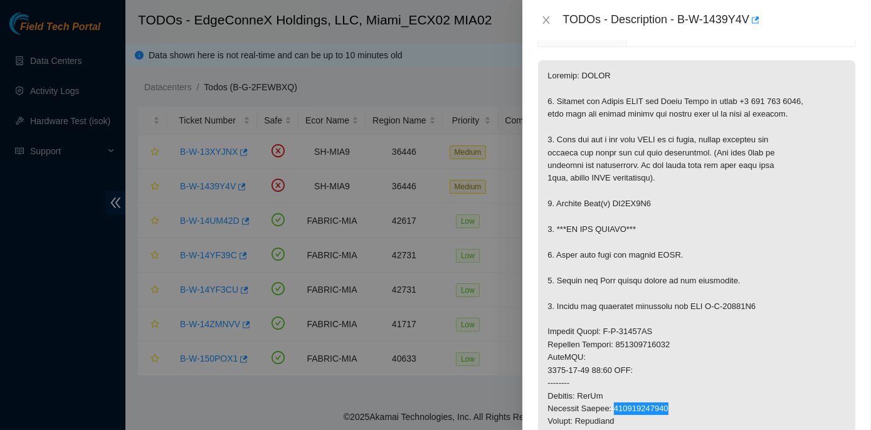
scroll to position [209, 0]
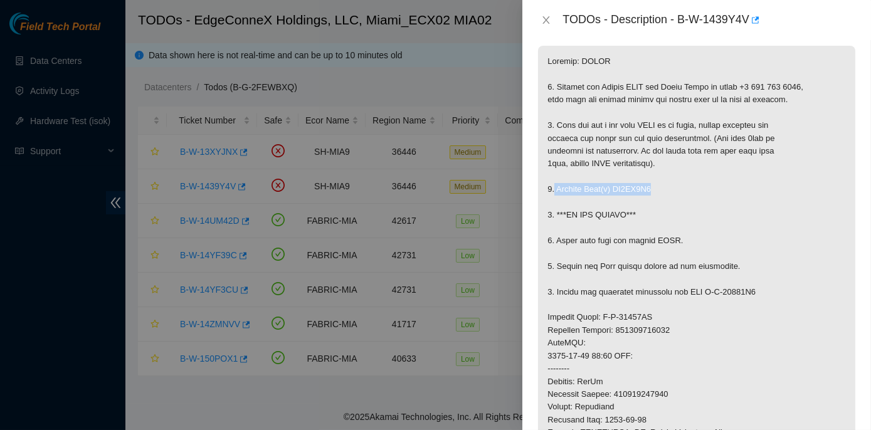
drag, startPoint x: 554, startPoint y: 187, endPoint x: 657, endPoint y: 189, distance: 102.3
click at [657, 189] on p at bounding box center [696, 343] width 317 height 595
drag, startPoint x: 556, startPoint y: 214, endPoint x: 641, endPoint y: 213, distance: 85.3
click at [641, 213] on p at bounding box center [696, 343] width 317 height 595
drag, startPoint x: 563, startPoint y: 289, endPoint x: 574, endPoint y: 289, distance: 10.7
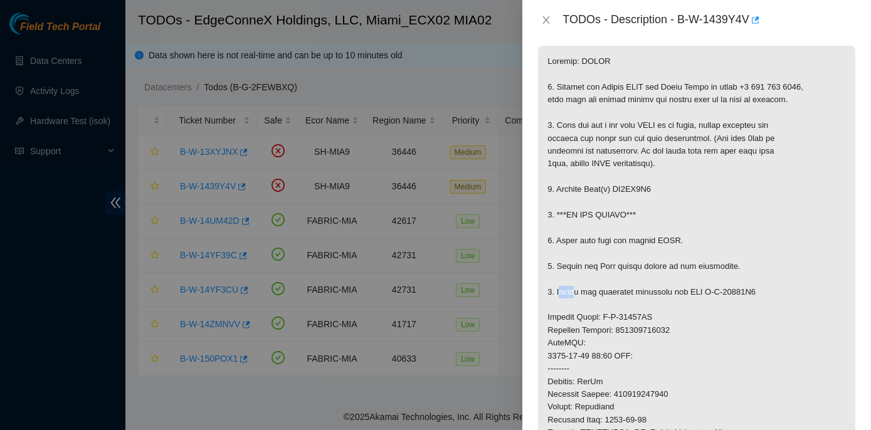
click at [574, 289] on p at bounding box center [696, 343] width 317 height 595
drag, startPoint x: 574, startPoint y: 289, endPoint x: 558, endPoint y: 289, distance: 15.7
click at [558, 289] on p at bounding box center [696, 343] width 317 height 595
click at [580, 297] on p at bounding box center [696, 343] width 317 height 595
drag, startPoint x: 557, startPoint y: 289, endPoint x: 763, endPoint y: 292, distance: 205.8
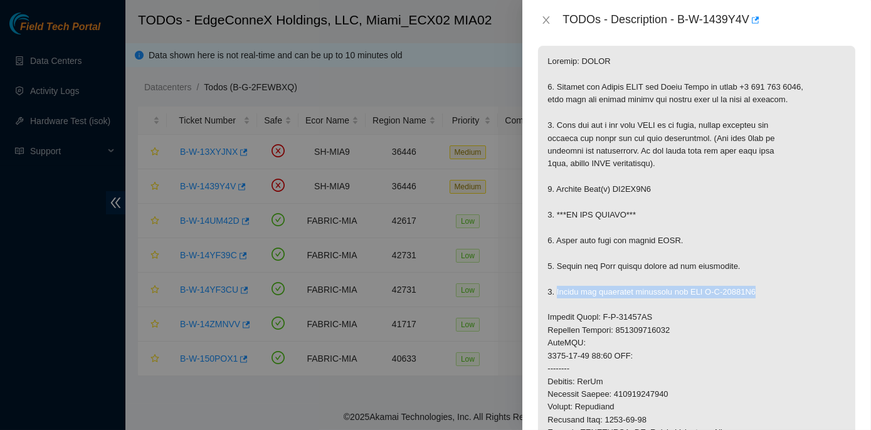
click at [763, 292] on p at bounding box center [696, 343] width 317 height 595
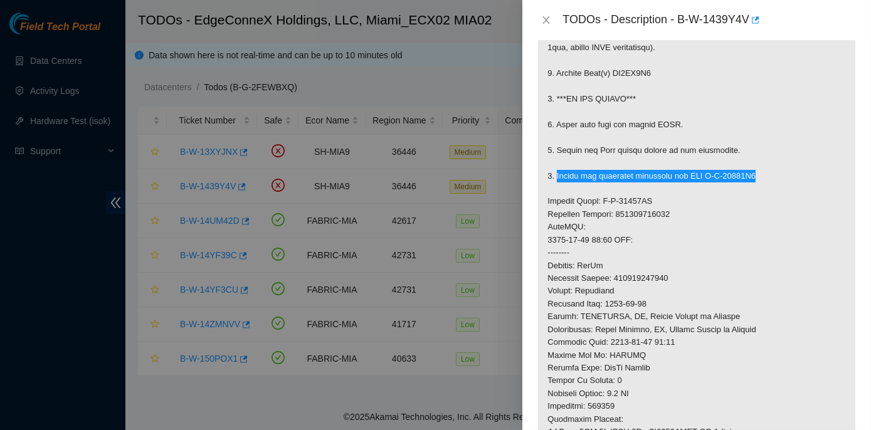
scroll to position [322, 0]
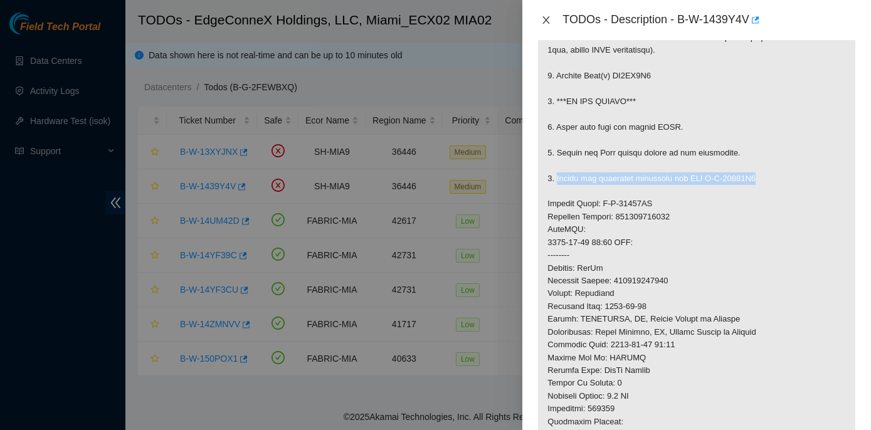
click at [543, 18] on icon "close" at bounding box center [546, 20] width 10 height 10
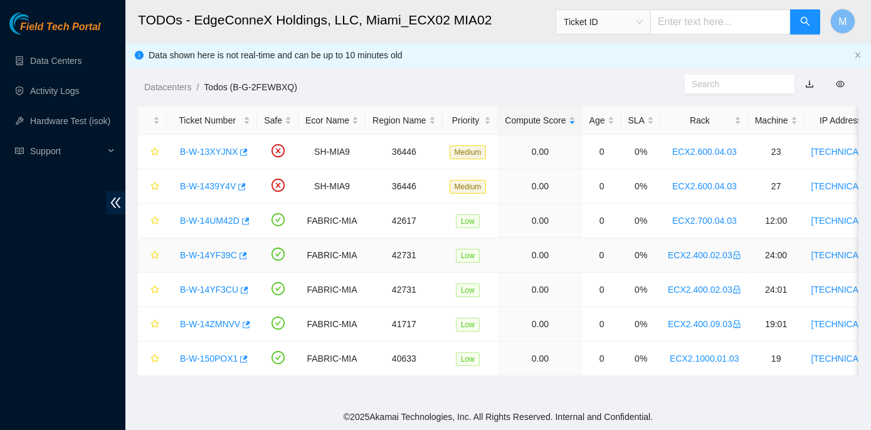
scroll to position [309, 0]
click at [221, 152] on link "B-W-13XYJNX" at bounding box center [209, 152] width 58 height 10
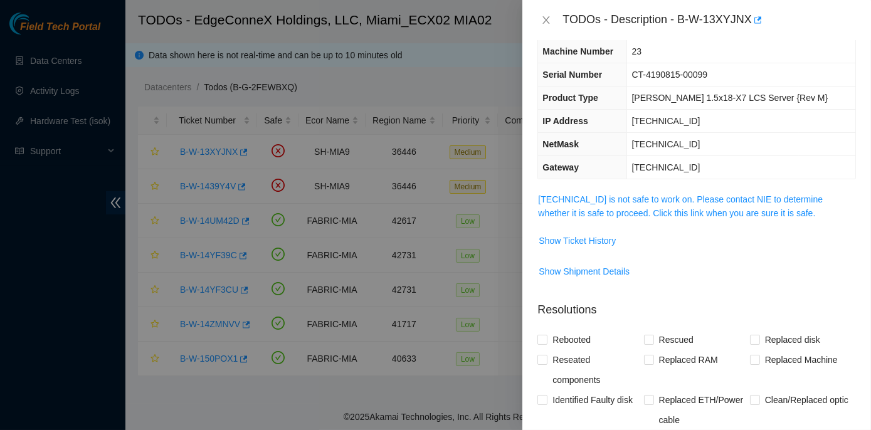
scroll to position [0, 0]
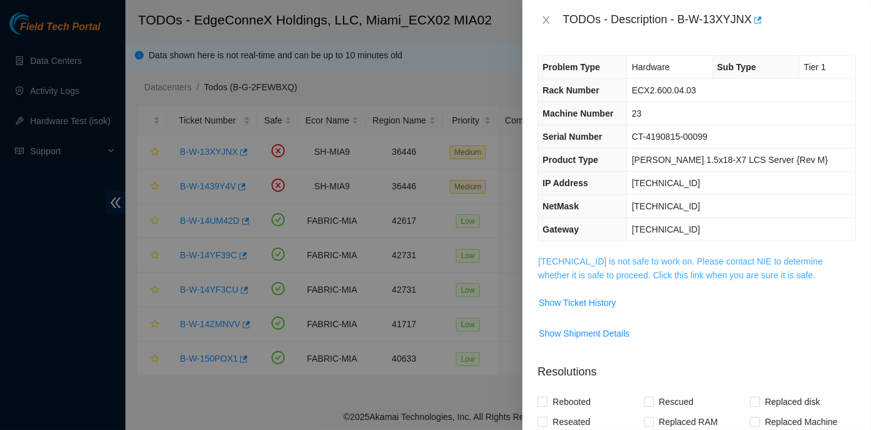
click at [647, 259] on link "[TECHNICAL_ID] is not safe to work on. Please contact NIE to determine whether …" at bounding box center [680, 269] width 285 height 24
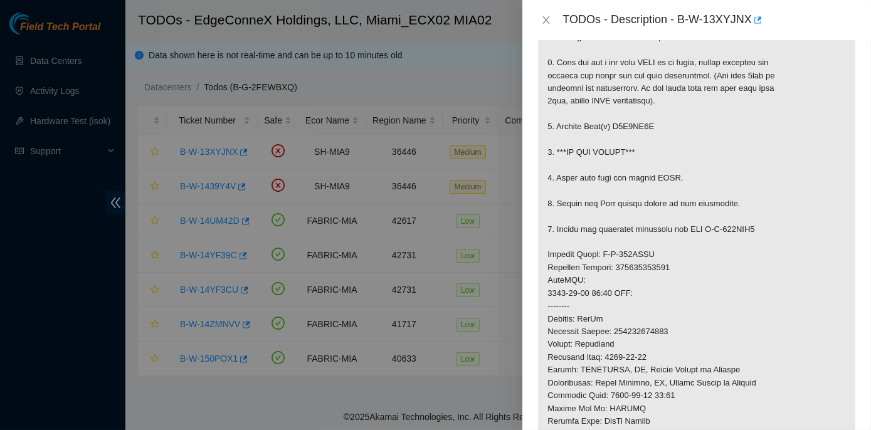
scroll to position [285, 0]
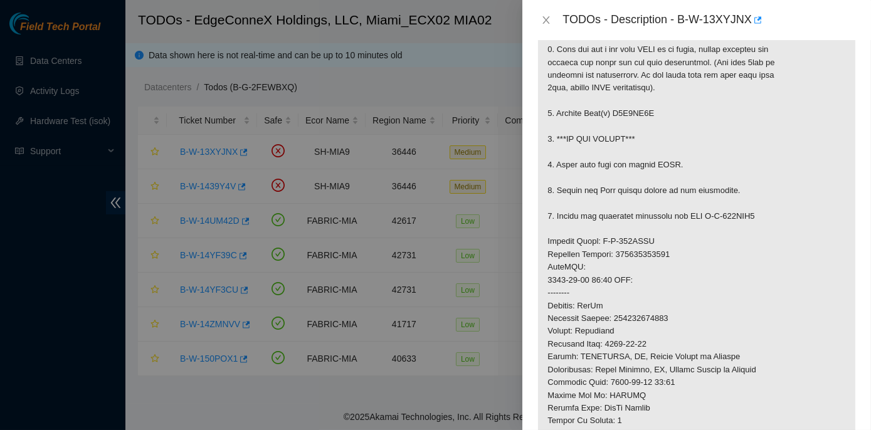
click at [543, 13] on div "TODOs - Description - B-W-13XYJNX" at bounding box center [697, 20] width 319 height 20
click at [550, 21] on icon "close" at bounding box center [546, 20] width 10 height 10
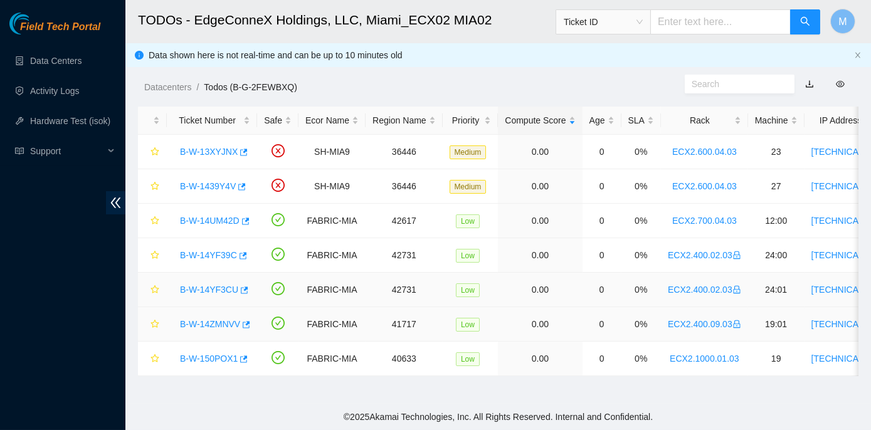
scroll to position [309, 0]
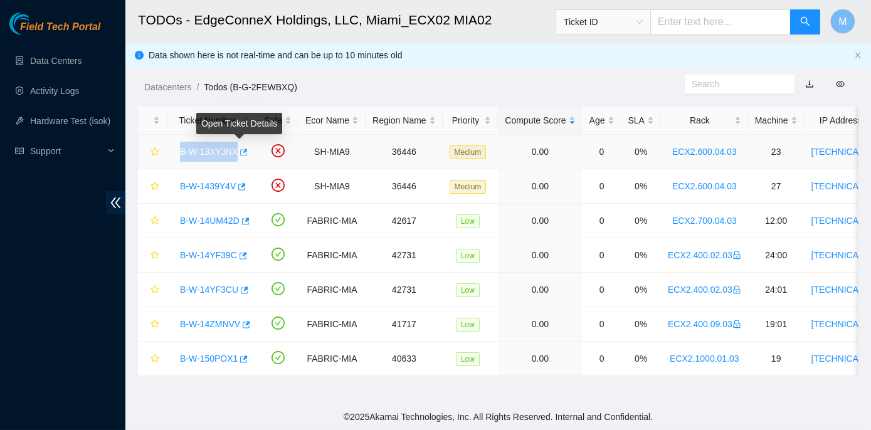
drag, startPoint x: 177, startPoint y: 152, endPoint x: 234, endPoint y: 147, distance: 57.3
click at [234, 147] on div "B-W-13XYJNX" at bounding box center [212, 152] width 77 height 20
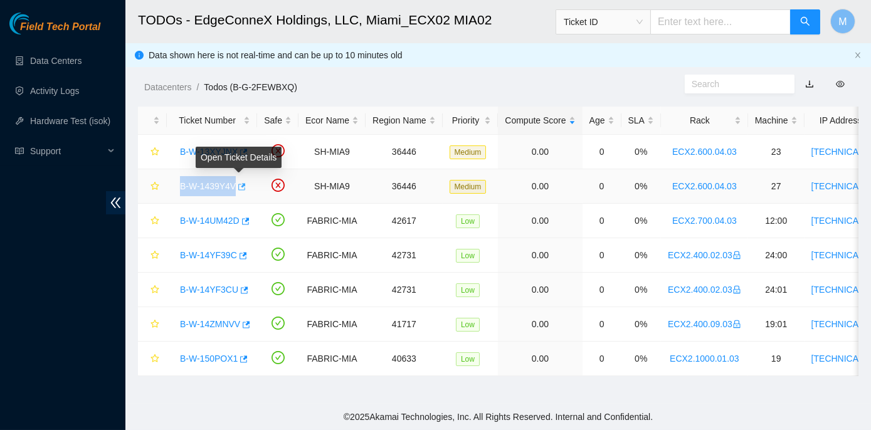
drag, startPoint x: 179, startPoint y: 184, endPoint x: 234, endPoint y: 188, distance: 55.3
click at [234, 188] on div "B-W-1439Y4V" at bounding box center [212, 186] width 77 height 20
click at [223, 221] on link "B-W-14UM42D" at bounding box center [210, 221] width 60 height 10
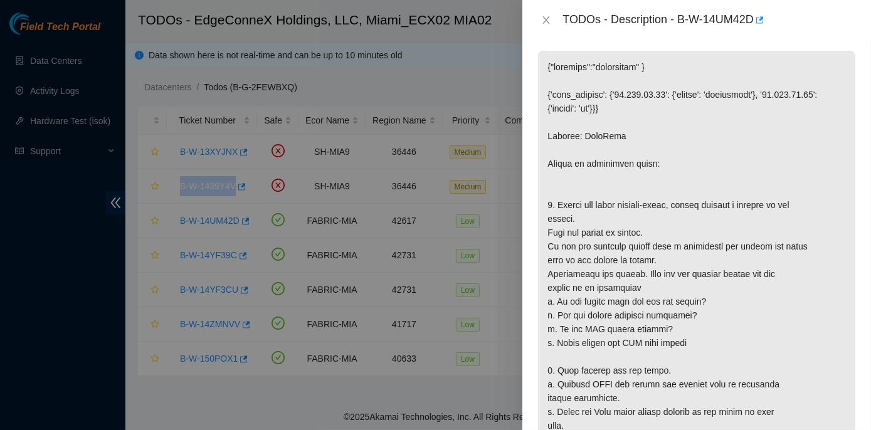
scroll to position [186, 0]
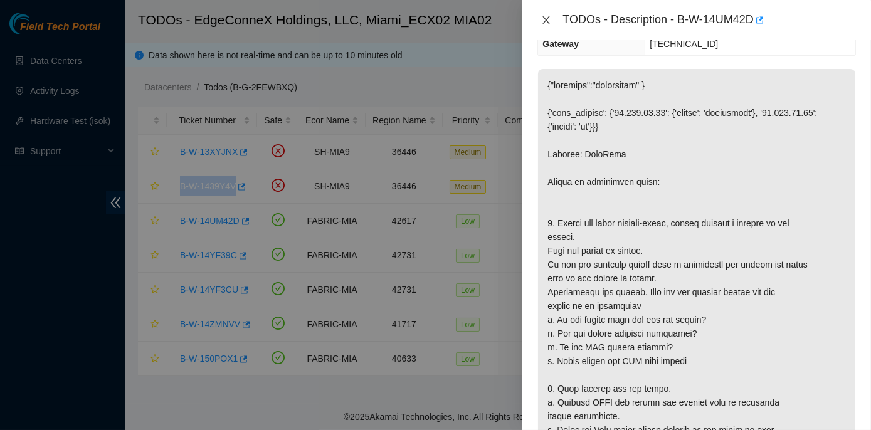
click at [548, 18] on icon "close" at bounding box center [546, 20] width 10 height 10
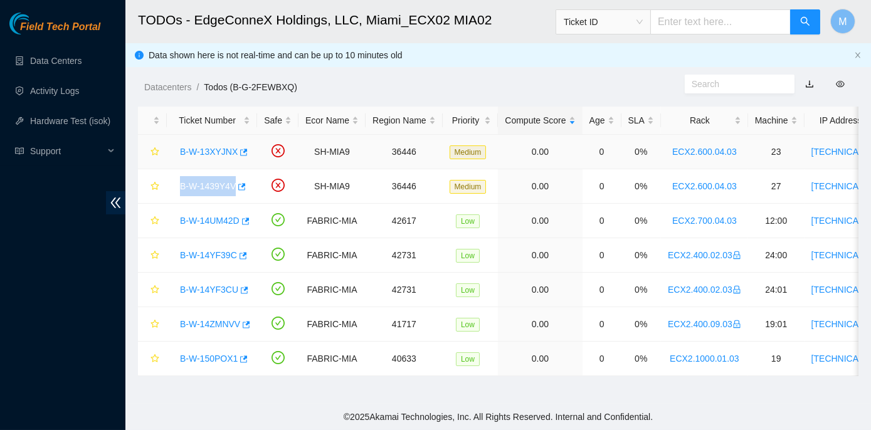
click at [204, 153] on link "B-W-13XYJNX" at bounding box center [209, 152] width 58 height 10
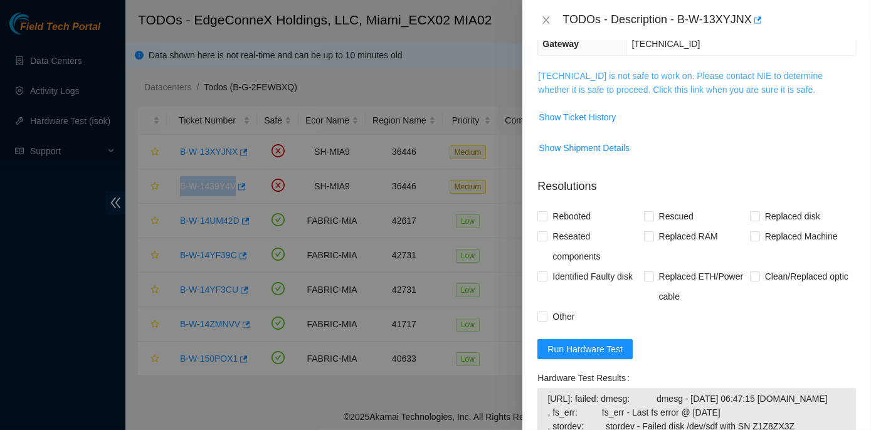
click at [664, 72] on link "[TECHNICAL_ID] is not safe to work on. Please contact NIE to determine whether …" at bounding box center [680, 83] width 285 height 24
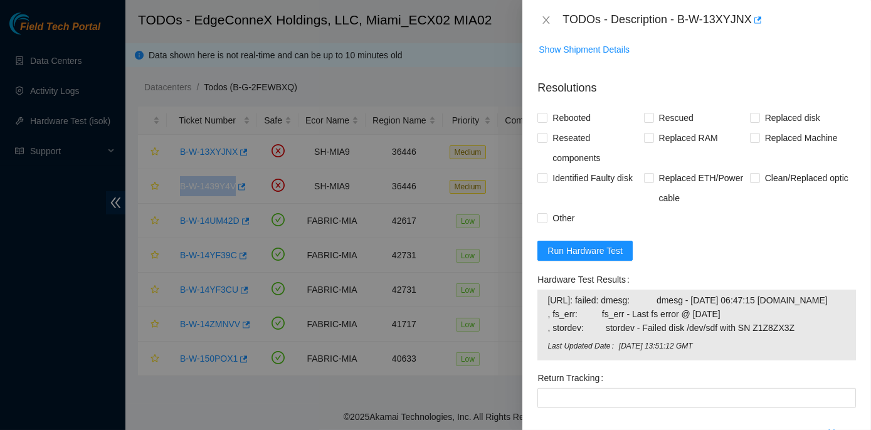
scroll to position [855, 0]
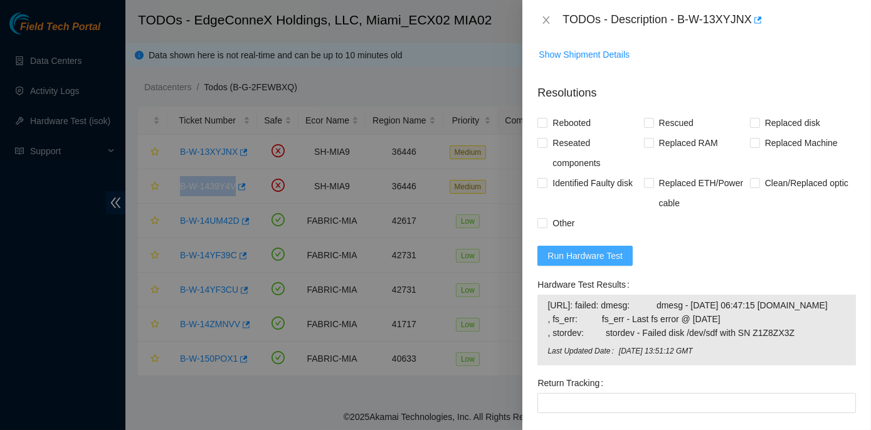
click at [581, 254] on span "Run Hardware Test" at bounding box center [585, 256] width 75 height 14
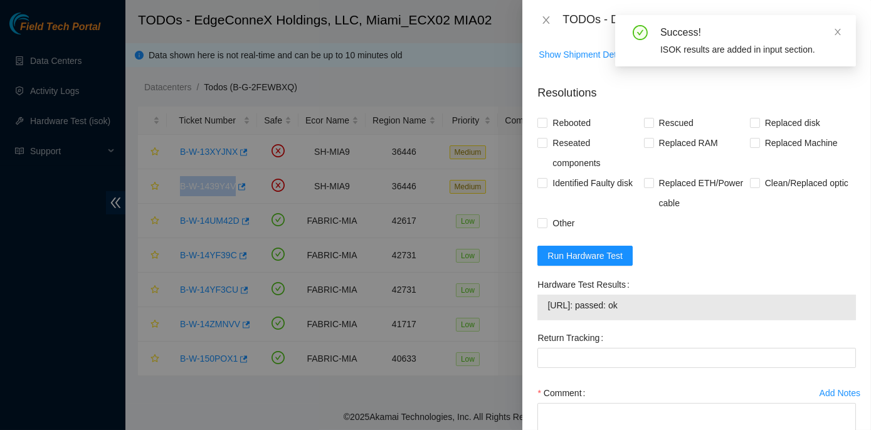
drag, startPoint x: 652, startPoint y: 308, endPoint x: 535, endPoint y: 275, distance: 121.3
click at [535, 275] on div "Hardware Test Results 23.205.45.60: passed: ok" at bounding box center [697, 301] width 329 height 53
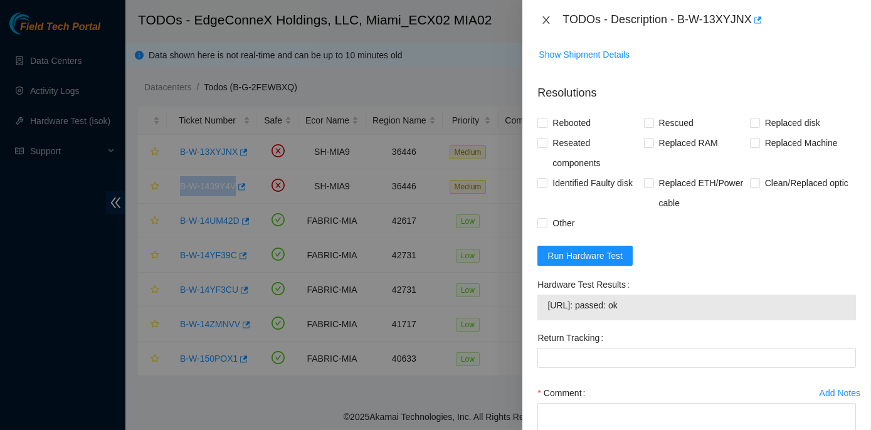
click at [547, 21] on icon "close" at bounding box center [546, 20] width 7 height 8
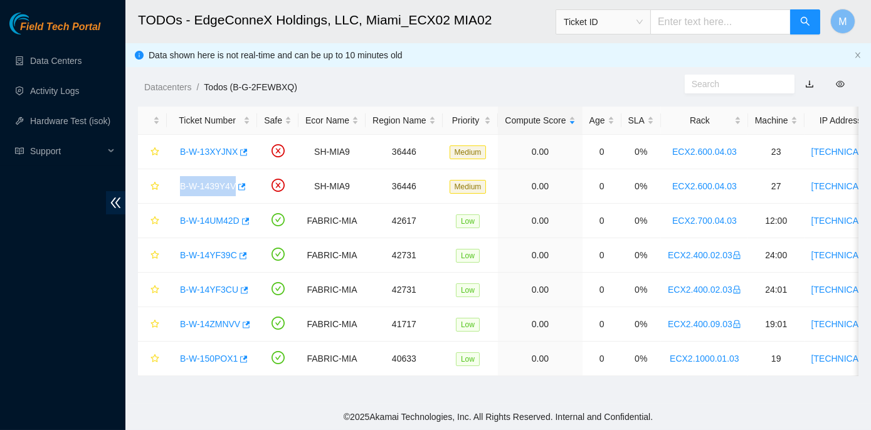
scroll to position [297, 0]
drag, startPoint x: 222, startPoint y: 187, endPoint x: 167, endPoint y: 88, distance: 112.6
click at [222, 187] on link "B-W-1439Y4V" at bounding box center [208, 186] width 56 height 10
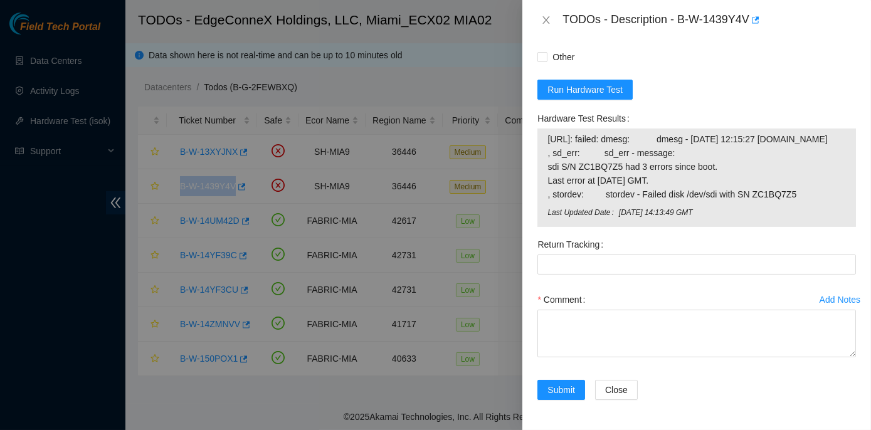
scroll to position [457, 0]
click at [585, 83] on span "Run Hardware Test" at bounding box center [585, 90] width 75 height 14
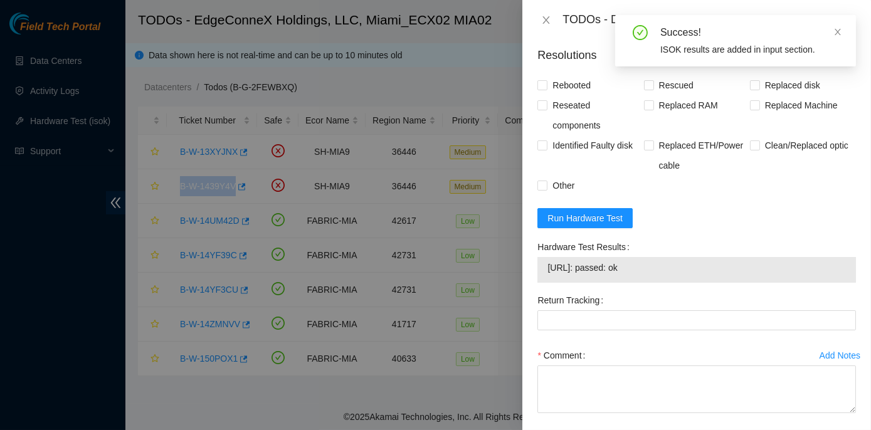
scroll to position [370, 0]
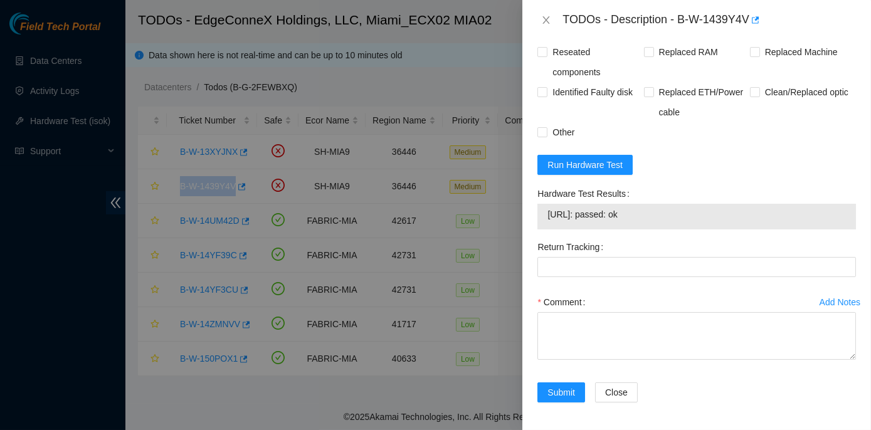
drag, startPoint x: 655, startPoint y: 215, endPoint x: 537, endPoint y: 196, distance: 120.1
click at [537, 196] on div "Hardware Test Results 23.205.45.64: passed: ok" at bounding box center [697, 210] width 329 height 53
click at [545, 19] on icon "close" at bounding box center [546, 20] width 10 height 10
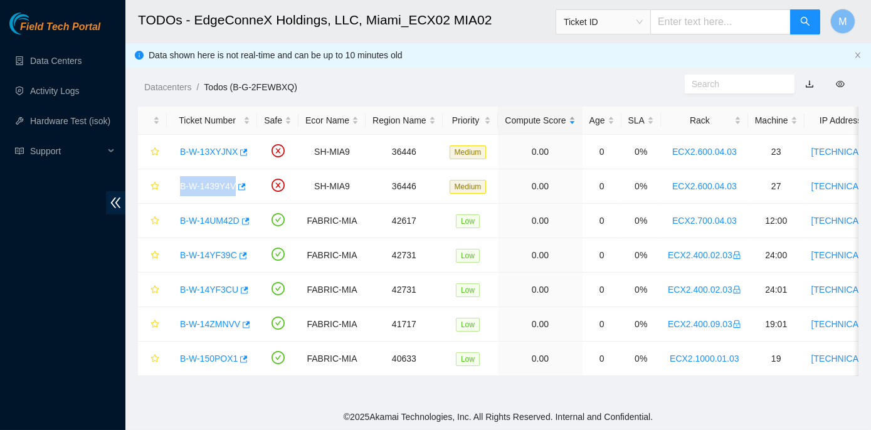
scroll to position [349, 0]
click at [144, 236] on td at bounding box center [152, 221] width 29 height 34
click at [213, 253] on link "B-W-14YF39C" at bounding box center [208, 255] width 57 height 10
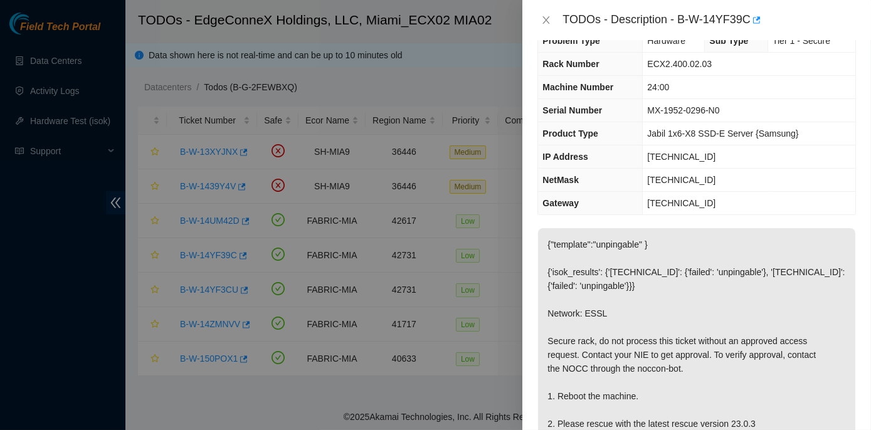
scroll to position [0, 0]
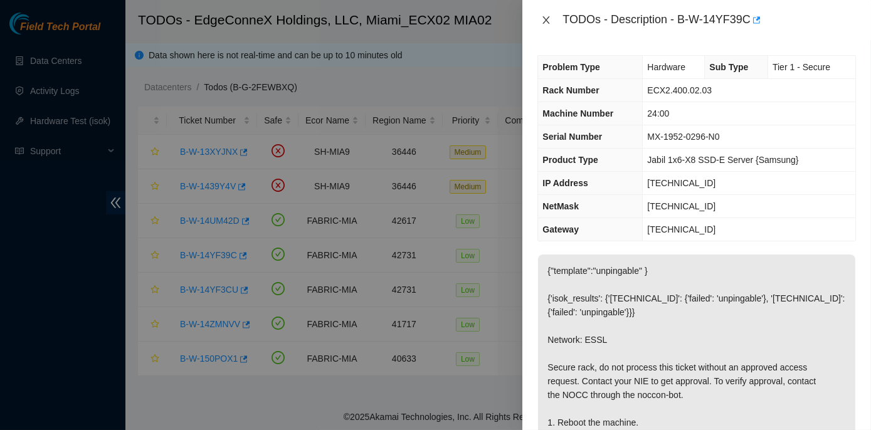
click at [543, 19] on icon "close" at bounding box center [546, 20] width 10 height 10
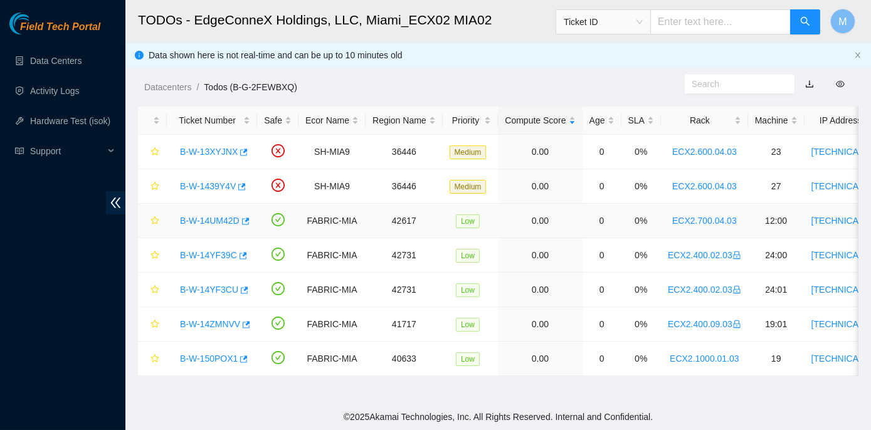
click at [212, 220] on link "B-W-14UM42D" at bounding box center [210, 221] width 60 height 10
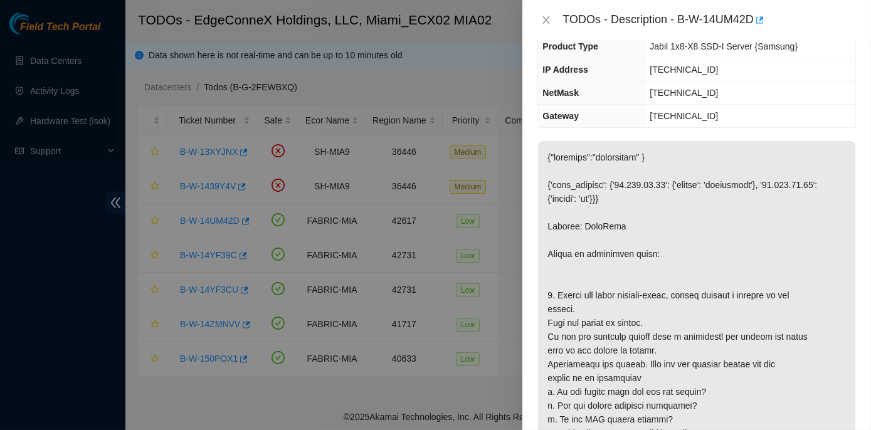
scroll to position [171, 0]
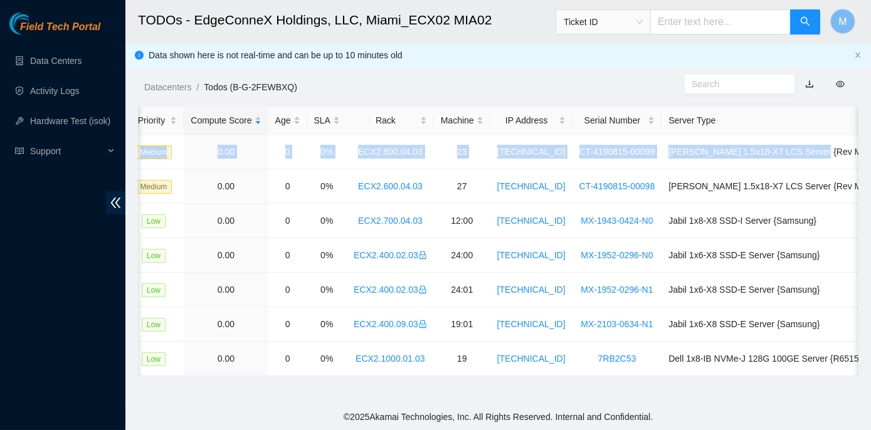
scroll to position [0, 326]
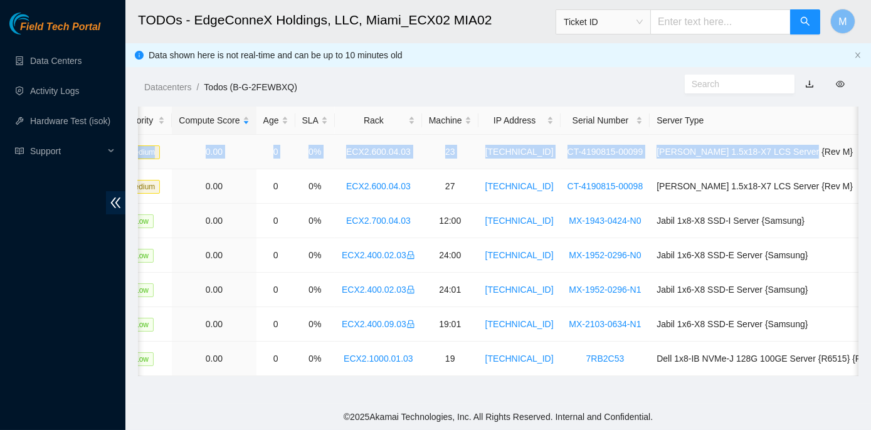
drag, startPoint x: 172, startPoint y: 149, endPoint x: 833, endPoint y: 142, distance: 661.1
click at [833, 142] on tr "B-W-13XYJNX SH-MIA9 36446 Medium 0.00 0 0% ECX2.600.04.03 23 23.205.45.60 CT-41…" at bounding box center [351, 152] width 1079 height 34
copy tr "B-W-13XYJNX SH-MIA9 36446 Medium 0.00 0 0% ECX2.600.04.03 23 23.205.45.60 CT-41…"
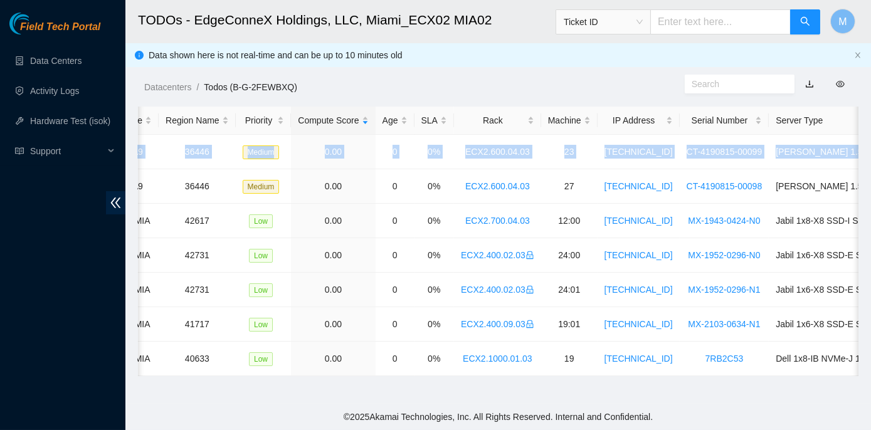
scroll to position [0, 0]
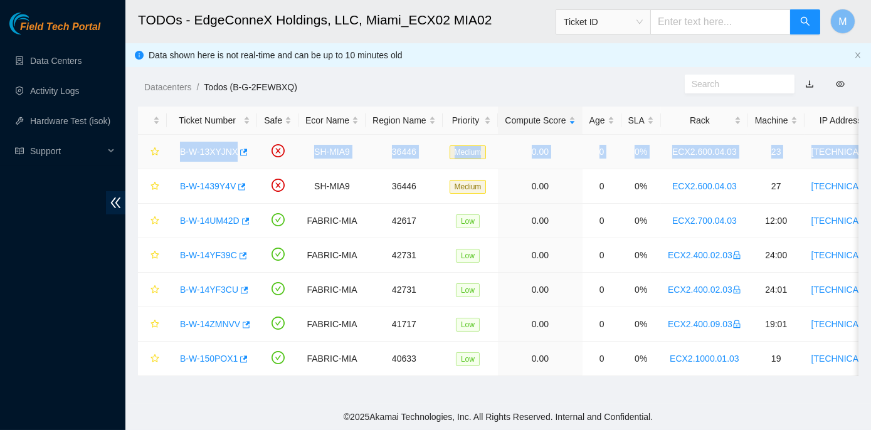
copy tr "B-W-13XYJNX SH-MIA9 36446 Medium 0.00 0 0% ECX2.600.04.03 23 23.205.45.60 CT-41…"
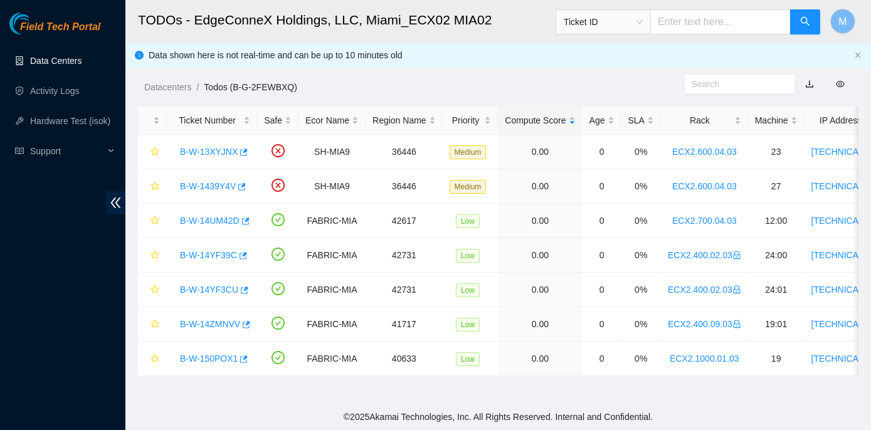
click at [66, 60] on link "Data Centers" at bounding box center [55, 61] width 51 height 10
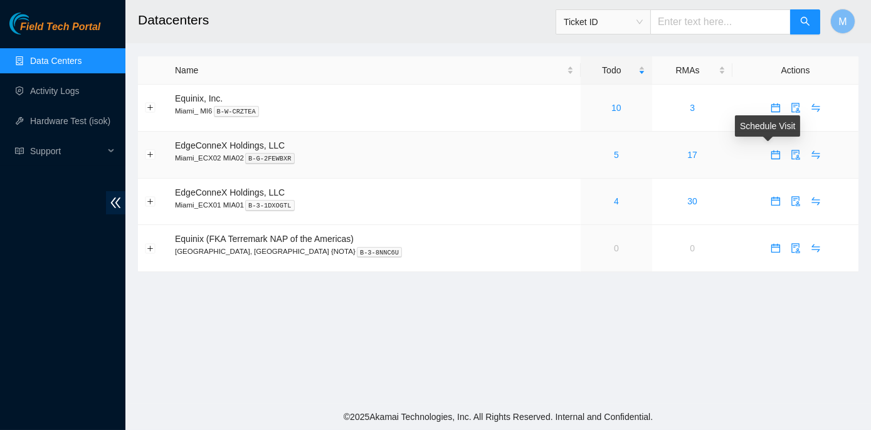
click at [771, 154] on icon "calendar" at bounding box center [775, 154] width 9 height 9
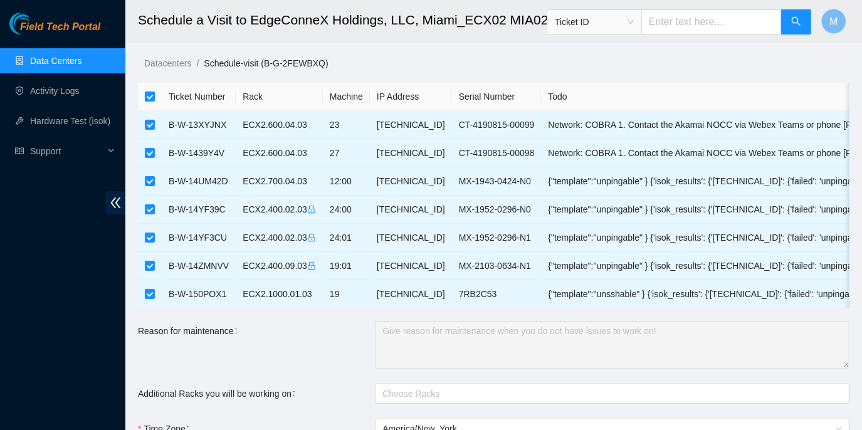
click at [149, 96] on input "checkbox" at bounding box center [150, 97] width 10 height 10
checkbox input "false"
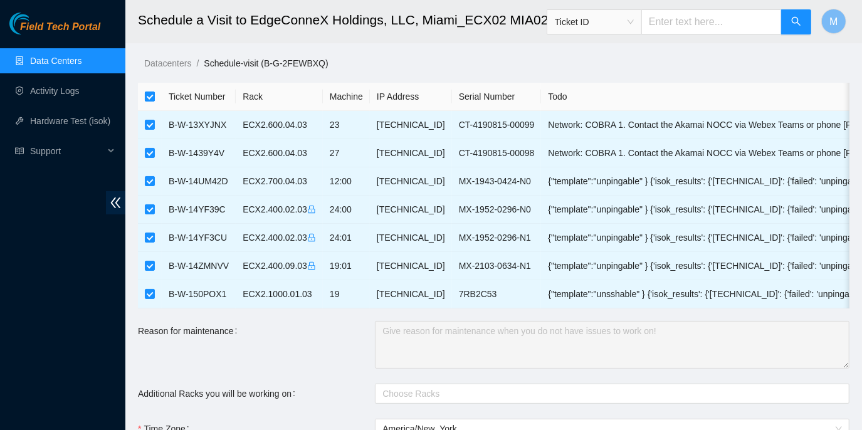
checkbox input "false"
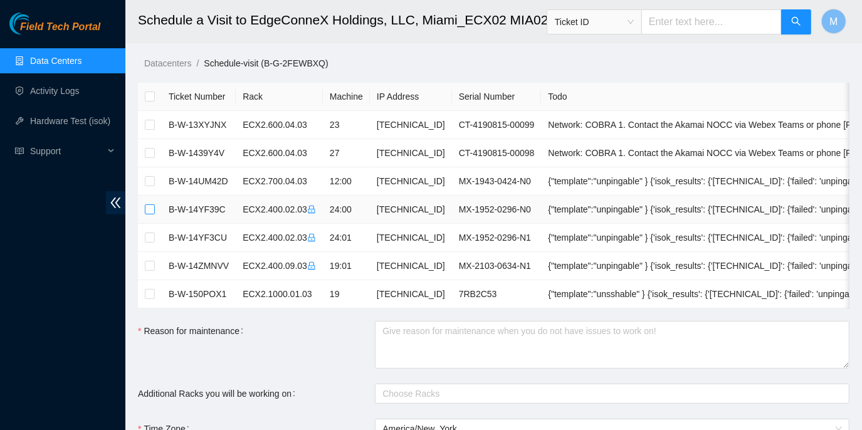
click at [152, 207] on input "checkbox" at bounding box center [150, 209] width 10 height 10
checkbox input "true"
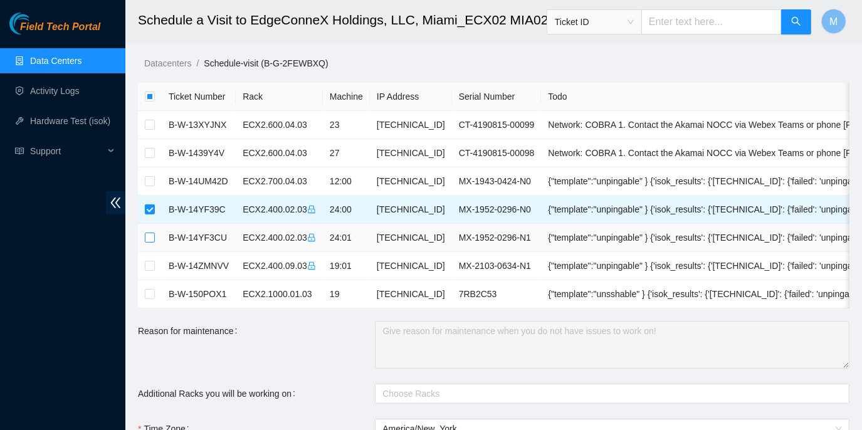
click at [147, 240] on input "checkbox" at bounding box center [150, 238] width 10 height 10
checkbox input "true"
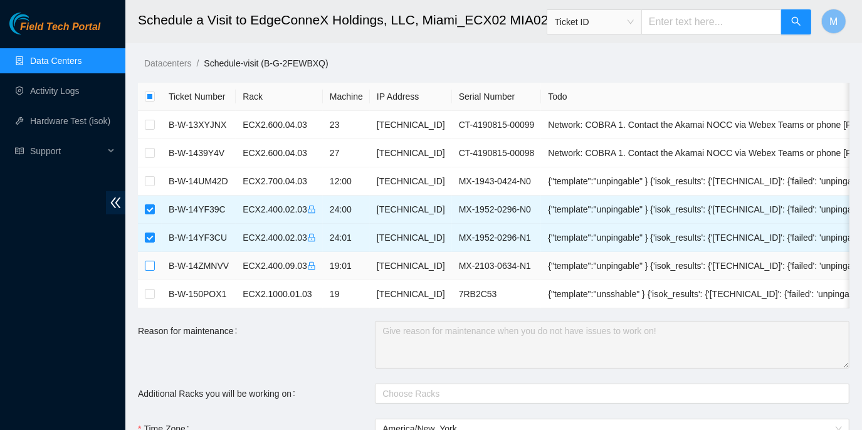
click at [148, 263] on input "checkbox" at bounding box center [150, 266] width 10 height 10
checkbox input "true"
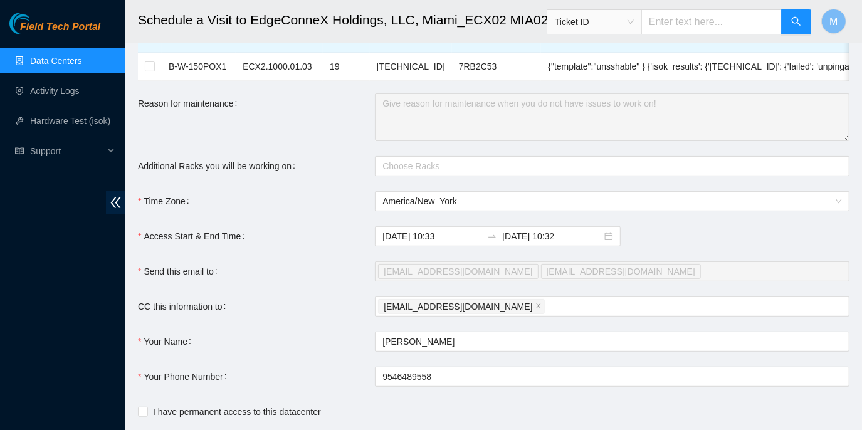
scroll to position [285, 0]
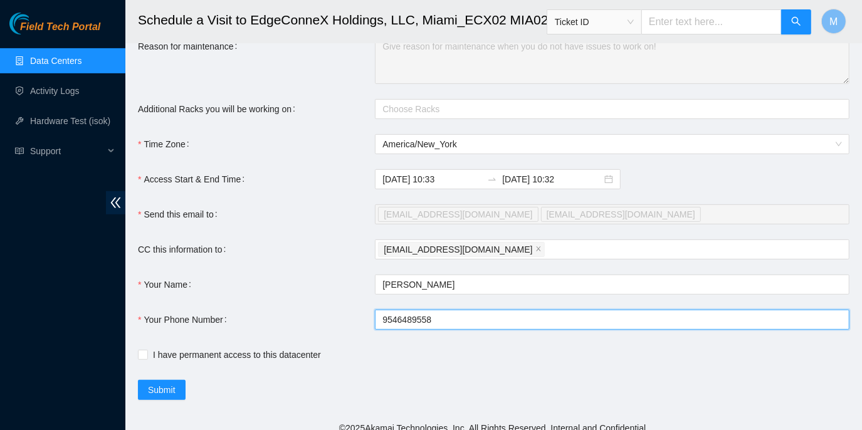
click at [379, 327] on input "9546489558" at bounding box center [612, 320] width 475 height 20
type input "+19546489558"
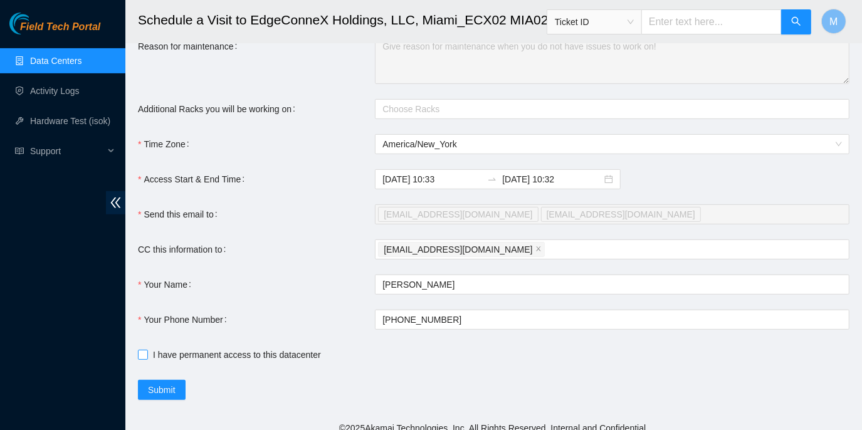
click at [147, 360] on span at bounding box center [143, 355] width 10 height 10
click at [147, 359] on input "I have permanent access to this datacenter" at bounding box center [142, 354] width 9 height 9
checkbox input "true"
click at [567, 186] on input "2025-09-02 10:32" at bounding box center [552, 179] width 100 height 14
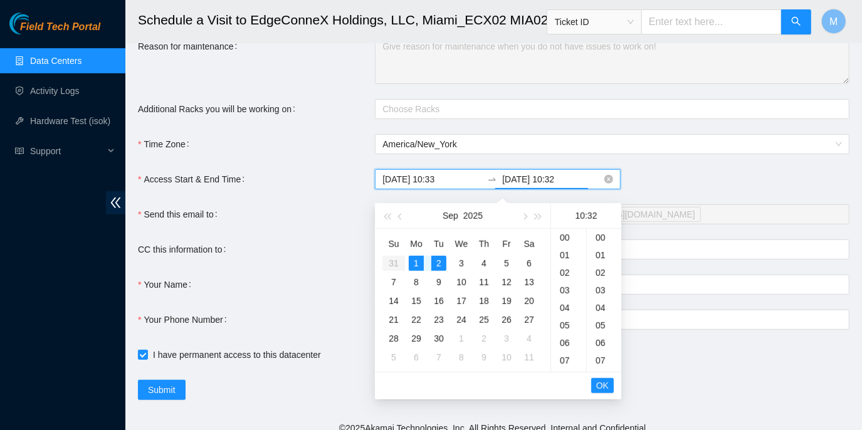
scroll to position [562, 0]
click at [437, 260] on div "2" at bounding box center [439, 263] width 15 height 15
click at [416, 264] on div "1" at bounding box center [416, 263] width 15 height 15
drag, startPoint x: 603, startPoint y: 381, endPoint x: 649, endPoint y: 383, distance: 45.2
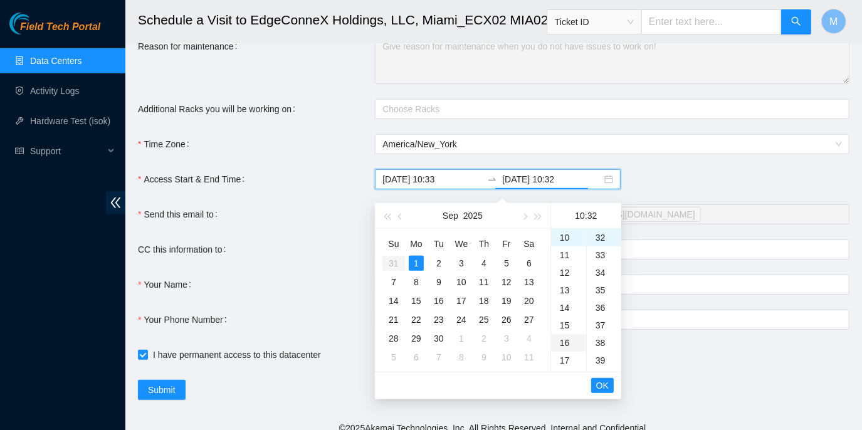
click at [562, 343] on ul "00 01 02 03 04 05 06 07 08 09 10 11 12 13 14 15 16 17 18 19 20 21 22 23" at bounding box center [568, 300] width 35 height 143
click at [565, 346] on div "19" at bounding box center [568, 351] width 35 height 18
click at [600, 311] on div "45" at bounding box center [604, 314] width 34 height 18
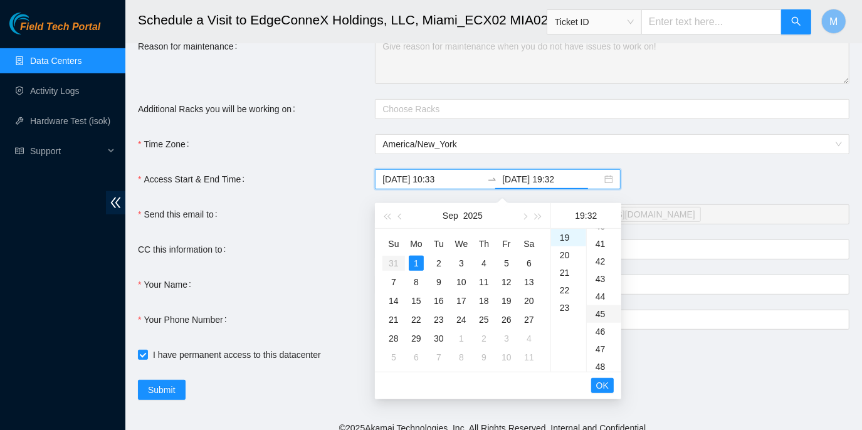
type input "2025-09-01 19:45"
click at [603, 383] on span "OK" at bounding box center [603, 386] width 13 height 14
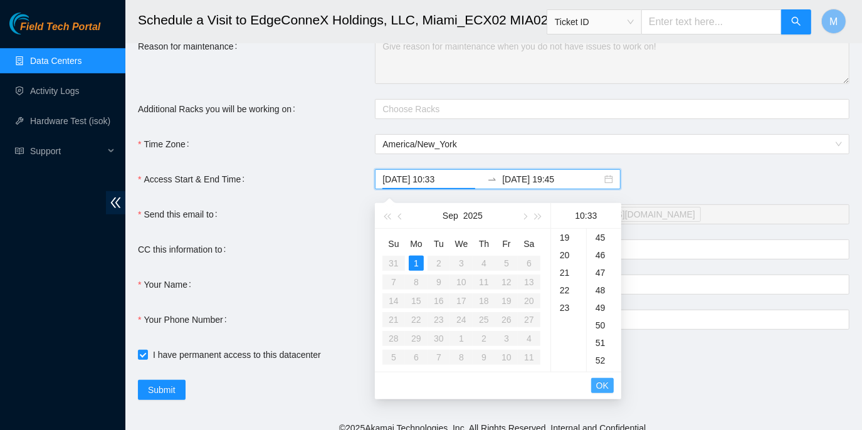
scroll to position [580, 0]
click at [599, 379] on span "OK" at bounding box center [603, 386] width 13 height 14
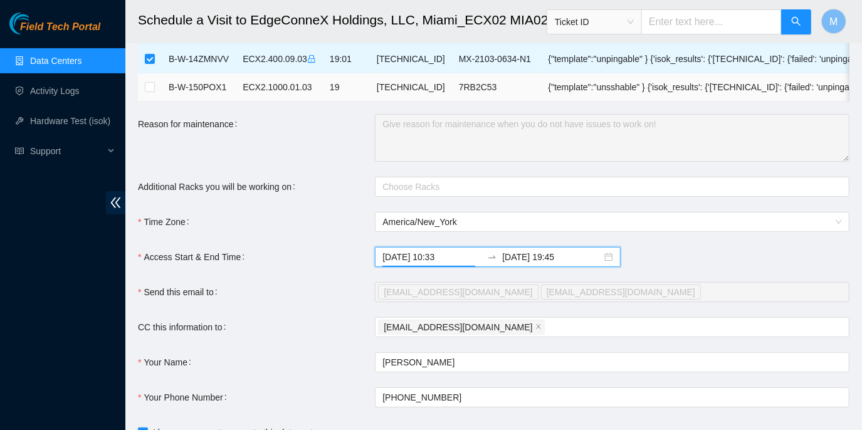
scroll to position [302, 0]
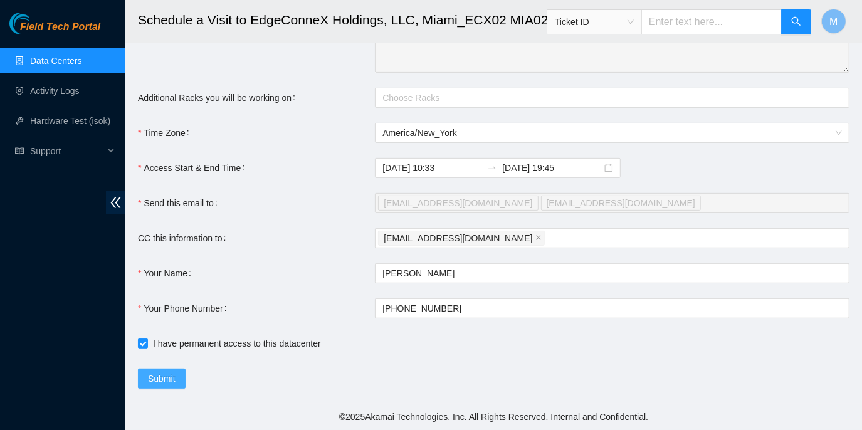
click at [160, 374] on span "Submit" at bounding box center [162, 379] width 28 height 14
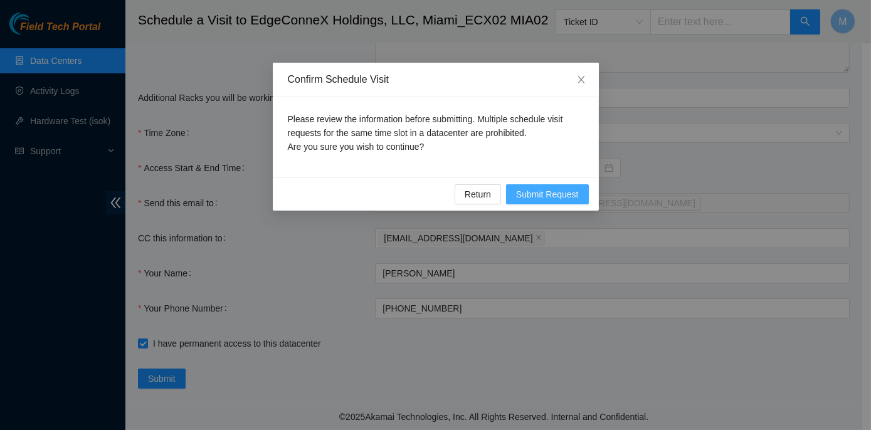
click at [534, 186] on button "Submit Request" at bounding box center [547, 194] width 83 height 20
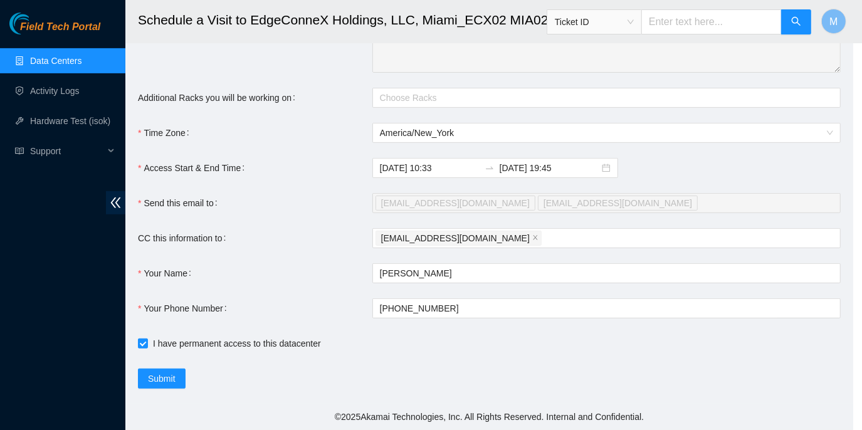
type input "2025-09-01 10:34"
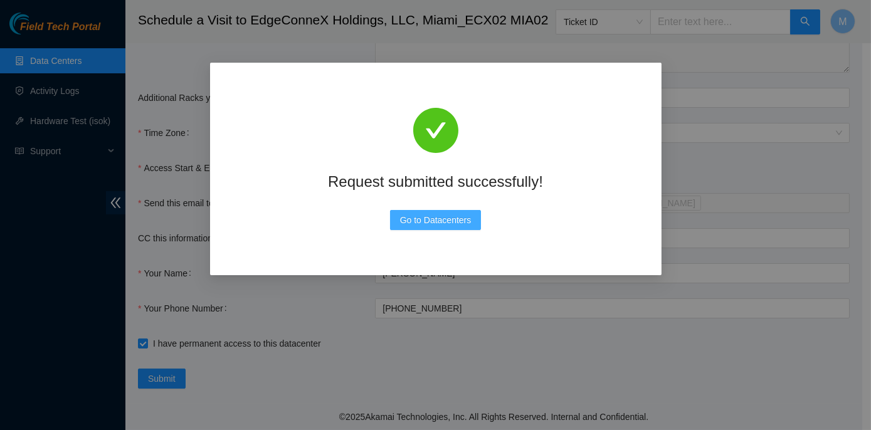
click at [437, 217] on span "Go to Datacenters" at bounding box center [436, 220] width 72 height 14
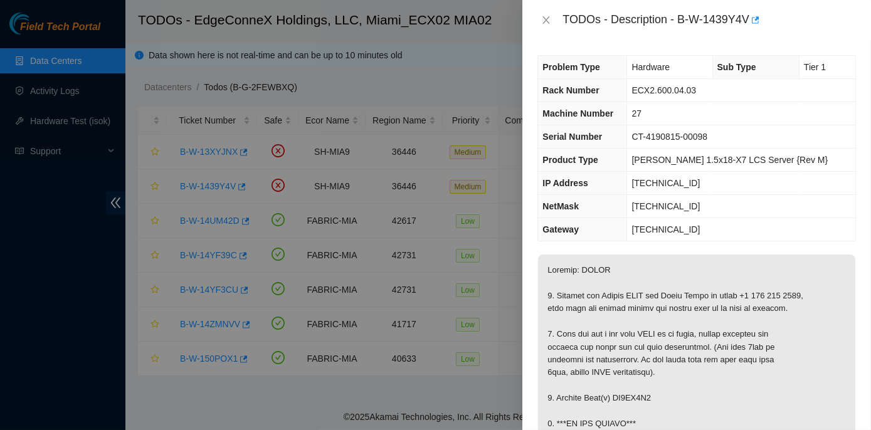
scroll to position [114, 0]
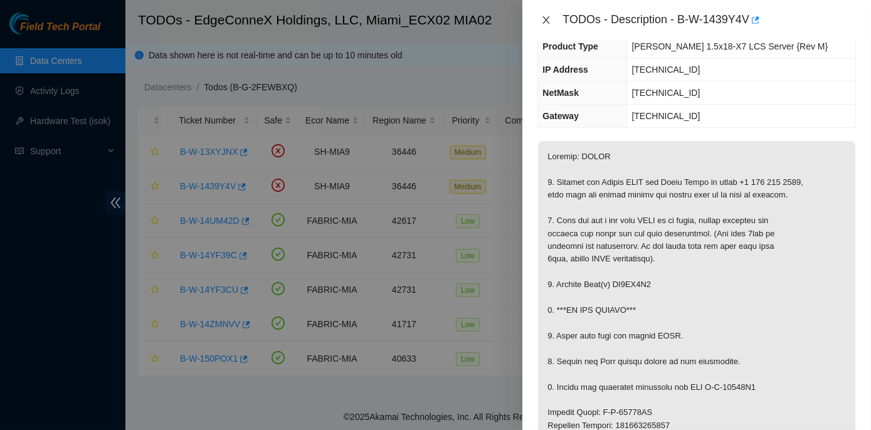
click at [543, 19] on icon "close" at bounding box center [546, 20] width 10 height 10
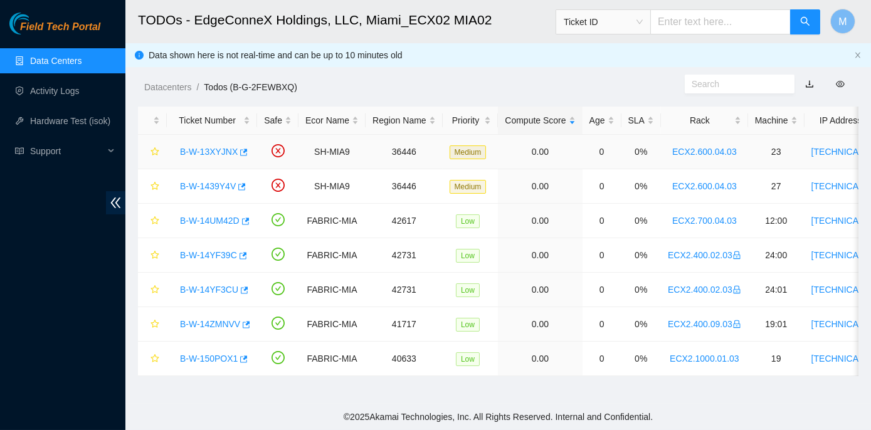
scroll to position [155, 0]
click at [207, 290] on link "B-W-14YF3CU" at bounding box center [209, 290] width 58 height 10
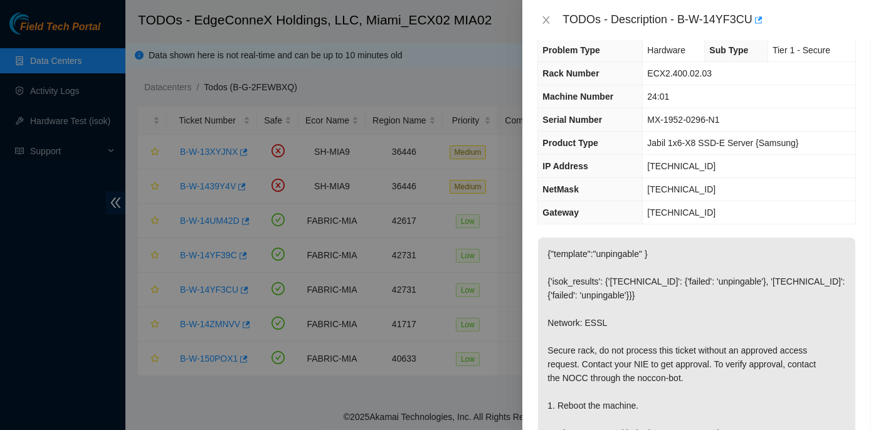
scroll to position [0, 0]
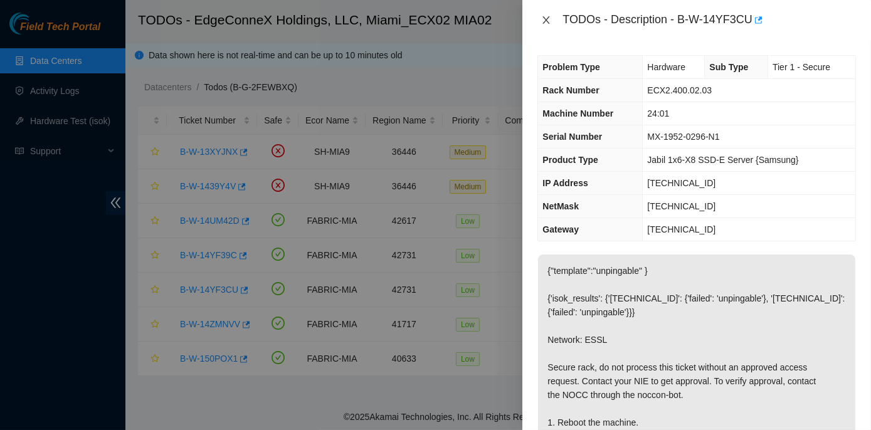
click at [548, 16] on icon "close" at bounding box center [546, 20] width 10 height 10
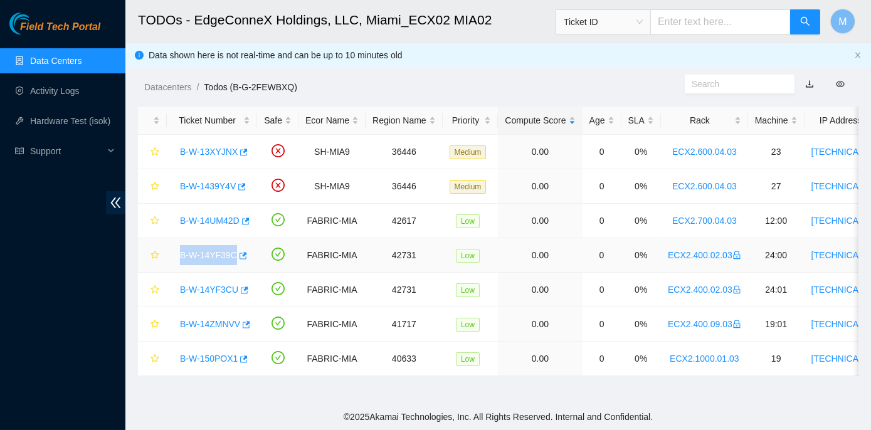
drag, startPoint x: 176, startPoint y: 254, endPoint x: 231, endPoint y: 254, distance: 55.2
click at [231, 254] on div "B-W-14YF39C" at bounding box center [212, 255] width 77 height 20
copy link "B-W-14YF39C"
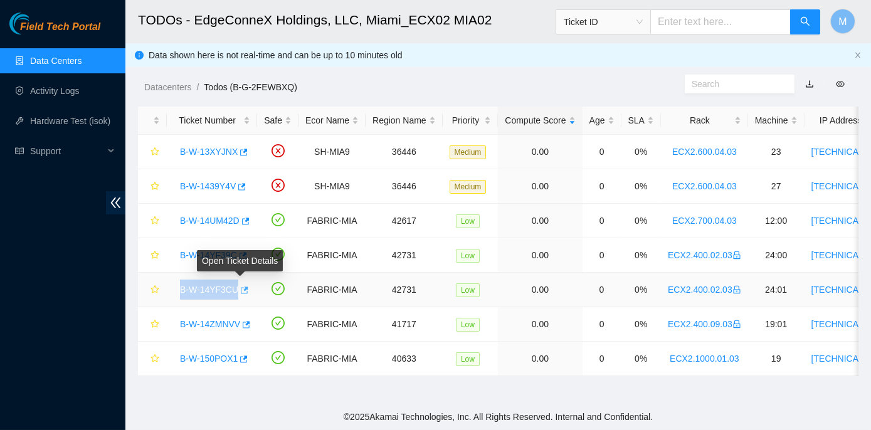
drag, startPoint x: 179, startPoint y: 291, endPoint x: 235, endPoint y: 290, distance: 55.8
click at [235, 290] on div "B-W-14YF3CU" at bounding box center [212, 290] width 77 height 20
copy tr "B-W-14YF3CU"
click at [203, 334] on td "B-W-14ZMNVV" at bounding box center [212, 324] width 90 height 34
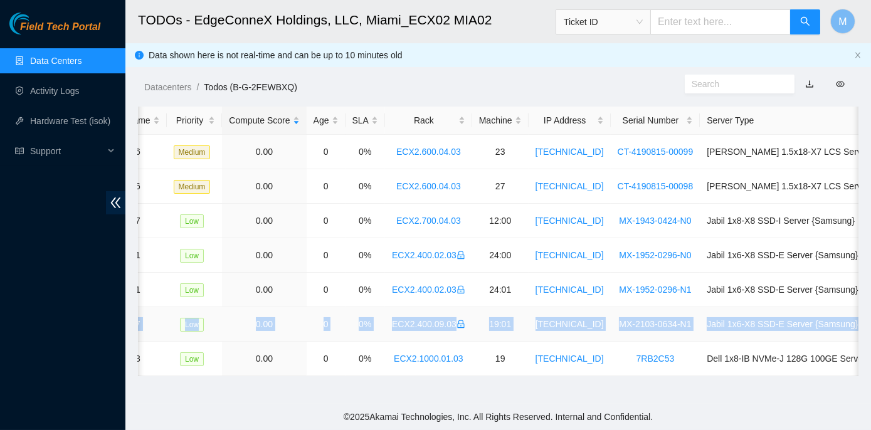
scroll to position [0, 326]
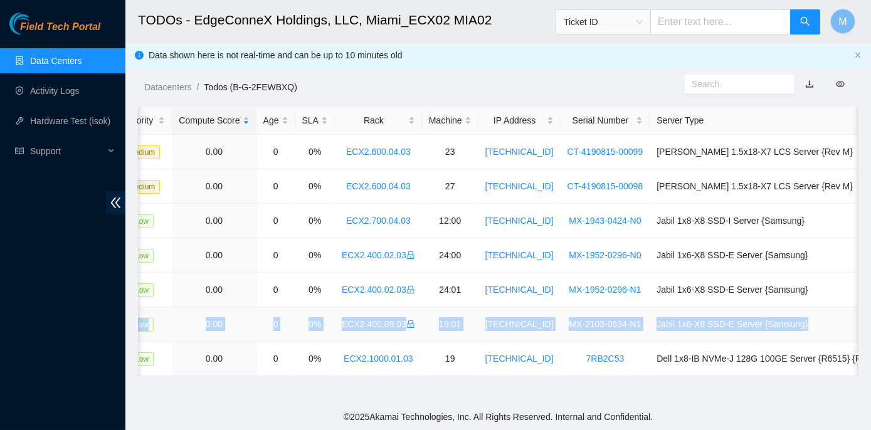
drag, startPoint x: 168, startPoint y: 319, endPoint x: 857, endPoint y: 322, distance: 688.7
click at [857, 322] on tr "B-W-14ZMNVV FABRIC-MIA 41717 Low 0.00 0 0% ECX2.400.09.03 19:01 23.49.255.41 MX…" at bounding box center [351, 324] width 1079 height 34
copy tr "B-W-14ZMNVV FABRIC-MIA 41717 Low 0.00 0 0% ECX2.400.09.03 19:01 23.49.255.41 MX…"
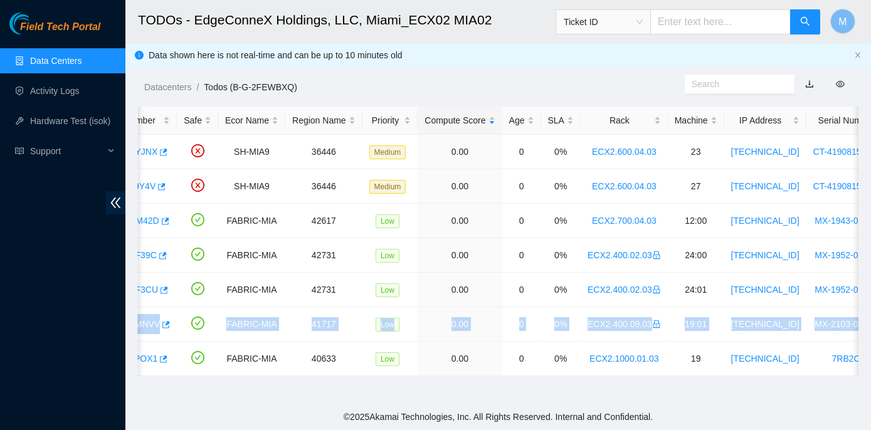
scroll to position [0, 0]
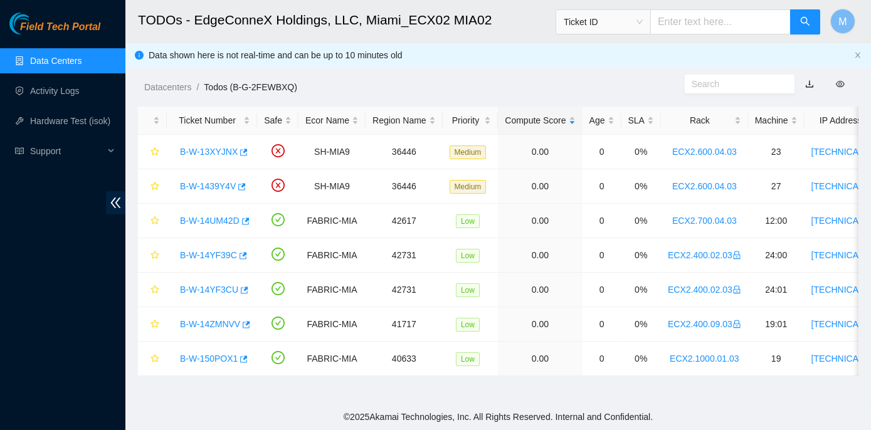
click at [191, 406] on footer "© 2025 Akamai Technologies, Inc. All Rights Reserved. Internal and Confidential." at bounding box center [498, 417] width 746 height 26
click at [206, 325] on link "B-W-14ZMNVV" at bounding box center [210, 324] width 60 height 10
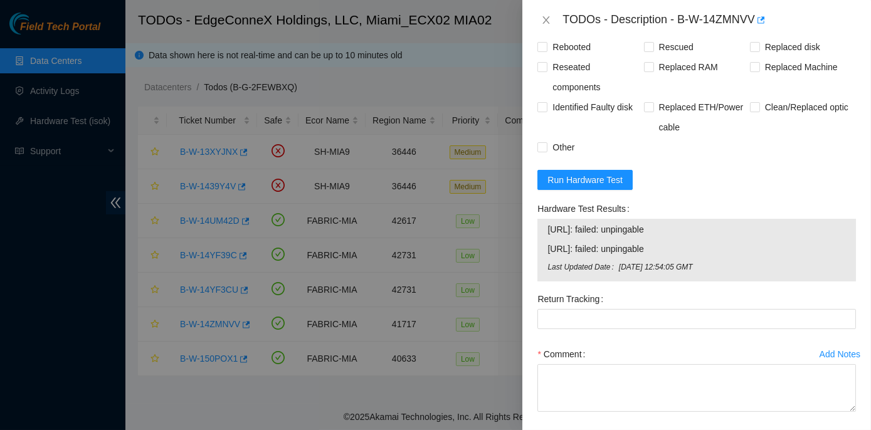
scroll to position [969, 0]
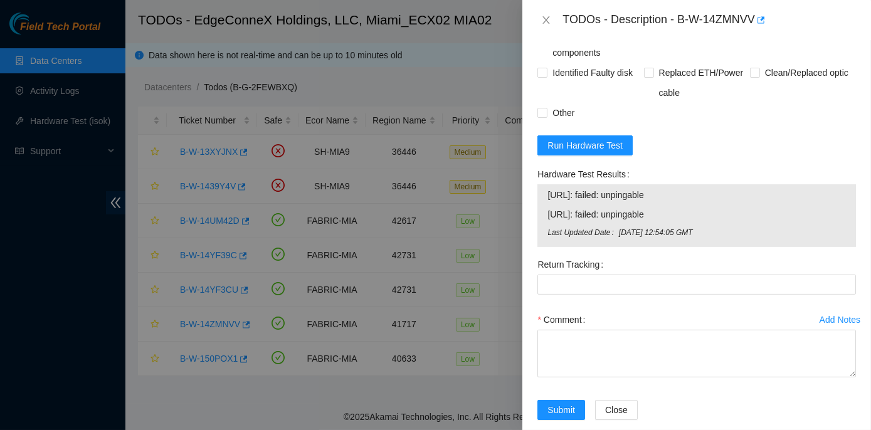
drag, startPoint x: 536, startPoint y: 208, endPoint x: 719, endPoint y: 263, distance: 191.3
click at [719, 255] on div "Hardware Test Results 23.49.255.40: failed: unpingable 23.49.255.41: failed: un…" at bounding box center [697, 209] width 329 height 90
copy div "Hardware Test Results 23.49.255.40: failed: unpingable 23.49.255.41: failed: un…"
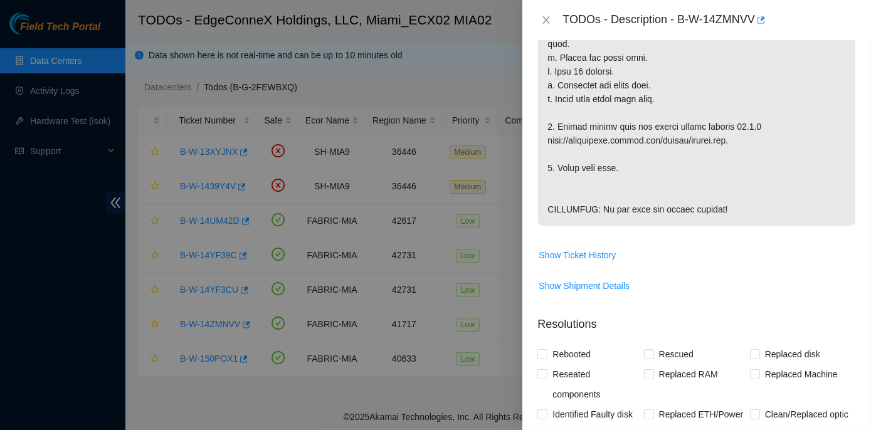
scroll to position [652, 0]
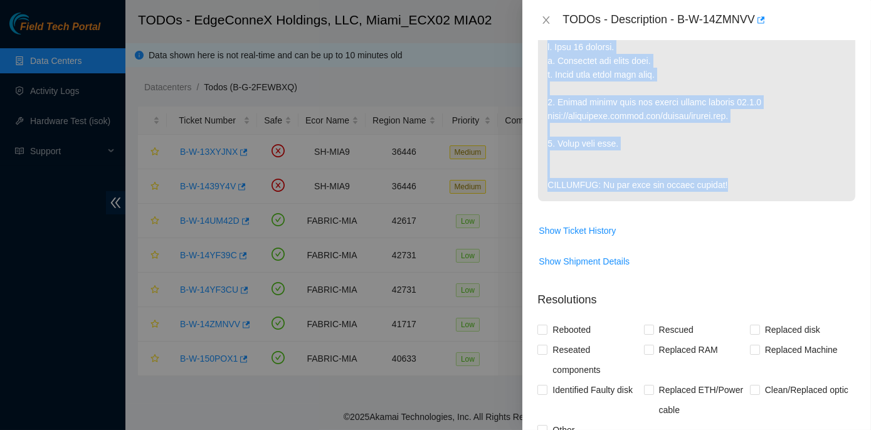
drag, startPoint x: 544, startPoint y: 104, endPoint x: 743, endPoint y: 186, distance: 214.9
copy p "1. Before you begin trouble-shoot, please connect a monitor to the server. Look…"
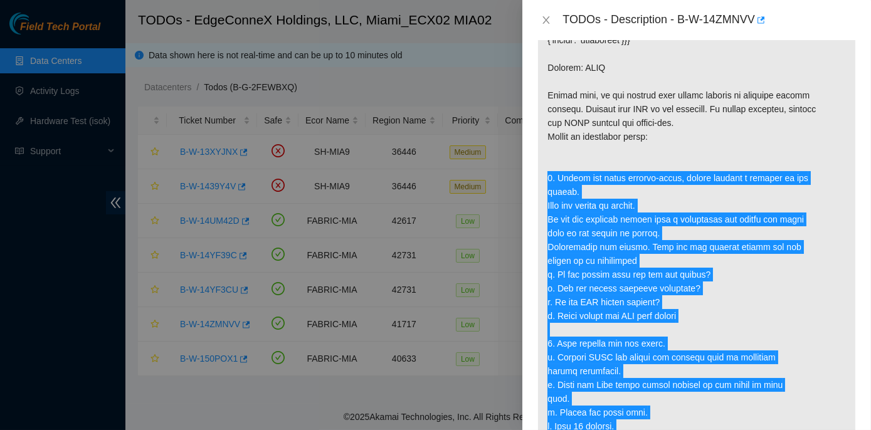
scroll to position [252, 0]
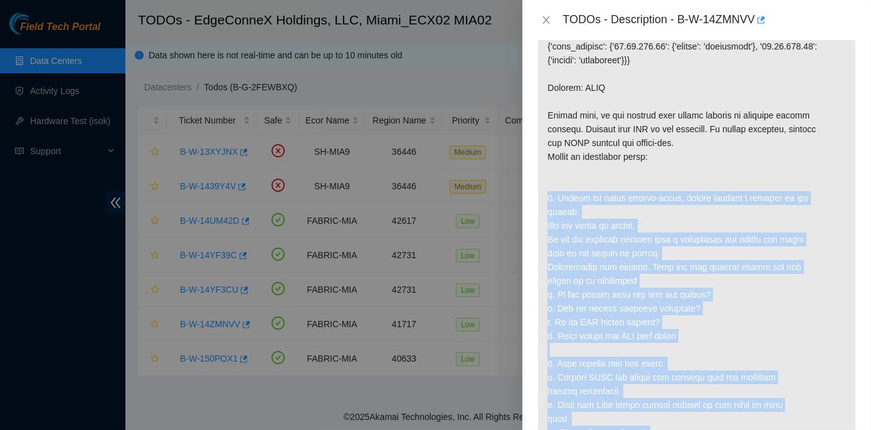
click at [769, 287] on p at bounding box center [696, 302] width 317 height 598
click at [736, 218] on p at bounding box center [696, 302] width 317 height 598
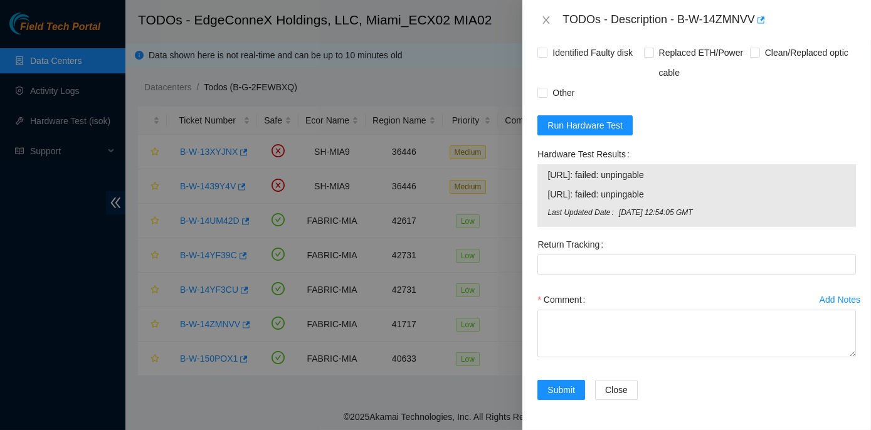
scroll to position [1026, 0]
click at [580, 123] on span "Run Hardware Test" at bounding box center [585, 126] width 75 height 14
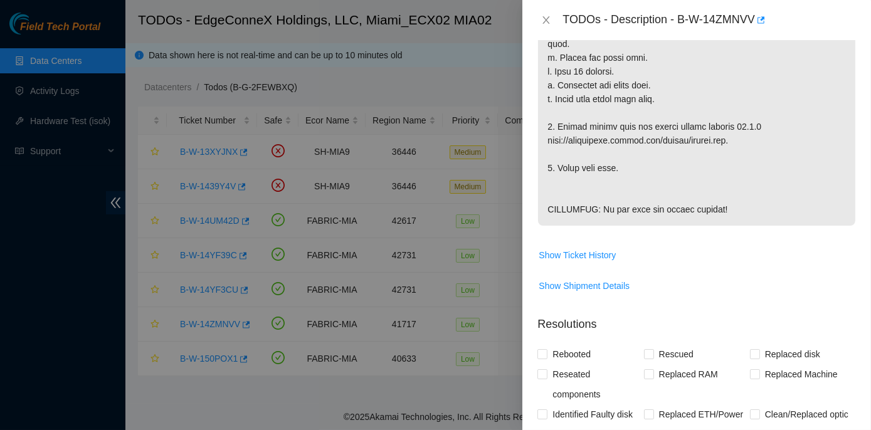
scroll to position [938, 0]
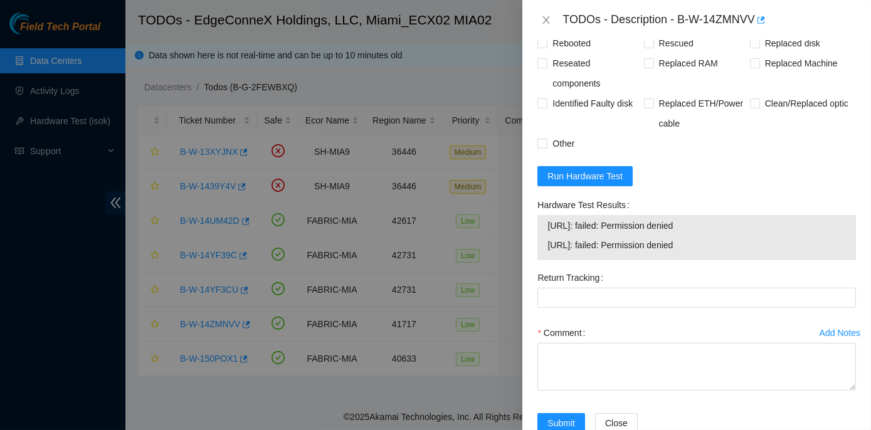
drag, startPoint x: 535, startPoint y: 240, endPoint x: 706, endPoint y: 287, distance: 177.1
click at [706, 268] on div "Hardware Test Results 23.49.255.40: failed: Permission denied 23.49.255.41: fai…" at bounding box center [697, 231] width 329 height 73
copy div "Hardware Test Results 23.49.255.40: failed: Permission denied 23.49.255.41: fai…"
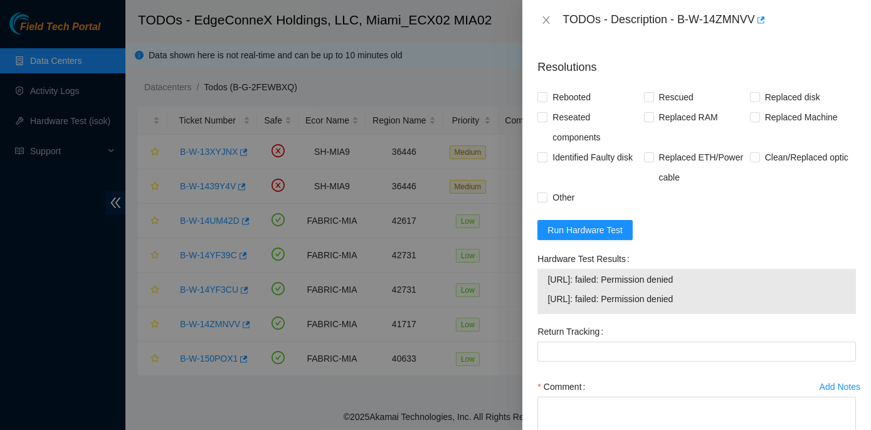
scroll to position [912, 0]
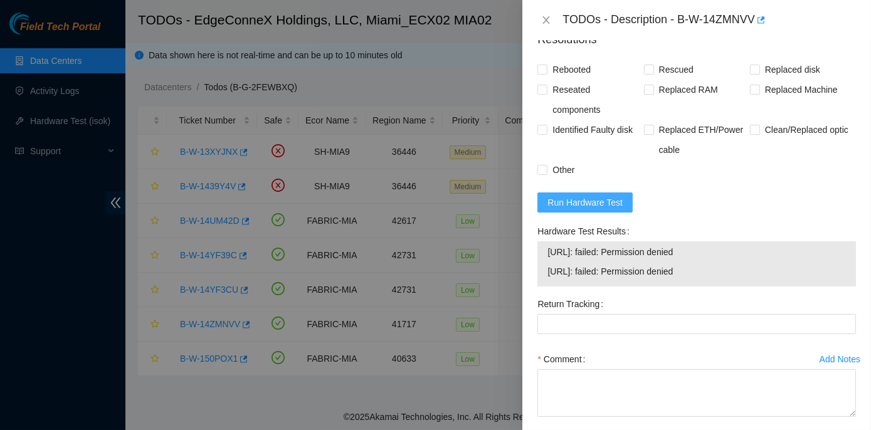
click at [597, 209] on span "Run Hardware Test" at bounding box center [585, 203] width 75 height 14
drag, startPoint x: 536, startPoint y: 269, endPoint x: 659, endPoint y: 311, distance: 129.3
click at [659, 294] on div "Hardware Test Results 23.49.255.40: passed: ok 23.49.255.41: passed: ok" at bounding box center [697, 257] width 329 height 73
copy div "Hardware Test Results 23.49.255.40: passed: ok 23.49.255.41: passed: ok"
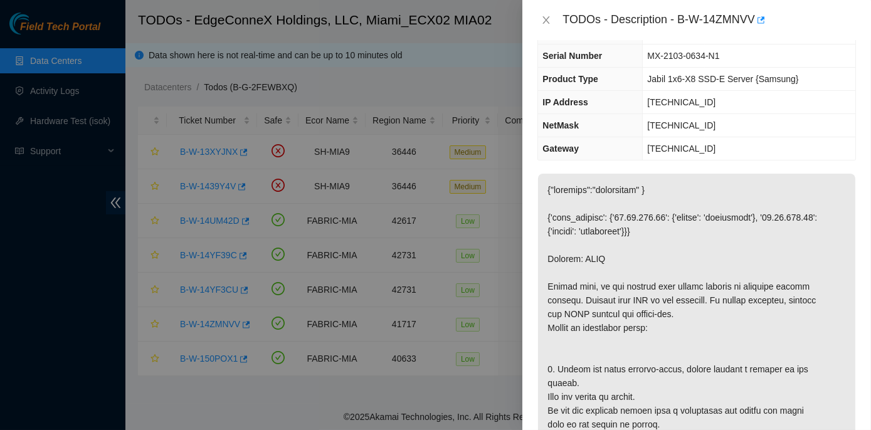
scroll to position [0, 0]
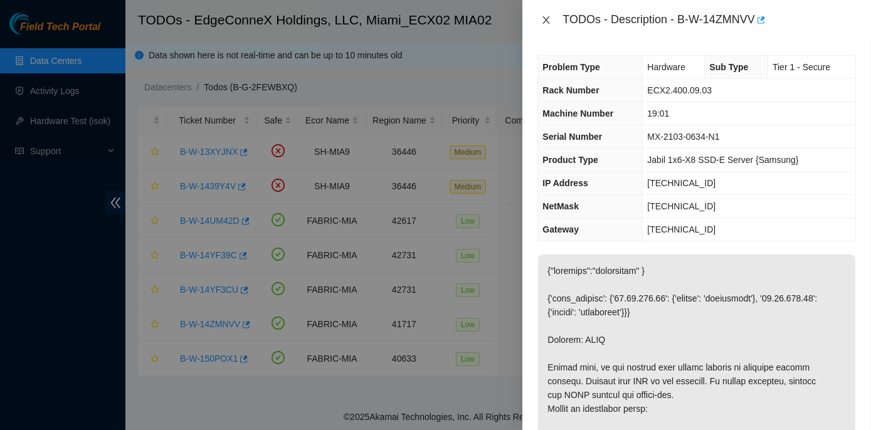
click at [544, 23] on icon "close" at bounding box center [546, 20] width 7 height 8
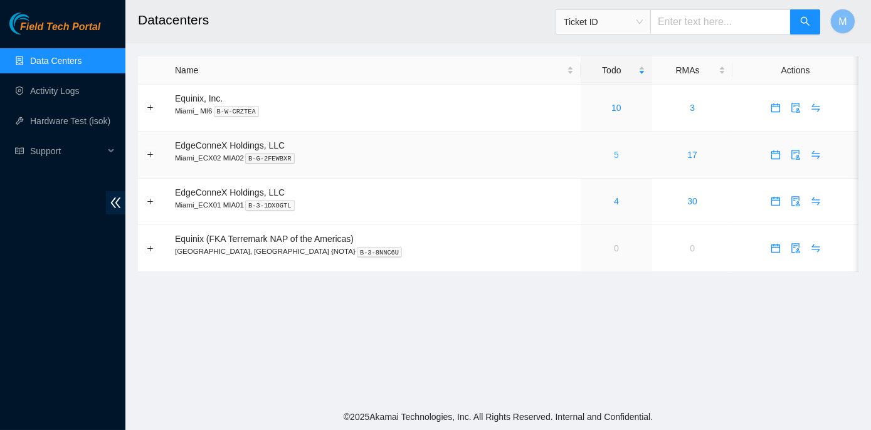
click at [588, 151] on div "5" at bounding box center [617, 155] width 58 height 14
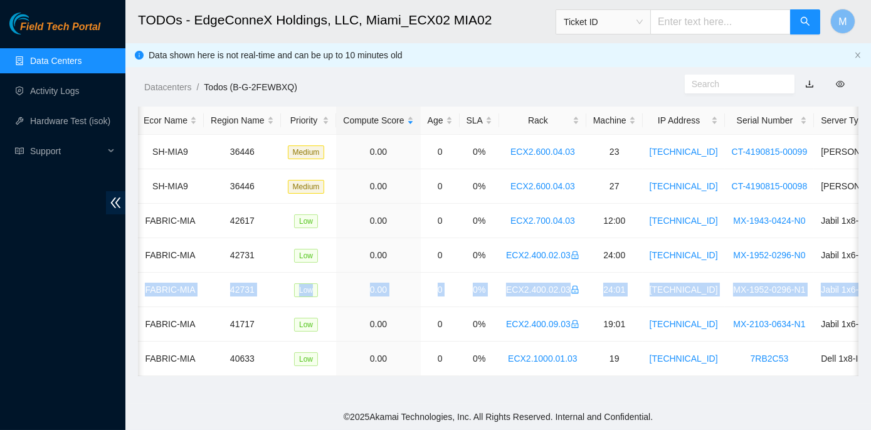
scroll to position [0, 326]
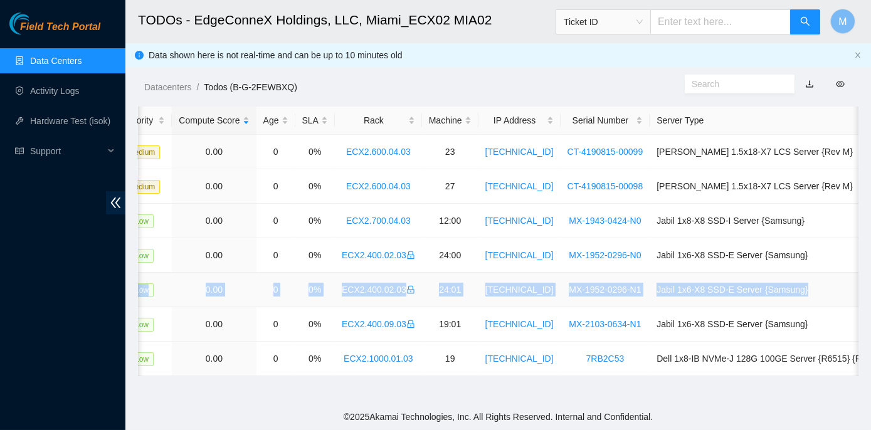
drag, startPoint x: 174, startPoint y: 288, endPoint x: 839, endPoint y: 279, distance: 664.9
click at [839, 279] on tr "B-W-14YF3CU FABRIC-MIA 42731 Low 0.00 0 0% ECX2.400.02.03 24:01 [TECHNICAL_ID] …" at bounding box center [351, 290] width 1079 height 34
copy tr "B-W-14YF3CU FABRIC-MIA 42731 Low 0.00 0 0% ECX2.400.02.03 24:01 [TECHNICAL_ID] …"
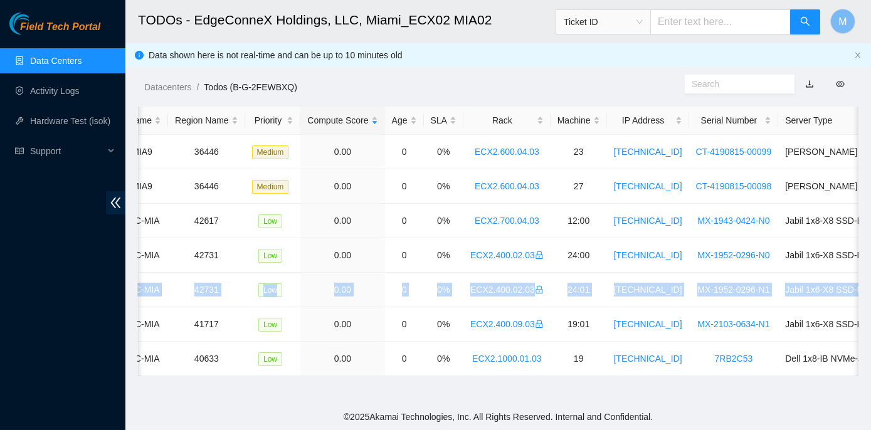
scroll to position [0, 0]
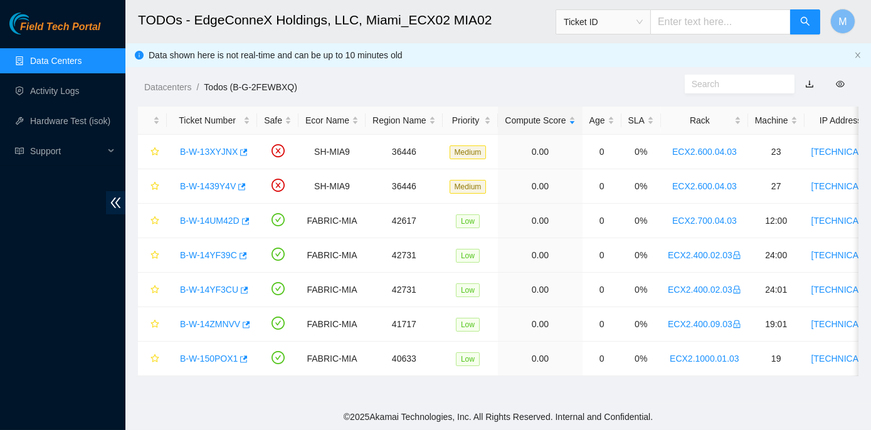
click at [228, 411] on footer "© 2025 Akamai Technologies, Inc. All Rights Reserved. Internal and Confidential." at bounding box center [498, 417] width 746 height 26
click at [209, 285] on link "B-W-14YF3CU" at bounding box center [209, 290] width 58 height 10
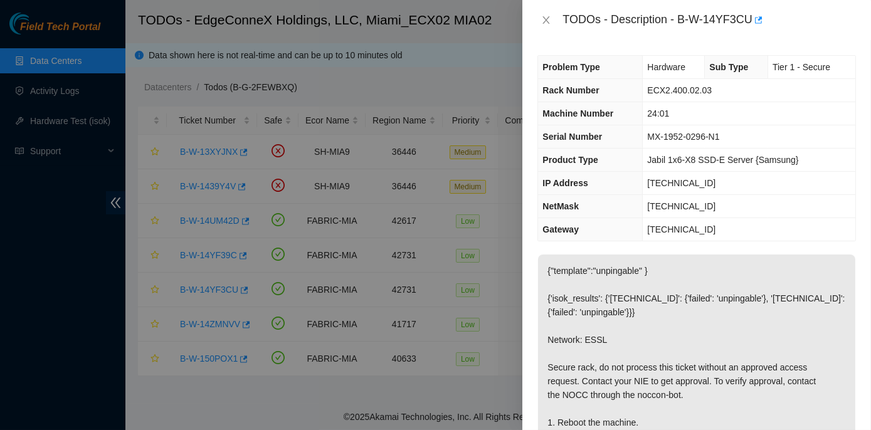
click at [478, 64] on div at bounding box center [435, 215] width 871 height 430
drag, startPoint x: 544, startPoint y: 18, endPoint x: 511, endPoint y: 60, distance: 54.1
click at [544, 18] on icon "close" at bounding box center [546, 20] width 7 height 8
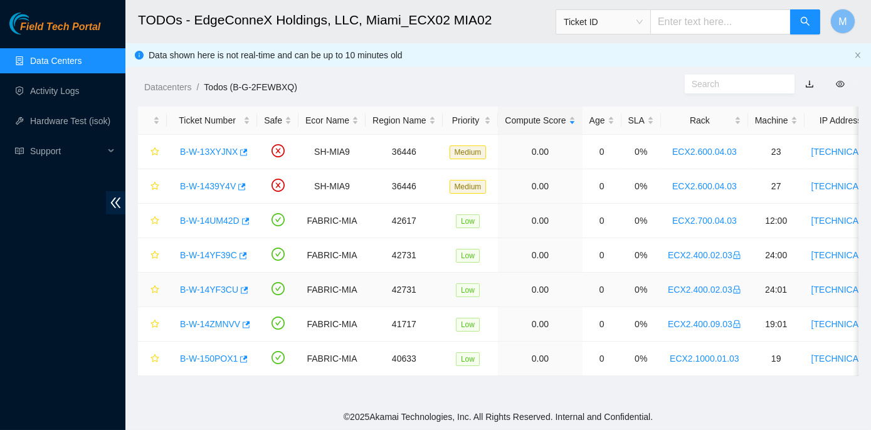
click at [203, 286] on link "B-W-14YF3CU" at bounding box center [209, 290] width 58 height 10
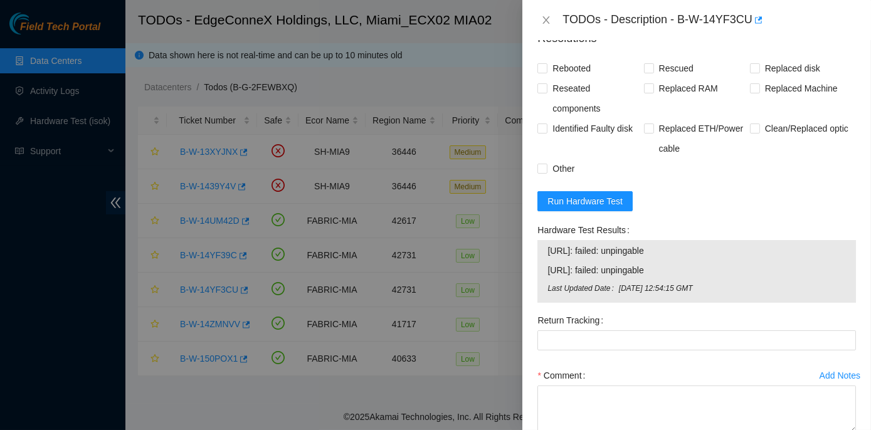
scroll to position [627, 0]
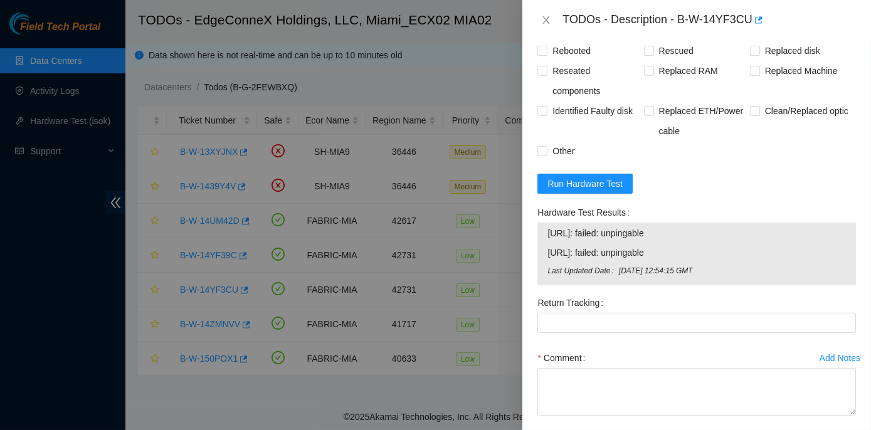
drag, startPoint x: 535, startPoint y: 236, endPoint x: 684, endPoint y: 282, distance: 155.5
click at [684, 282] on div "Hardware Test Results 23.206.249.178: failed: unpingable 23.206.249.179: failed…" at bounding box center [697, 248] width 329 height 90
copy div "Hardware Test Results 23.206.249.178: failed: unpingable 23.206.249.179: failed…"
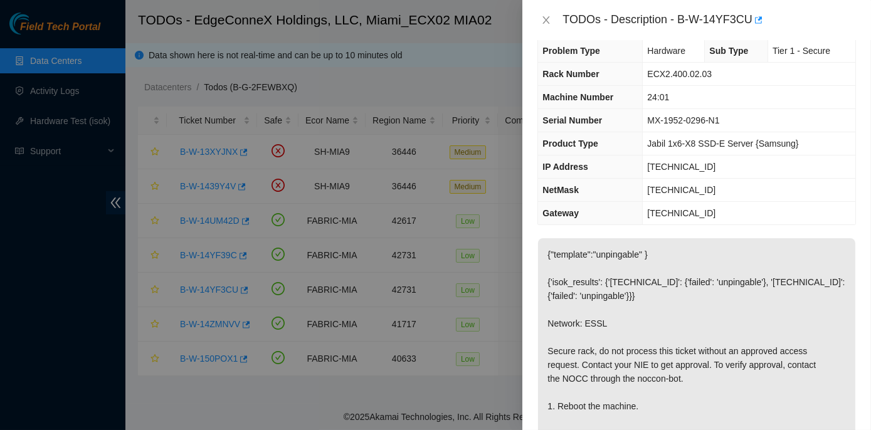
scroll to position [0, 0]
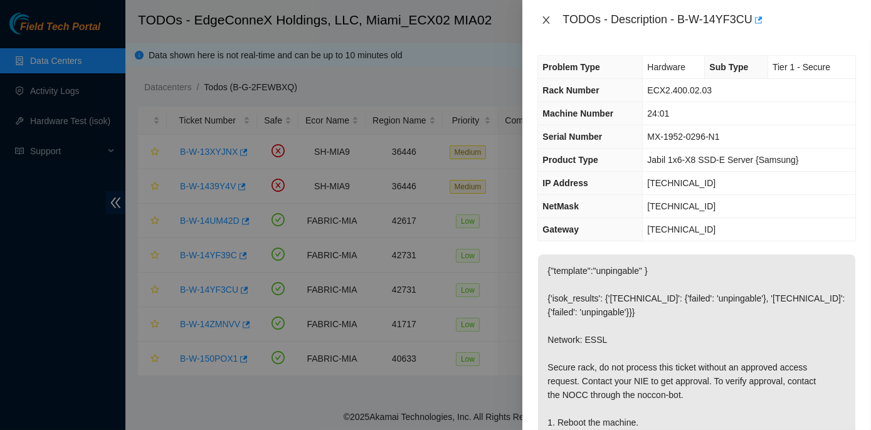
click at [547, 19] on icon "close" at bounding box center [546, 20] width 7 height 8
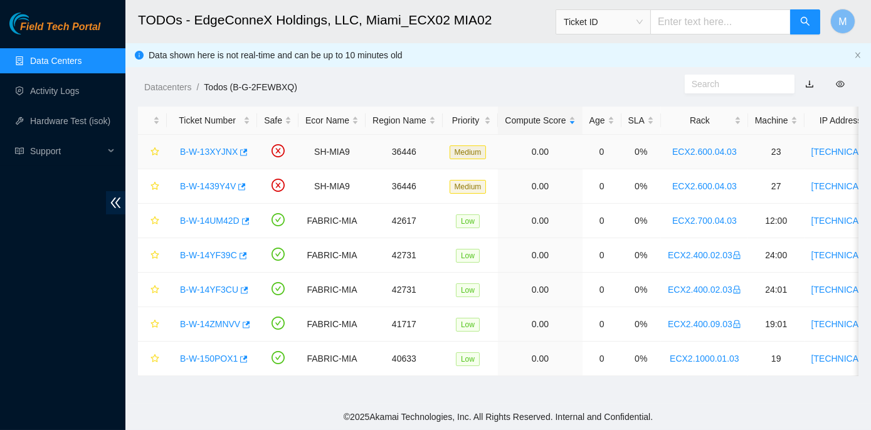
click at [211, 151] on link "B-W-13XYJNX" at bounding box center [209, 152] width 58 height 10
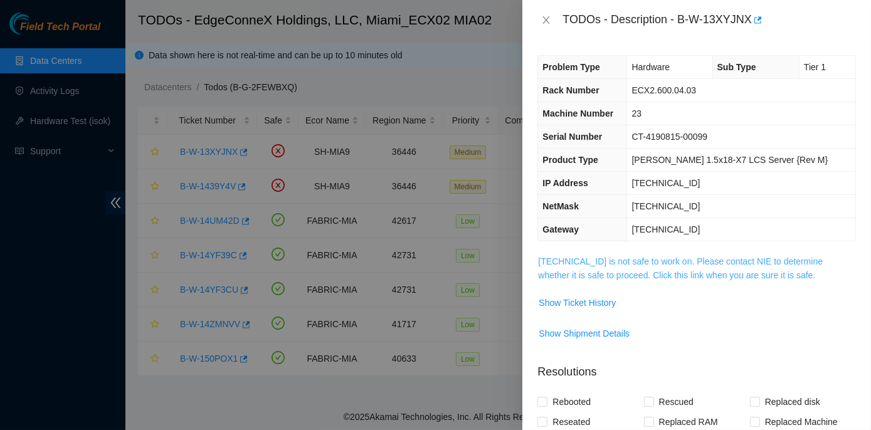
click at [608, 258] on link "[TECHNICAL_ID] is not safe to work on. Please contact NIE to determine whether …" at bounding box center [680, 269] width 285 height 24
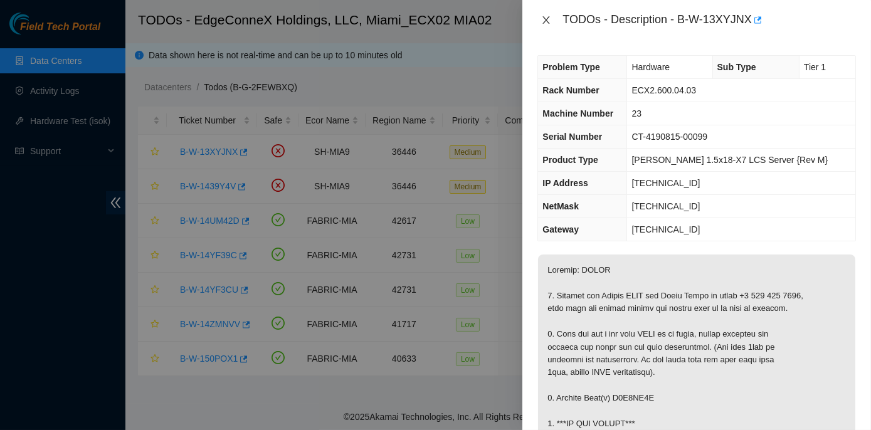
click at [548, 19] on icon "close" at bounding box center [546, 20] width 10 height 10
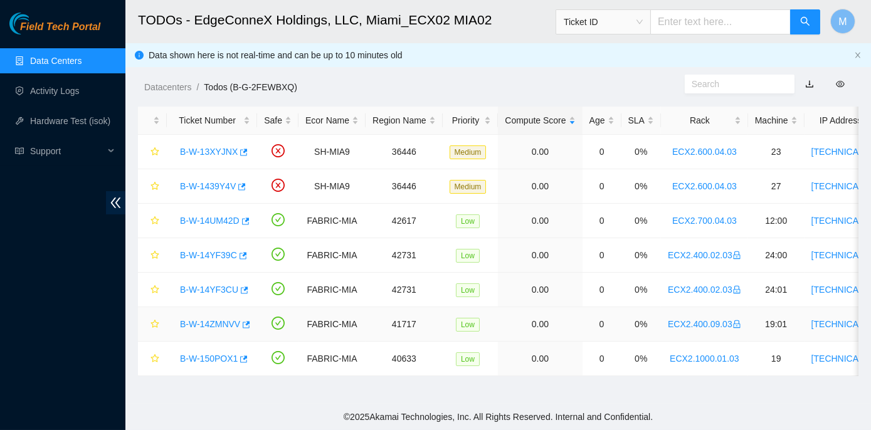
click at [207, 324] on link "B-W-14ZMNVV" at bounding box center [210, 324] width 60 height 10
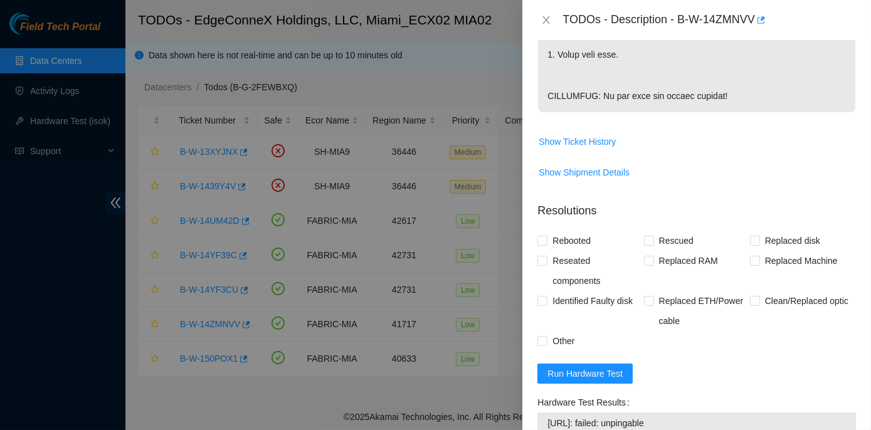
scroll to position [684, 0]
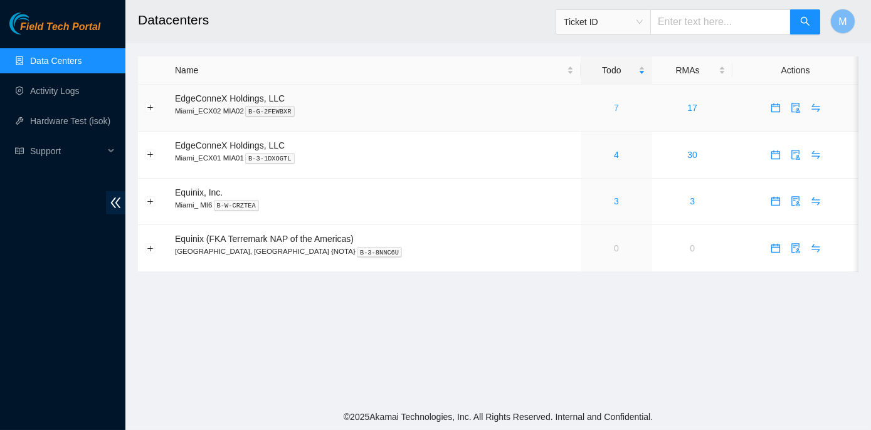
click at [614, 107] on link "7" at bounding box center [616, 108] width 5 height 10
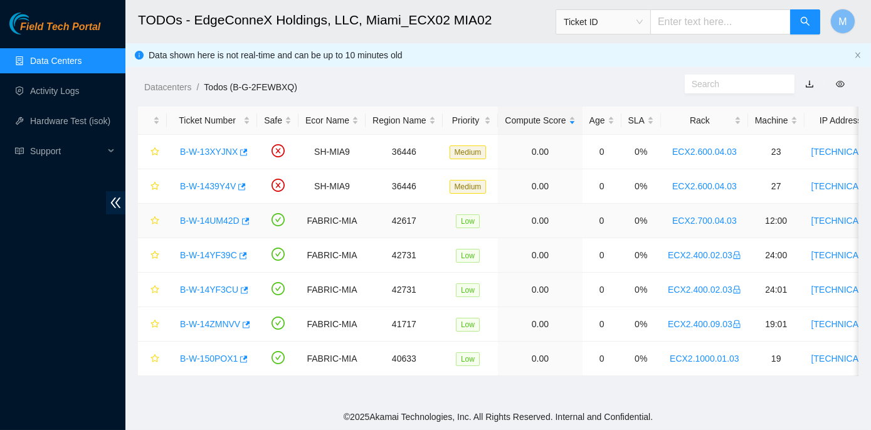
click at [231, 219] on link "B-W-14UM42D" at bounding box center [210, 221] width 60 height 10
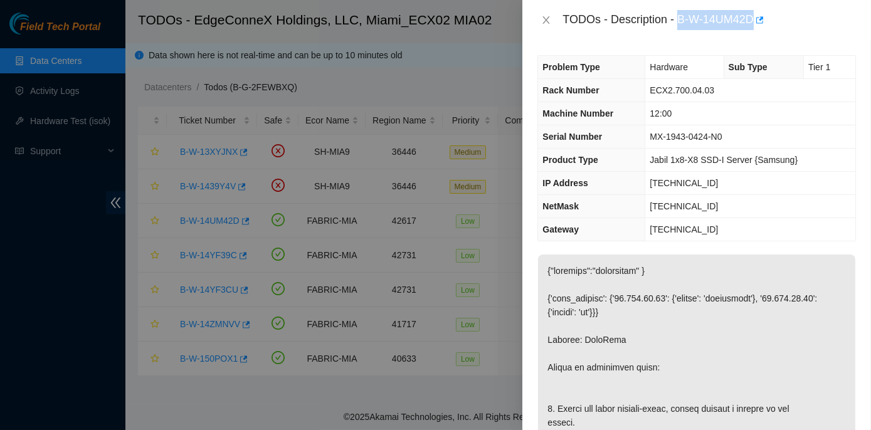
drag, startPoint x: 679, startPoint y: 21, endPoint x: 753, endPoint y: 26, distance: 74.8
click at [753, 26] on div "TODOs - Description - B-W-14UM42D" at bounding box center [710, 20] width 294 height 20
copy div "B-W-14UM42D"
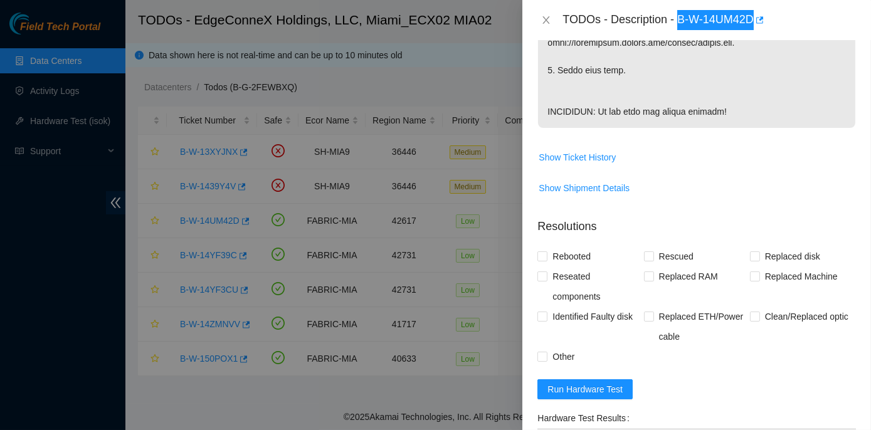
scroll to position [912, 0]
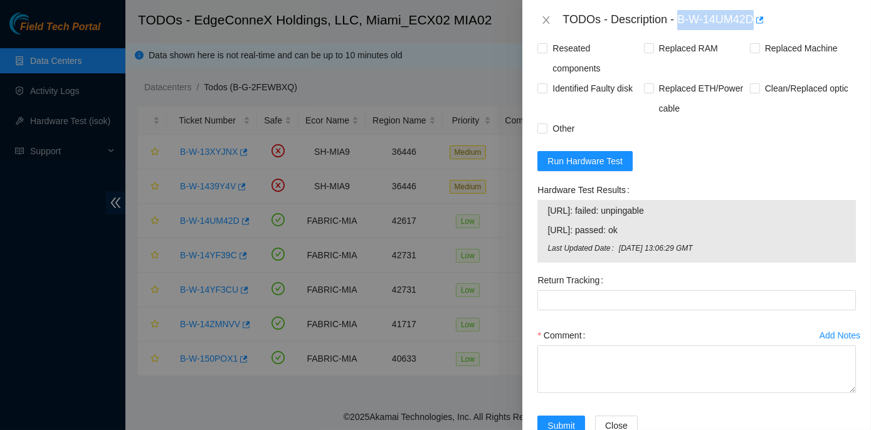
drag, startPoint x: 538, startPoint y: 231, endPoint x: 677, endPoint y: 255, distance: 142.0
click at [677, 255] on div "Hardware Test Results [URL]: failed: unpingable [URL]: passed: ok Last Updated …" at bounding box center [697, 221] width 319 height 83
copy div "Hardware Test Results [URL]: failed: unpingable"
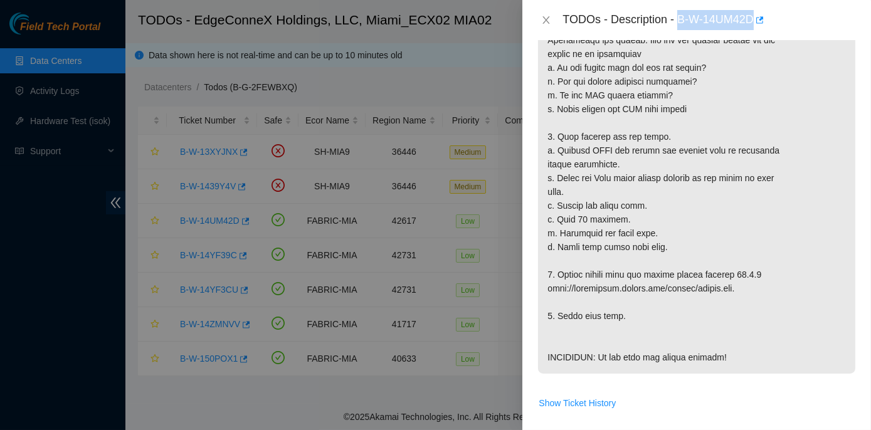
scroll to position [477, 0]
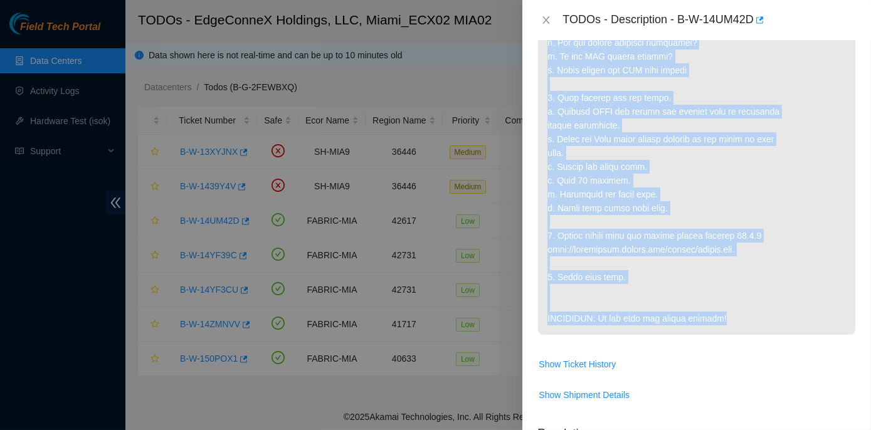
drag, startPoint x: 548, startPoint y: 119, endPoint x: 731, endPoint y: 310, distance: 264.4
click at [731, 310] on p at bounding box center [696, 56] width 317 height 557
copy p "1. Before you begin trouble-shoot, please connect a monitor to the server. Look…"
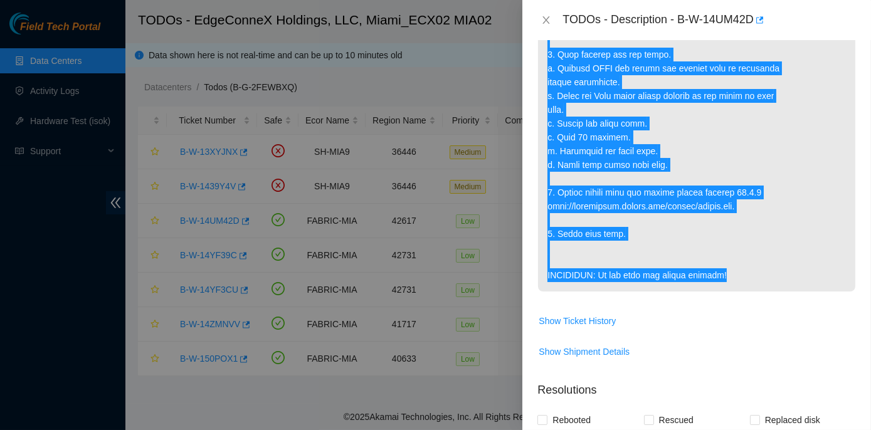
scroll to position [513, 0]
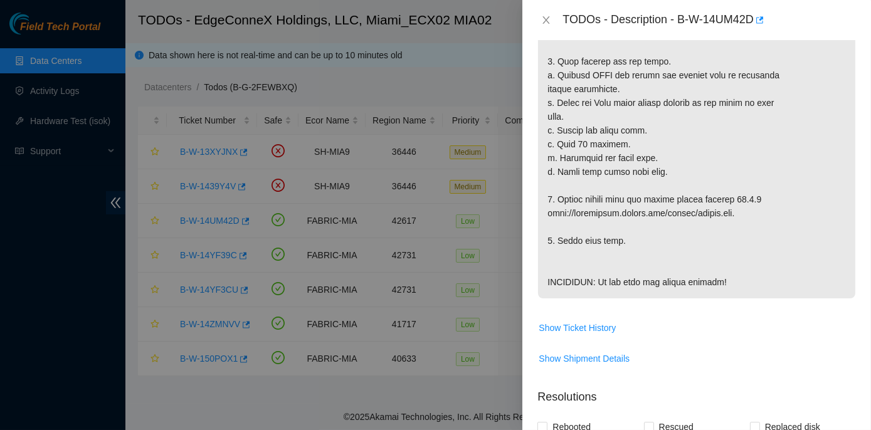
click at [674, 295] on p at bounding box center [696, 20] width 317 height 557
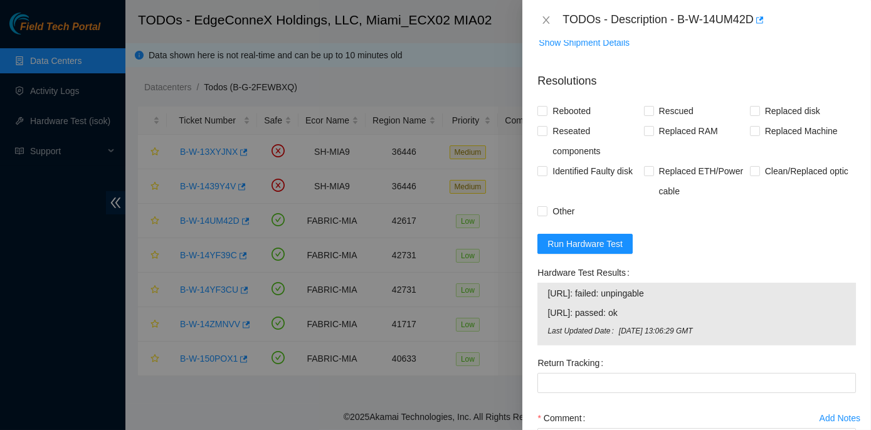
scroll to position [855, 0]
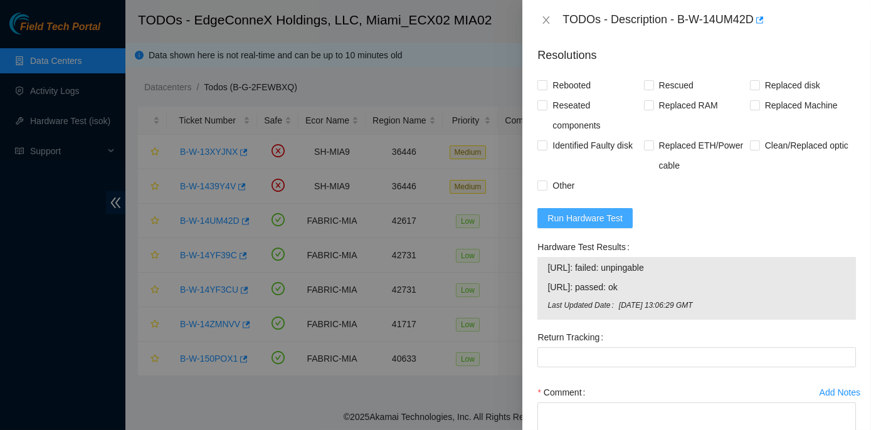
click at [573, 225] on span "Run Hardware Test" at bounding box center [585, 218] width 75 height 14
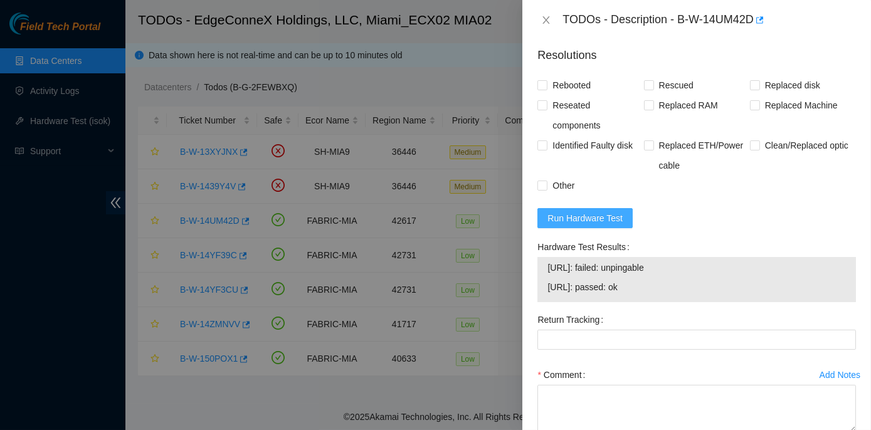
click at [578, 225] on span "Run Hardware Test" at bounding box center [585, 218] width 75 height 14
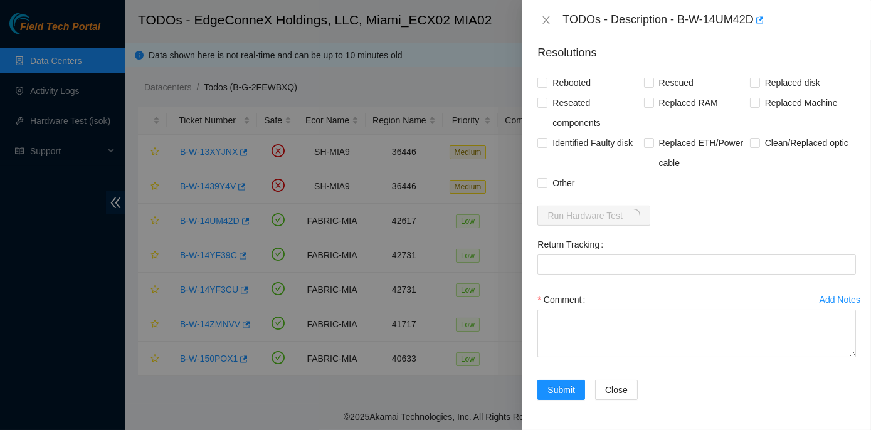
scroll to position [839, 0]
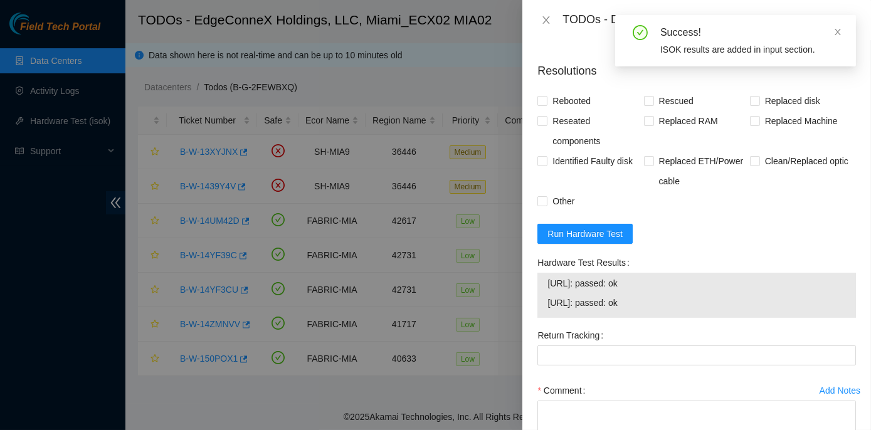
drag, startPoint x: 534, startPoint y: 302, endPoint x: 648, endPoint y: 345, distance: 121.5
click at [648, 326] on div "Hardware Test Results [URL]: passed: ok [URL]: passed: ok" at bounding box center [697, 289] width 329 height 73
copy div "Hardware Test Results [URL]: passed: ok [URL]: passed: ok"
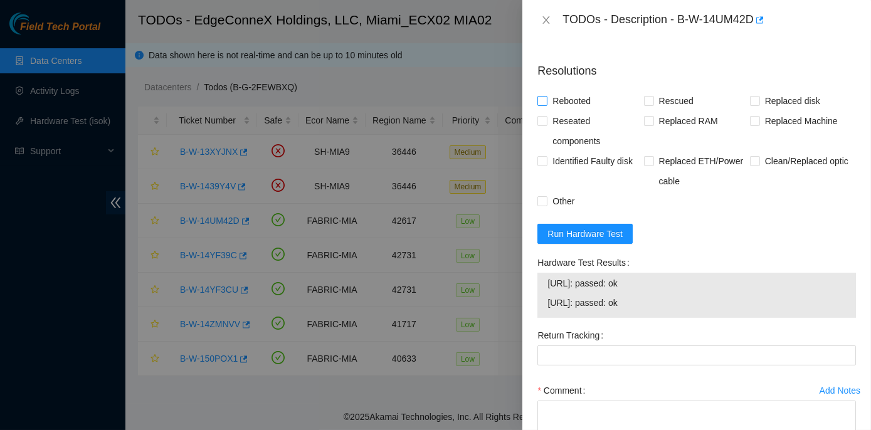
drag, startPoint x: 548, startPoint y: 143, endPoint x: 554, endPoint y: 146, distance: 6.8
click at [550, 111] on span "Rebooted" at bounding box center [572, 101] width 48 height 20
click at [546, 105] on input "Rebooted" at bounding box center [542, 100] width 9 height 9
checkbox input "true"
click at [639, 111] on div "Rebooted" at bounding box center [591, 101] width 106 height 20
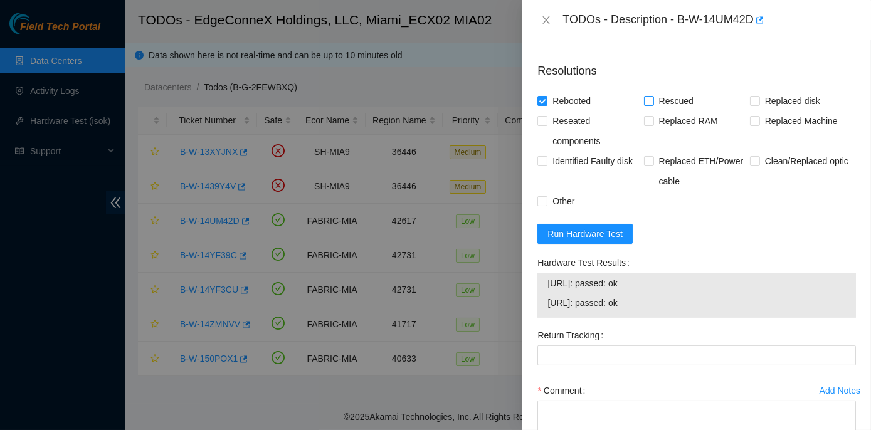
click at [646, 105] on input "Rescued" at bounding box center [648, 100] width 9 height 9
checkbox input "true"
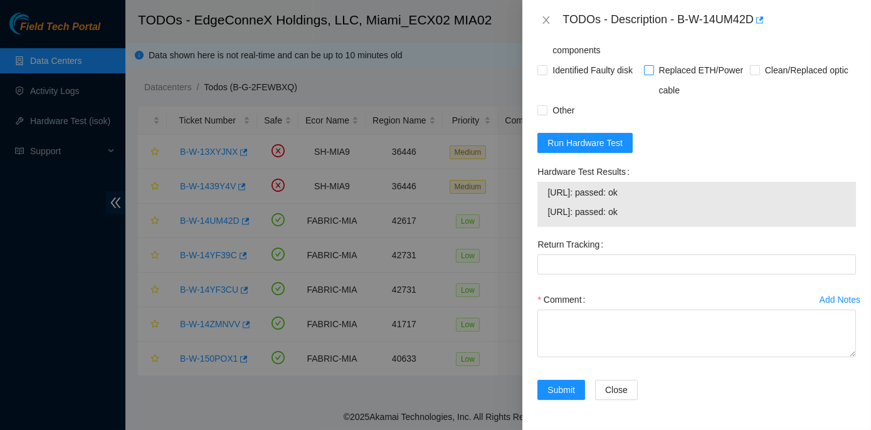
scroll to position [969, 0]
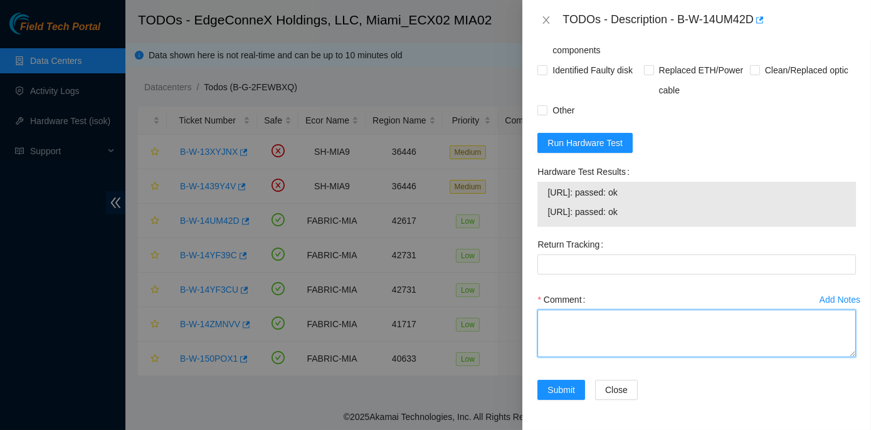
click at [552, 320] on textarea "Comment" at bounding box center [697, 334] width 319 height 48
paste textarea "Rack No: ECX2.700.04.03 Machine No: 12:00 IP: 23.193.43.26 Serial No: MX-1943-0…"
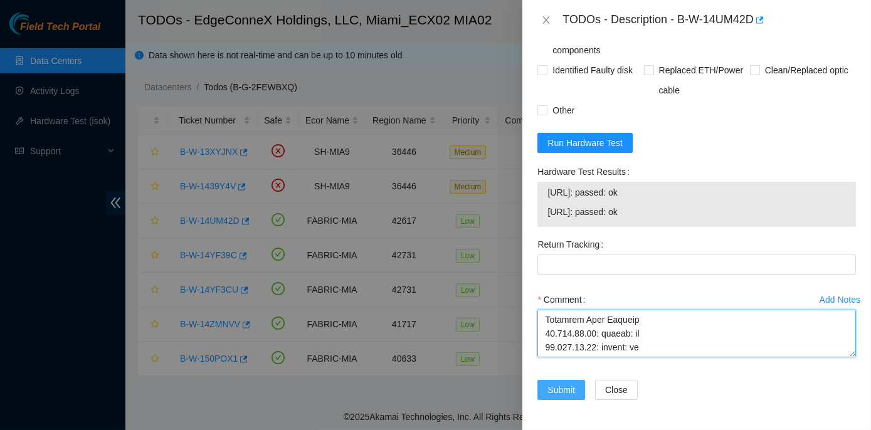
type textarea "Rack No: ECX2.700.04.03 Machine No: 12:00 IP: 23.193.43.26 Serial No: MX-1943-0…"
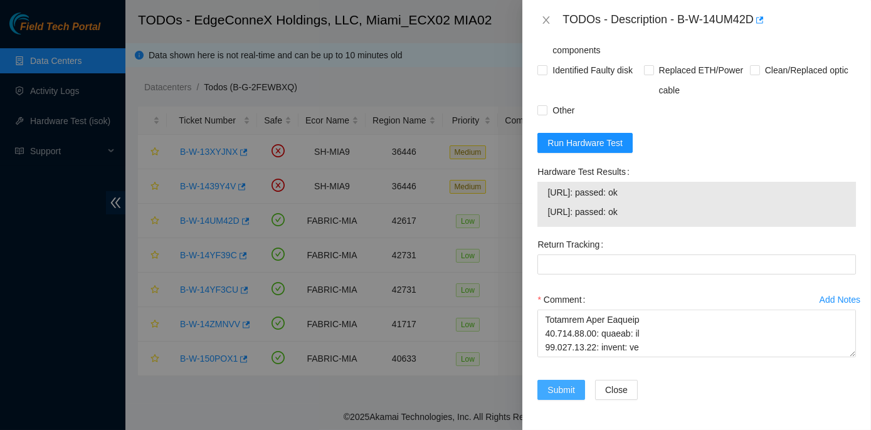
click at [554, 391] on span "Submit" at bounding box center [562, 390] width 28 height 14
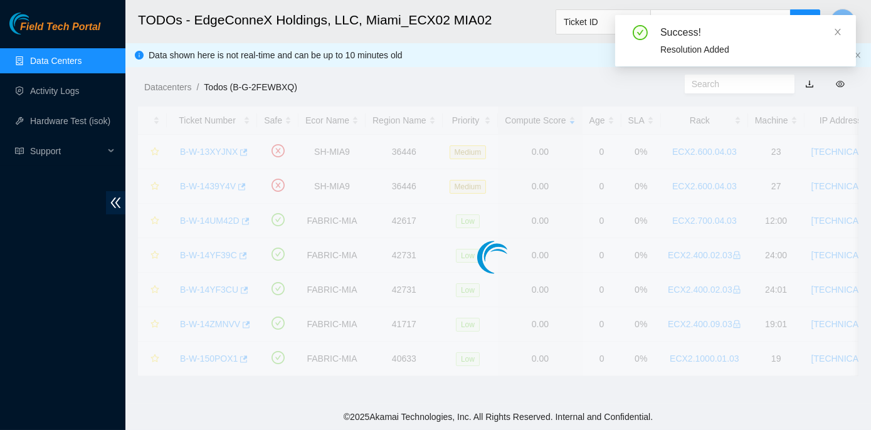
scroll to position [349, 0]
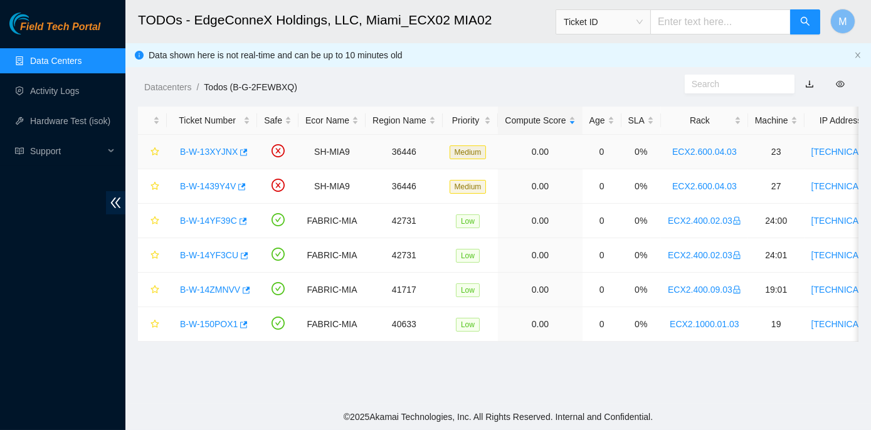
click at [204, 152] on link "B-W-13XYJNX" at bounding box center [209, 152] width 58 height 10
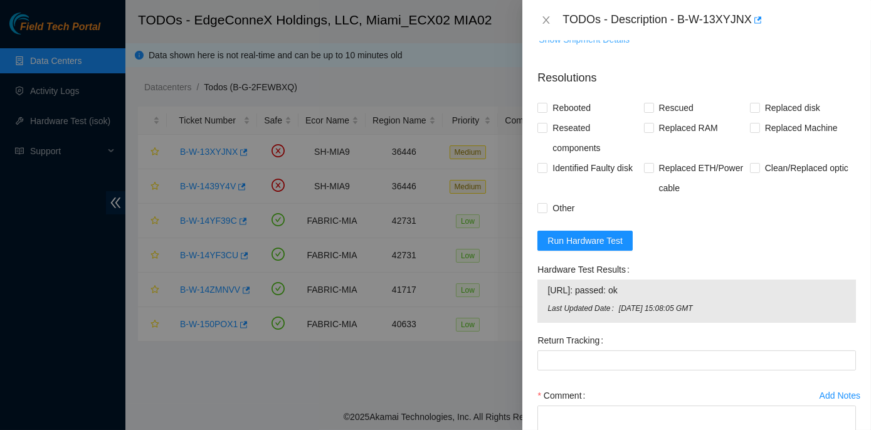
scroll to position [216, 0]
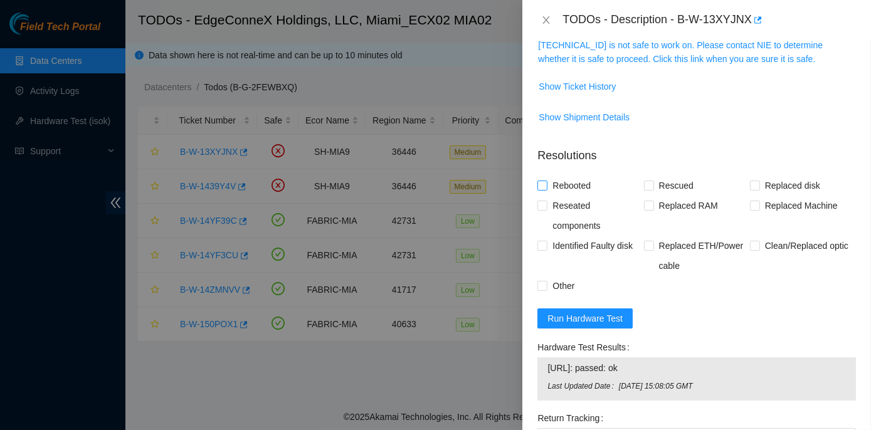
click at [547, 187] on span at bounding box center [543, 186] width 10 height 10
click at [546, 187] on input "Rebooted" at bounding box center [542, 185] width 9 height 9
checkbox input "true"
click at [751, 184] on input "Replaced disk" at bounding box center [754, 185] width 9 height 9
checkbox input "true"
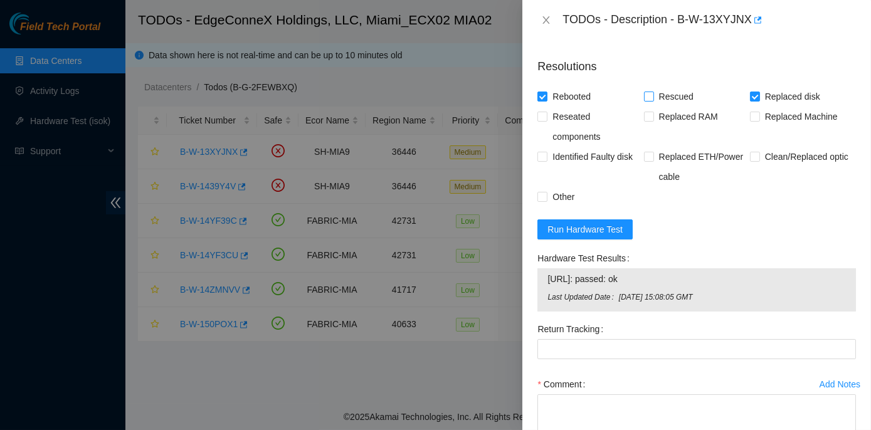
scroll to position [388, 0]
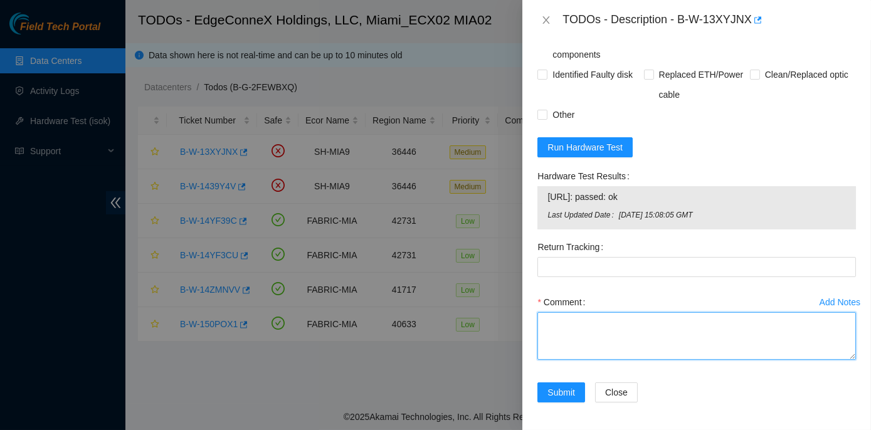
click at [566, 323] on textarea "Comment" at bounding box center [697, 336] width 319 height 48
paste textarea "Rack No: ECX2.600.04.03 Machine No: 23 IP: 23.205.45.60 Serial No: CT-4190815-0…"
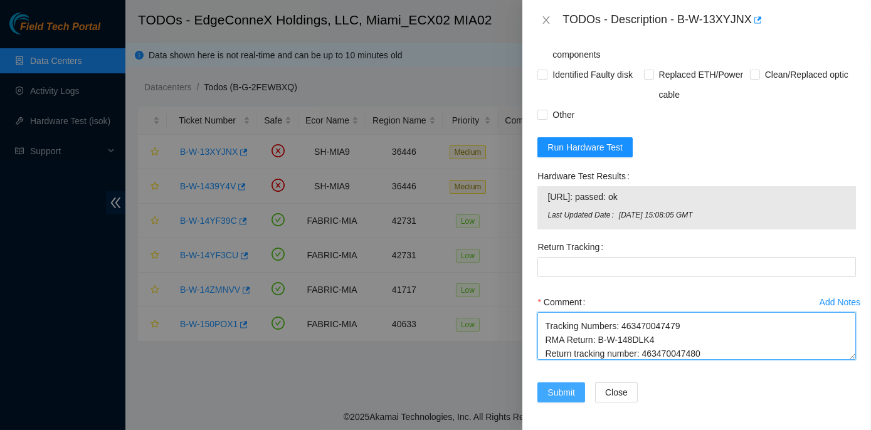
type textarea "Rack No: ECX2.600.04.03 Machine No: 23 IP: 23.205.45.60 Serial No: CT-4190815-0…"
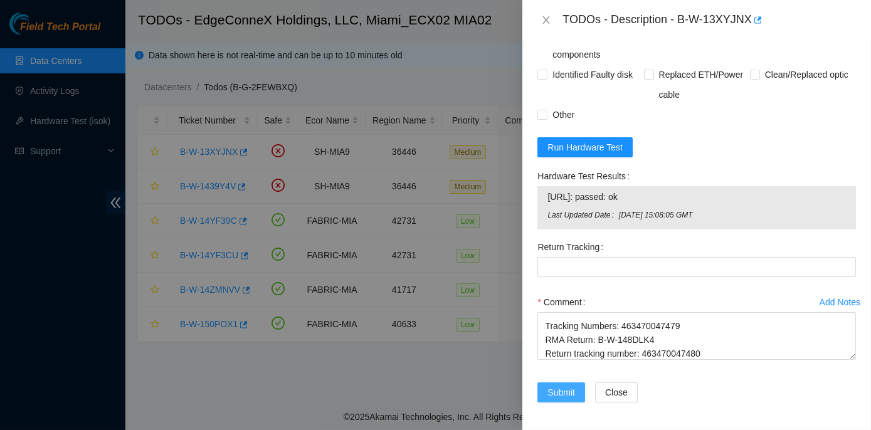
click at [565, 393] on span "Submit" at bounding box center [562, 393] width 28 height 14
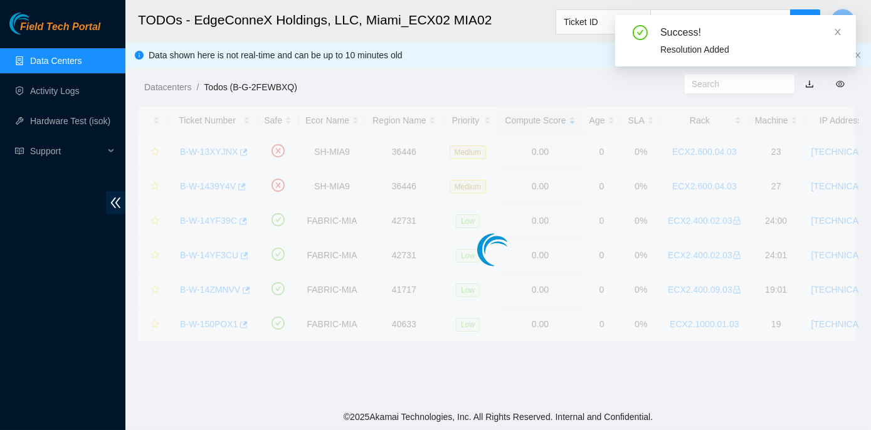
scroll to position [349, 0]
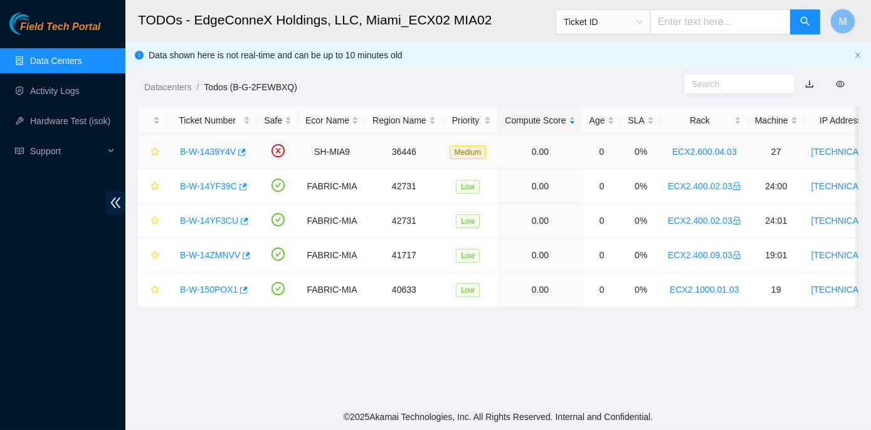
click at [201, 151] on link "B-W-1439Y4V" at bounding box center [208, 152] width 56 height 10
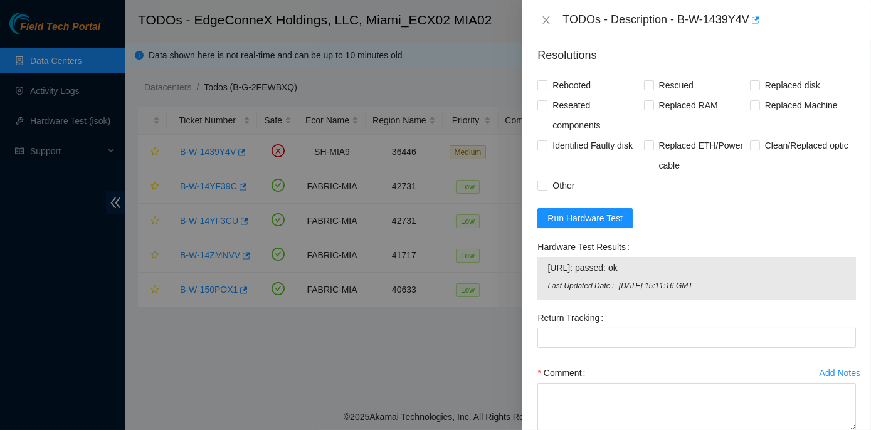
scroll to position [388, 0]
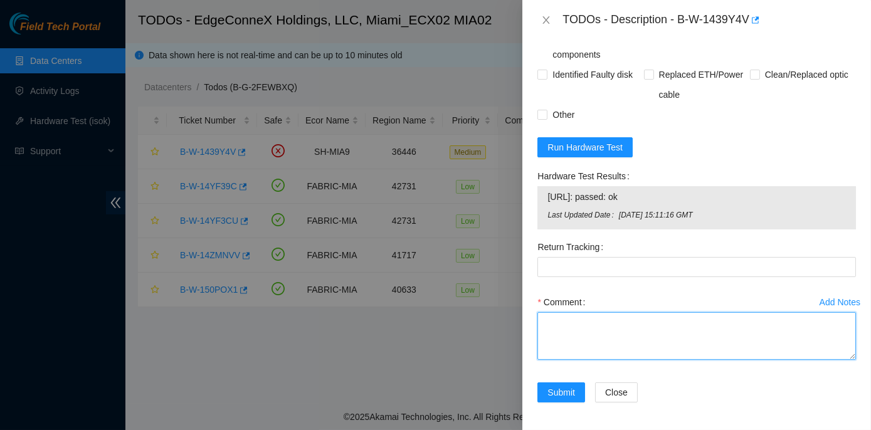
click at [570, 315] on textarea "Comment" at bounding box center [697, 336] width 319 height 48
paste textarea "Rack No: ECX2.600.04.03 Machine No: 27 IP: 23.205.45.64 Serial No: CT-4190815-0…"
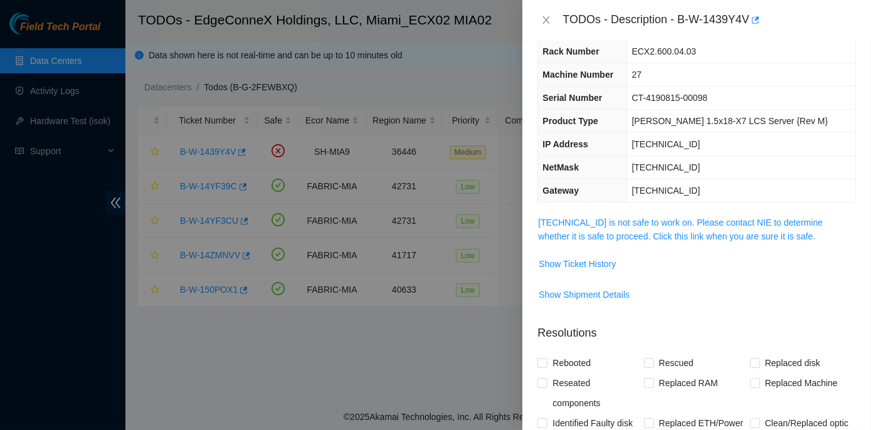
scroll to position [0, 0]
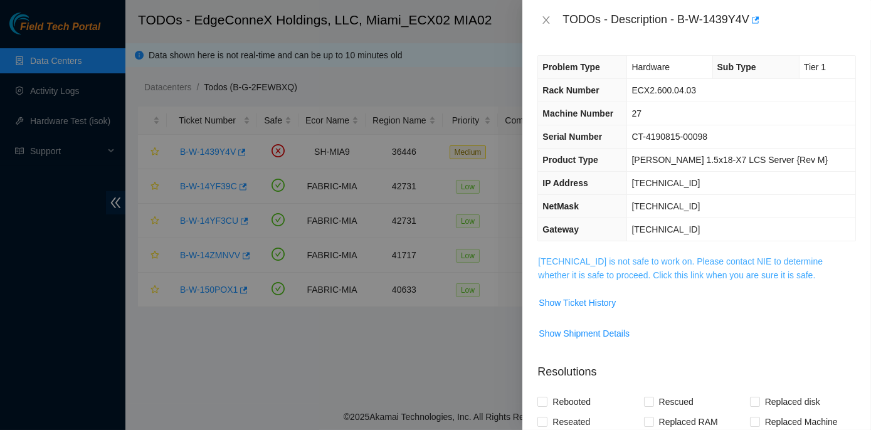
type textarea "Rack No: ECX2.600.04.03 Machine No: 27 IP: 23.205.45.64 Serial No: CT-4190815-0…"
click at [623, 259] on link "23.205.45.64 is not safe to work on. Please contact NIE to determine whether it…" at bounding box center [680, 269] width 285 height 24
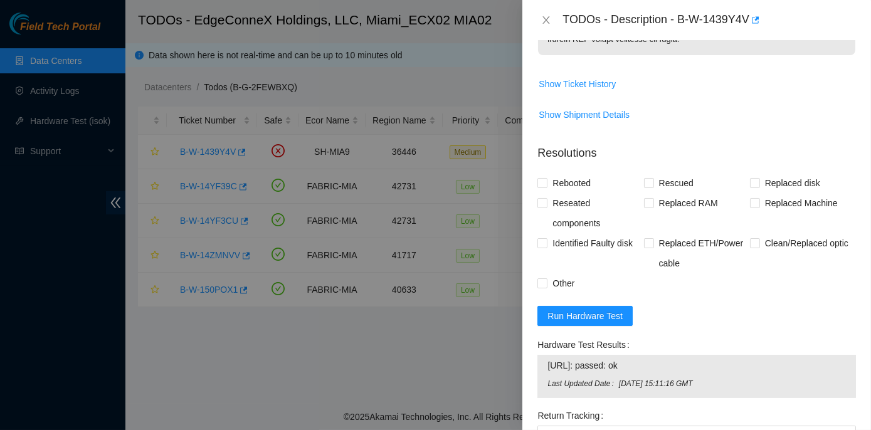
scroll to position [798, 0]
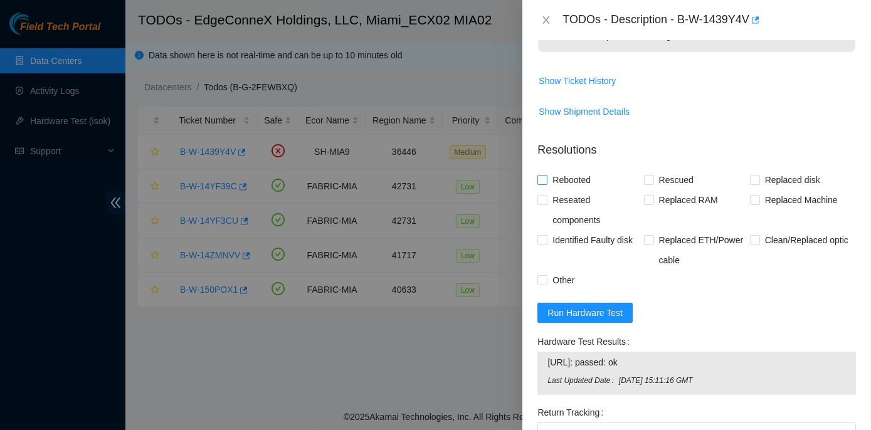
click at [543, 179] on input "Rebooted" at bounding box center [542, 179] width 9 height 9
checkbox input "true"
click at [750, 176] on label "Replaced disk" at bounding box center [787, 180] width 75 height 20
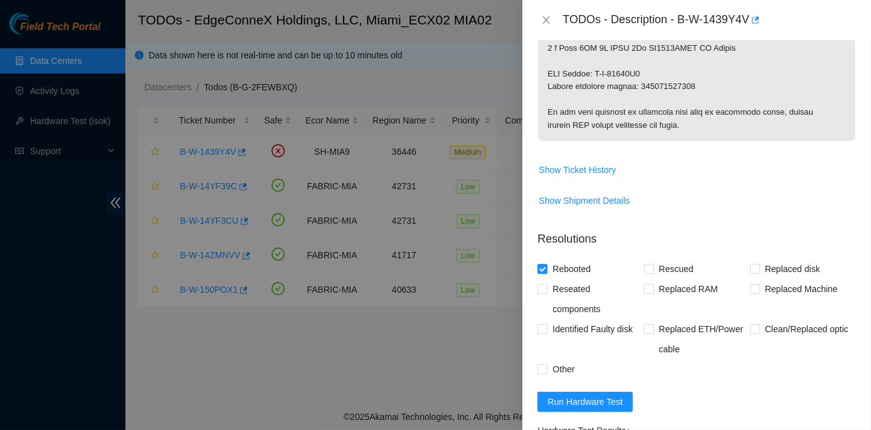
scroll to position [627, 0]
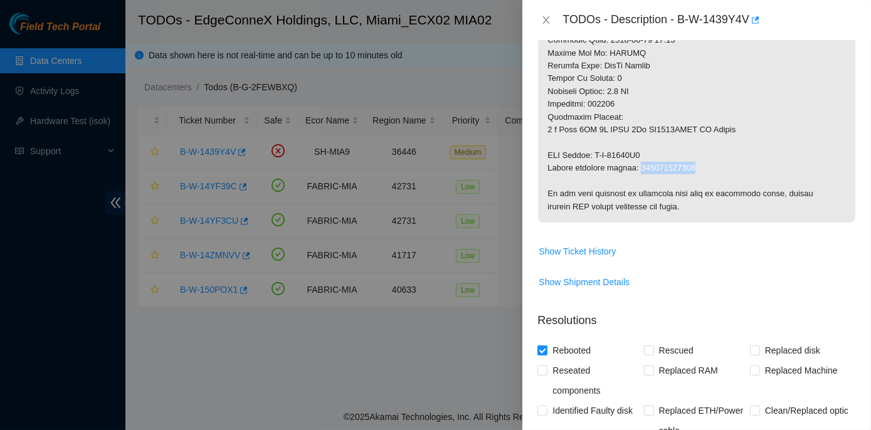
drag, startPoint x: 637, startPoint y: 164, endPoint x: 693, endPoint y: 167, distance: 56.5
copy p "463470047527"
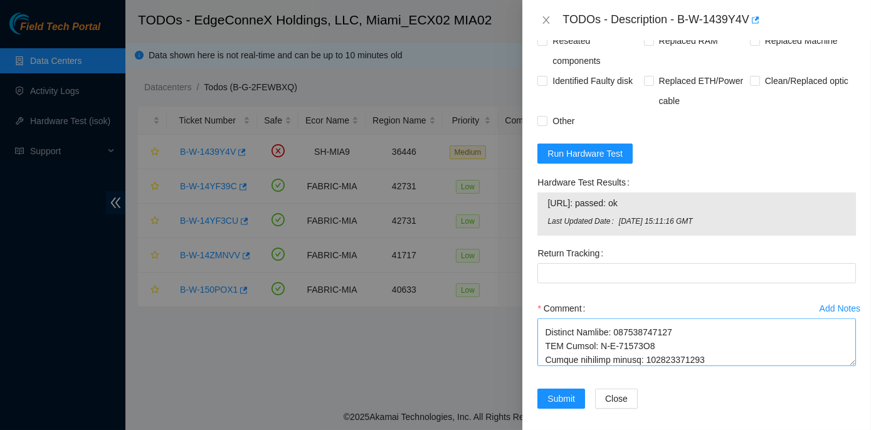
scroll to position [963, 0]
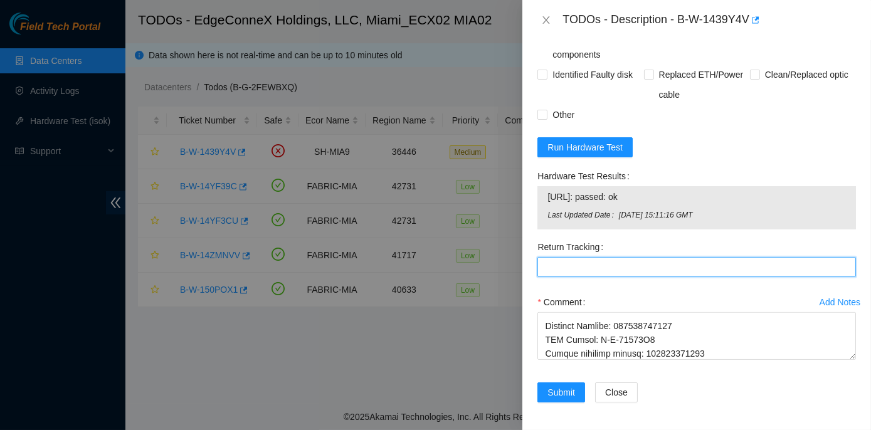
click at [548, 258] on Tracking "Return Tracking" at bounding box center [697, 267] width 319 height 20
paste Tracking "463470047527"
type Tracking "463470047527"
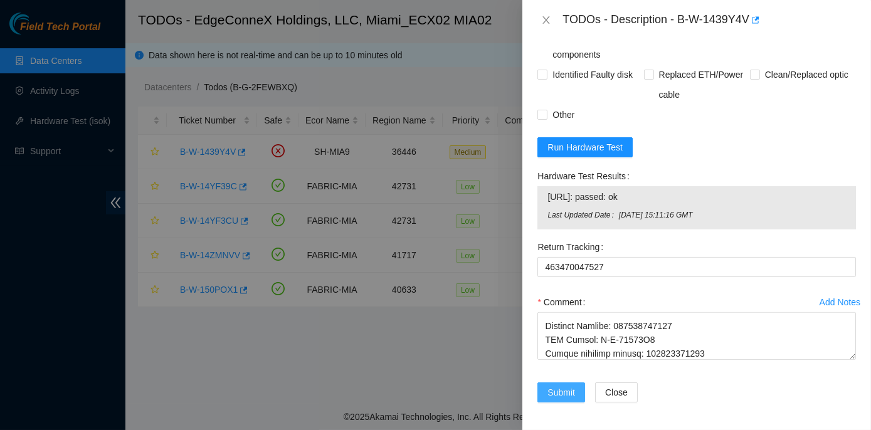
click at [558, 386] on span "Submit" at bounding box center [562, 393] width 28 height 14
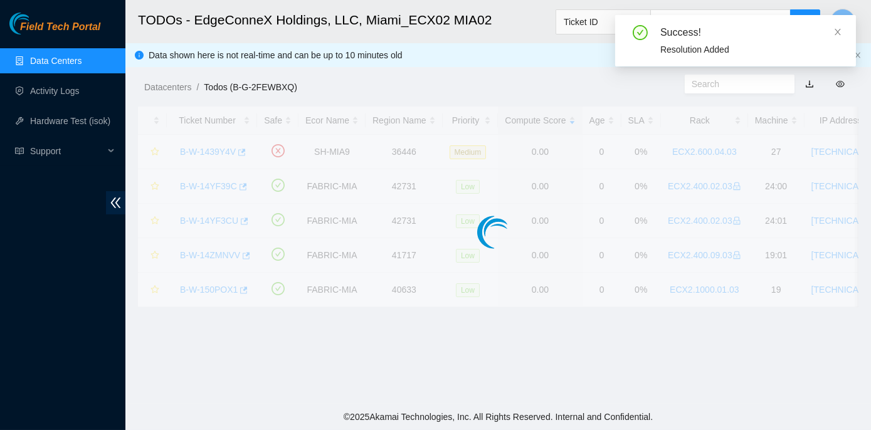
scroll to position [349, 0]
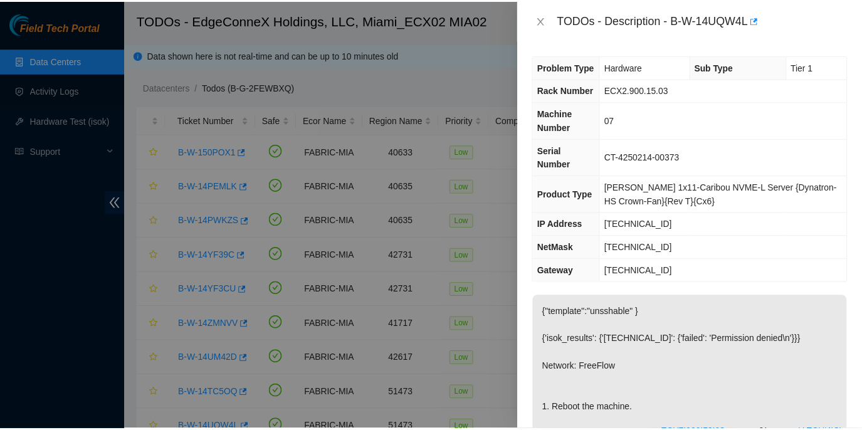
scroll to position [95, 0]
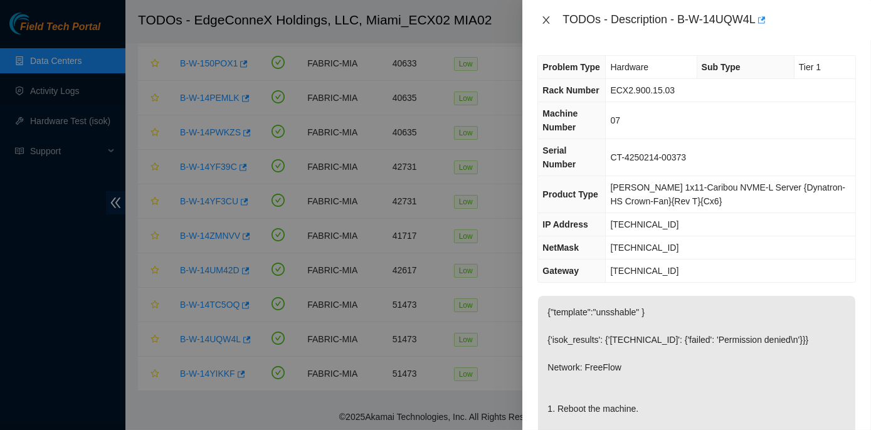
click at [541, 16] on button "Close" at bounding box center [547, 20] width 18 height 12
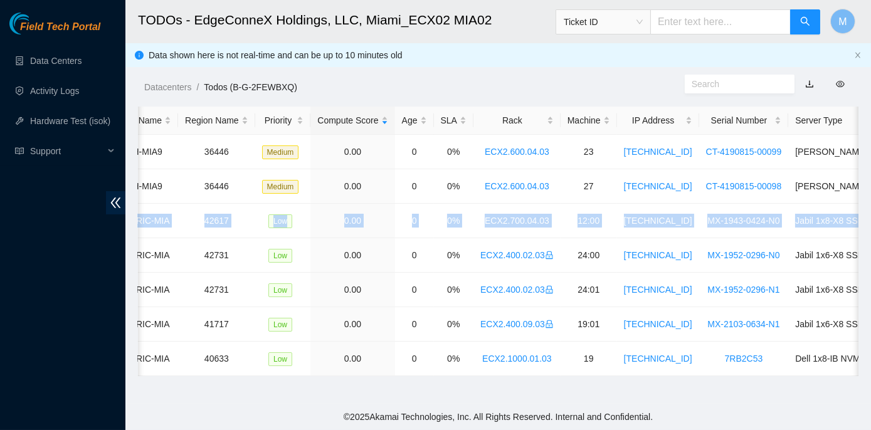
scroll to position [0, 326]
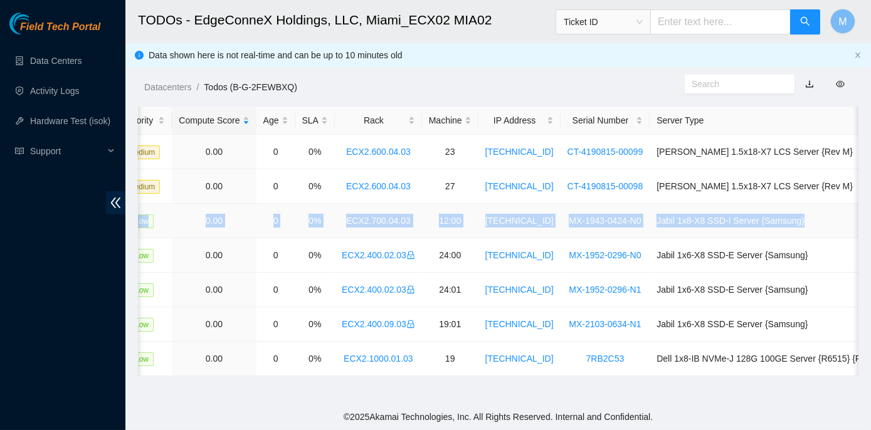
drag, startPoint x: 177, startPoint y: 219, endPoint x: 825, endPoint y: 214, distance: 648.6
click at [825, 214] on tr "B-W-14UM42D FABRIC-MIA 42617 Low 0.00 0 0% ECX2.700.04.03 12:00 [TECHNICAL_ID] …" at bounding box center [351, 221] width 1079 height 34
copy tr "B-W-14UM42D FABRIC-MIA 42617 Low 0.00 0 0% ECX2.700.04.03 12:00 [TECHNICAL_ID] …"
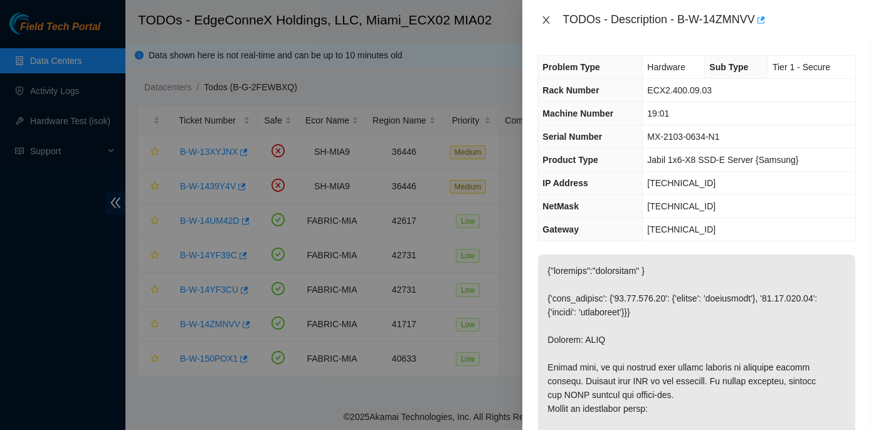
click at [543, 18] on icon "close" at bounding box center [546, 20] width 10 height 10
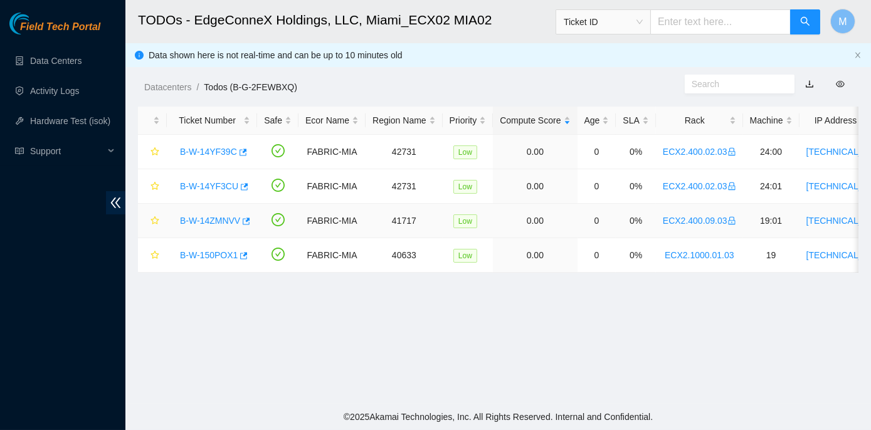
click at [219, 223] on link "B-W-14ZMNVV" at bounding box center [210, 221] width 60 height 10
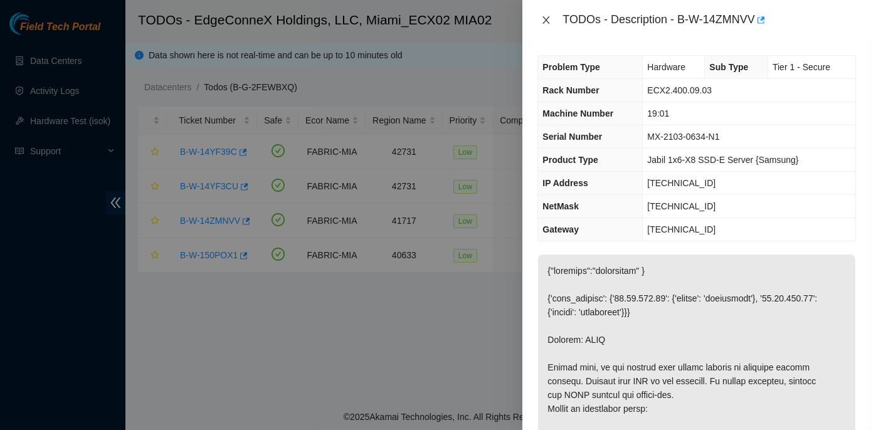
click at [545, 18] on icon "close" at bounding box center [546, 20] width 7 height 8
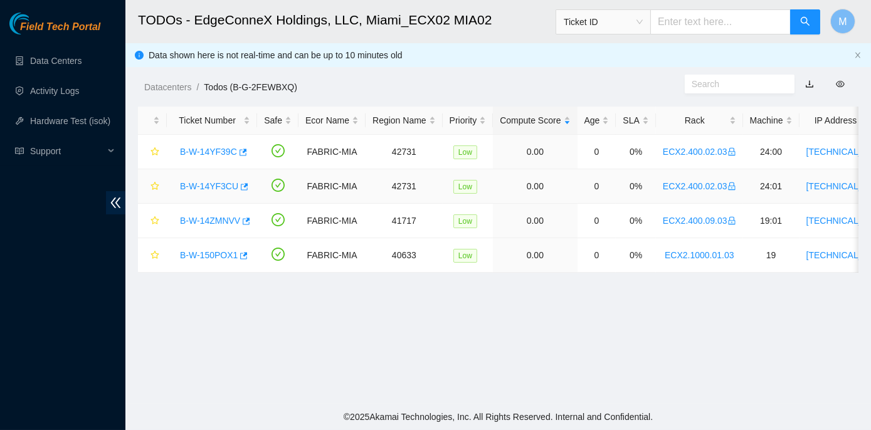
click at [209, 188] on link "B-W-14YF3CU" at bounding box center [209, 186] width 58 height 10
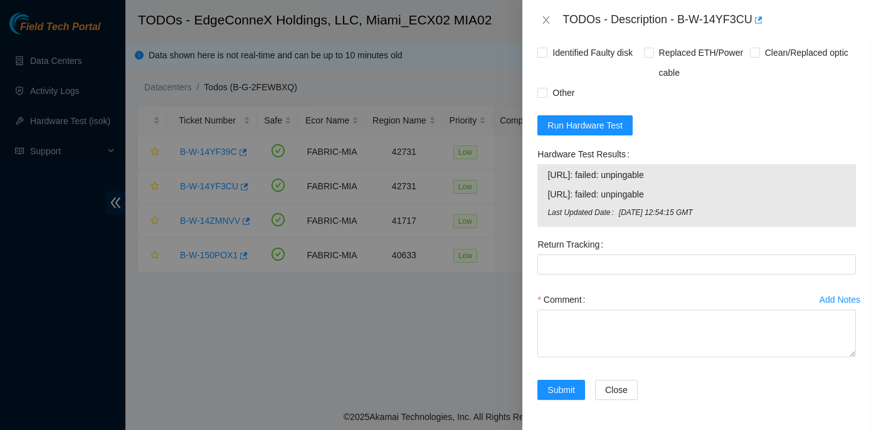
scroll to position [711, 0]
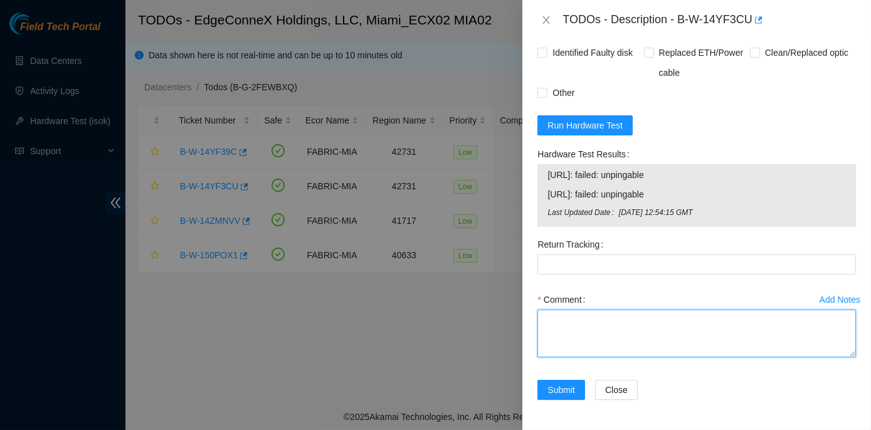
click at [558, 321] on textarea "Comment" at bounding box center [697, 334] width 319 height 48
paste textarea "Rack No: ECX2.400.02.03 Machine No: 24:01 IP : 23.206.249.179 Serial No: MX-195…"
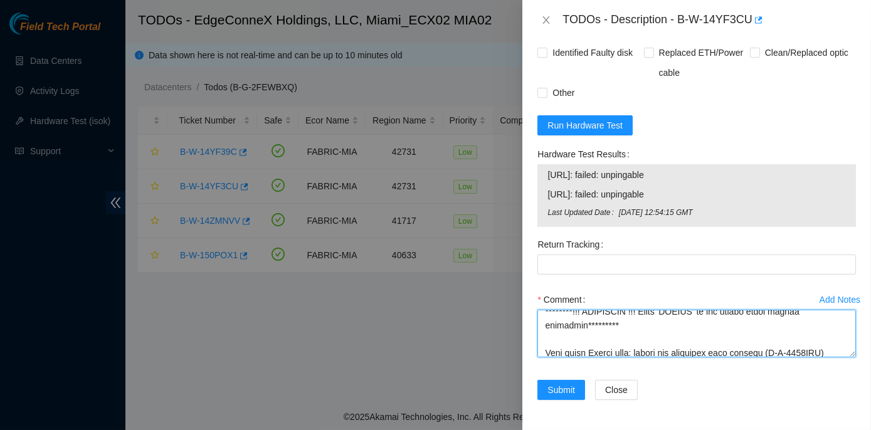
scroll to position [507, 0]
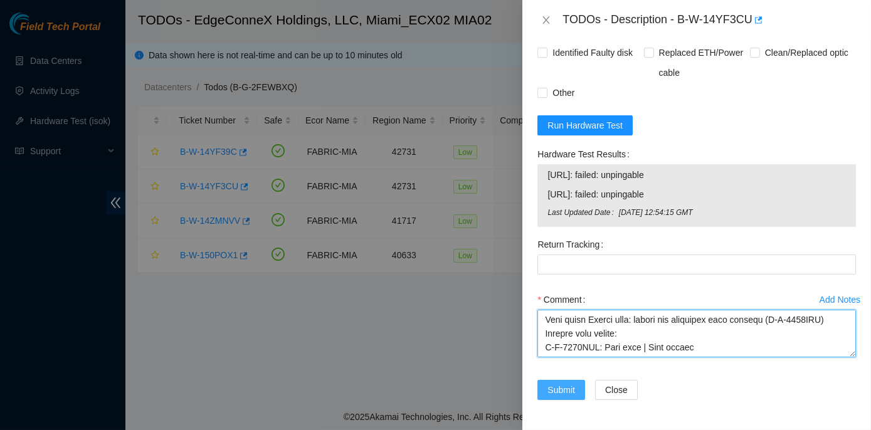
type textarea "Rack No: ECX2.400.02.03 Machine No: 24:01 IP : 23.206.249.179 Serial No: MX-195…"
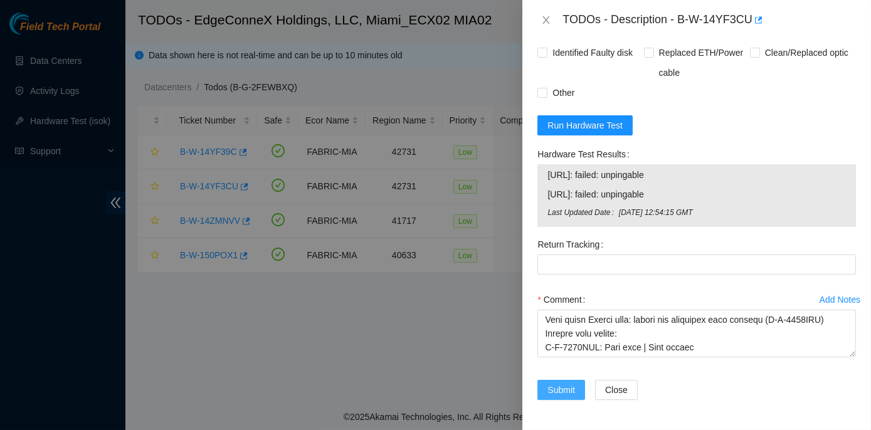
click at [565, 398] on button "Submit" at bounding box center [562, 390] width 48 height 20
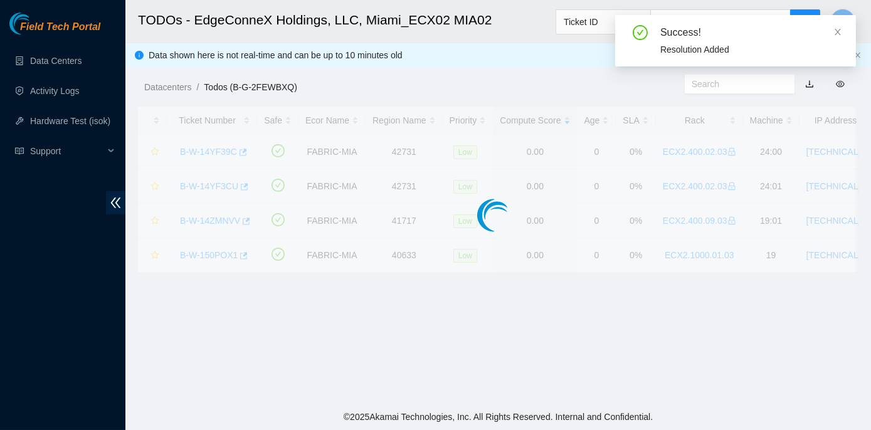
scroll to position [349, 0]
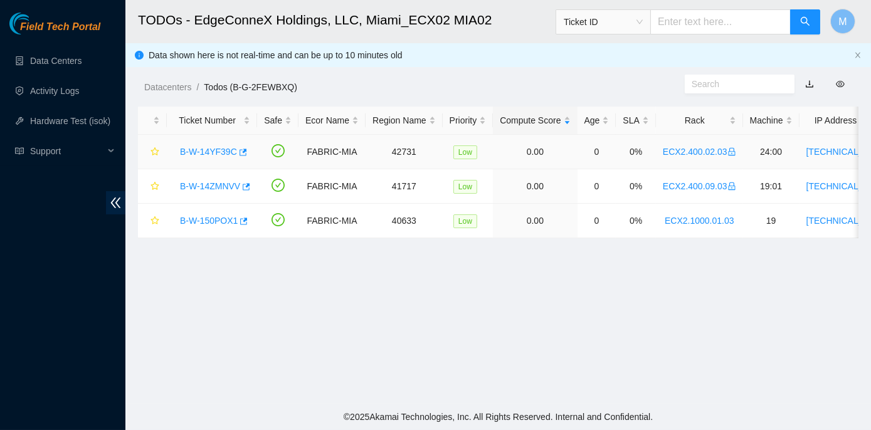
click at [213, 147] on link "B-W-14YF39C" at bounding box center [208, 152] width 57 height 10
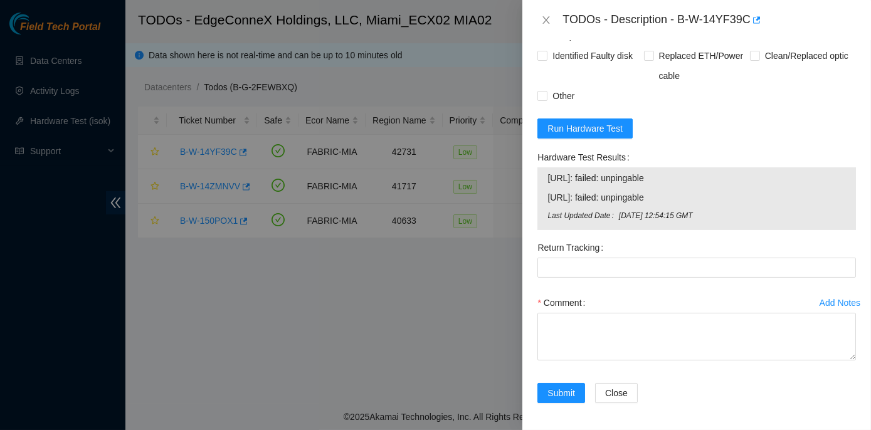
scroll to position [711, 0]
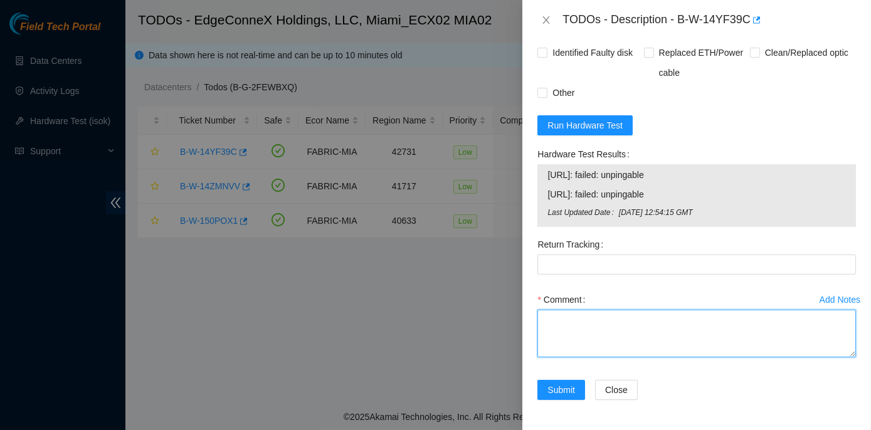
click at [555, 319] on textarea "Comment" at bounding box center [697, 334] width 319 height 48
paste textarea "Lore Ip: DOL8.894.87.97 Sitamet Co: 62:93 AD : 72.381.067.070 Elitse Do: EI-703…"
type textarea "Lore Ip: DOL8.894.87.97 Sitamet Co: 62:93 AD : 72.381.067.070 Elitse Do: EI-703…"
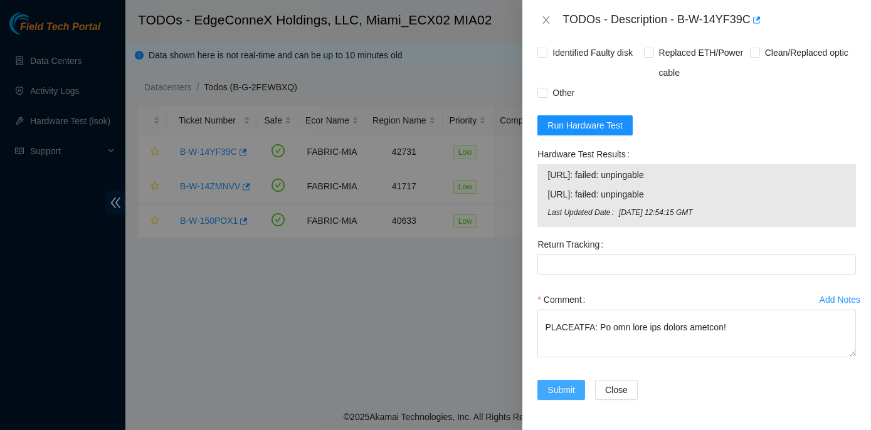
click at [563, 396] on span "Submit" at bounding box center [562, 390] width 28 height 14
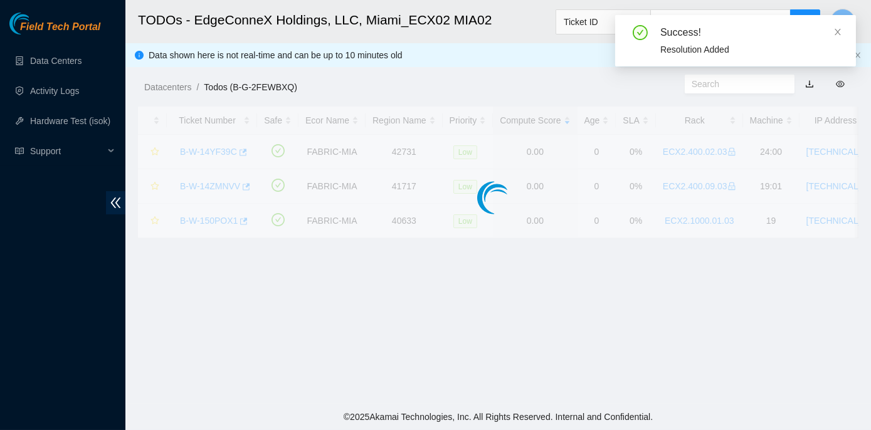
scroll to position [349, 0]
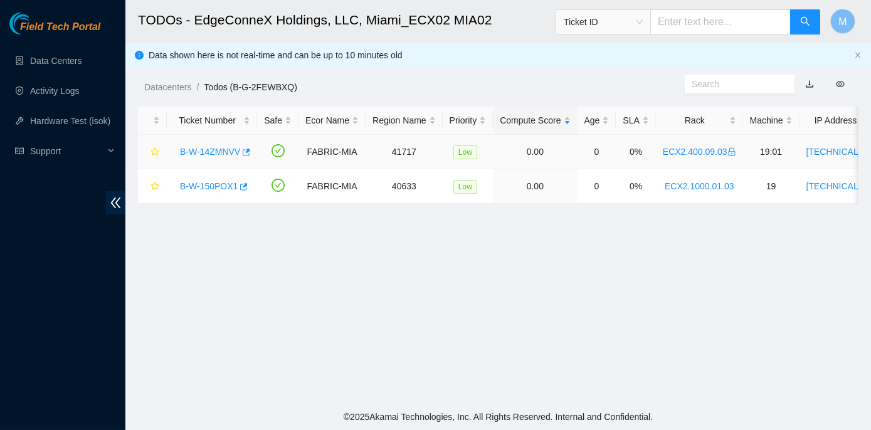
click at [203, 149] on link "B-W-14ZMNVV" at bounding box center [210, 152] width 60 height 10
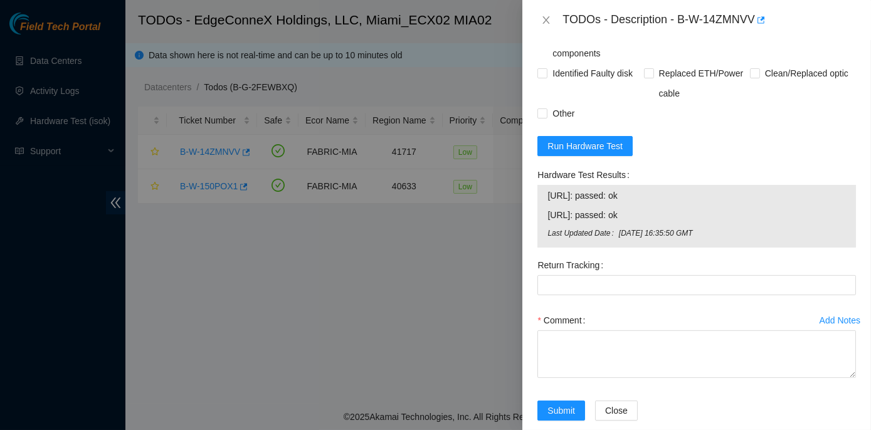
scroll to position [971, 0]
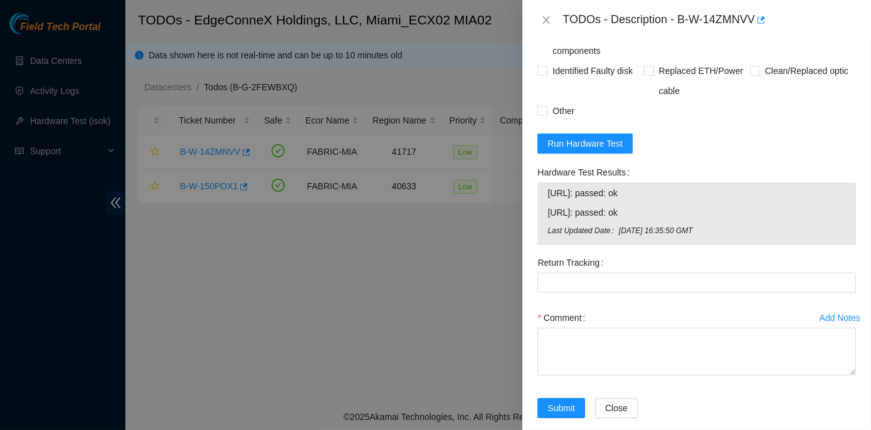
click at [541, 16] on span at bounding box center [543, 11] width 10 height 10
click at [541, 14] on input "Rebooted" at bounding box center [542, 10] width 9 height 9
checkbox input "true"
click at [647, 16] on span at bounding box center [649, 11] width 10 height 10
click at [647, 14] on input "Rescued" at bounding box center [648, 10] width 9 height 9
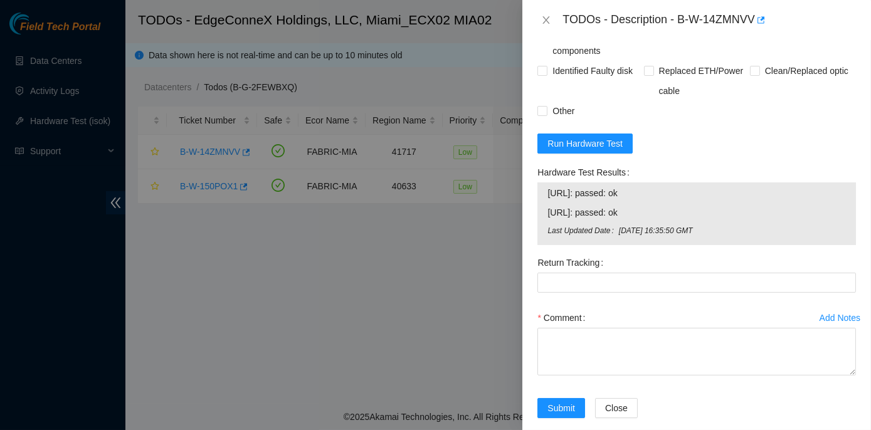
checkbox input "true"
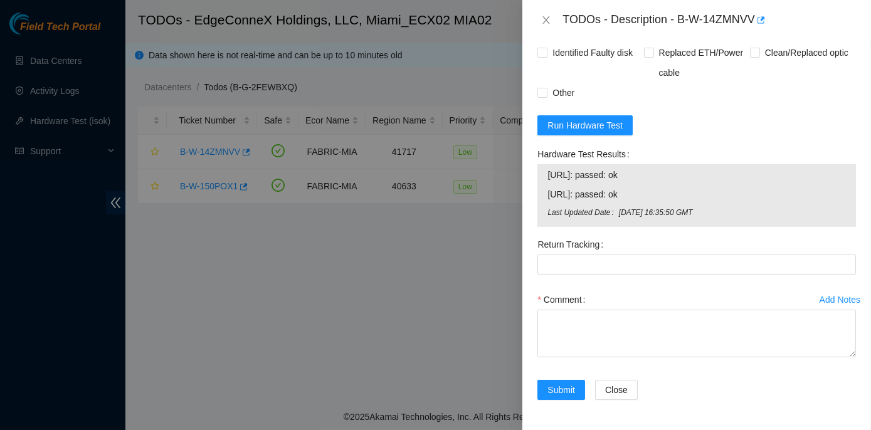
scroll to position [1028, 0]
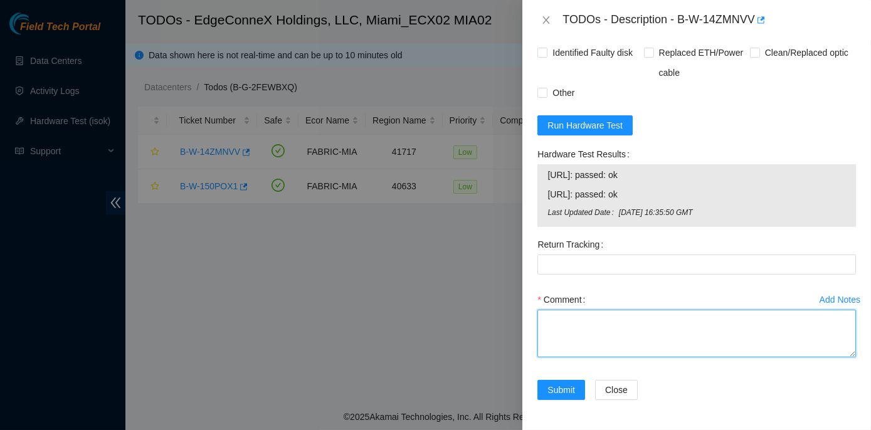
click at [553, 321] on textarea "Comment" at bounding box center [697, 334] width 319 height 48
paste textarea "Lore Ip: DOL4.309.11.33 Sitamet Co: 81:37 AD : 13.61.039.28 Elitse Do: EI-4735-…"
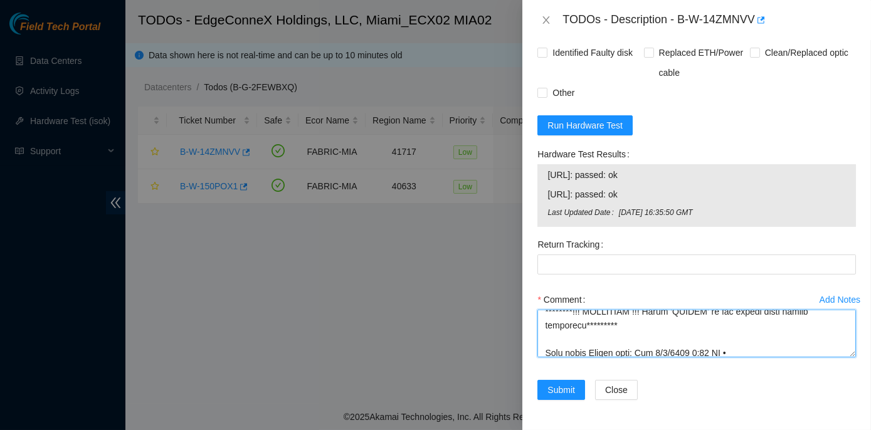
scroll to position [669, 0]
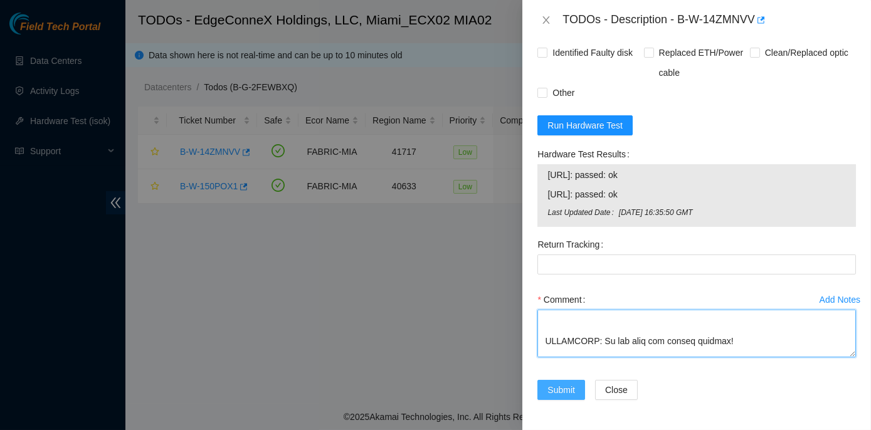
type textarea "Lore Ip: DOL4.309.11.33 Sitamet Co: 81:37 AD : 13.61.039.28 Elitse Do: EI-4735-…"
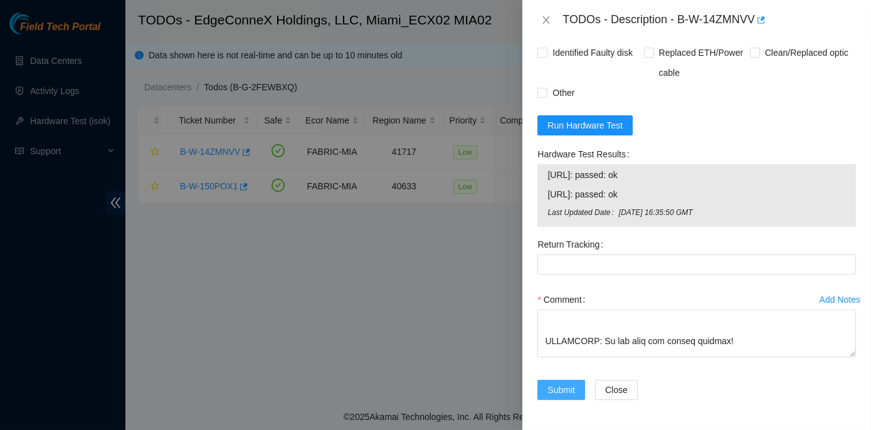
click at [563, 386] on span "Submit" at bounding box center [562, 390] width 28 height 14
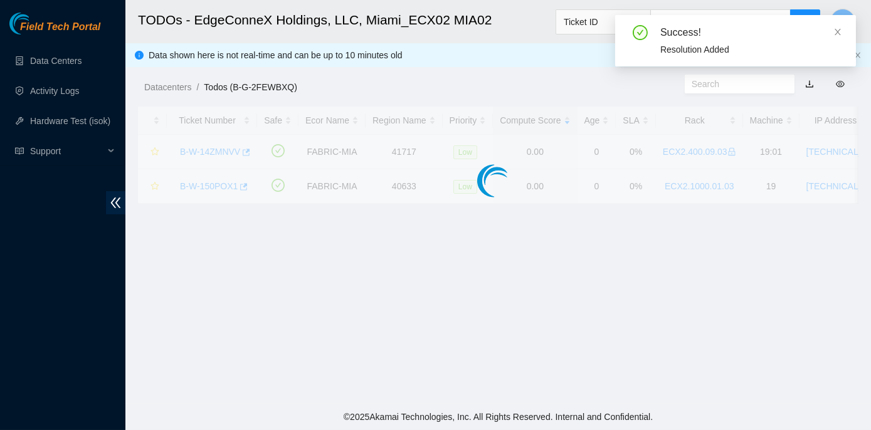
scroll to position [349, 0]
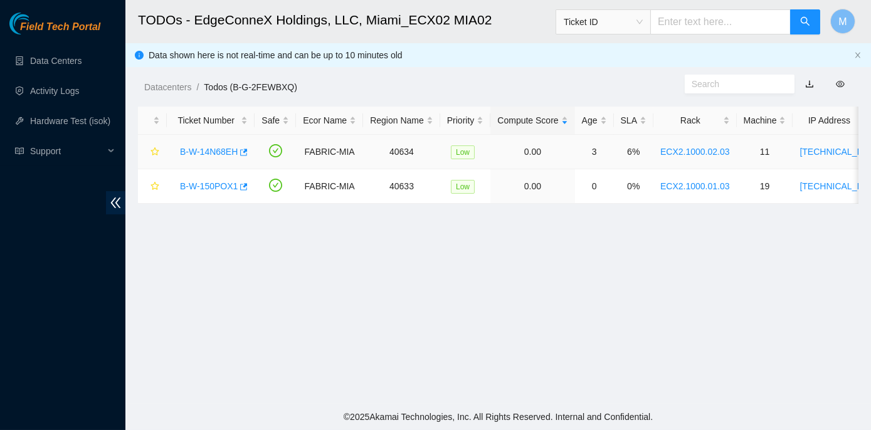
click at [219, 152] on link "B-W-14N68EH" at bounding box center [209, 152] width 58 height 10
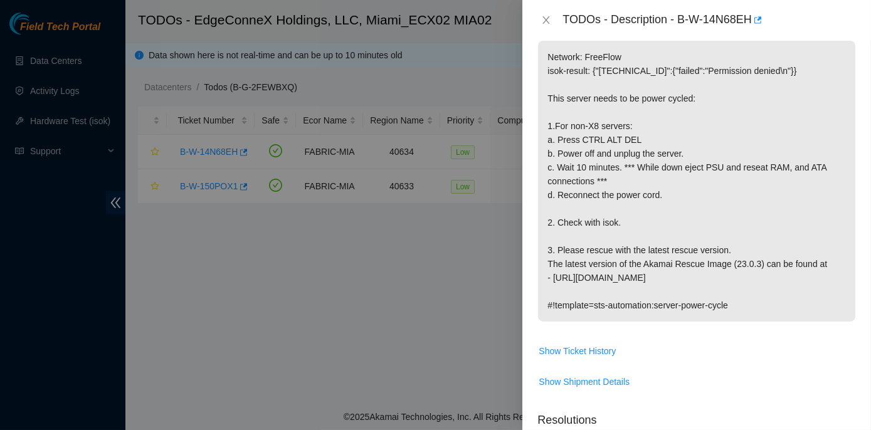
scroll to position [180, 0]
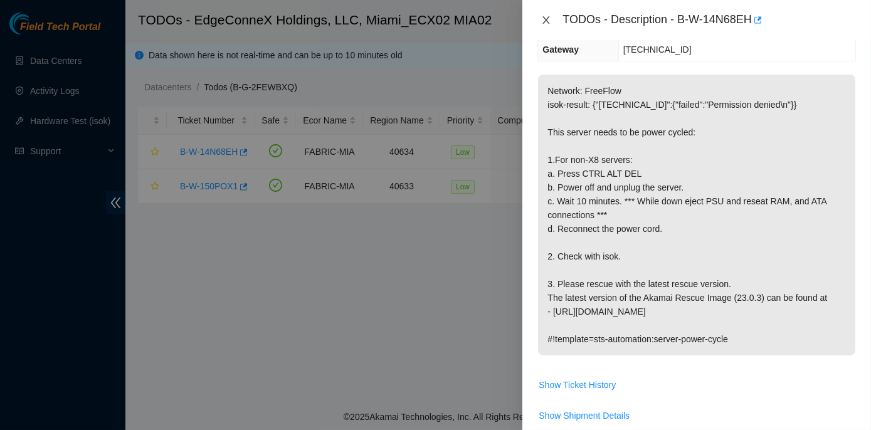
click at [544, 21] on icon "close" at bounding box center [546, 20] width 7 height 8
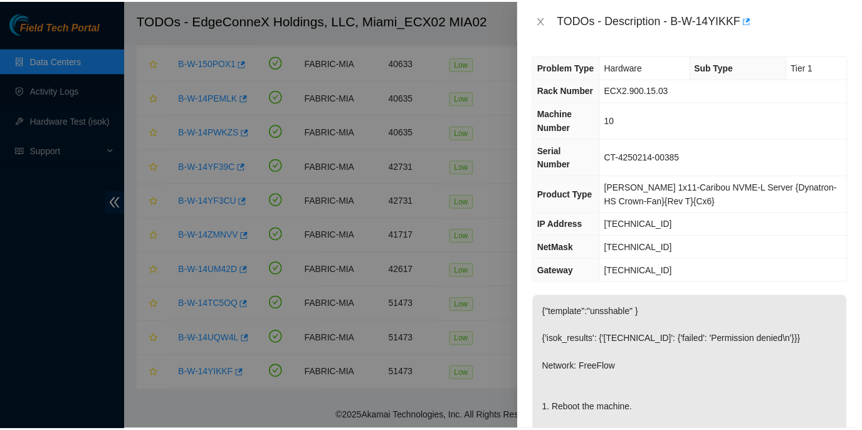
scroll to position [627, 0]
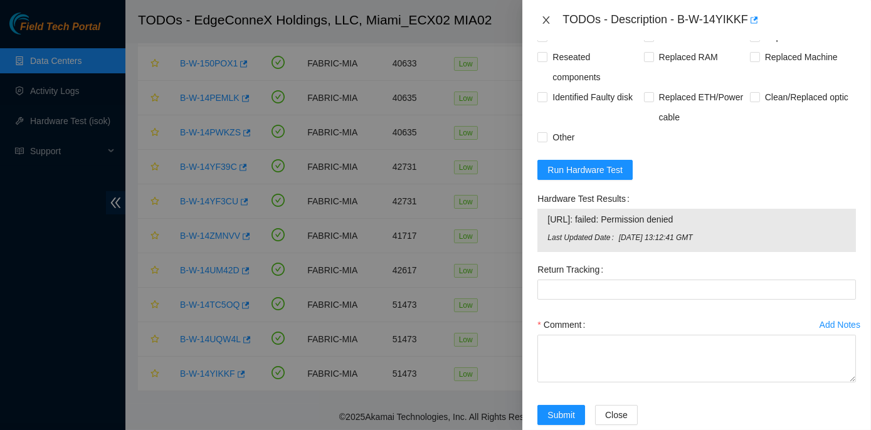
click at [543, 18] on icon "close" at bounding box center [546, 20] width 10 height 10
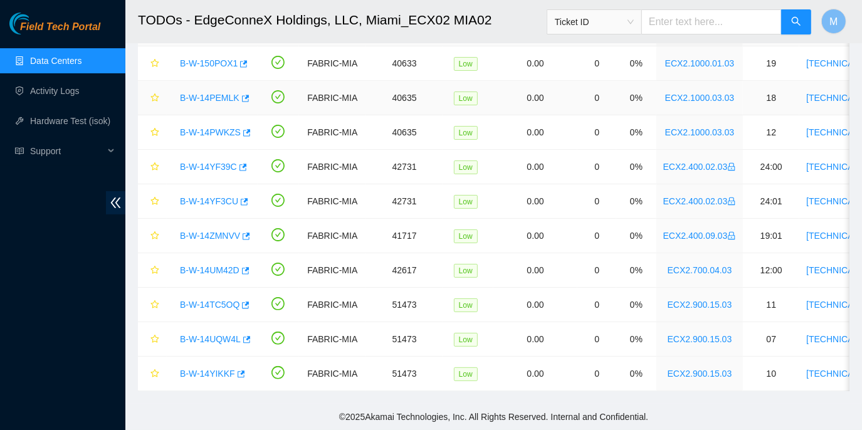
scroll to position [312, 0]
click at [65, 60] on link "Data Centers" at bounding box center [55, 61] width 51 height 10
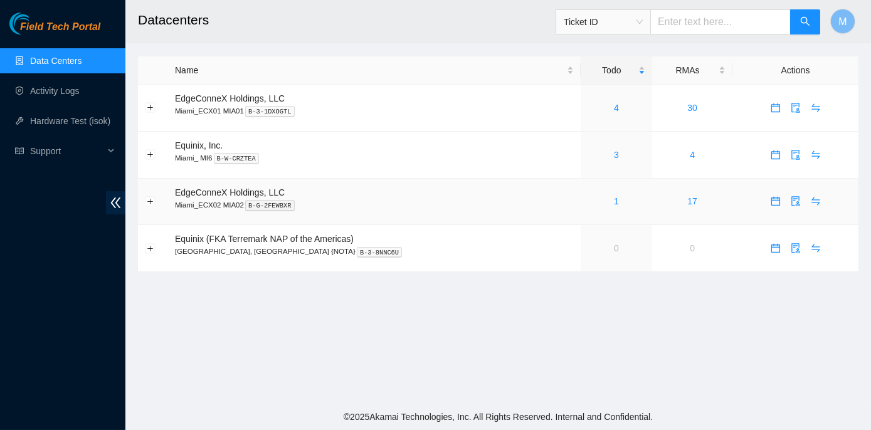
click at [614, 202] on link "1" at bounding box center [616, 201] width 5 height 10
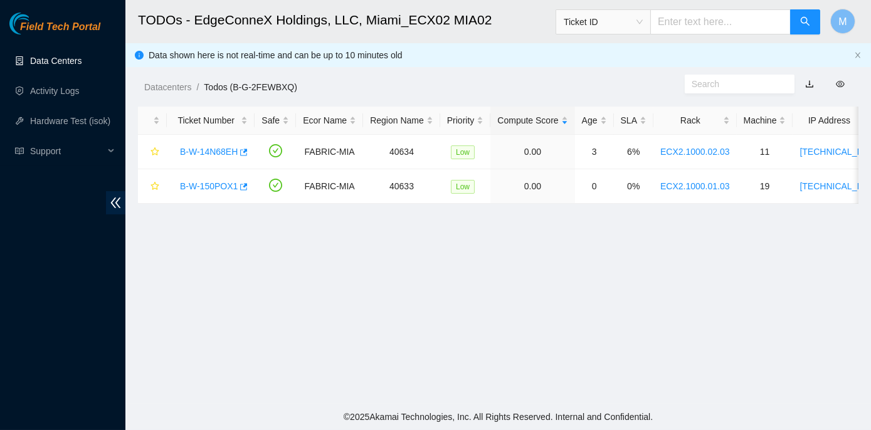
click at [65, 60] on link "Data Centers" at bounding box center [55, 61] width 51 height 10
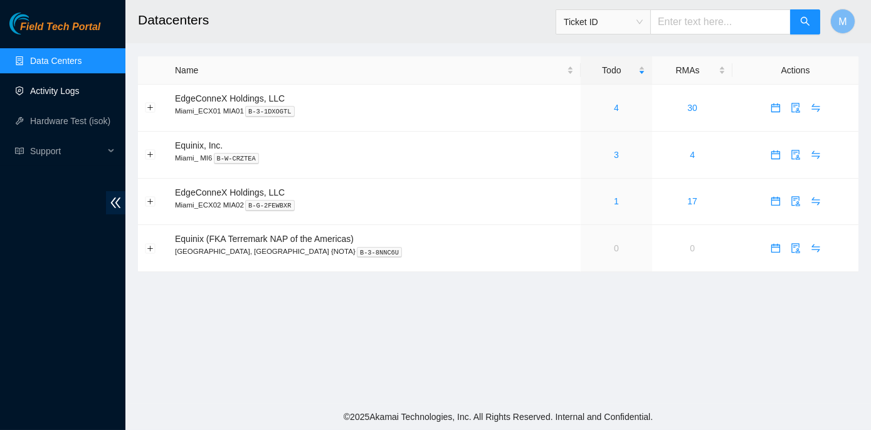
click at [64, 91] on link "Activity Logs" at bounding box center [55, 91] width 50 height 10
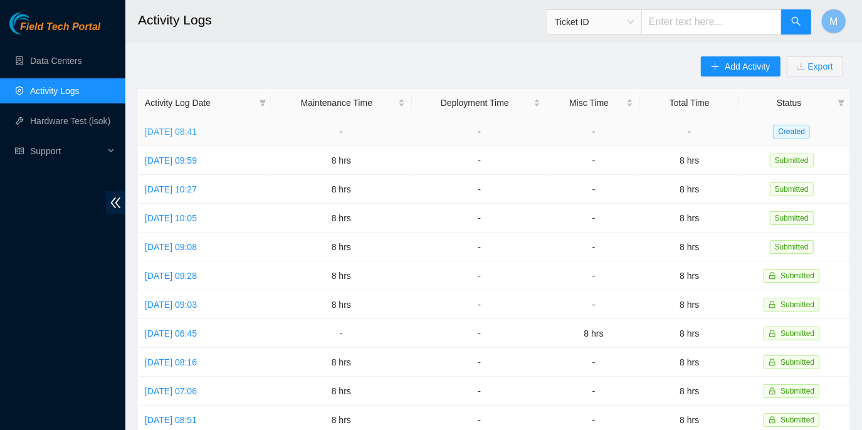
click at [197, 132] on link "[DATE] 08:41" at bounding box center [171, 132] width 52 height 10
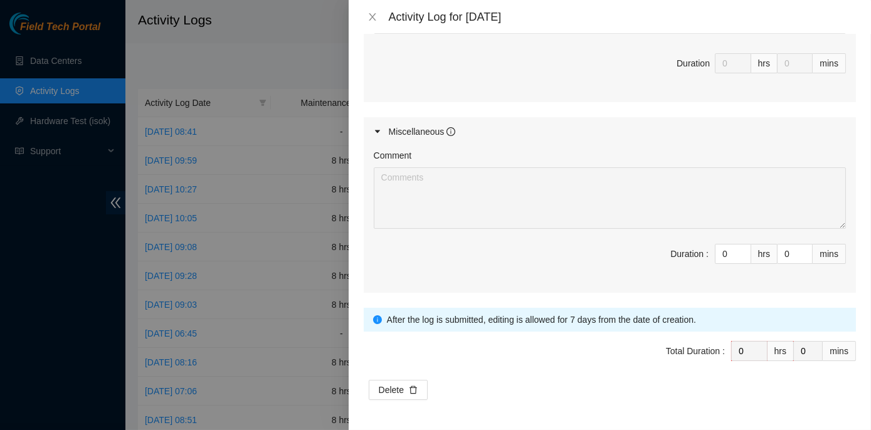
scroll to position [3158, 0]
